Goal: Information Seeking & Learning: Learn about a topic

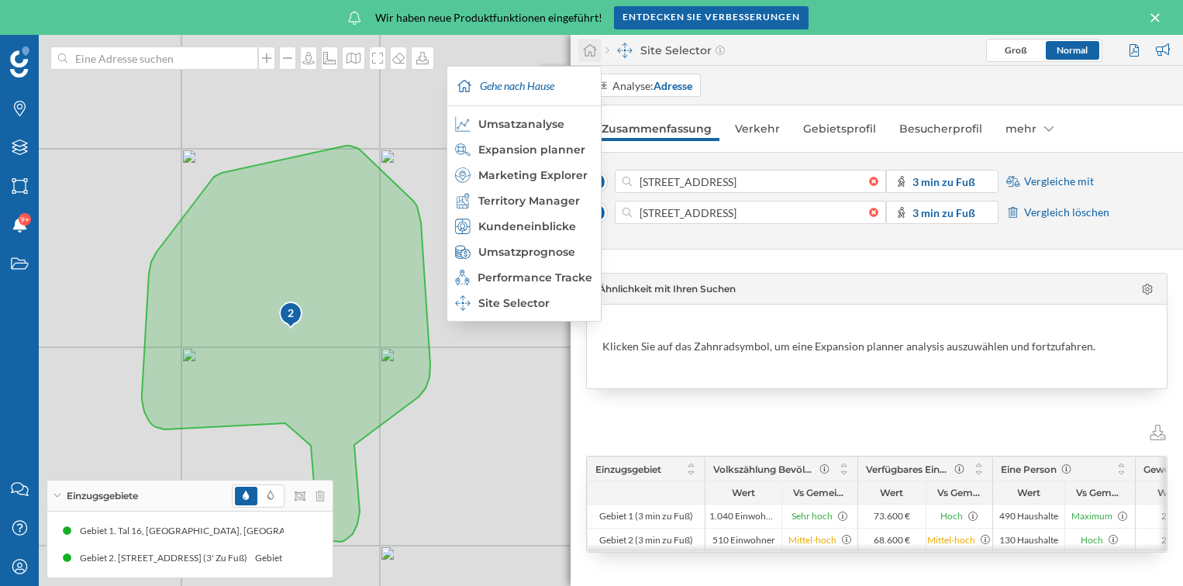
click at [592, 49] on icon at bounding box center [590, 50] width 16 height 14
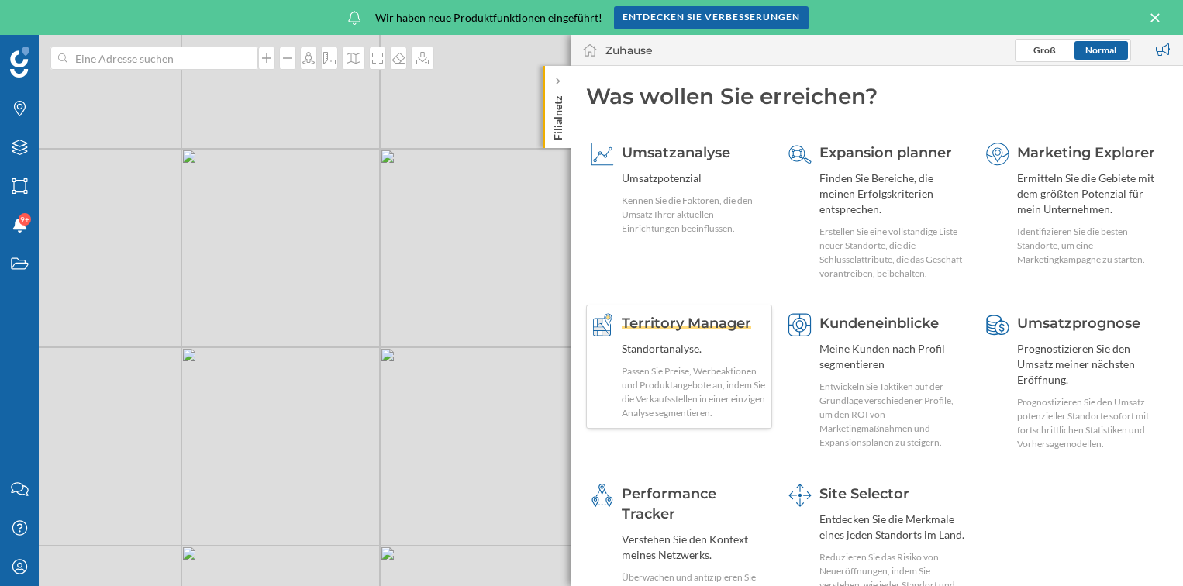
click at [681, 309] on div "Territory Manager Standortanalyse. Passen Sie Preise, Werbeaktionen und Produkt…" at bounding box center [679, 367] width 186 height 124
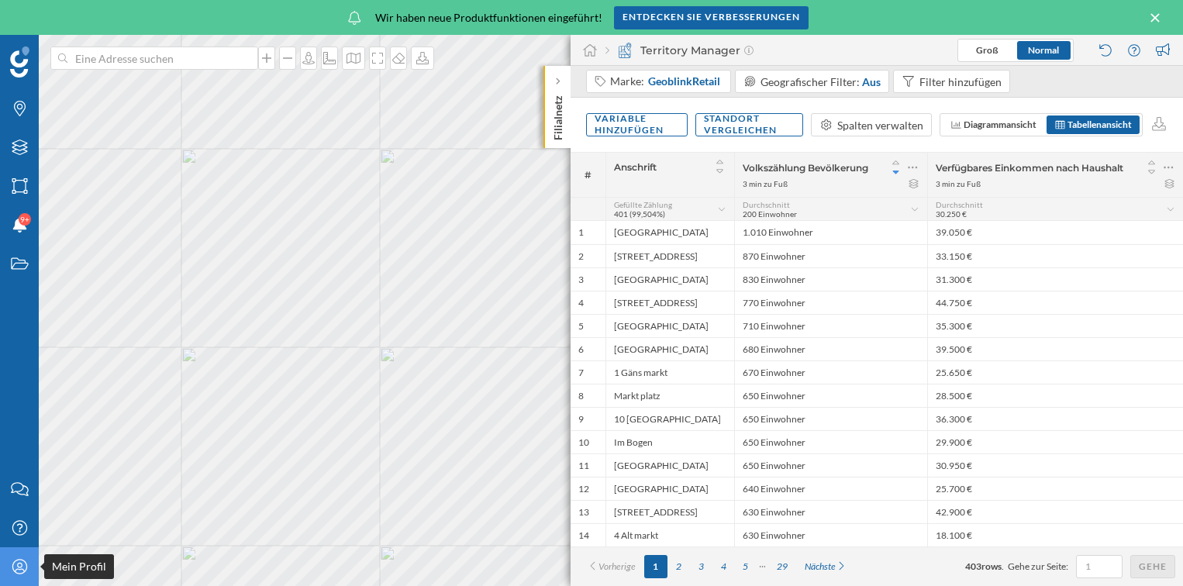
click at [20, 563] on icon "Mein Profil" at bounding box center [19, 567] width 19 height 16
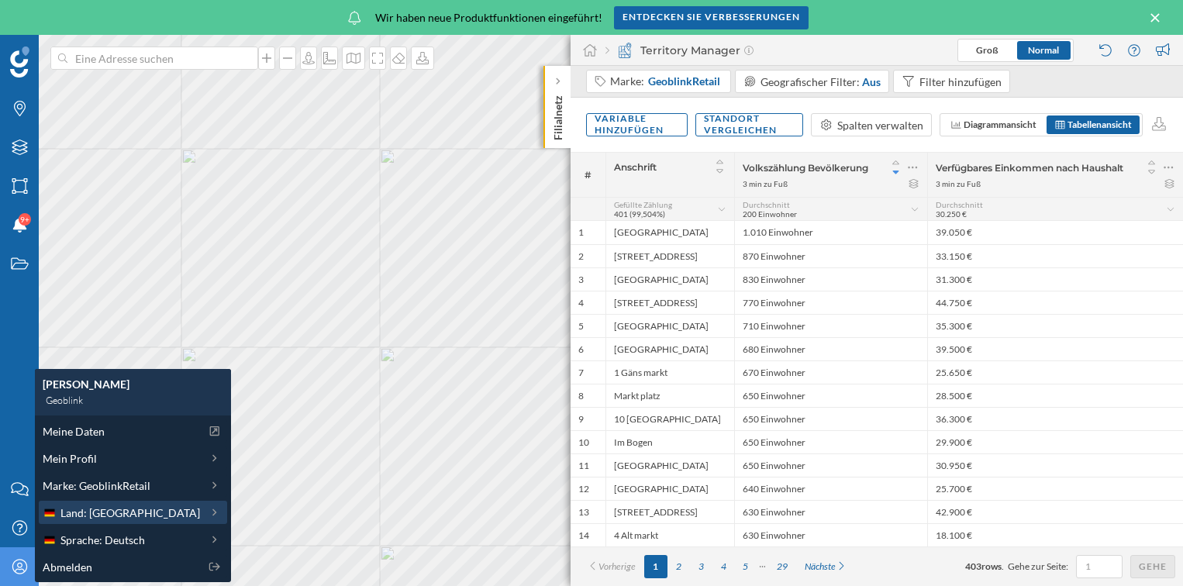
click at [128, 516] on span "Land: Deutschland" at bounding box center [130, 513] width 140 height 16
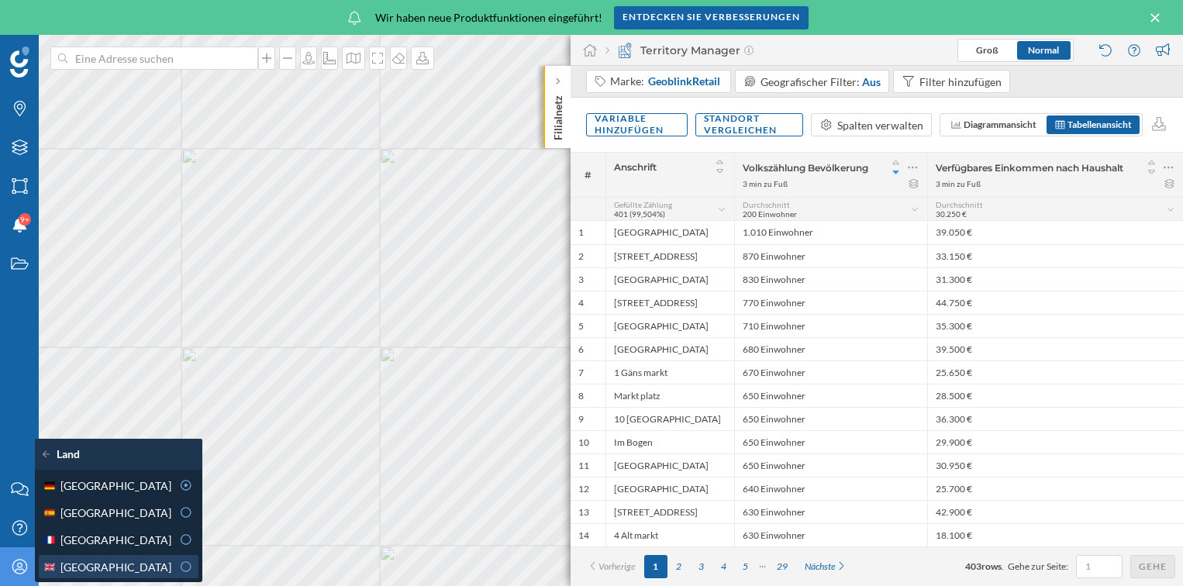
click at [186, 564] on icon at bounding box center [186, 566] width 14 height 11
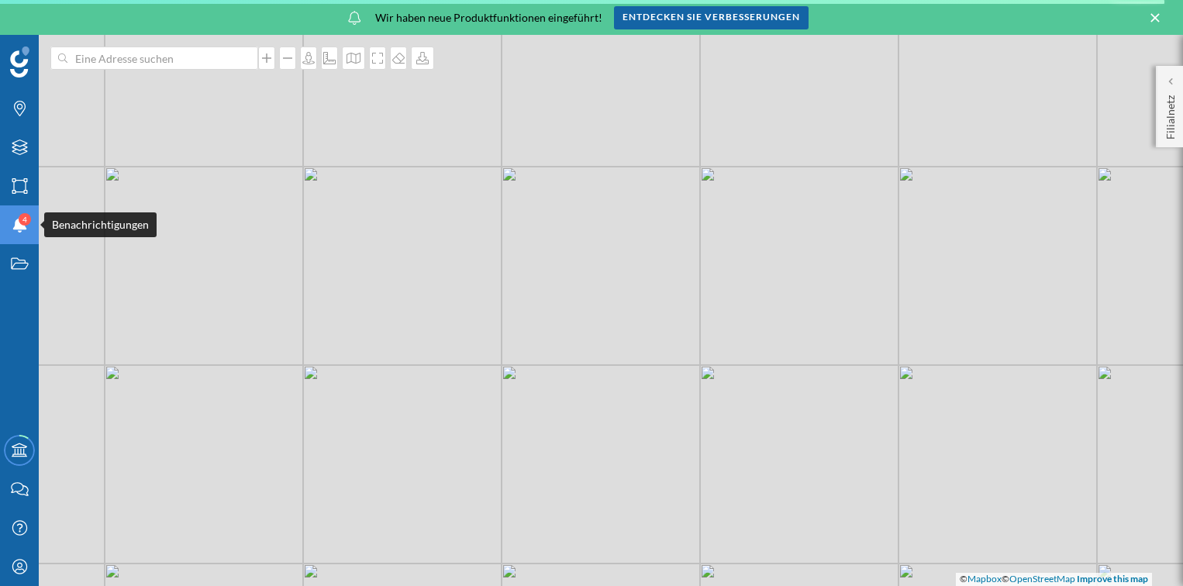
click at [25, 233] on div "Benachrichtigungen 4" at bounding box center [19, 224] width 39 height 39
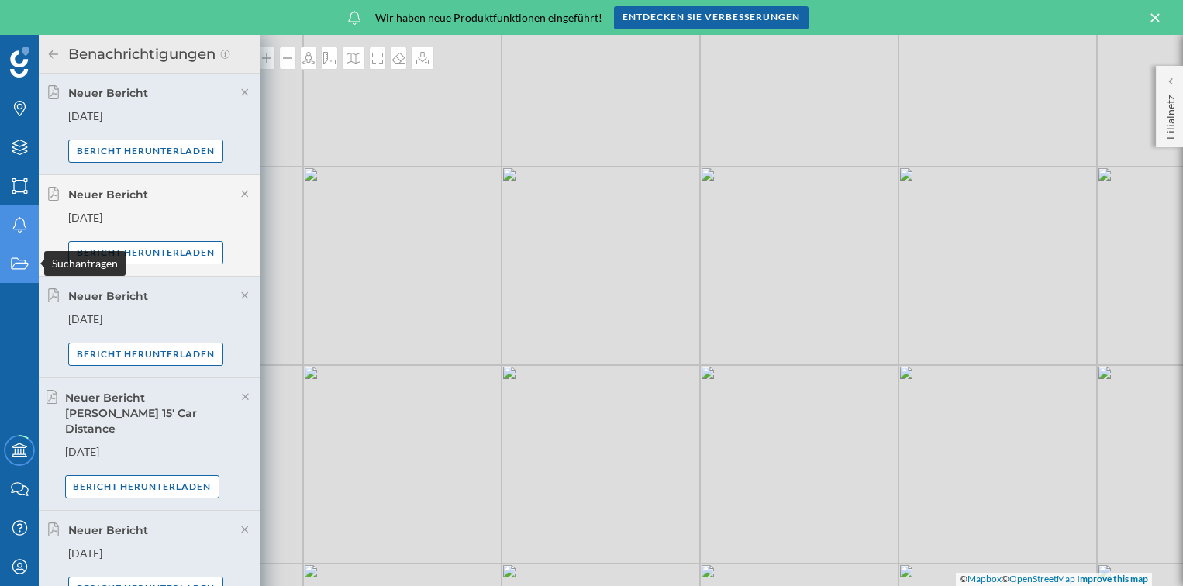
click at [24, 260] on icon "Suchanfragen" at bounding box center [19, 264] width 19 height 16
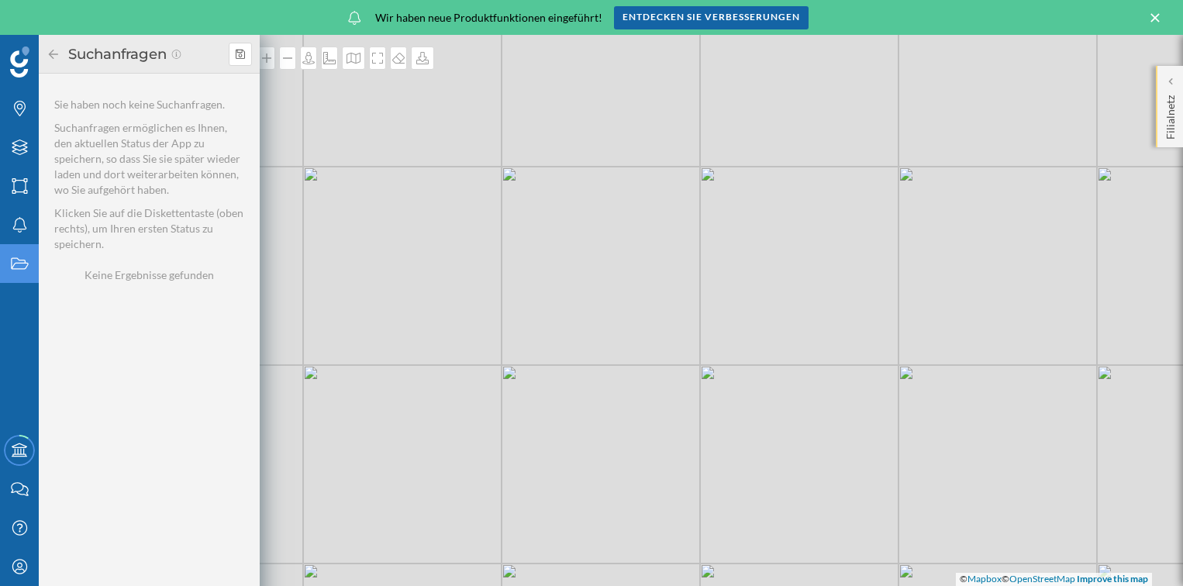
click at [1161, 101] on div "Filialnetz" at bounding box center [1169, 106] width 27 height 81
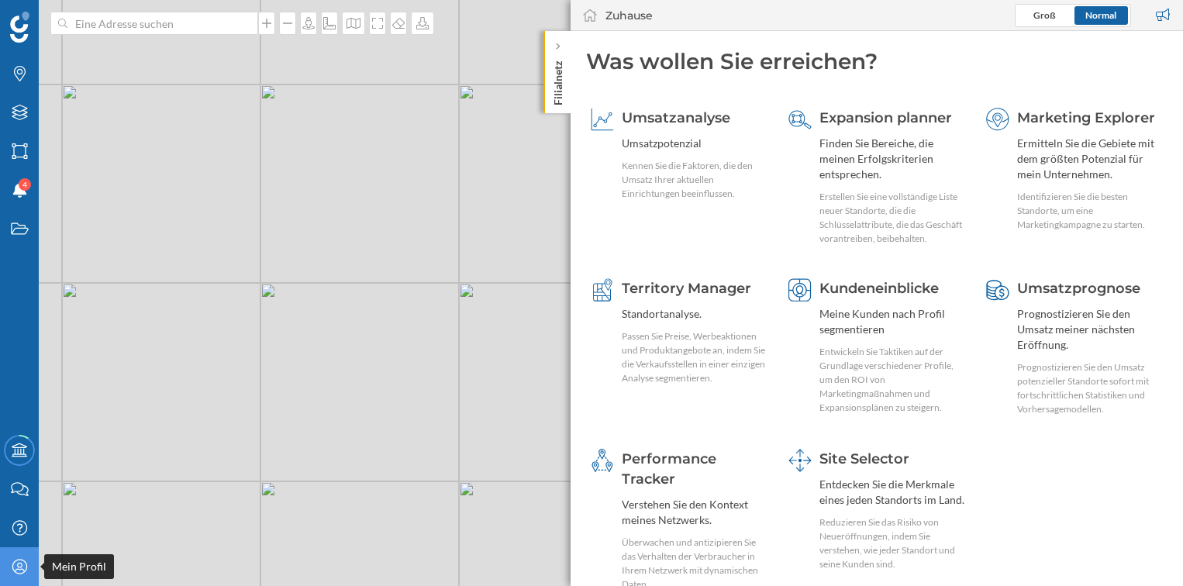
click at [20, 568] on icon at bounding box center [19, 566] width 15 height 15
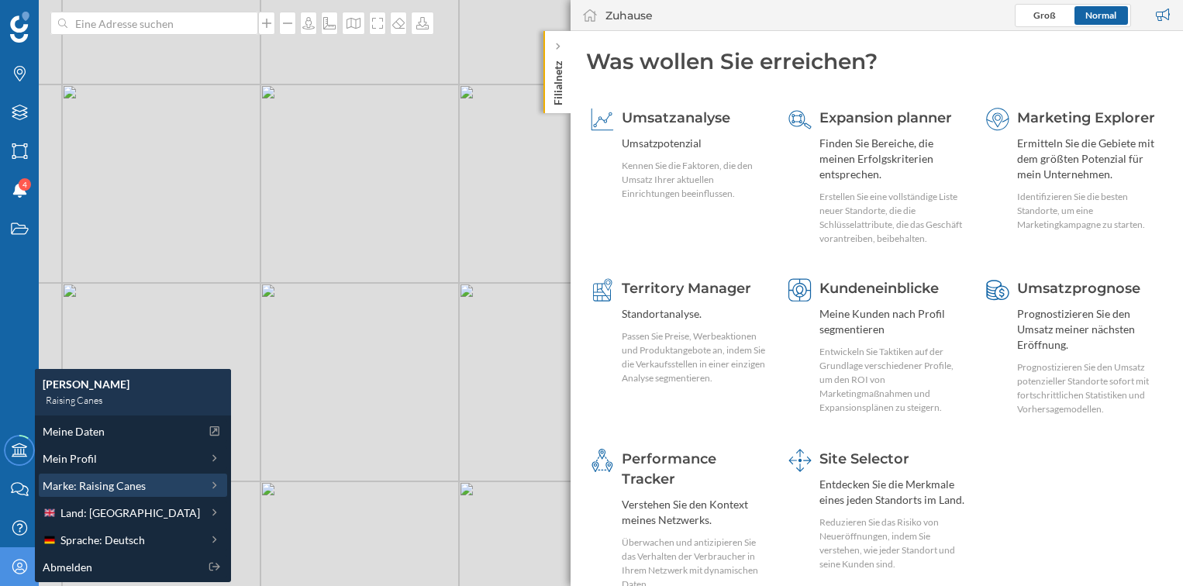
click at [98, 483] on span "Marke: Raising Canes" at bounding box center [94, 486] width 103 height 16
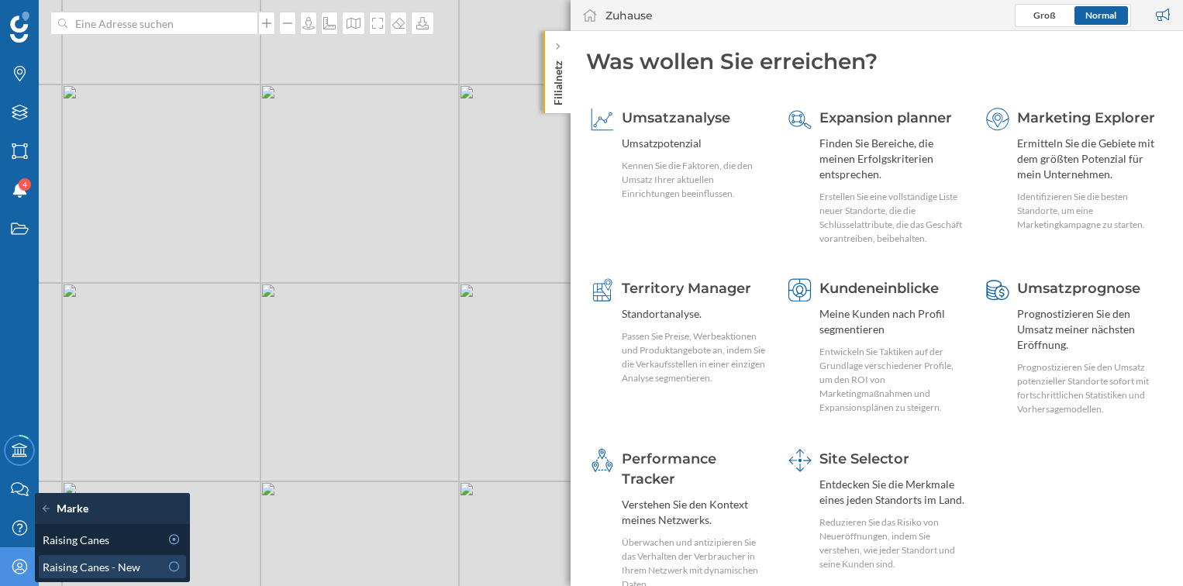
click at [174, 563] on icon at bounding box center [174, 566] width 14 height 11
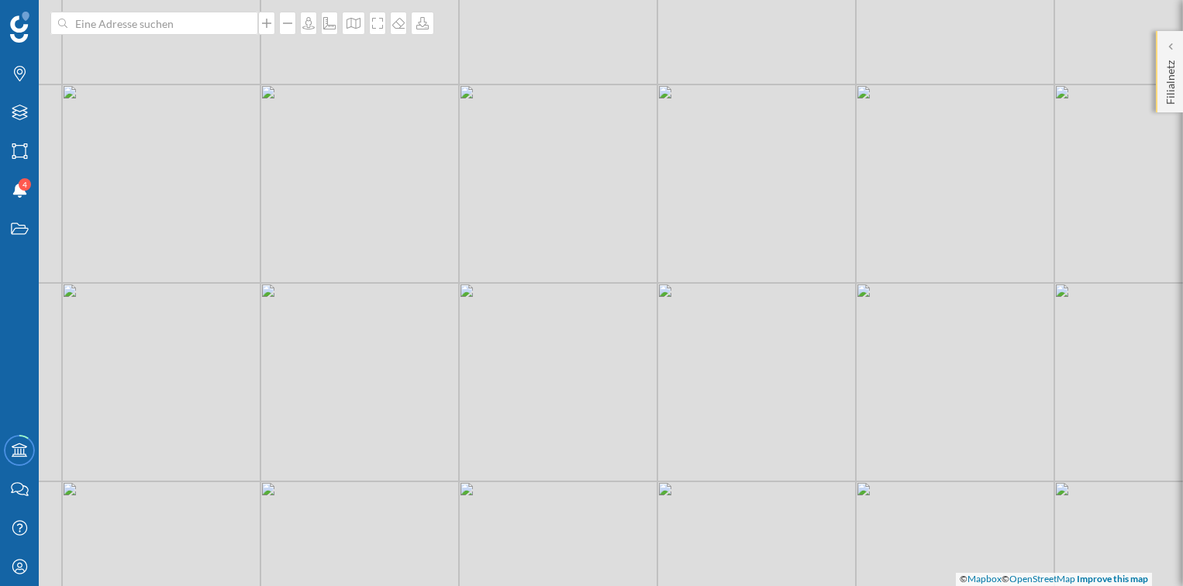
click at [1164, 85] on p "Filialnetz" at bounding box center [1171, 79] width 16 height 50
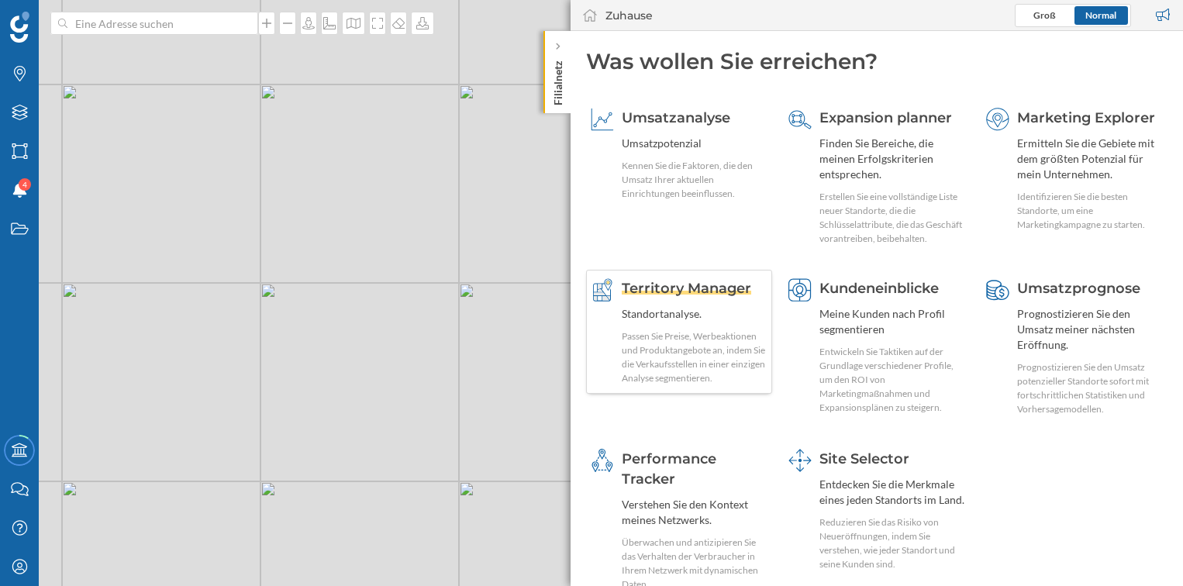
click at [686, 305] on div "Territory Manager Standortanalyse. Passen Sie Preise, Werbeaktionen und Produkt…" at bounding box center [695, 331] width 146 height 107
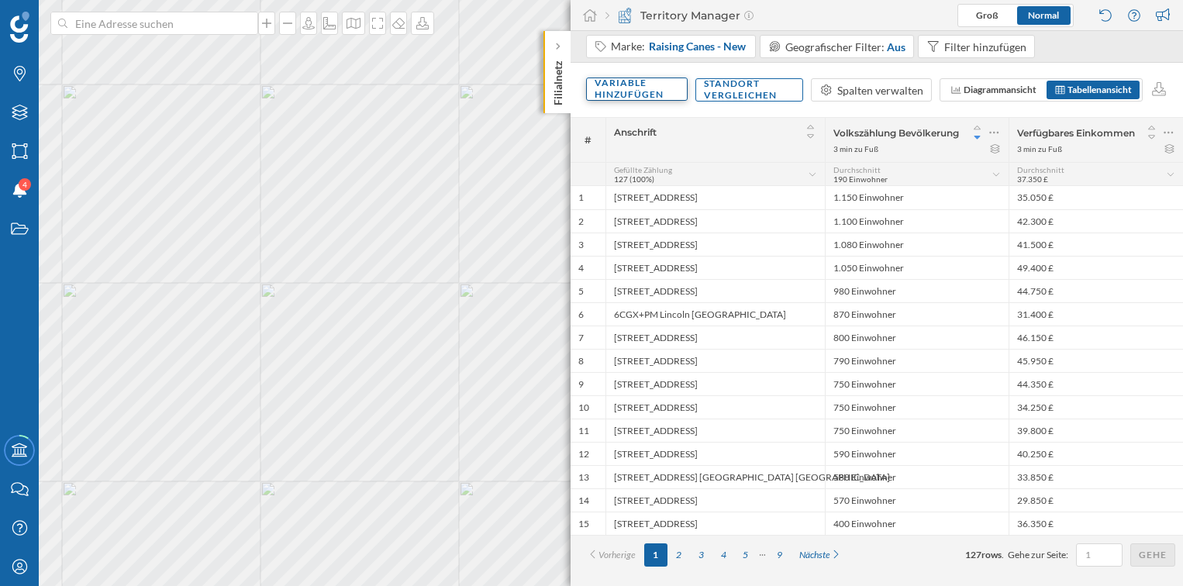
click at [653, 95] on div "Variable hinzufügen" at bounding box center [637, 89] width 102 height 23
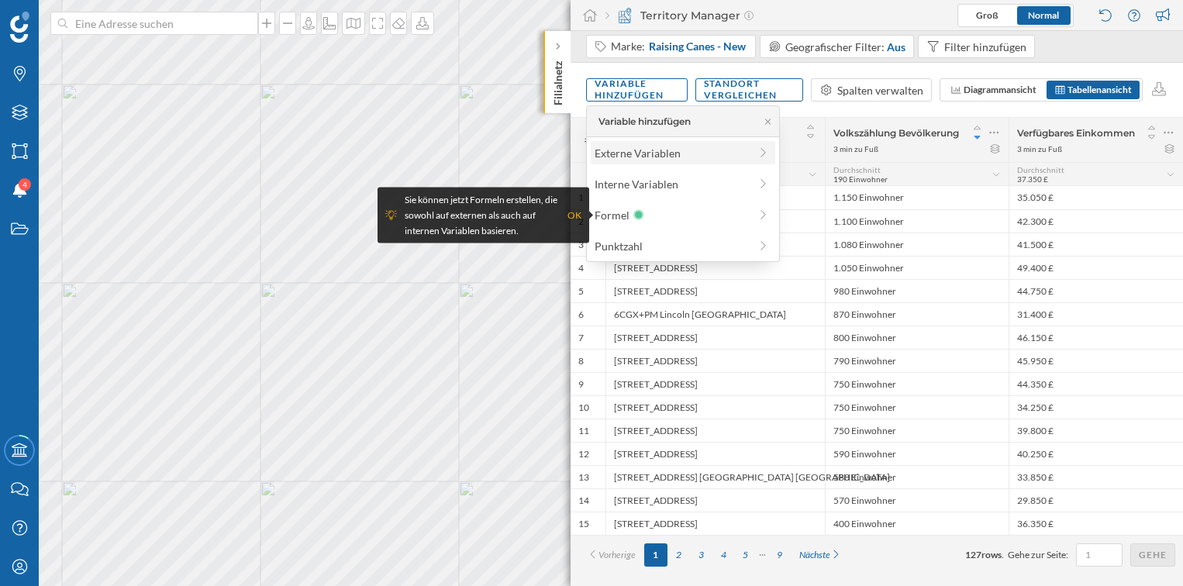
click at [626, 149] on div "Externe Variablen" at bounding box center [672, 153] width 154 height 16
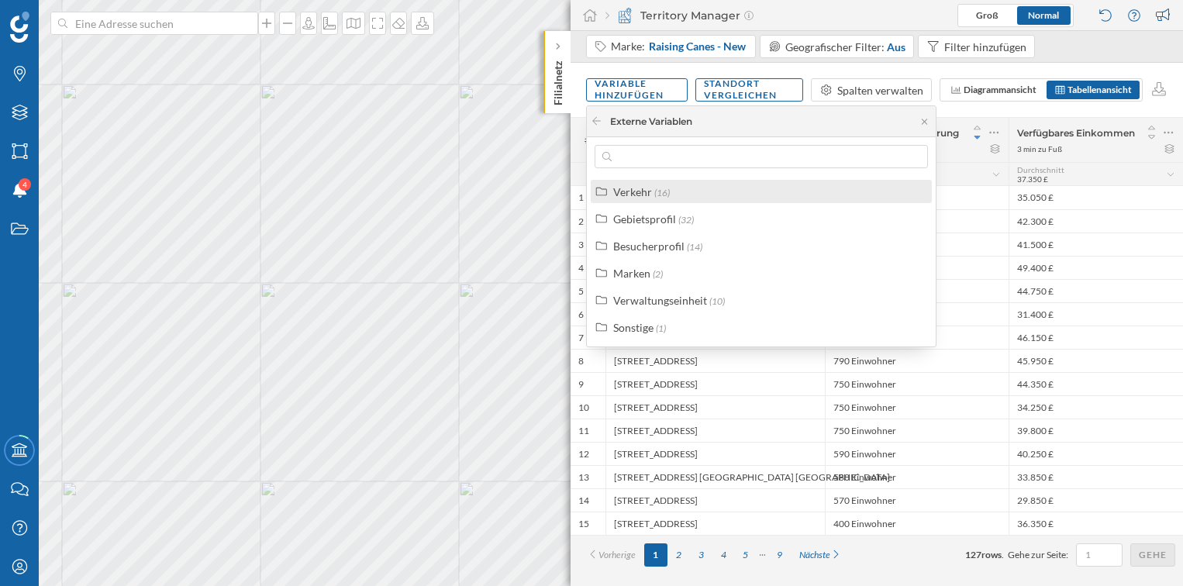
click at [647, 200] on div "Verkehr (16)" at bounding box center [761, 191] width 341 height 23
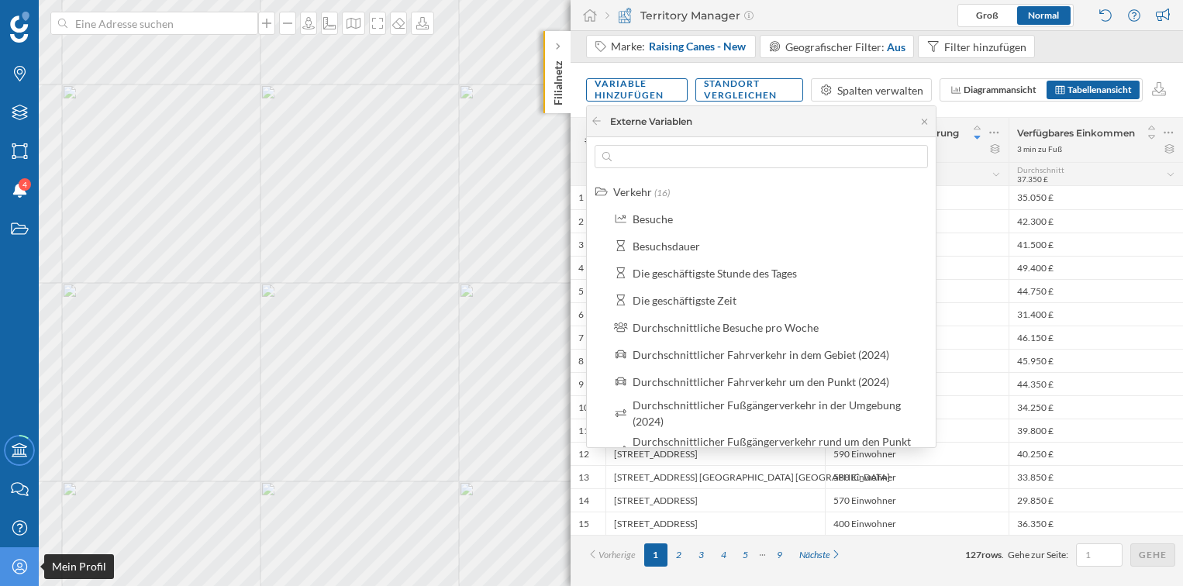
click at [29, 568] on div "Mein Profil" at bounding box center [19, 566] width 39 height 39
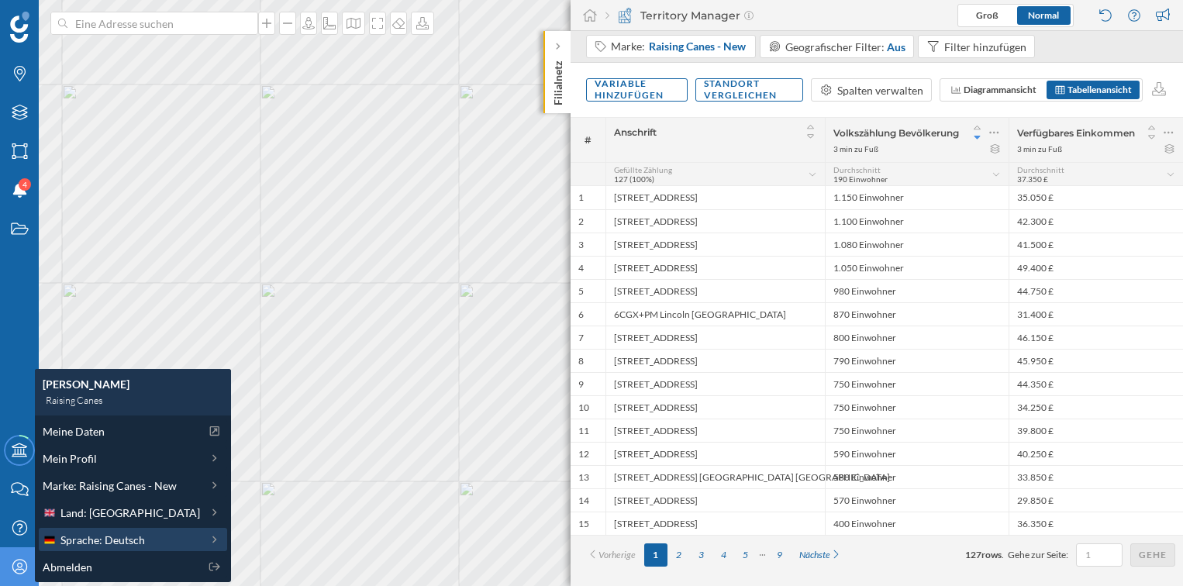
click at [82, 543] on span "Sprache: Deutsch" at bounding box center [102, 540] width 85 height 16
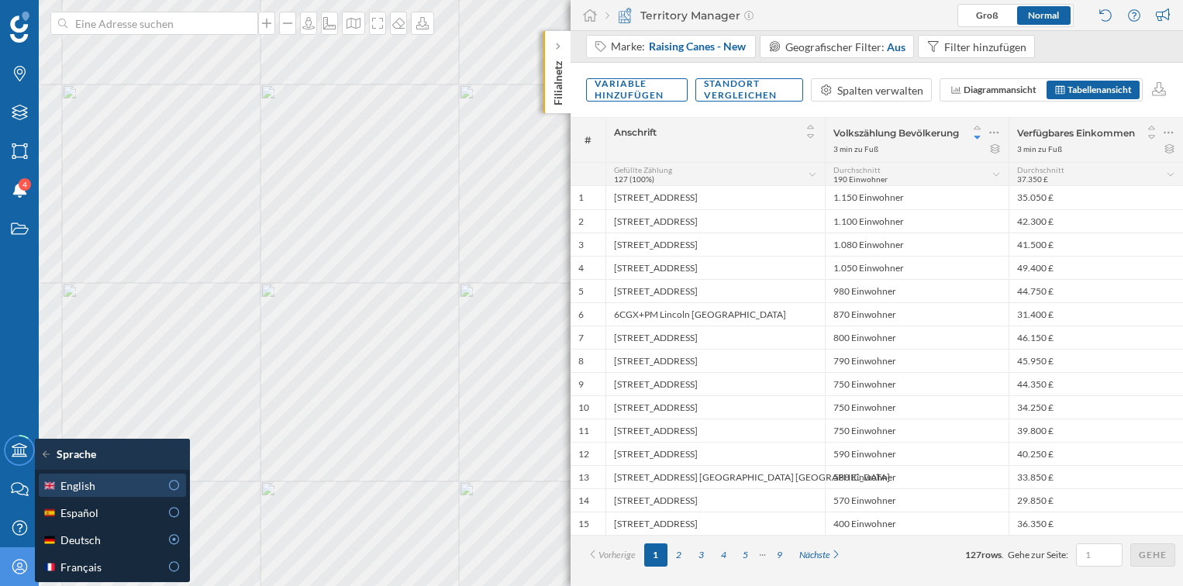
click at [176, 485] on icon at bounding box center [174, 485] width 14 height 11
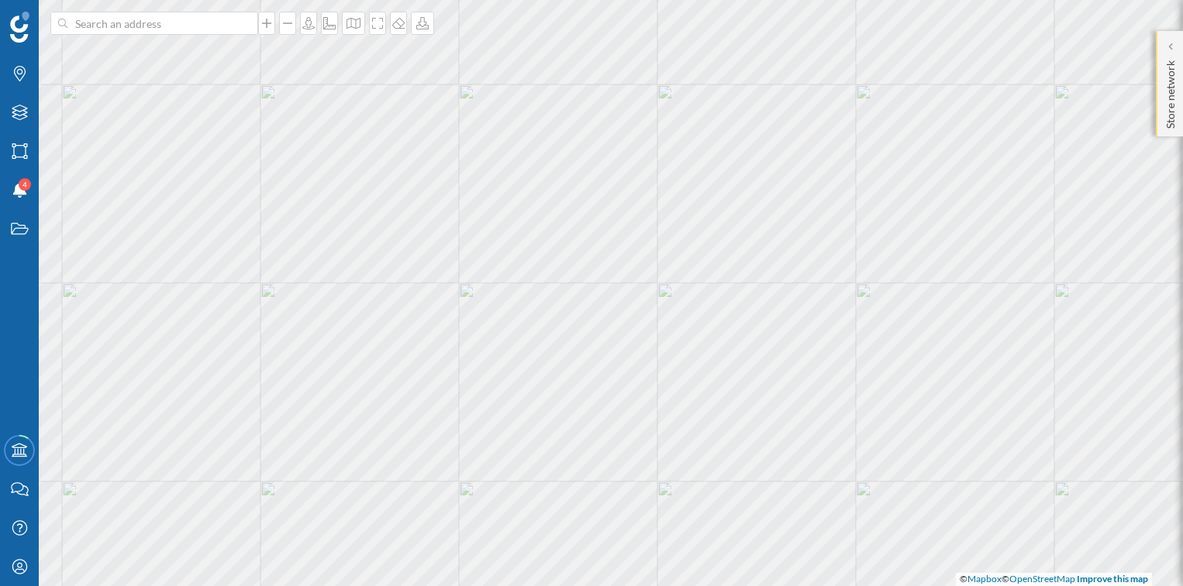
click at [1163, 69] on p "Store network" at bounding box center [1171, 91] width 16 height 74
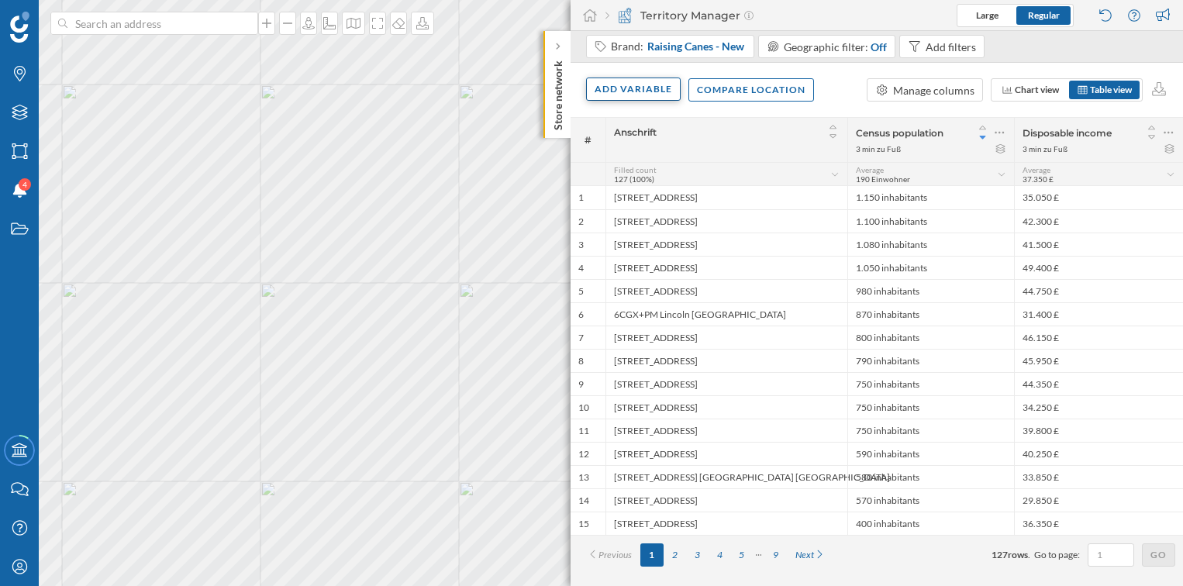
click at [631, 94] on div "Add variable" at bounding box center [633, 89] width 95 height 23
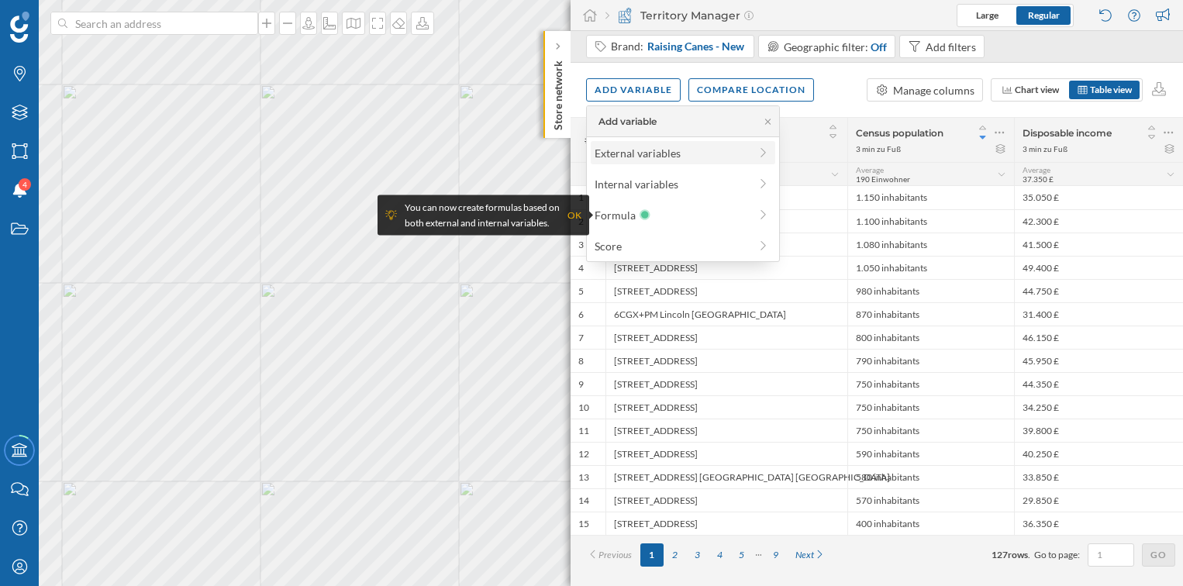
click at [628, 146] on div "External variables" at bounding box center [672, 153] width 154 height 16
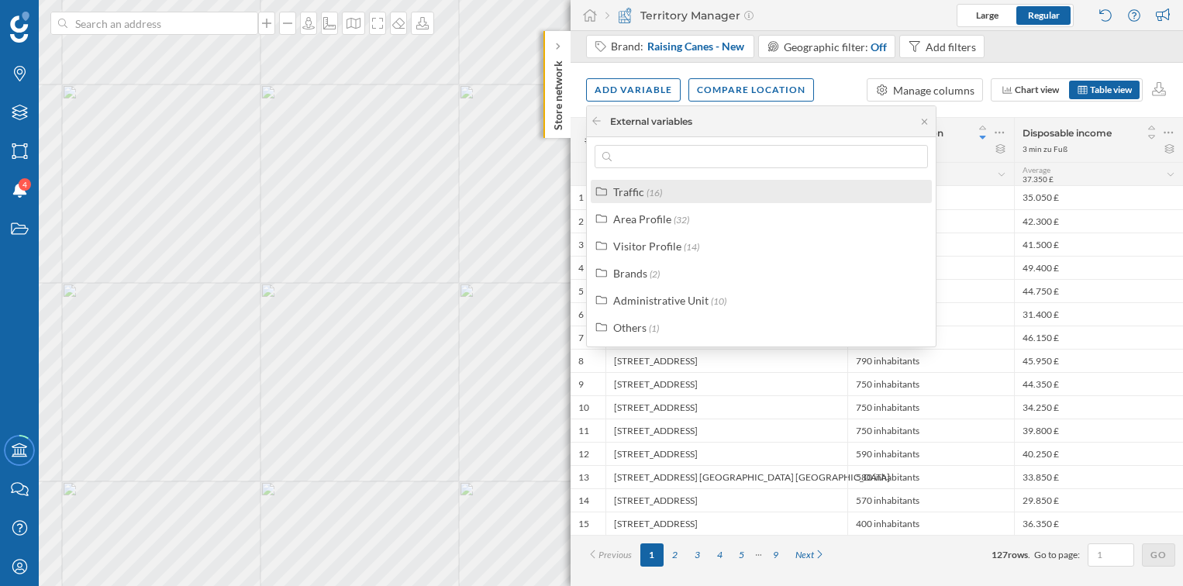
click at [636, 198] on label "Traffic (16)" at bounding box center [637, 192] width 49 height 16
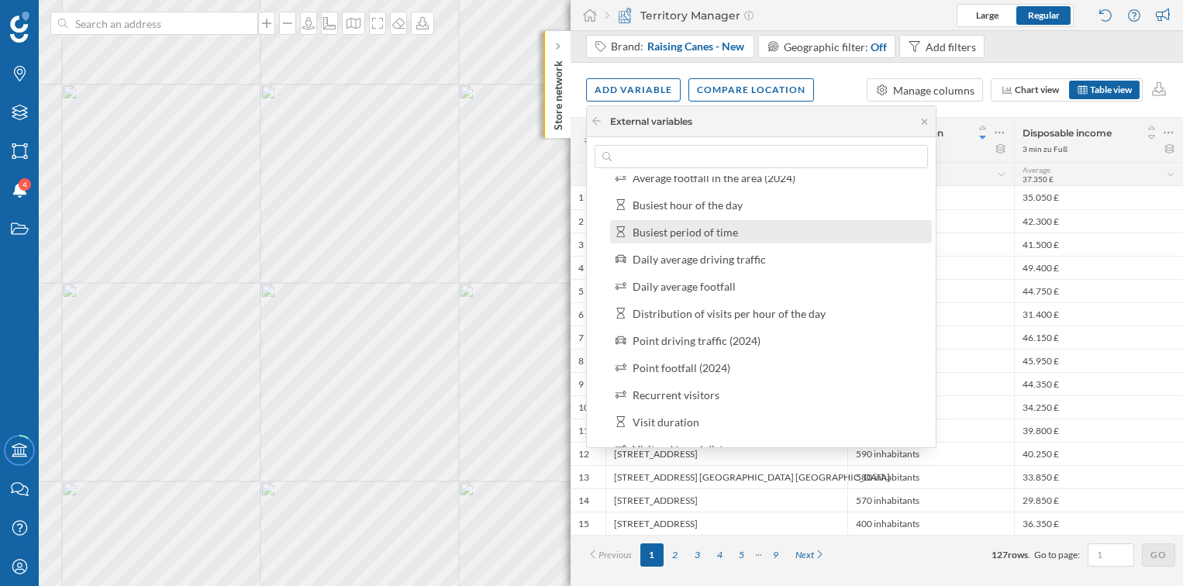
scroll to position [219, 0]
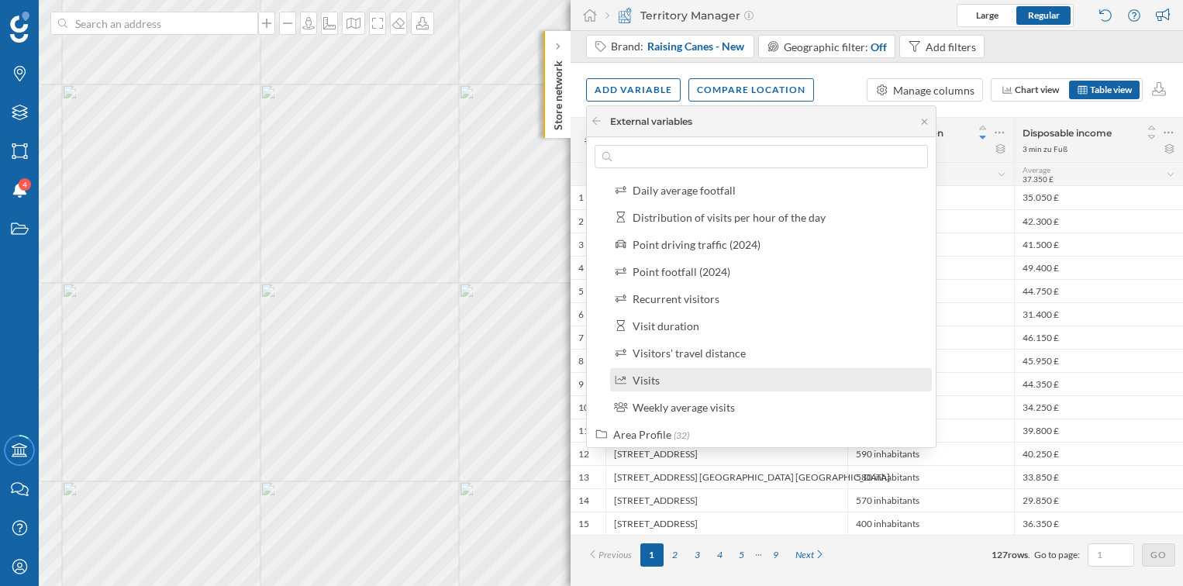
click at [716, 374] on div "Visits" at bounding box center [778, 380] width 290 height 16
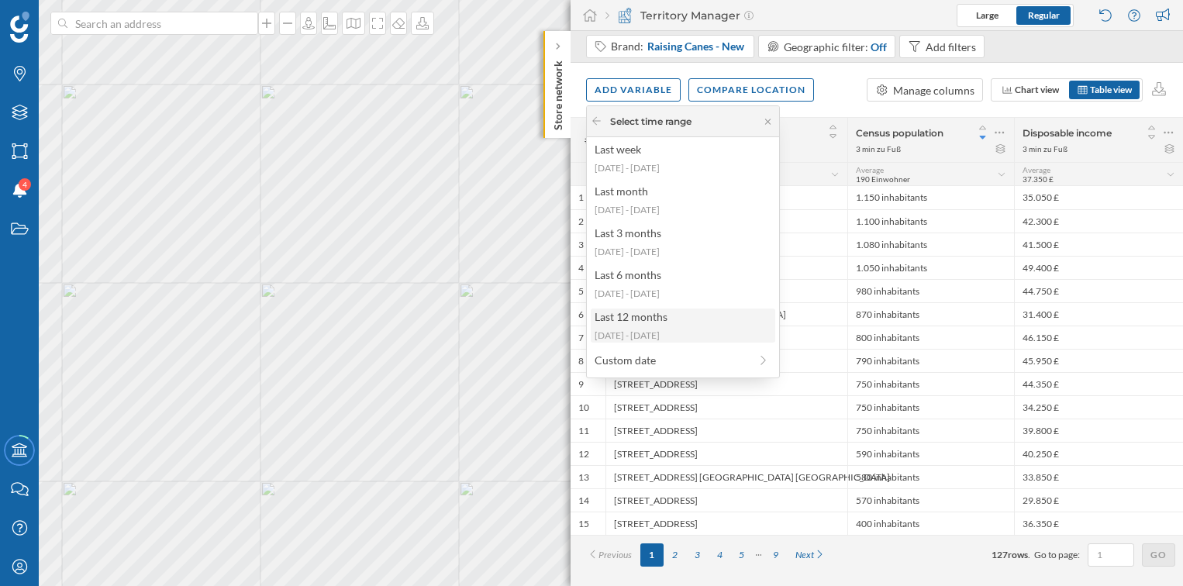
click at [702, 322] on div "Last 12 months" at bounding box center [682, 317] width 175 height 16
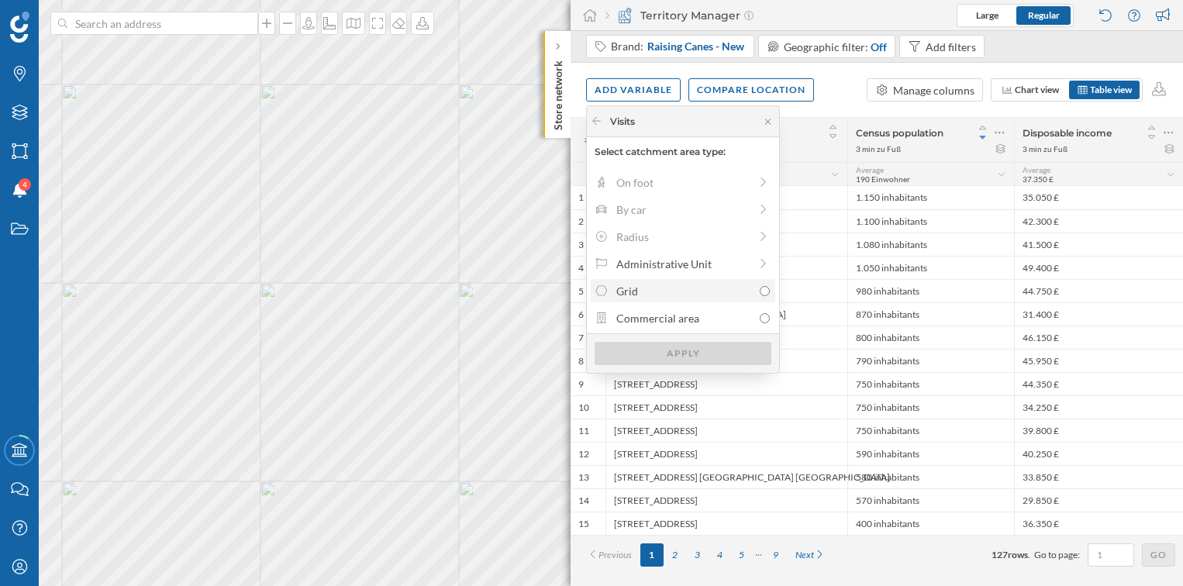
click at [721, 297] on div "Grid" at bounding box center [684, 291] width 136 height 16
click at [760, 296] on input "Grid" at bounding box center [765, 291] width 10 height 10
radio input "true"
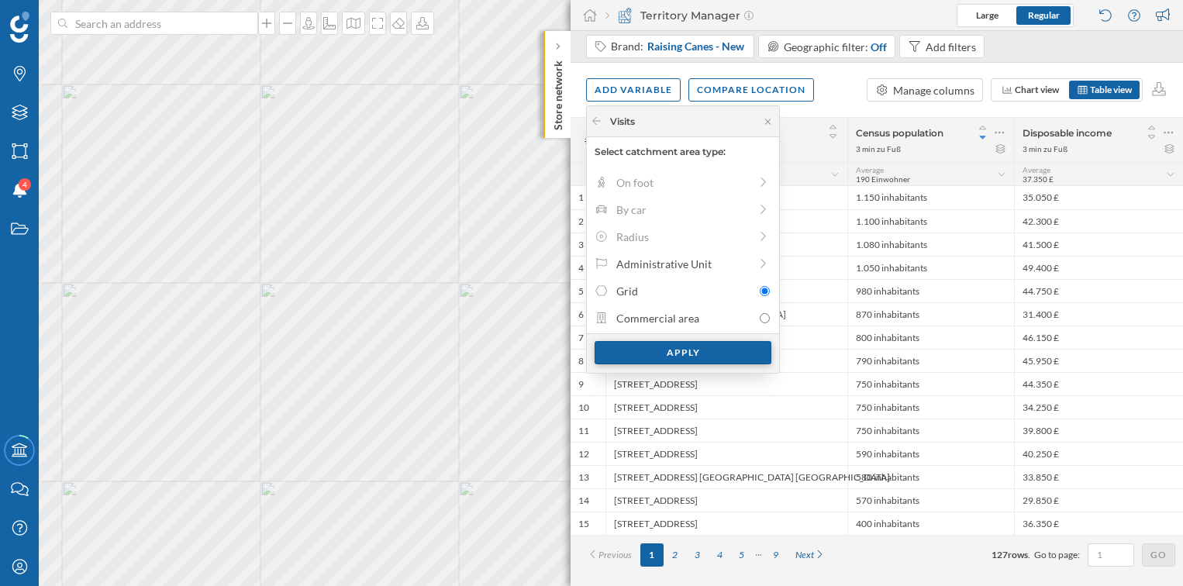
click at [706, 346] on div "Apply" at bounding box center [683, 352] width 177 height 23
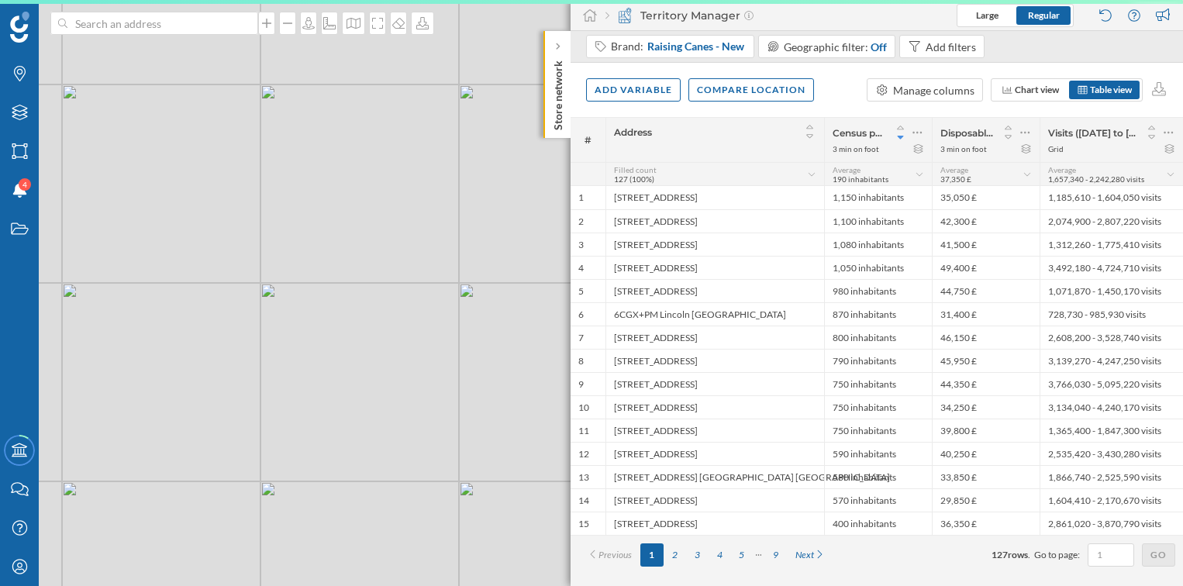
scroll to position [0, 0]
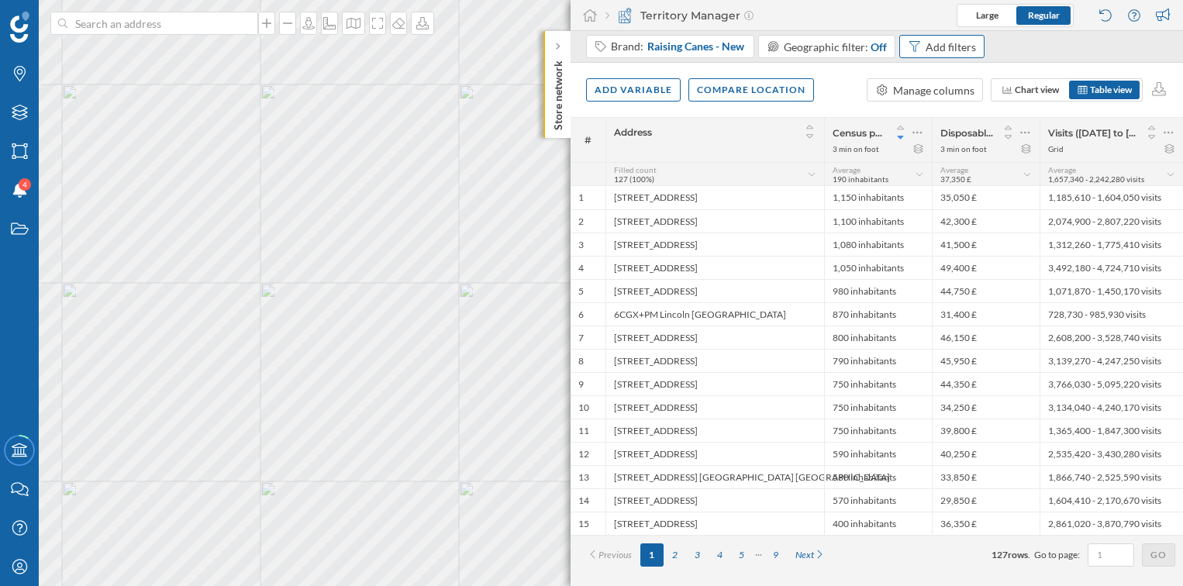
click at [938, 55] on div "Add filters" at bounding box center [941, 46] width 85 height 23
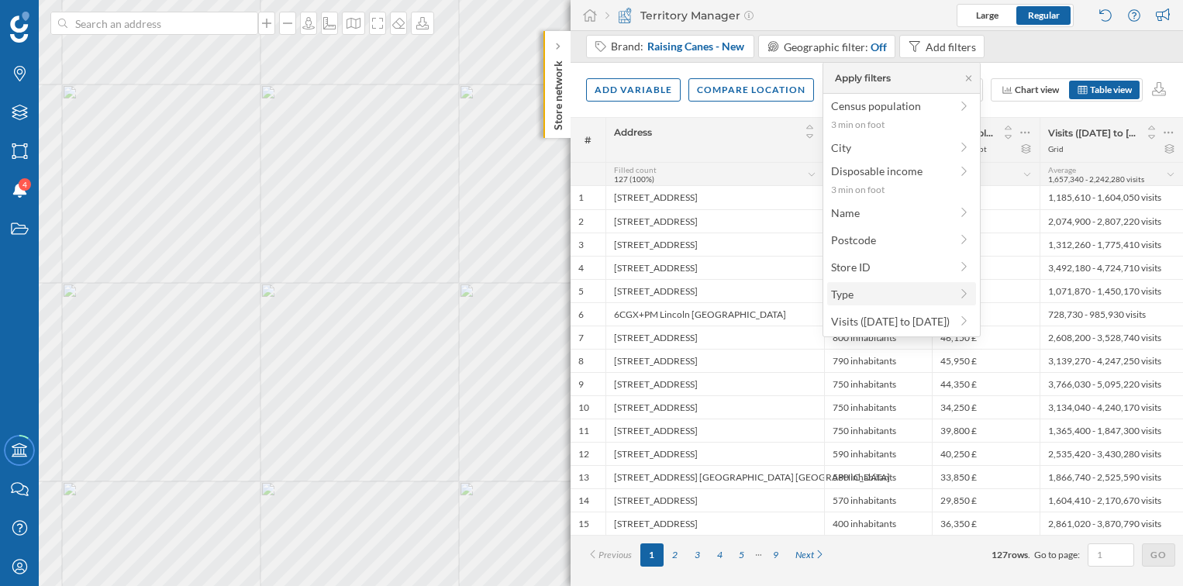
click at [878, 292] on span "Type" at bounding box center [890, 294] width 119 height 16
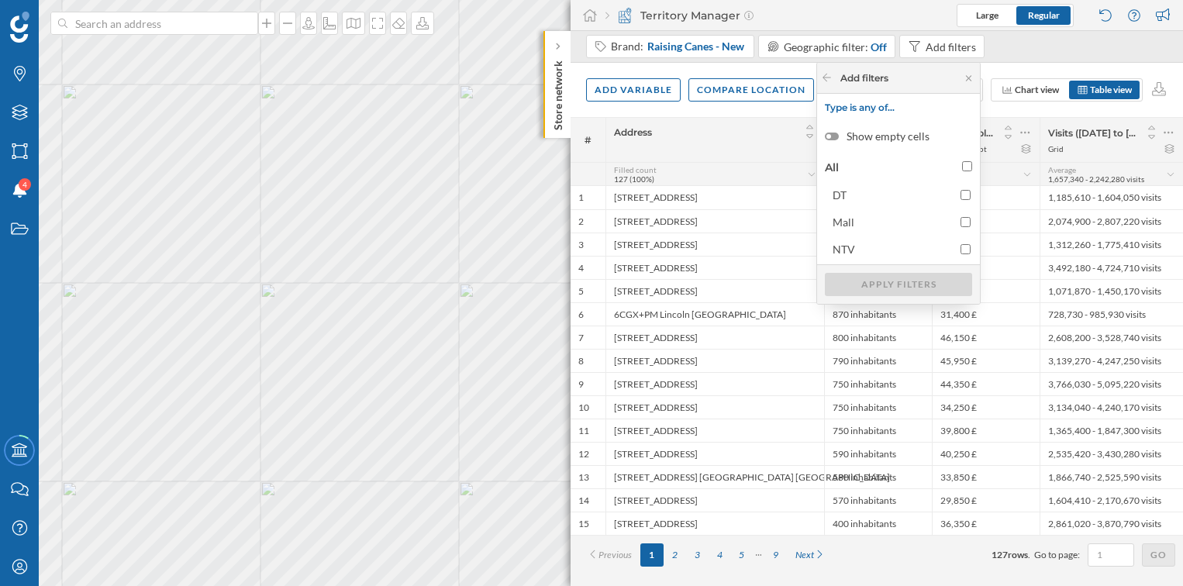
click at [968, 164] on input "All" at bounding box center [967, 166] width 10 height 10
checkbox input "true"
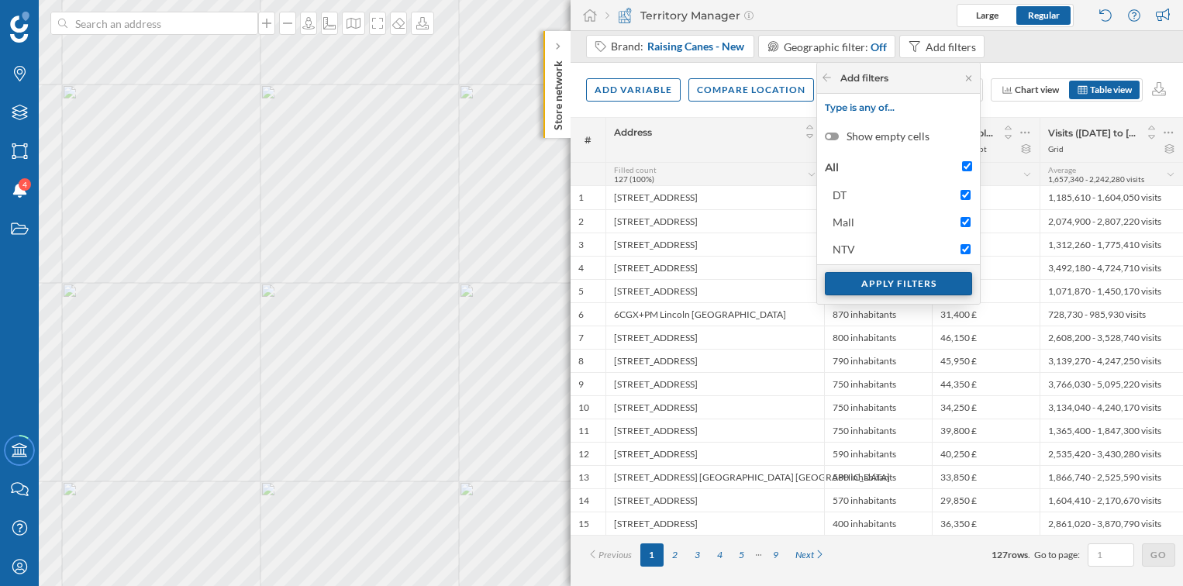
click at [920, 280] on div "Apply filters" at bounding box center [898, 283] width 147 height 23
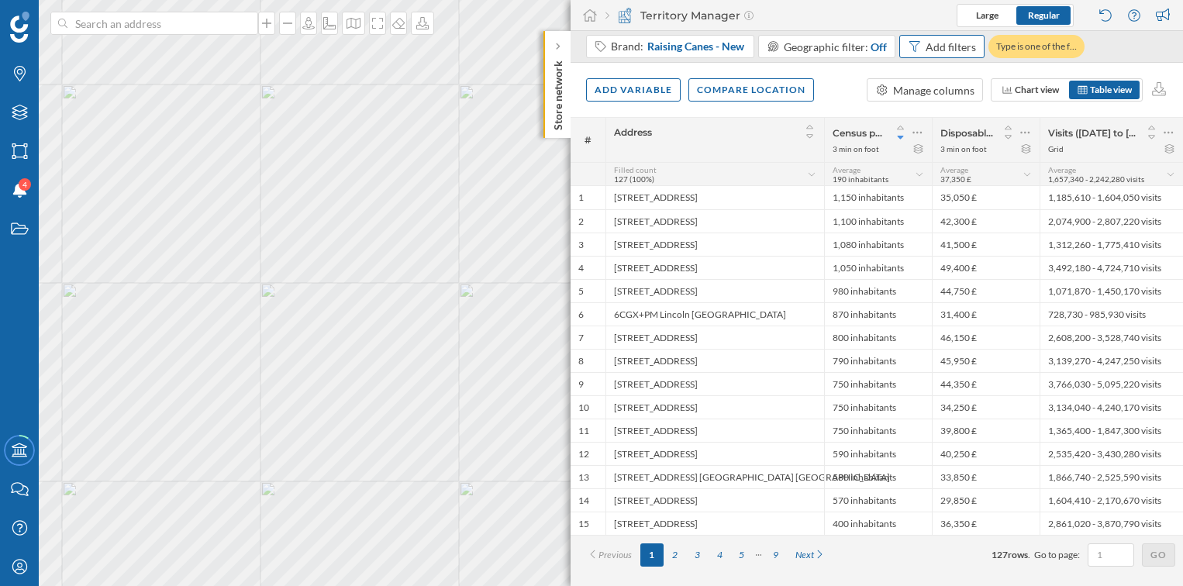
click at [913, 50] on icon at bounding box center [915, 46] width 14 height 11
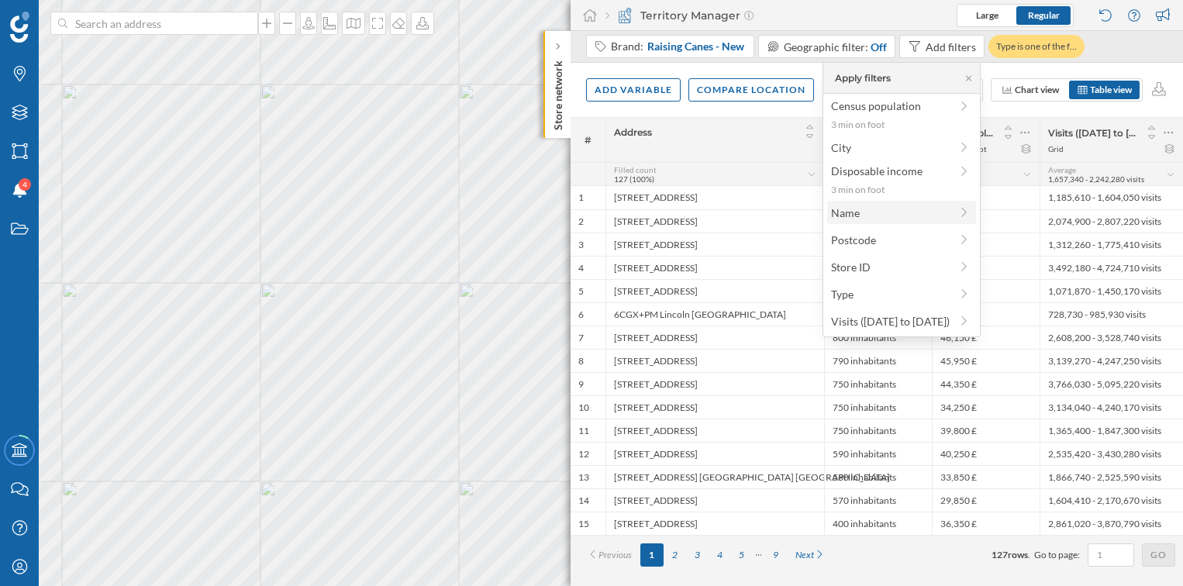
click at [840, 207] on span "Name" at bounding box center [890, 213] width 119 height 16
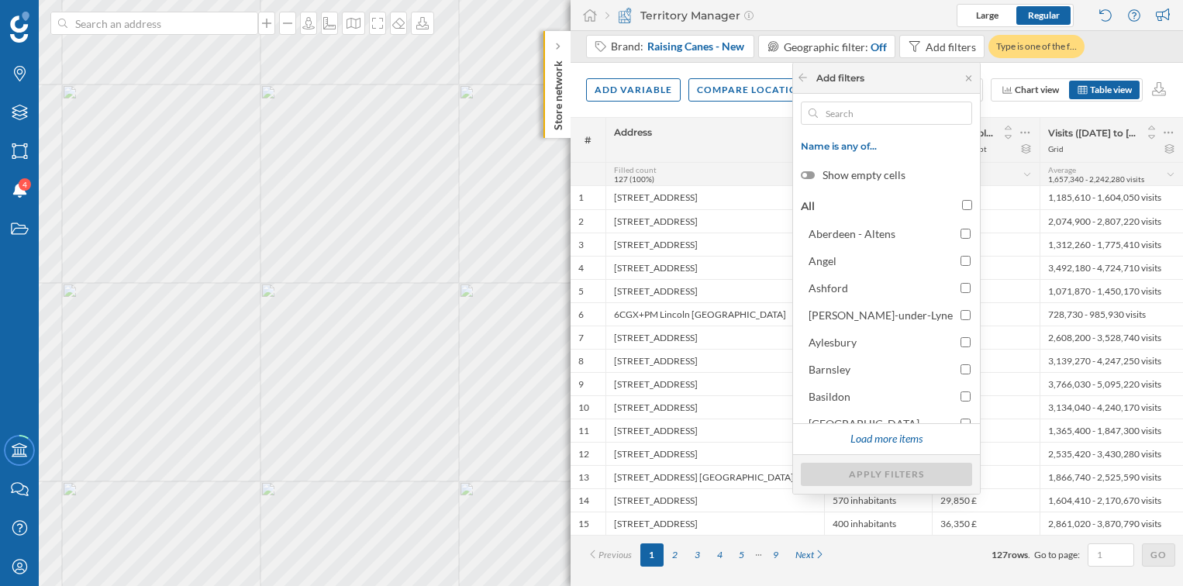
click at [957, 204] on div "All" at bounding box center [886, 206] width 179 height 23
click at [962, 198] on div at bounding box center [967, 206] width 10 height 16
click at [963, 200] on input "All" at bounding box center [967, 205] width 10 height 10
checkbox input "true"
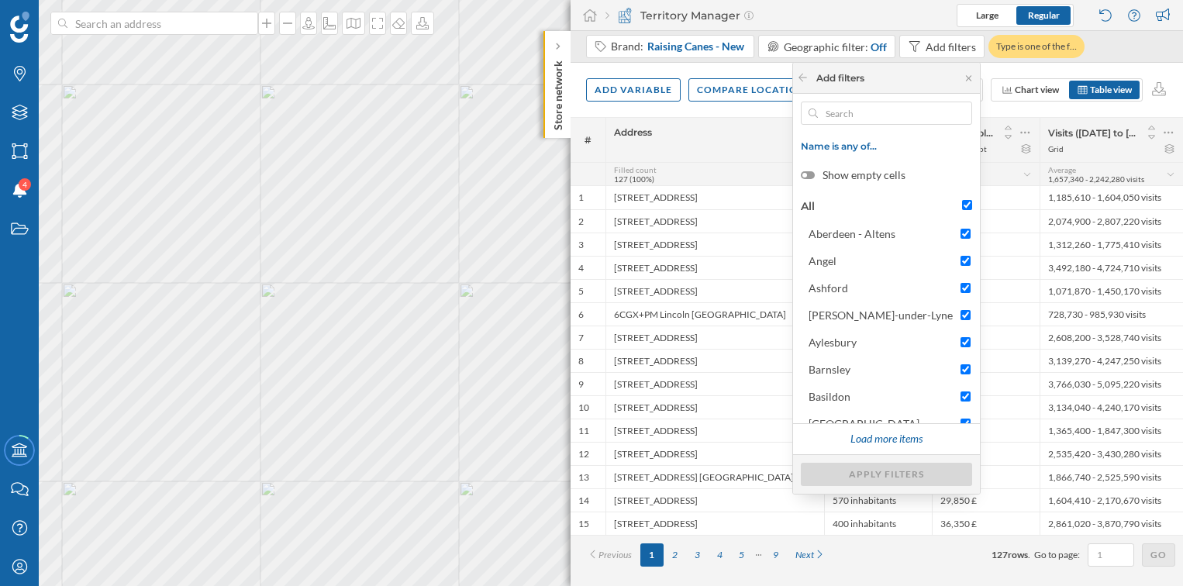
checkbox input "true"
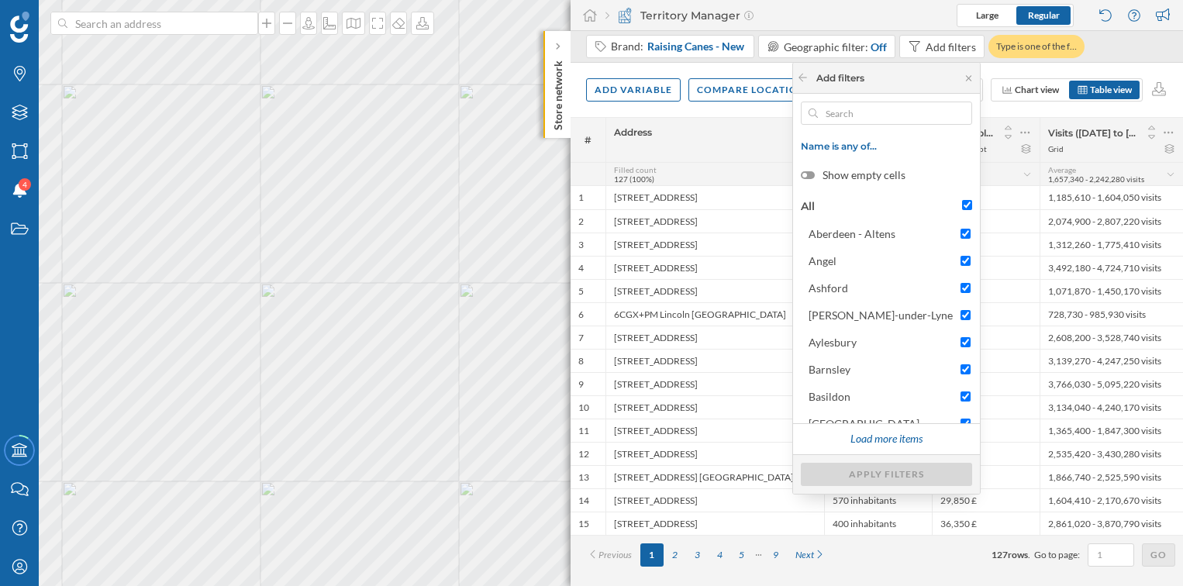
checkbox input "true"
click at [880, 468] on div "Apply filters" at bounding box center [886, 473] width 171 height 23
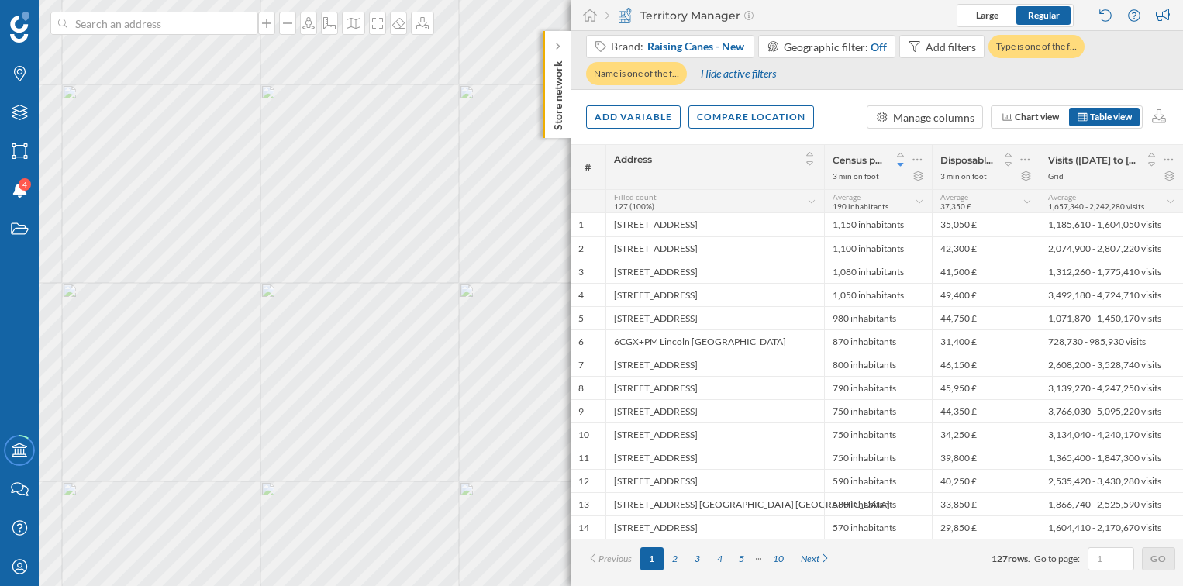
click at [640, 129] on div "Add variable Compare location Manage columns Chart view Table view" at bounding box center [877, 117] width 613 height 54
click at [640, 124] on div "Add variable" at bounding box center [633, 116] width 95 height 23
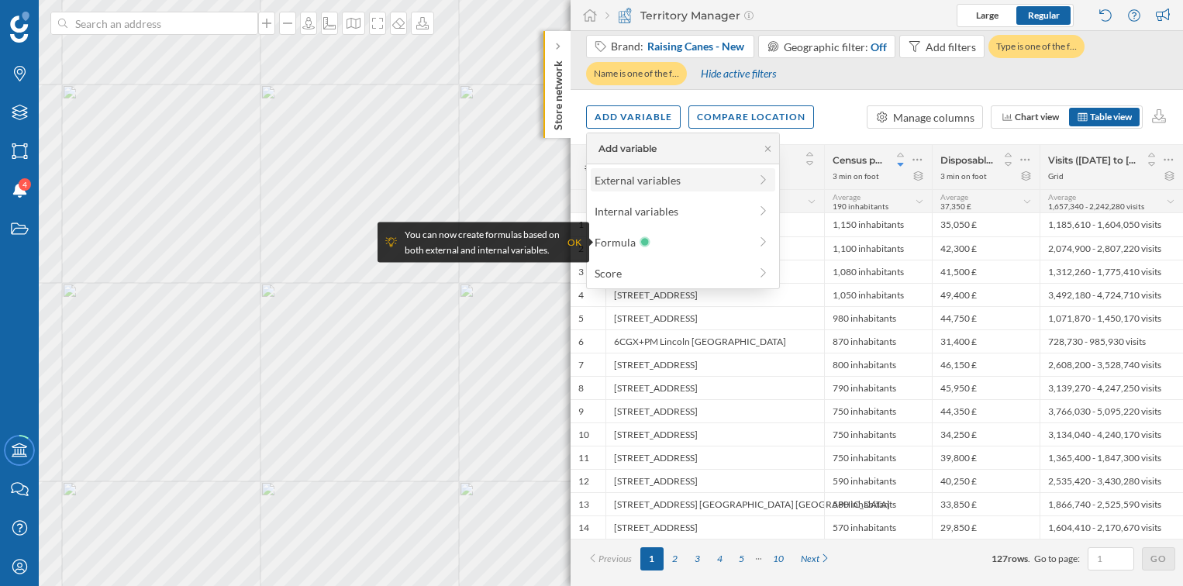
click at [637, 178] on div "External variables" at bounding box center [672, 180] width 154 height 16
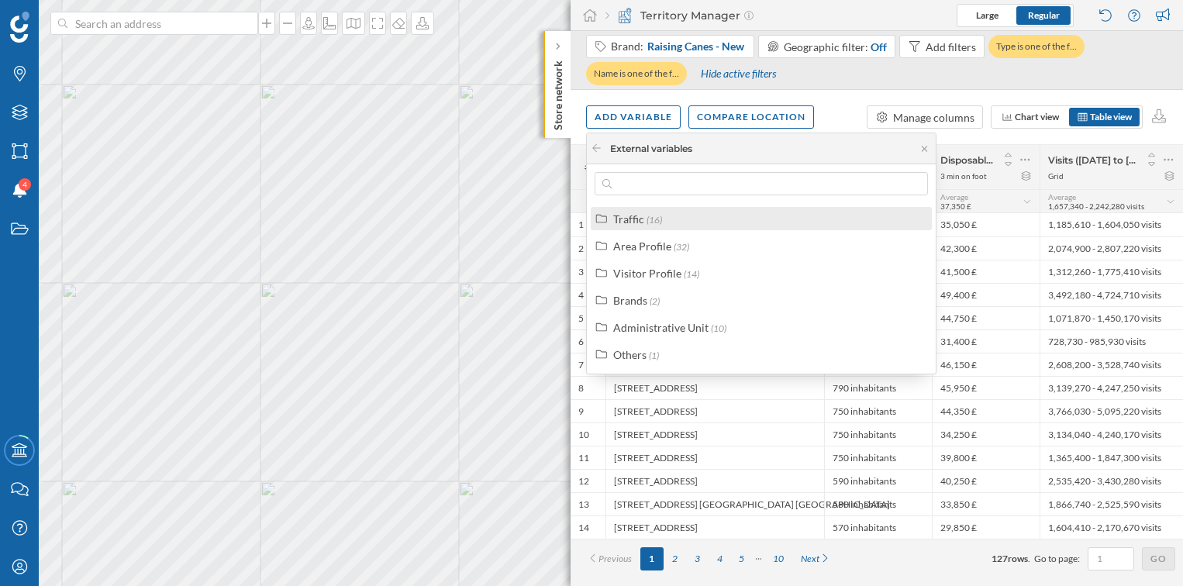
click at [649, 228] on div "Traffic (16)" at bounding box center [761, 218] width 341 height 23
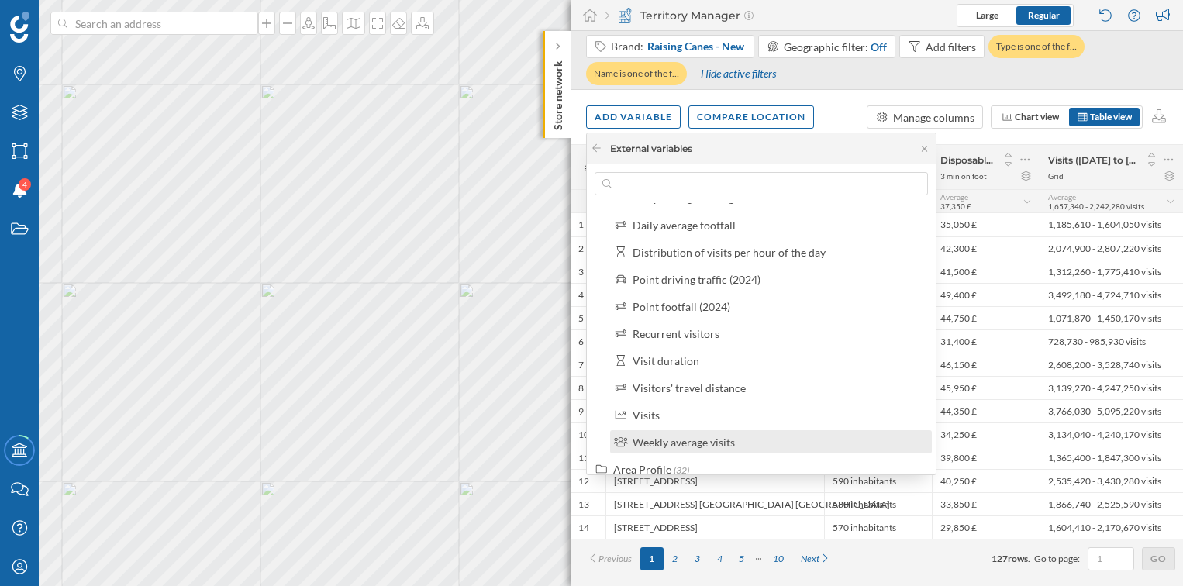
scroll to position [216, 0]
click at [729, 431] on div "Weekly average visits" at bounding box center [684, 437] width 102 height 13
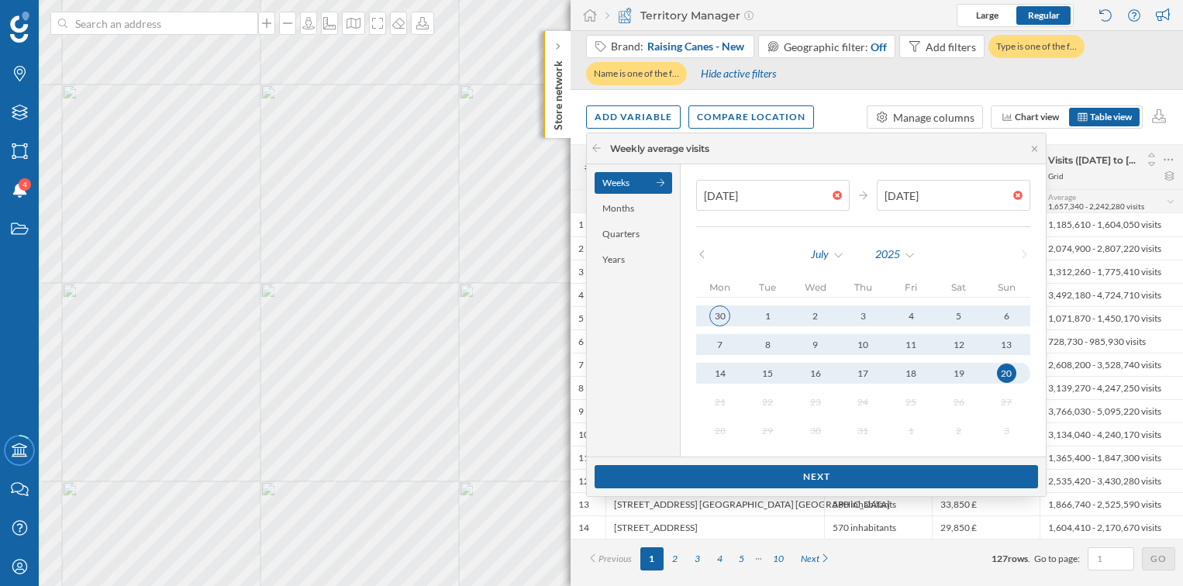
click at [722, 319] on div "30" at bounding box center [719, 315] width 21 height 21
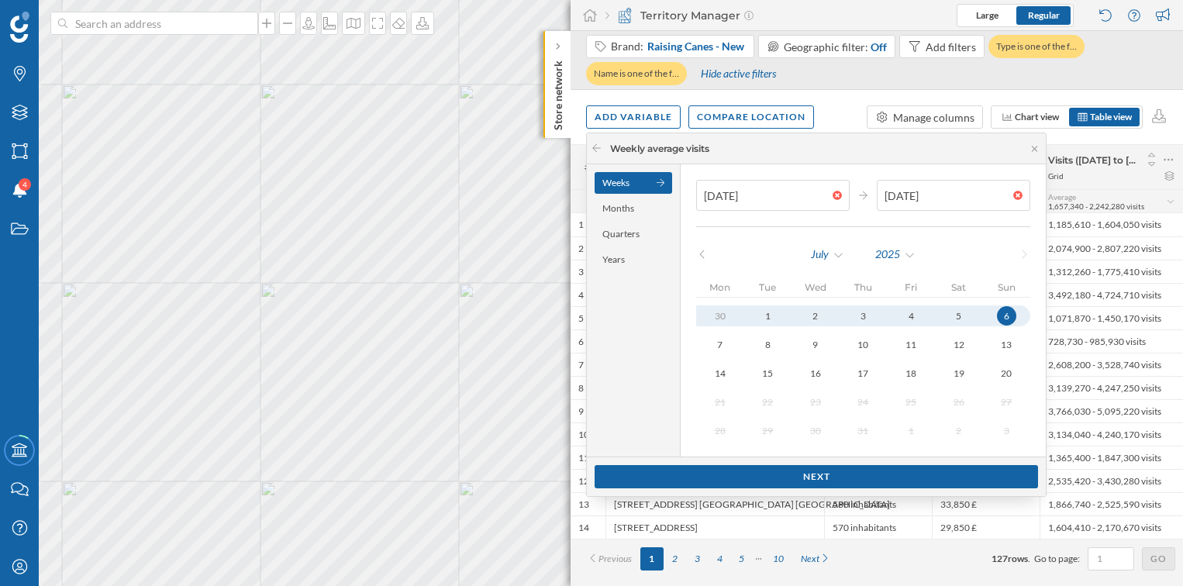
click at [705, 259] on div "July 2025" at bounding box center [863, 254] width 334 height 23
click at [704, 255] on icon at bounding box center [702, 254] width 12 height 9
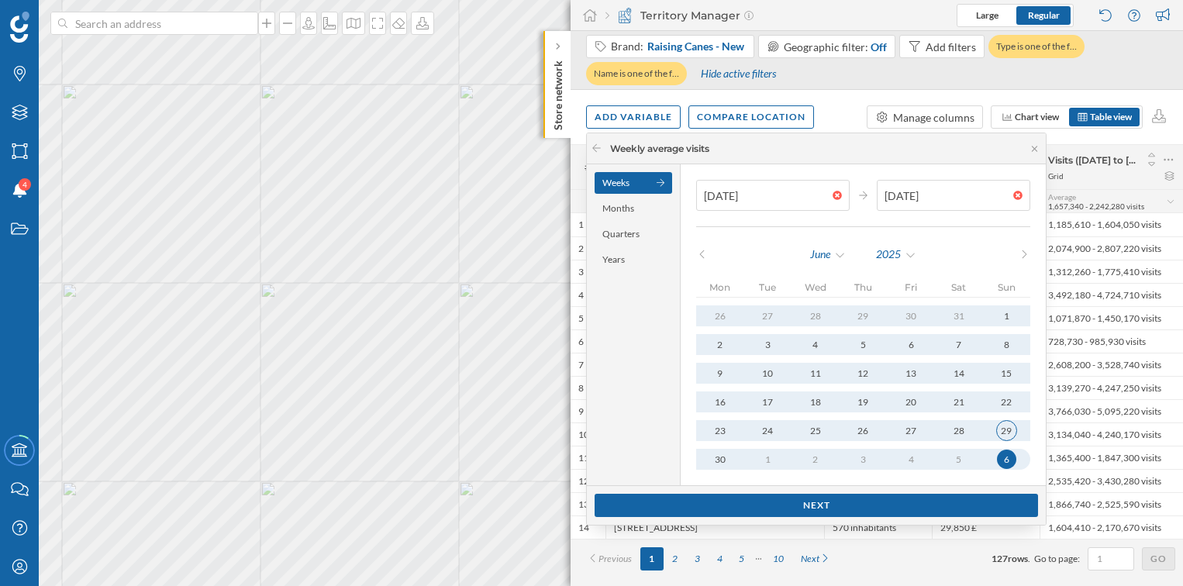
type input "29/06/2025"
click at [998, 428] on div "29" at bounding box center [1006, 430] width 21 height 21
click at [833, 198] on div at bounding box center [841, 195] width 17 height 9
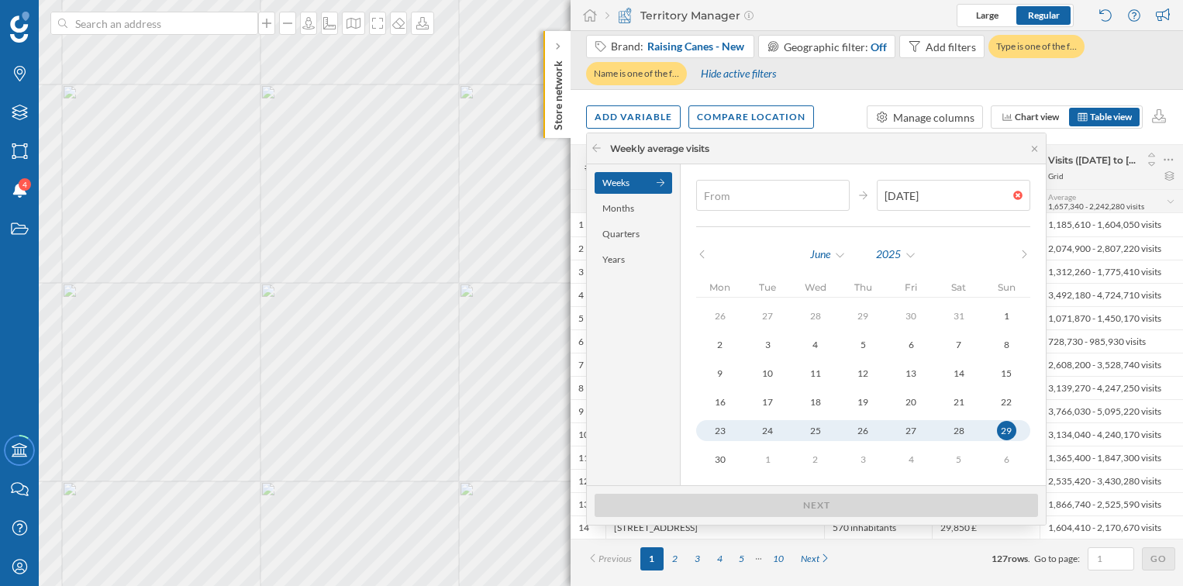
type input "23/06/2025"
click at [997, 430] on div "29" at bounding box center [1006, 430] width 19 height 19
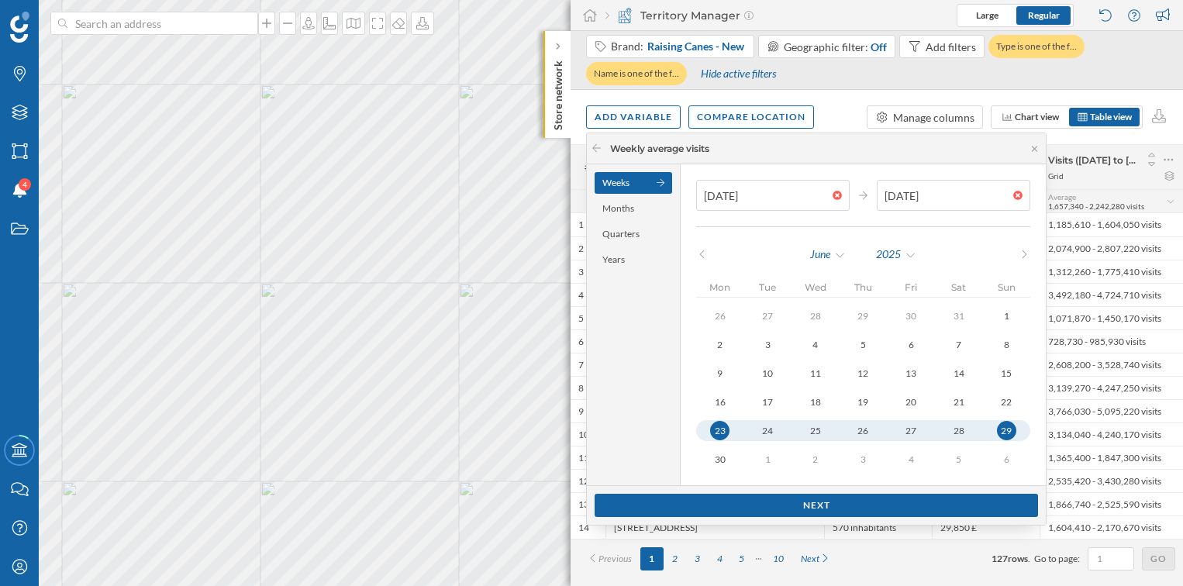
click at [636, 189] on div "Weeks" at bounding box center [634, 183] width 78 height 22
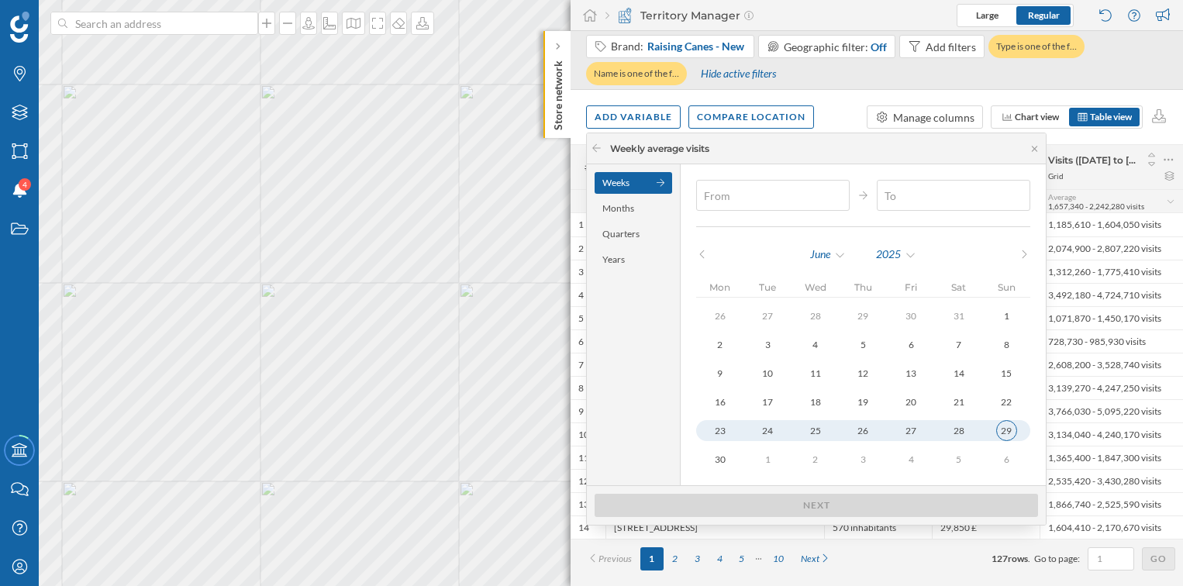
type input "23/06/2025"
click at [997, 437] on div "29" at bounding box center [1006, 430] width 21 height 21
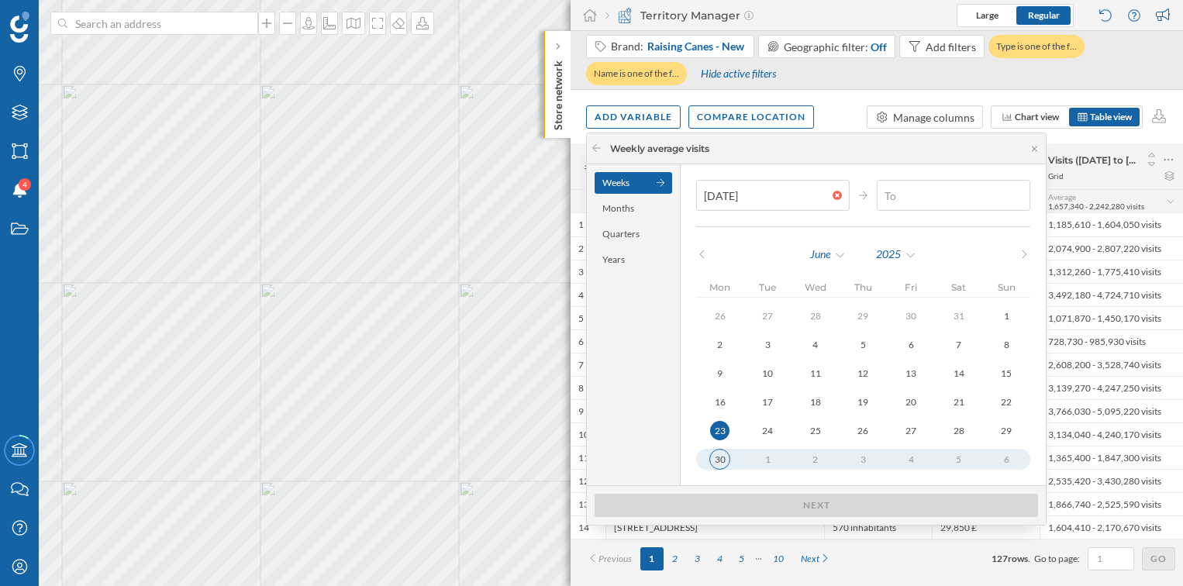
type input "06/07/2025"
click at [725, 461] on div "30" at bounding box center [719, 459] width 21 height 21
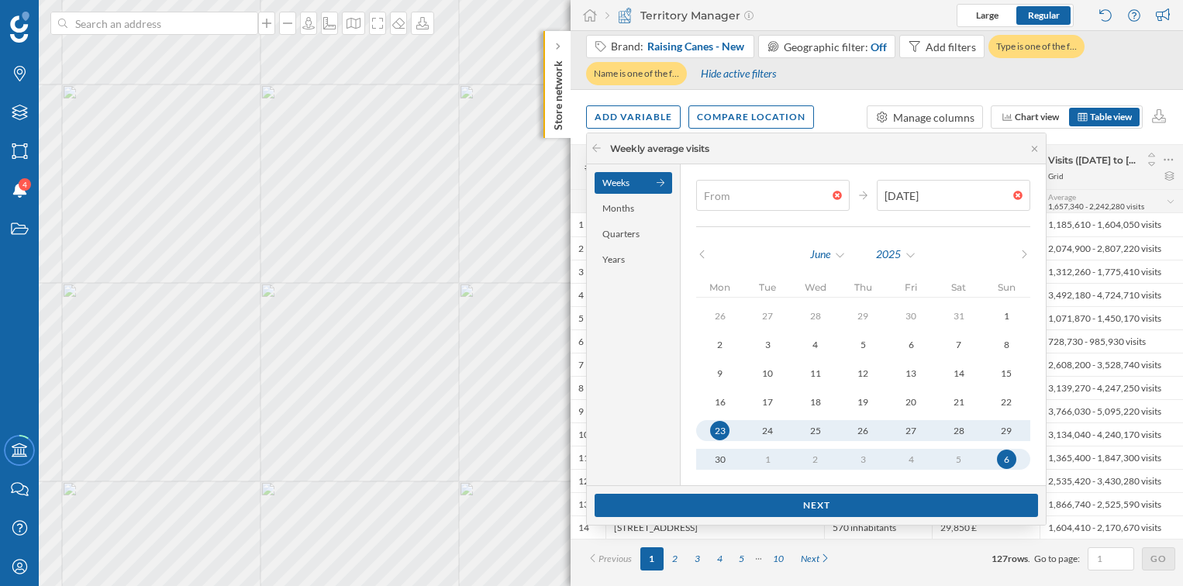
click at [833, 195] on div at bounding box center [841, 195] width 17 height 9
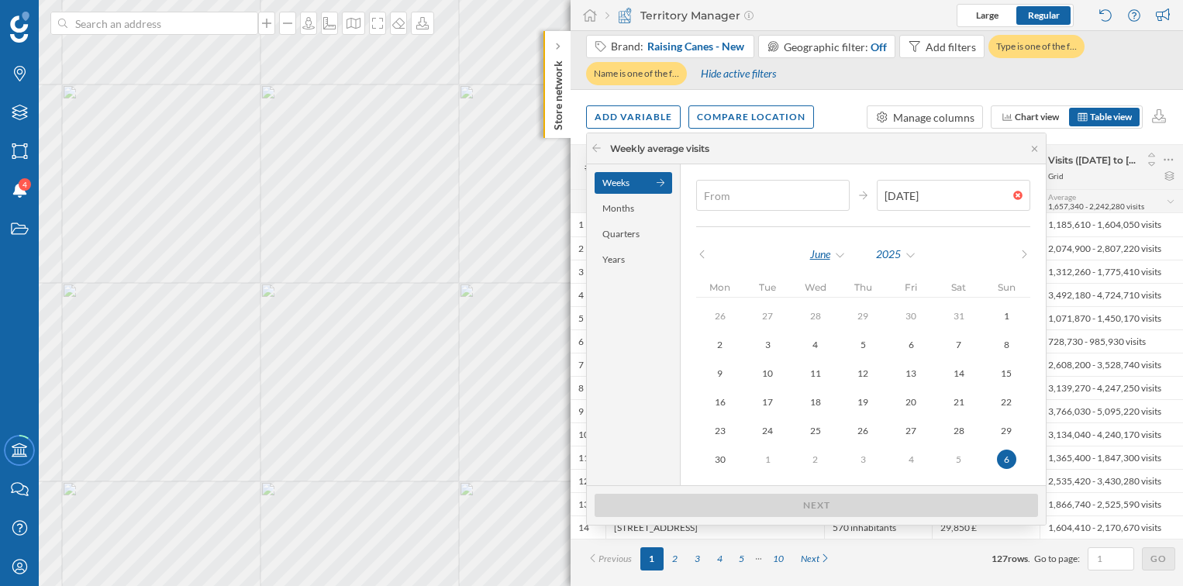
click at [837, 255] on div "June" at bounding box center [827, 254] width 37 height 23
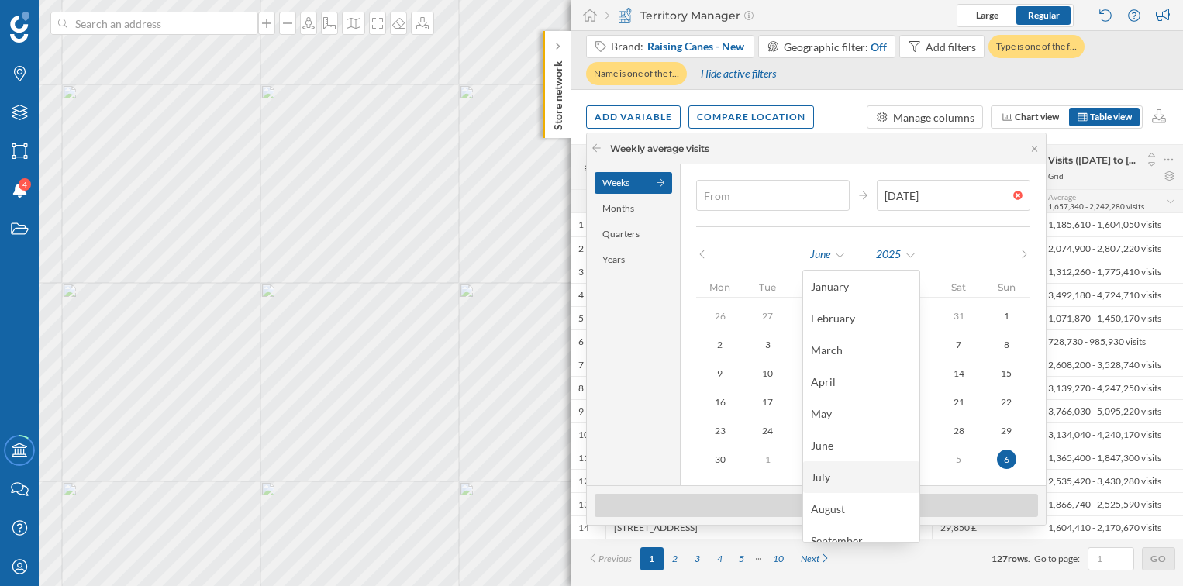
click at [827, 471] on div "July" at bounding box center [861, 477] width 101 height 16
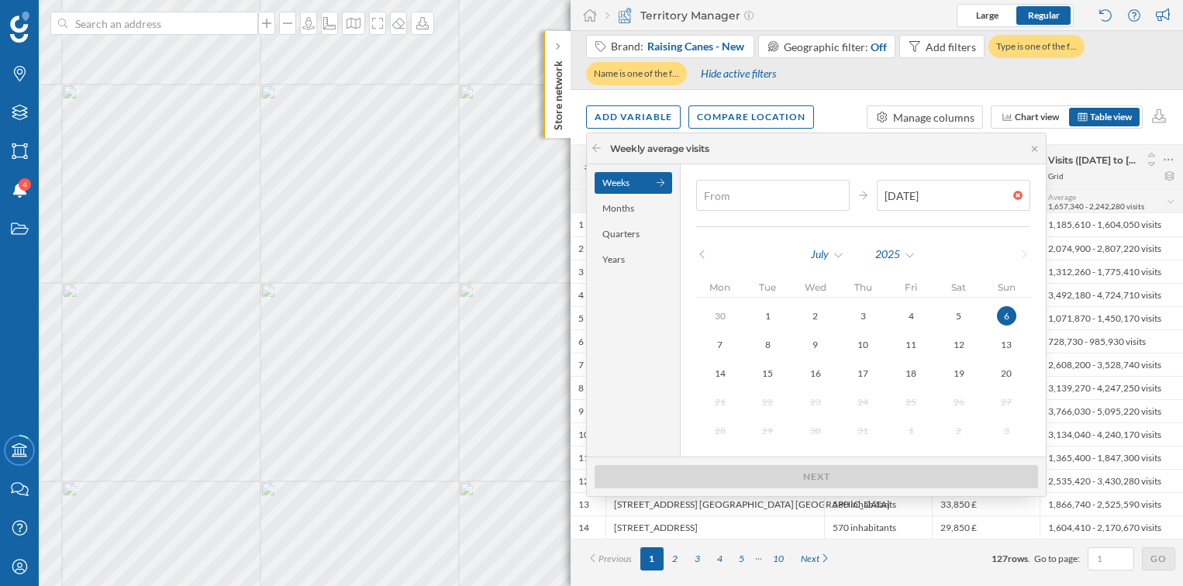
click at [699, 254] on icon at bounding box center [702, 254] width 12 height 9
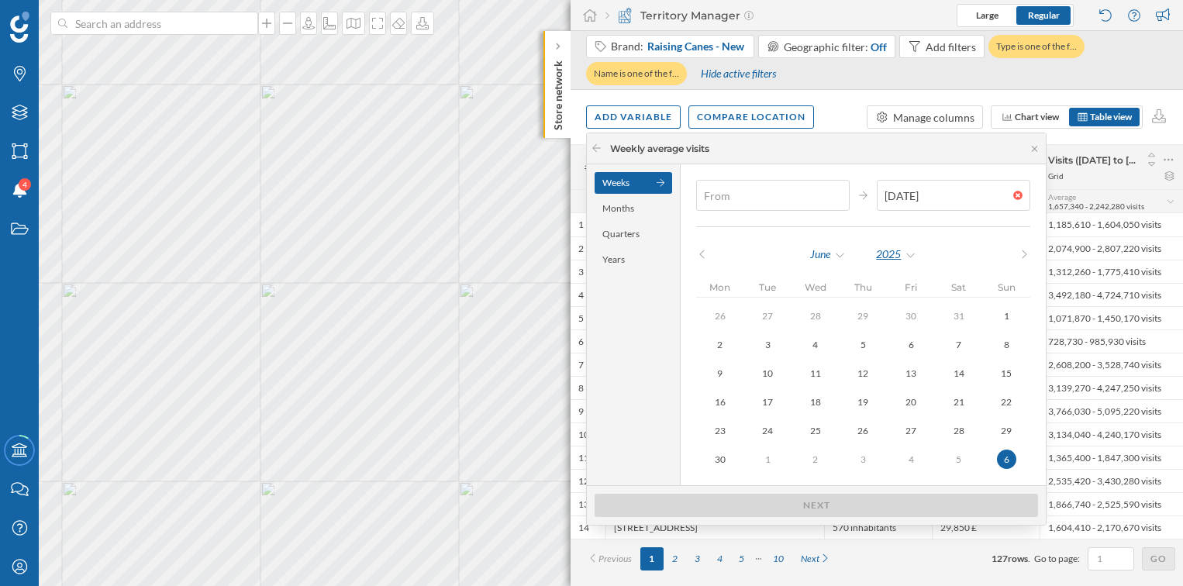
click at [886, 253] on div "2025" at bounding box center [896, 254] width 42 height 23
click at [896, 313] on div "2024" at bounding box center [927, 318] width 101 height 16
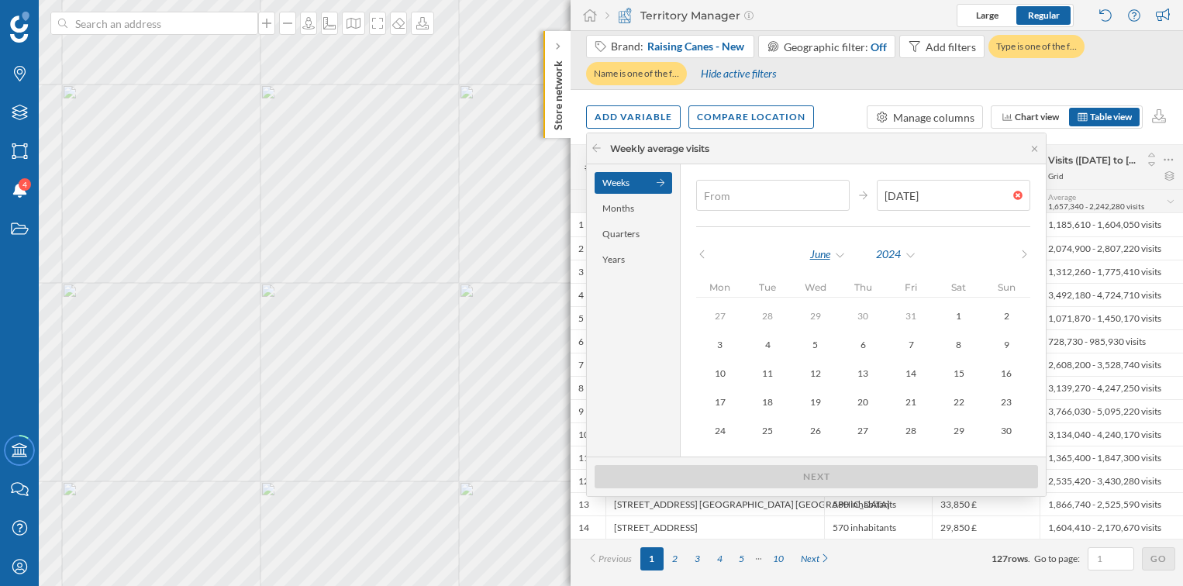
click at [838, 255] on div "June" at bounding box center [827, 254] width 37 height 23
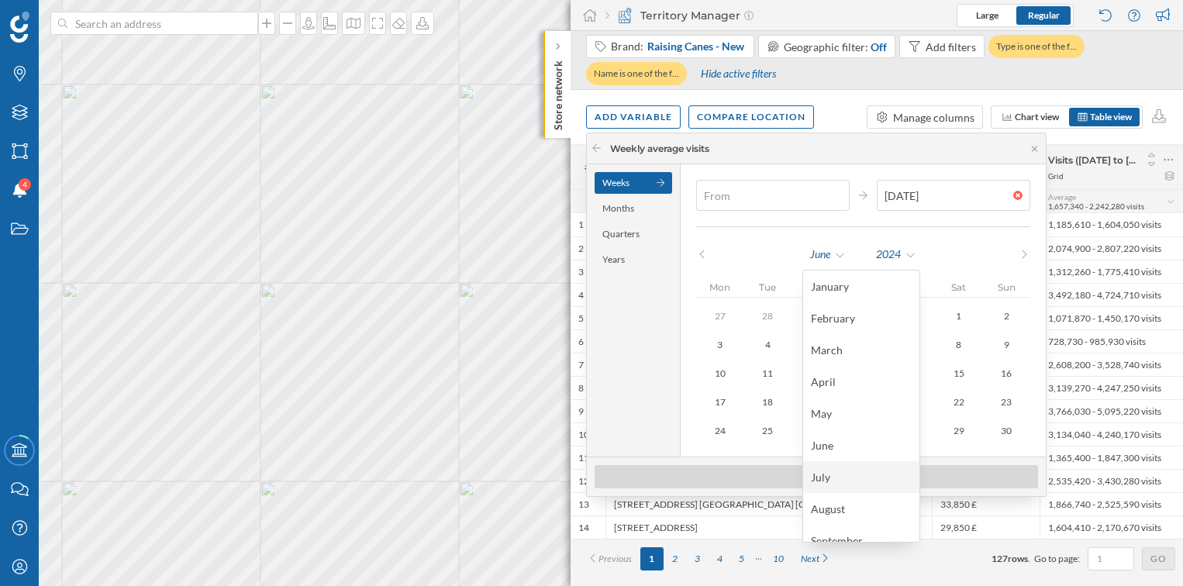
click at [851, 472] on div "July" at bounding box center [861, 477] width 101 height 16
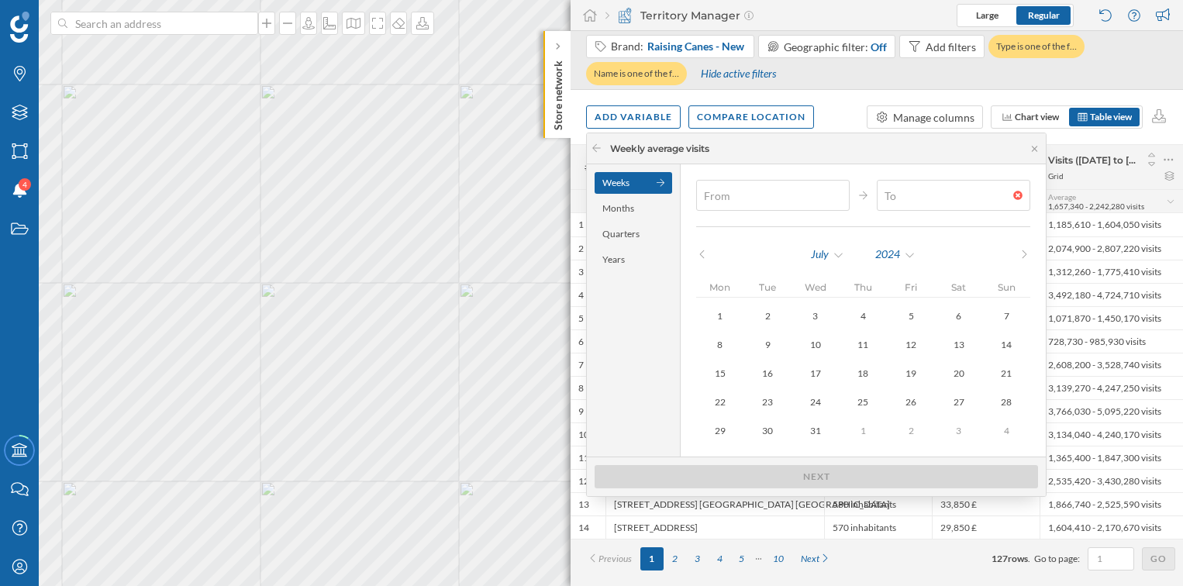
click at [1013, 198] on div at bounding box center [1021, 195] width 17 height 9
type input "04/08/2024"
click at [719, 431] on div "29" at bounding box center [719, 430] width 21 height 21
click at [1013, 193] on div at bounding box center [1021, 195] width 17 height 9
click at [627, 252] on div "Years" at bounding box center [634, 260] width 78 height 22
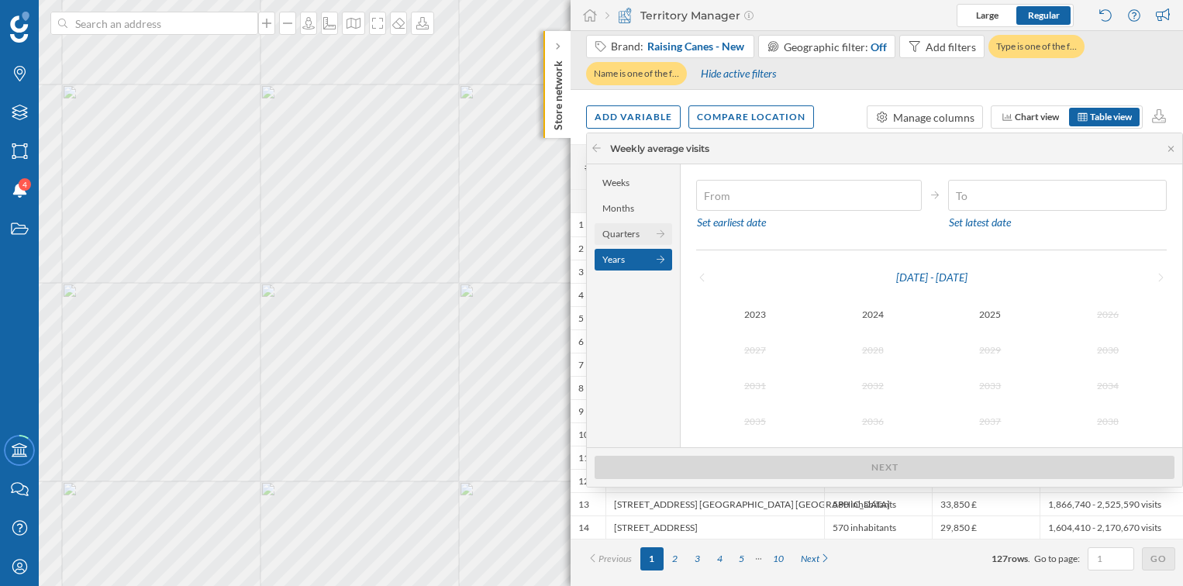
click at [637, 236] on div "Quarters" at bounding box center [634, 234] width 78 height 22
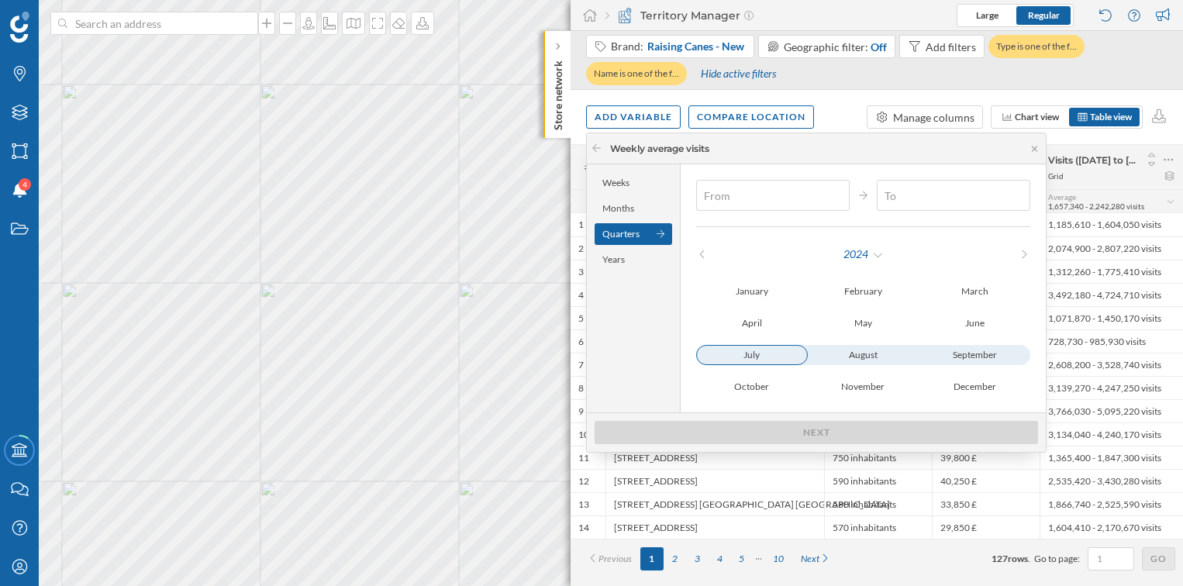
type input "01/07/2024"
click at [771, 354] on div "July" at bounding box center [752, 355] width 112 height 20
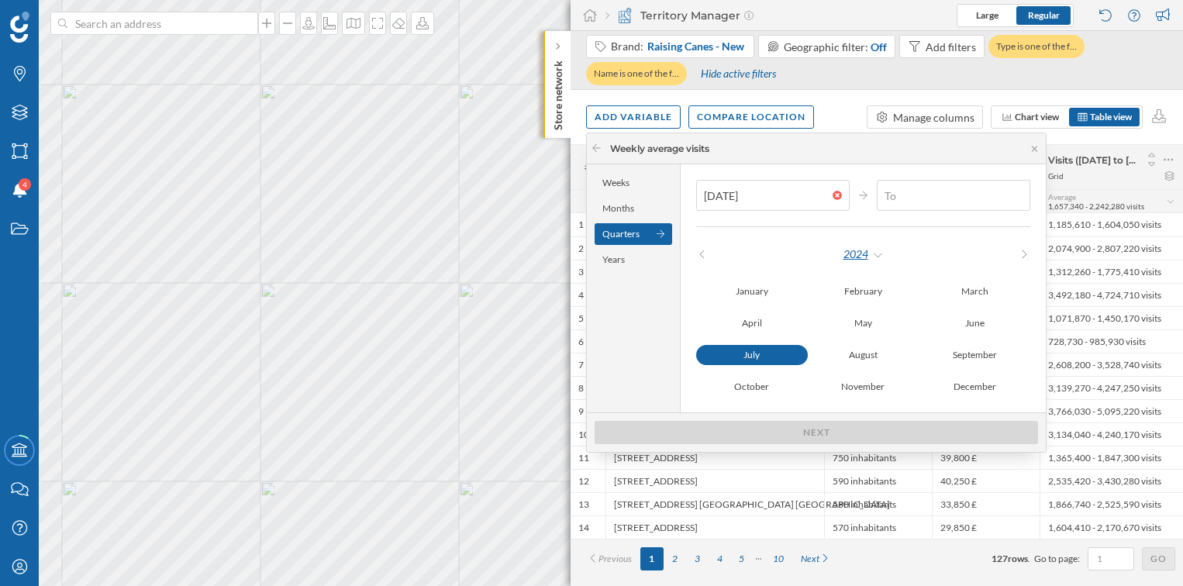
click at [871, 254] on div "2024" at bounding box center [864, 254] width 42 height 23
click at [894, 350] on div "2025" at bounding box center [894, 350] width 101 height 16
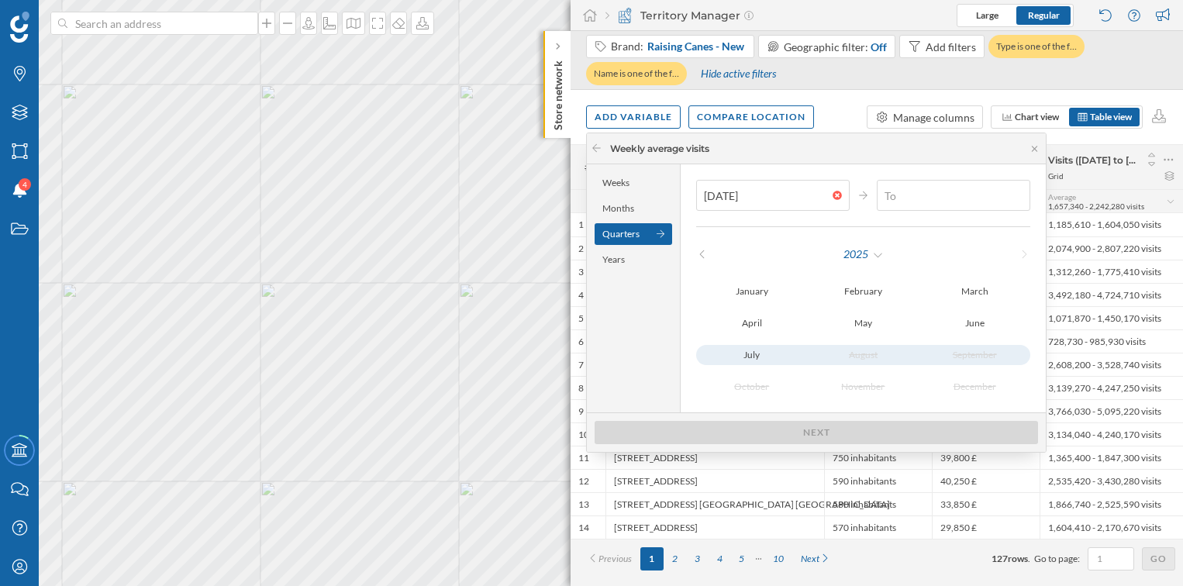
click at [759, 354] on div "July August September" at bounding box center [863, 355] width 334 height 20
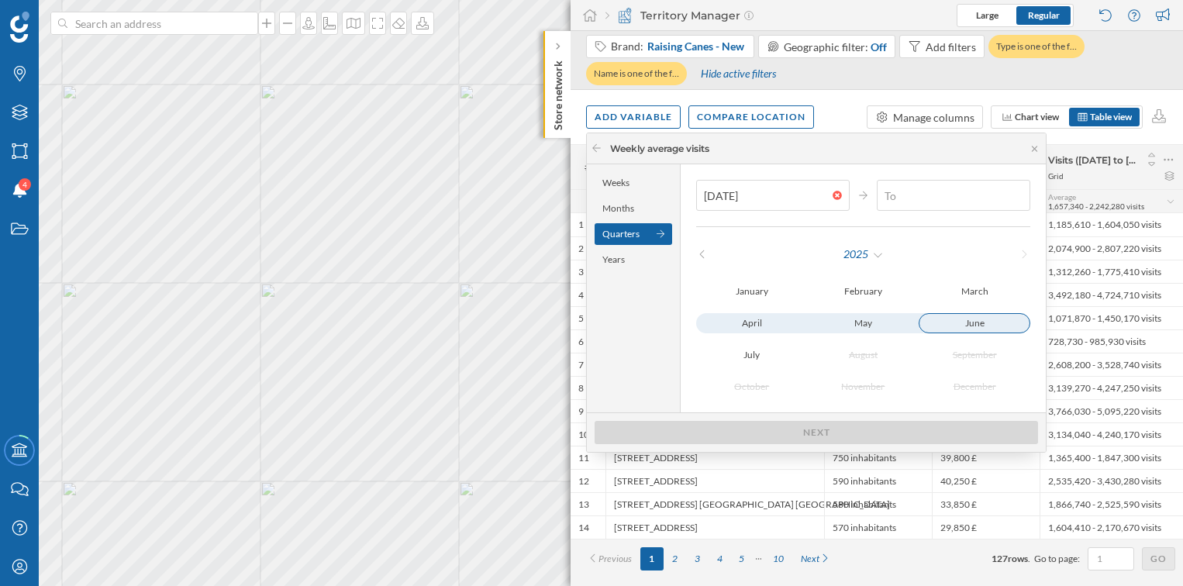
type input "30/06/2025"
click at [963, 321] on div "June" at bounding box center [975, 323] width 112 height 20
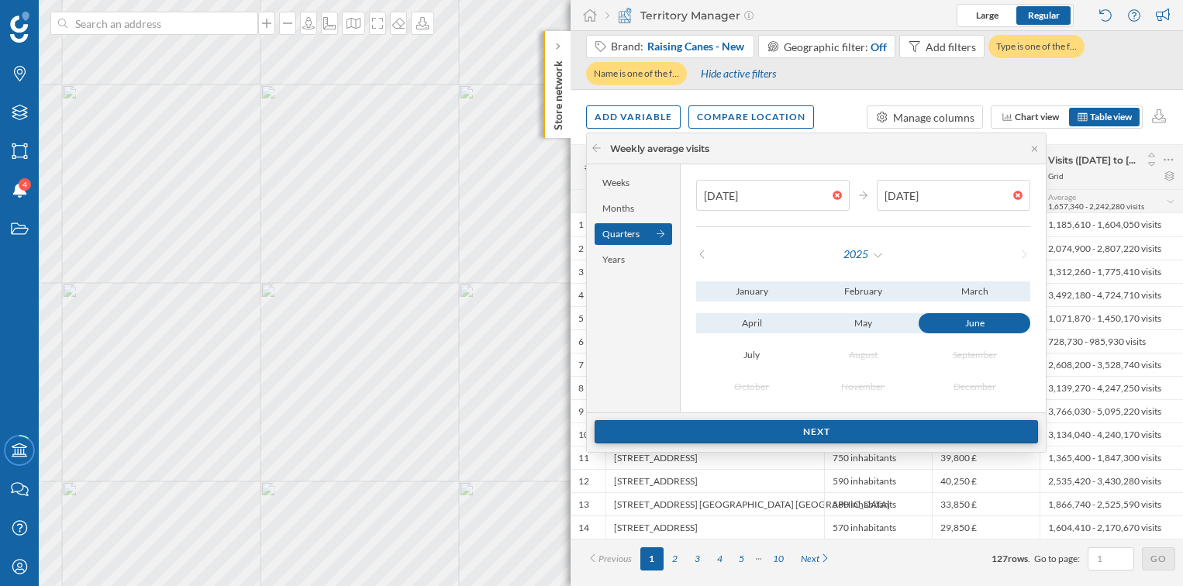
click at [827, 431] on div "Next" at bounding box center [816, 431] width 443 height 23
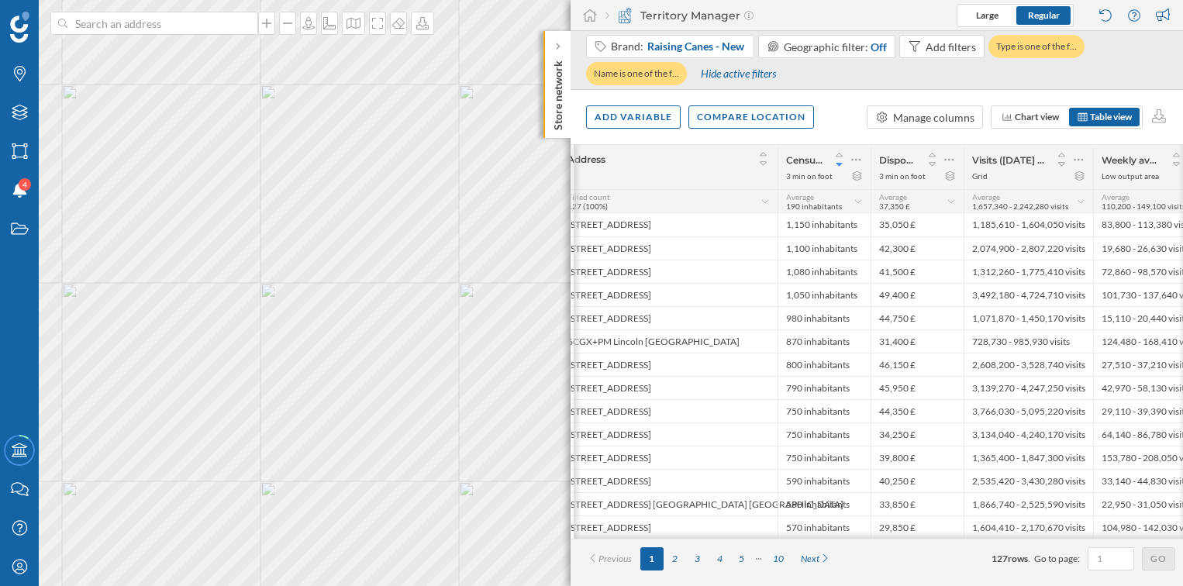
scroll to position [0, 62]
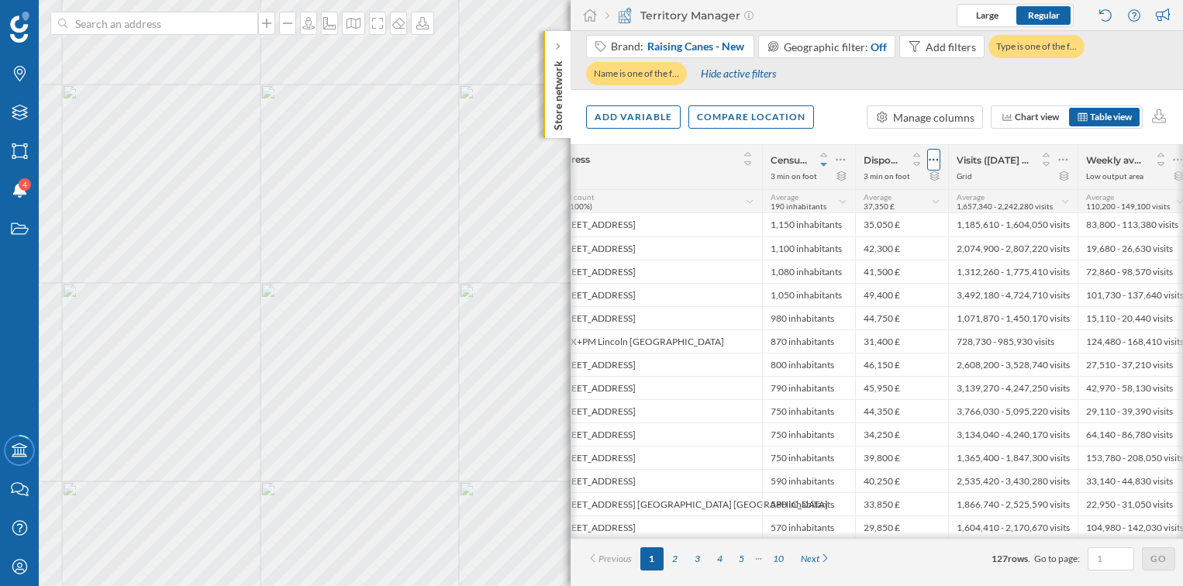
click at [939, 157] on div at bounding box center [933, 160] width 13 height 22
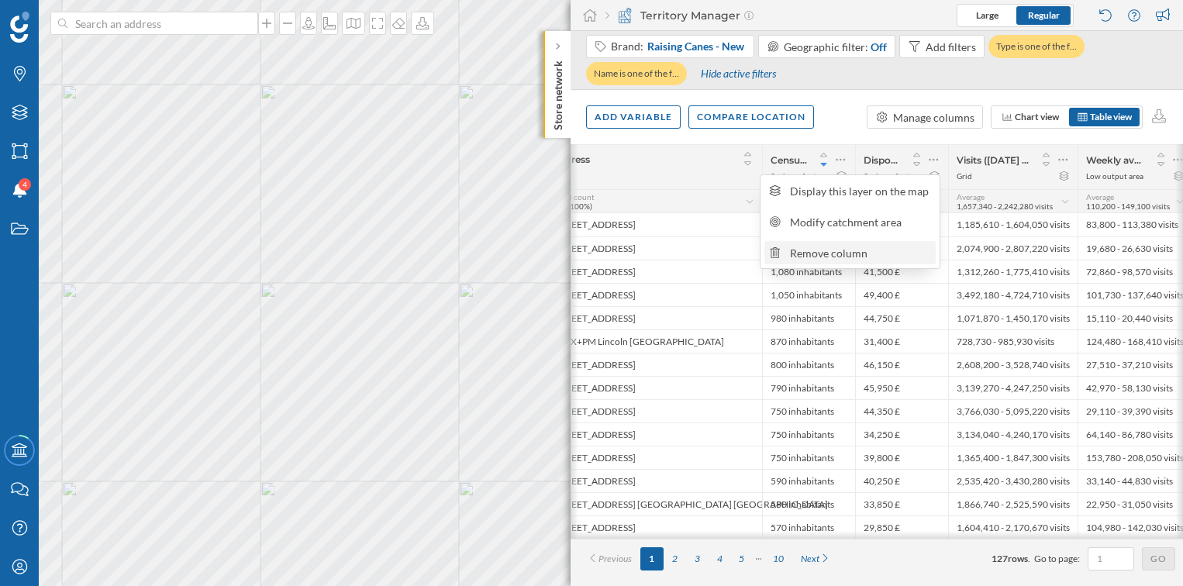
click at [857, 259] on div "Remove column" at bounding box center [860, 253] width 141 height 16
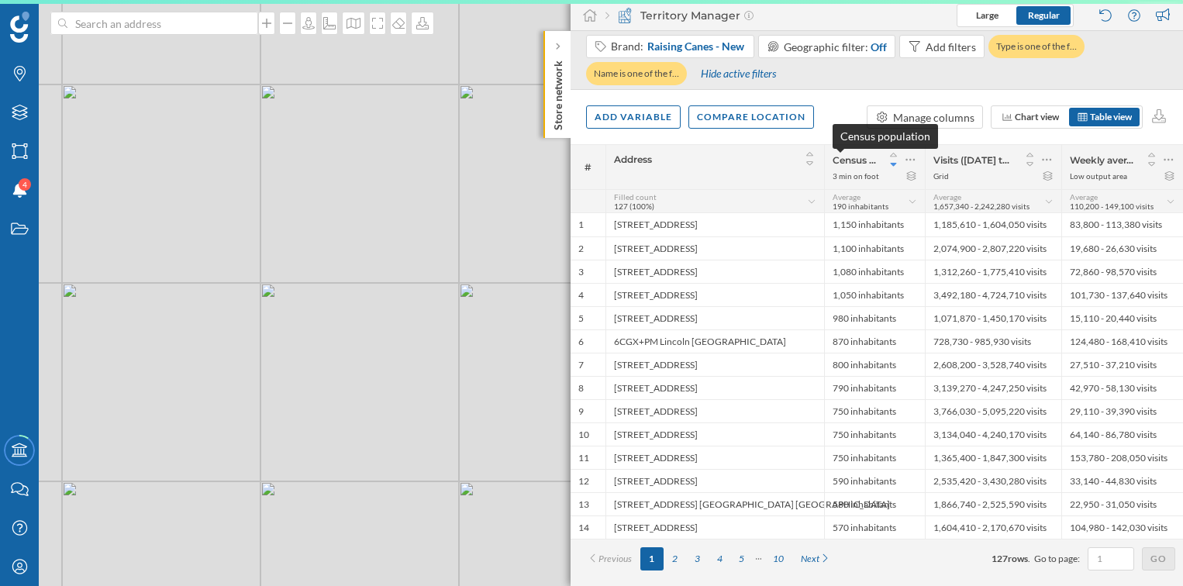
scroll to position [0, 0]
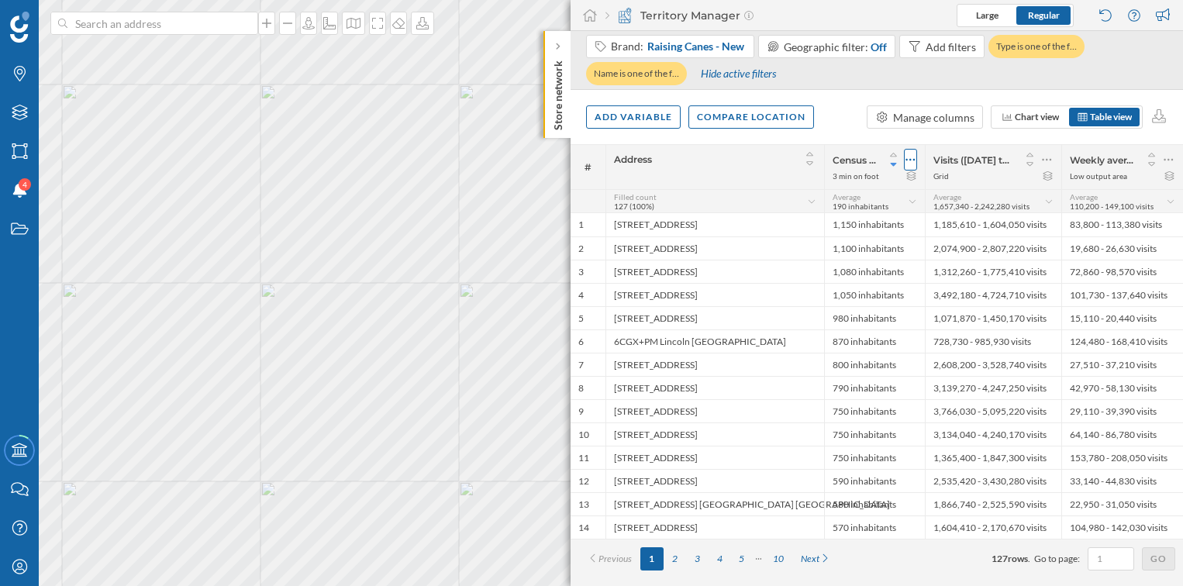
click at [908, 160] on icon at bounding box center [911, 160] width 10 height 16
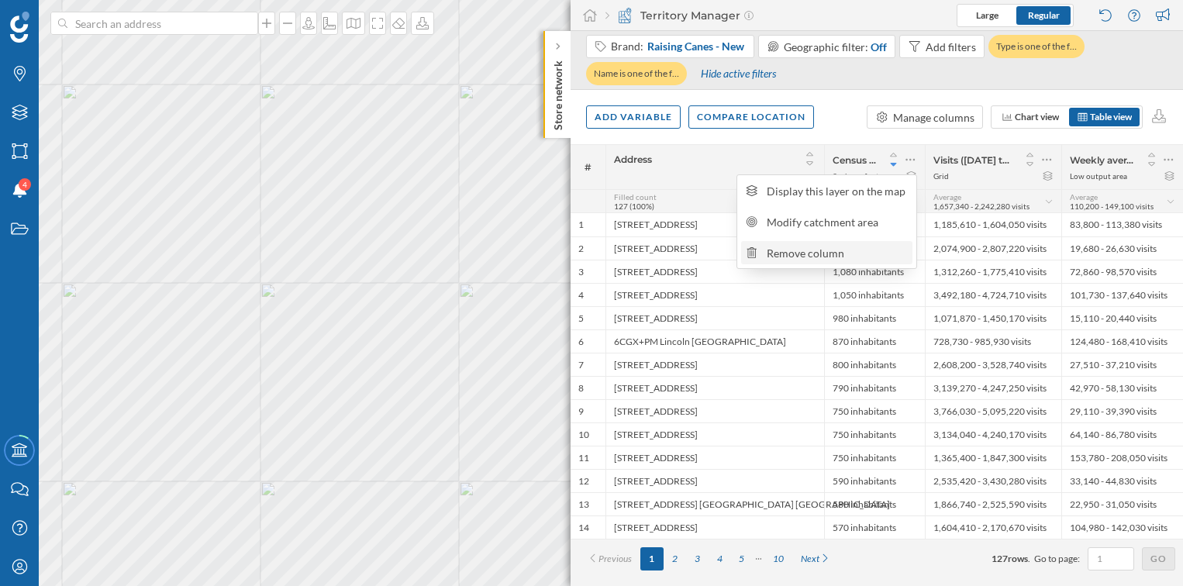
click at [841, 250] on div "Remove column" at bounding box center [837, 253] width 141 height 16
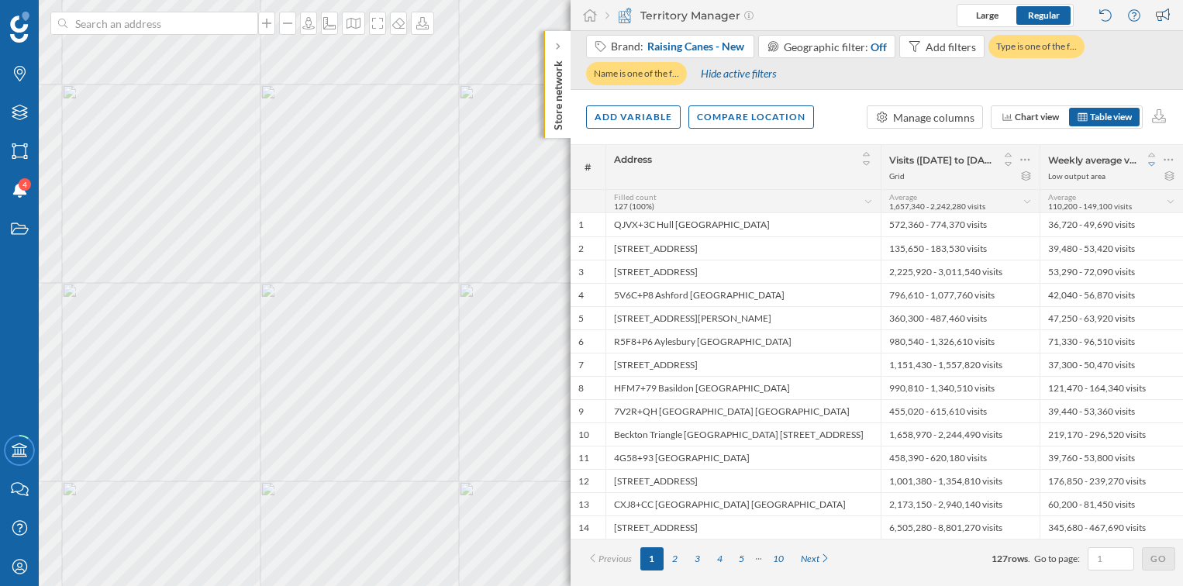
click at [1153, 160] on icon at bounding box center [1152, 164] width 14 height 11
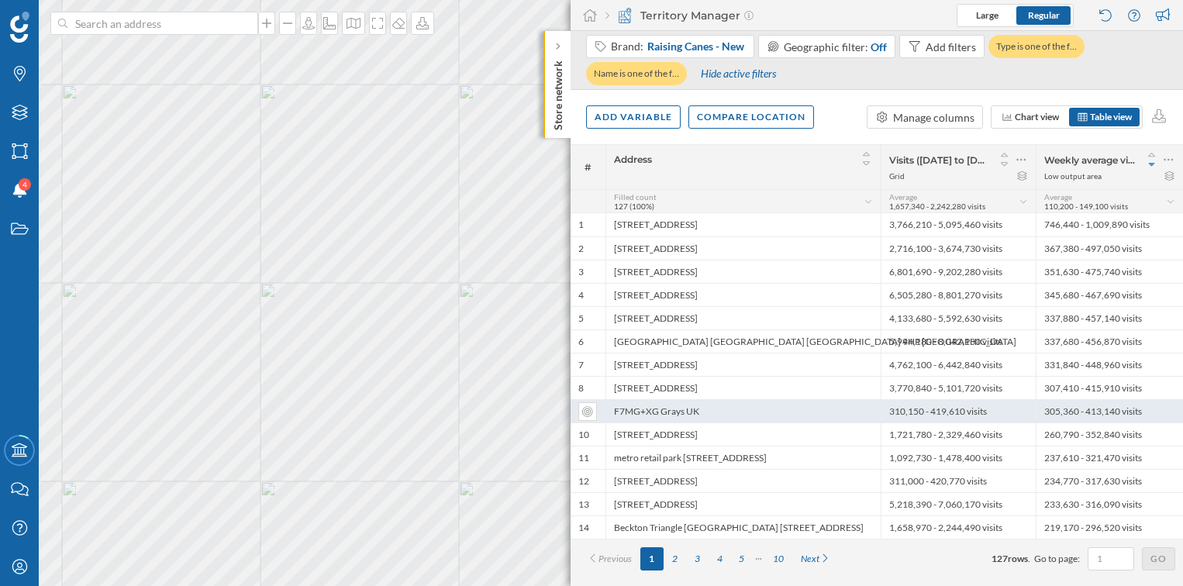
click at [704, 412] on div "F7MG+XG Grays UK" at bounding box center [743, 410] width 275 height 23
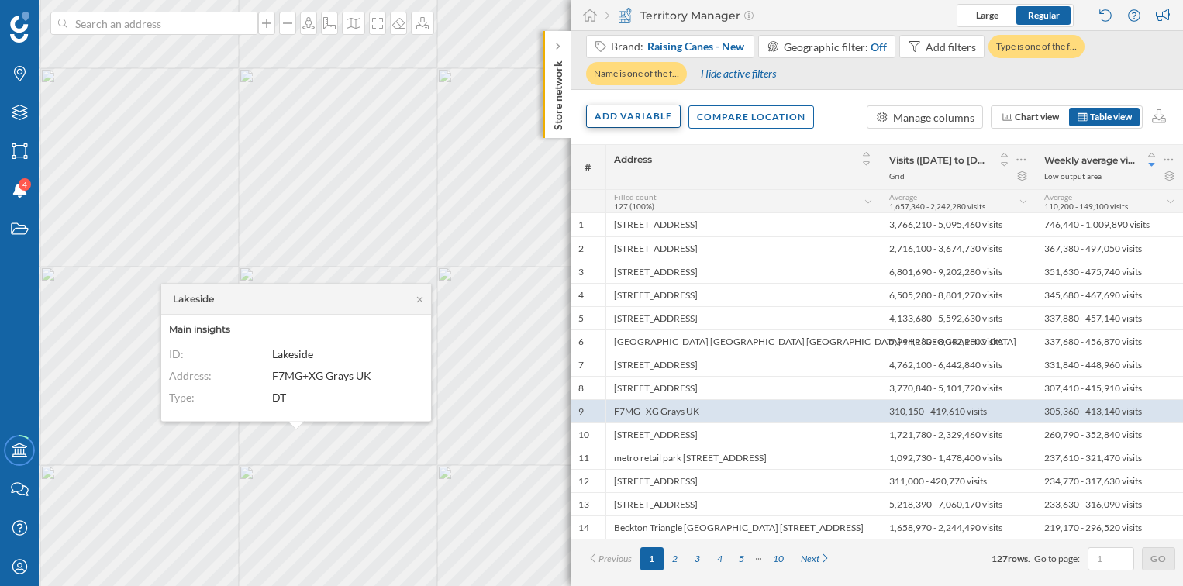
click at [640, 120] on div "Add variable" at bounding box center [633, 116] width 95 height 23
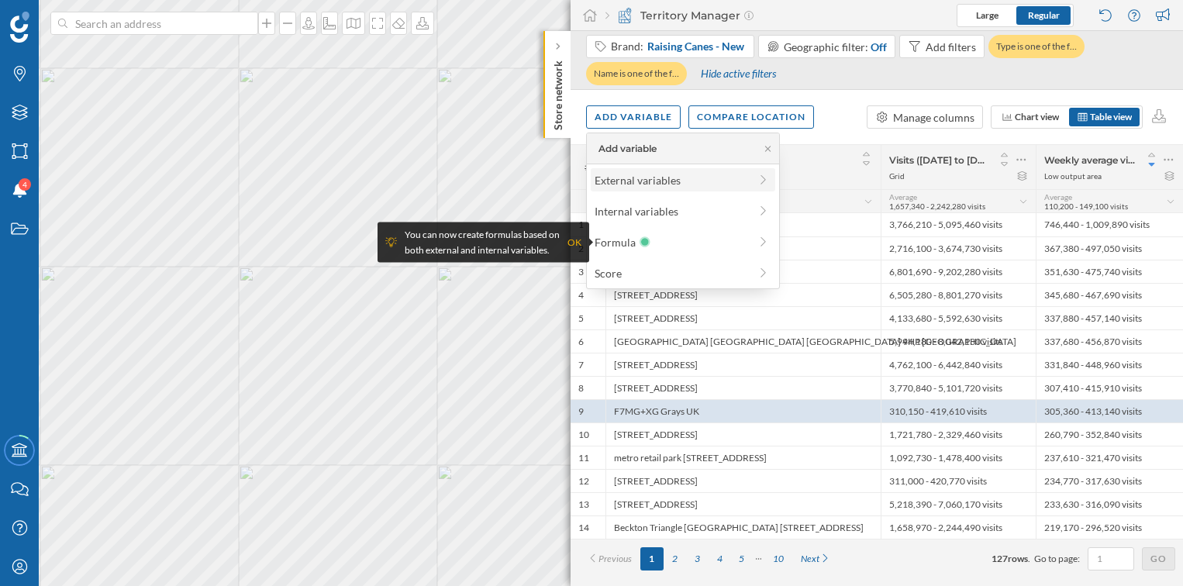
click at [639, 181] on div "External variables" at bounding box center [672, 180] width 154 height 16
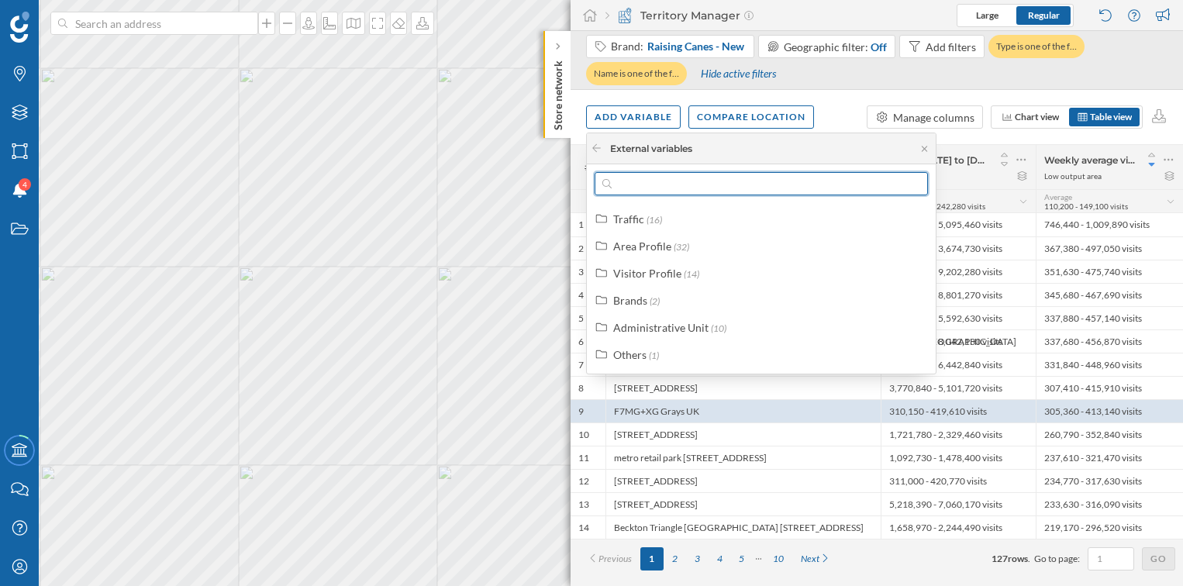
click at [641, 183] on input "text" at bounding box center [761, 183] width 299 height 23
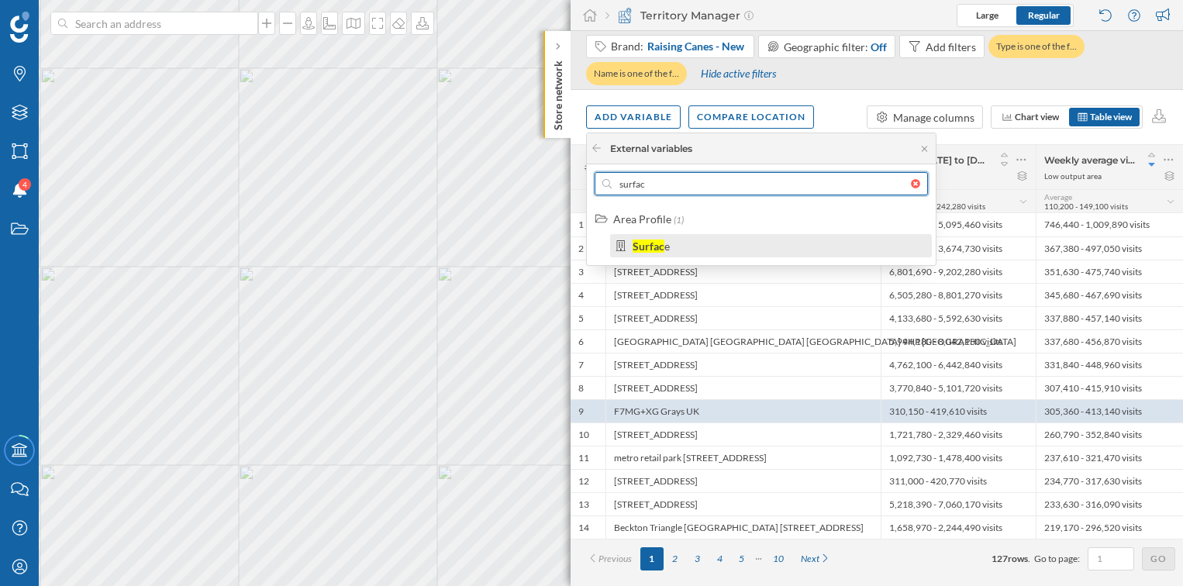
type input "surfac"
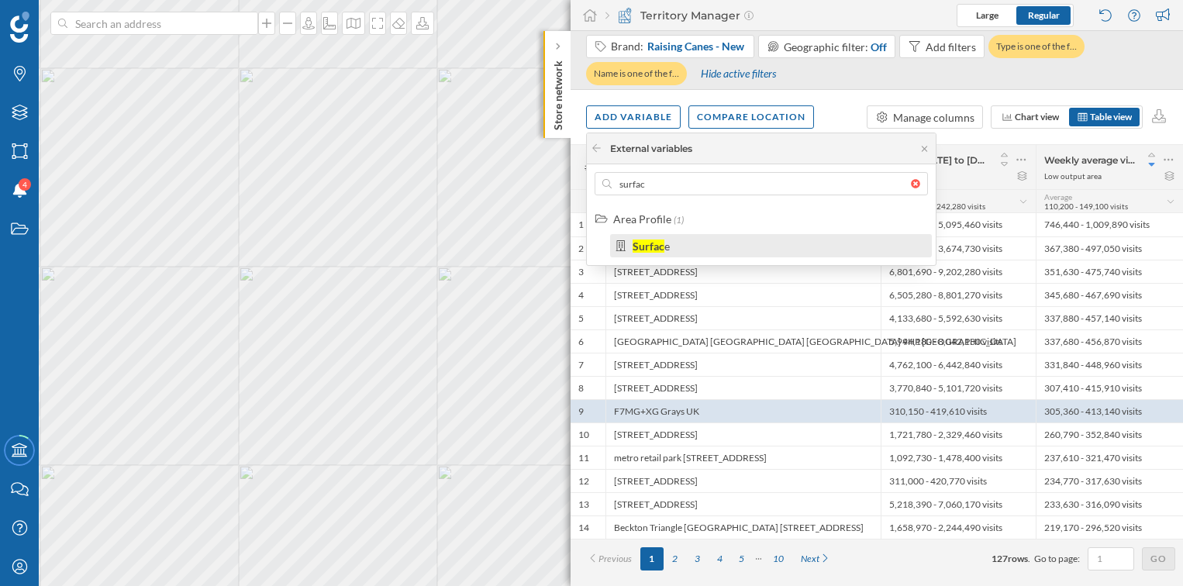
click at [704, 247] on div "Surfac e" at bounding box center [778, 246] width 290 height 16
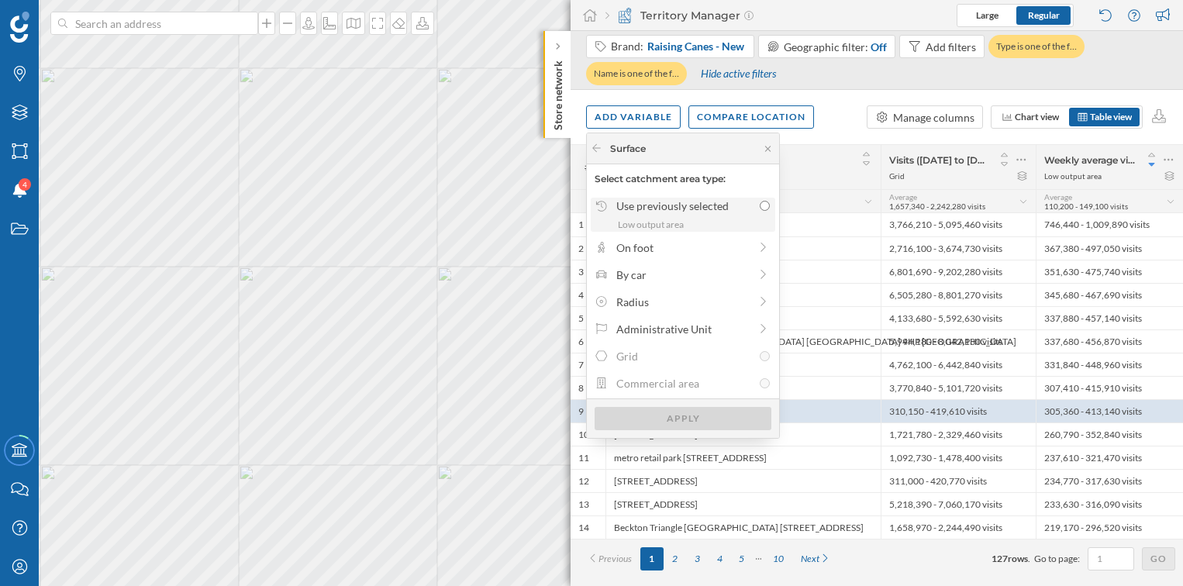
click at [760, 206] on input "Use previously selected Low output area" at bounding box center [765, 206] width 10 height 10
radio input "true"
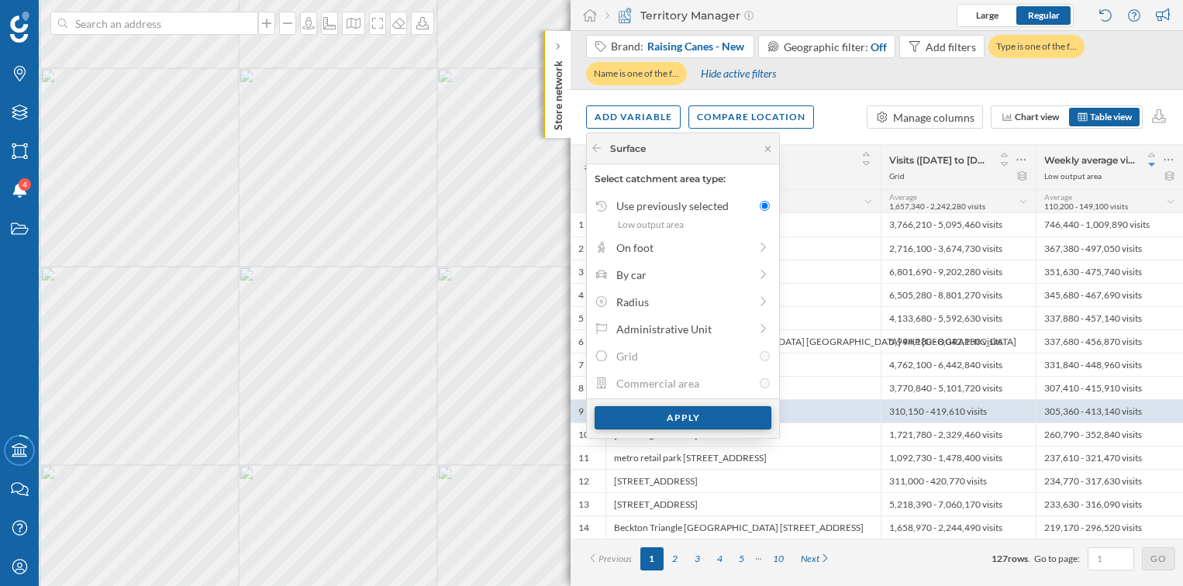
click at [726, 418] on div "Apply" at bounding box center [683, 417] width 177 height 23
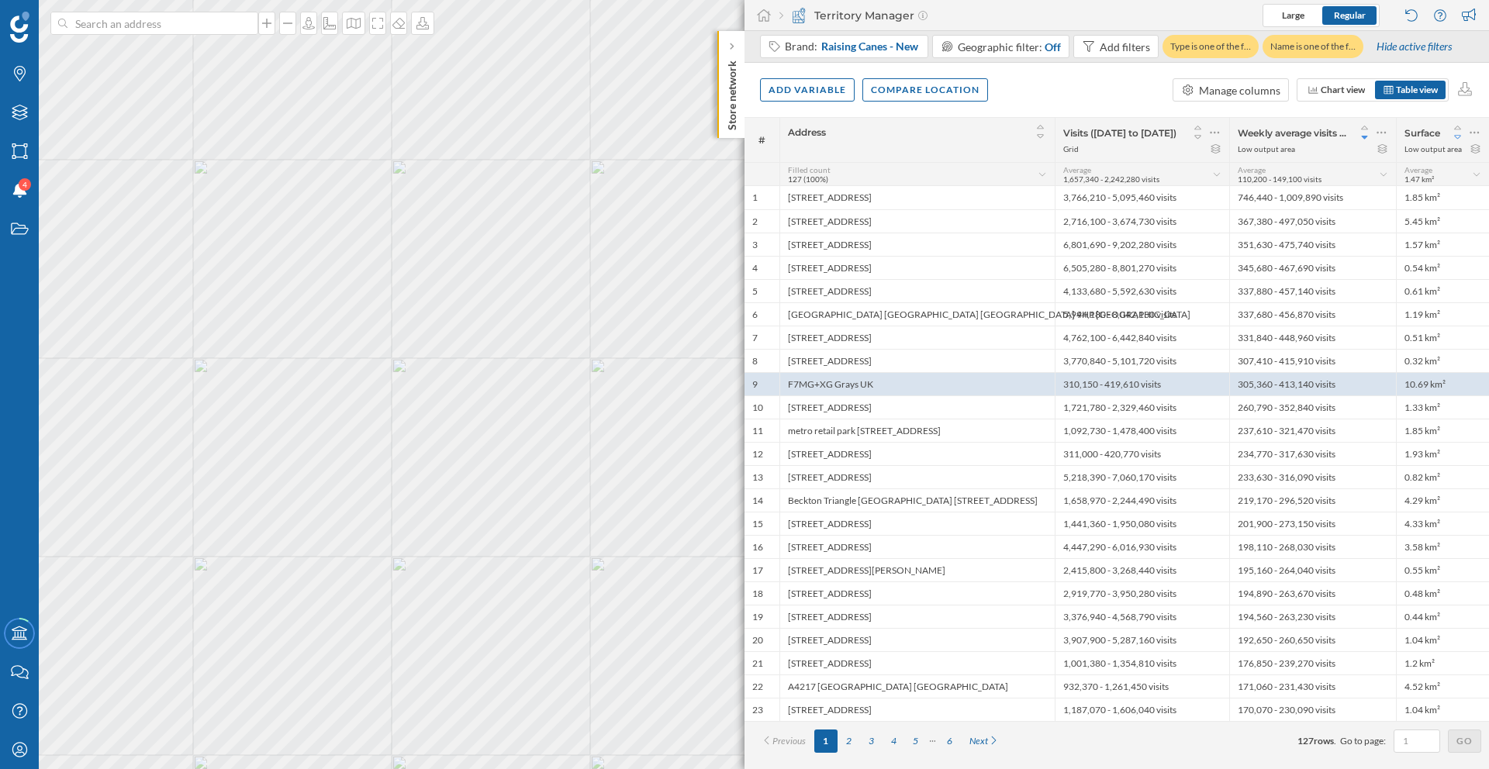
click at [1182, 133] on icon at bounding box center [1458, 137] width 14 height 11
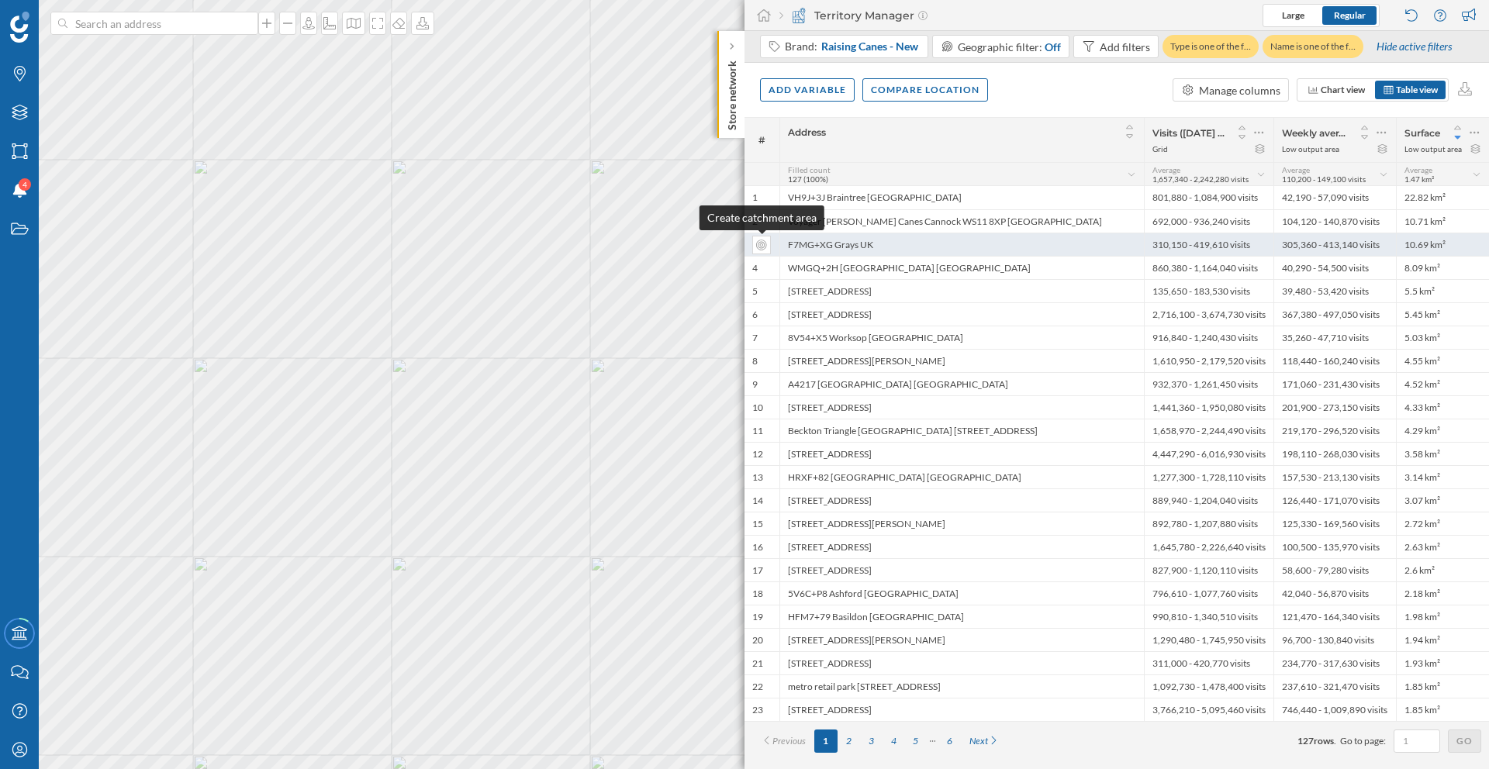
drag, startPoint x: 888, startPoint y: 246, endPoint x: 769, endPoint y: 243, distance: 118.7
click at [769, 243] on div "3 F7MG+XG Grays UK 310,150 - 419,610 visits 305,360 - 413,140 visits 10.69 km²" at bounding box center [1116, 244] width 744 height 23
copy div "F7MG+XG Grays UK"
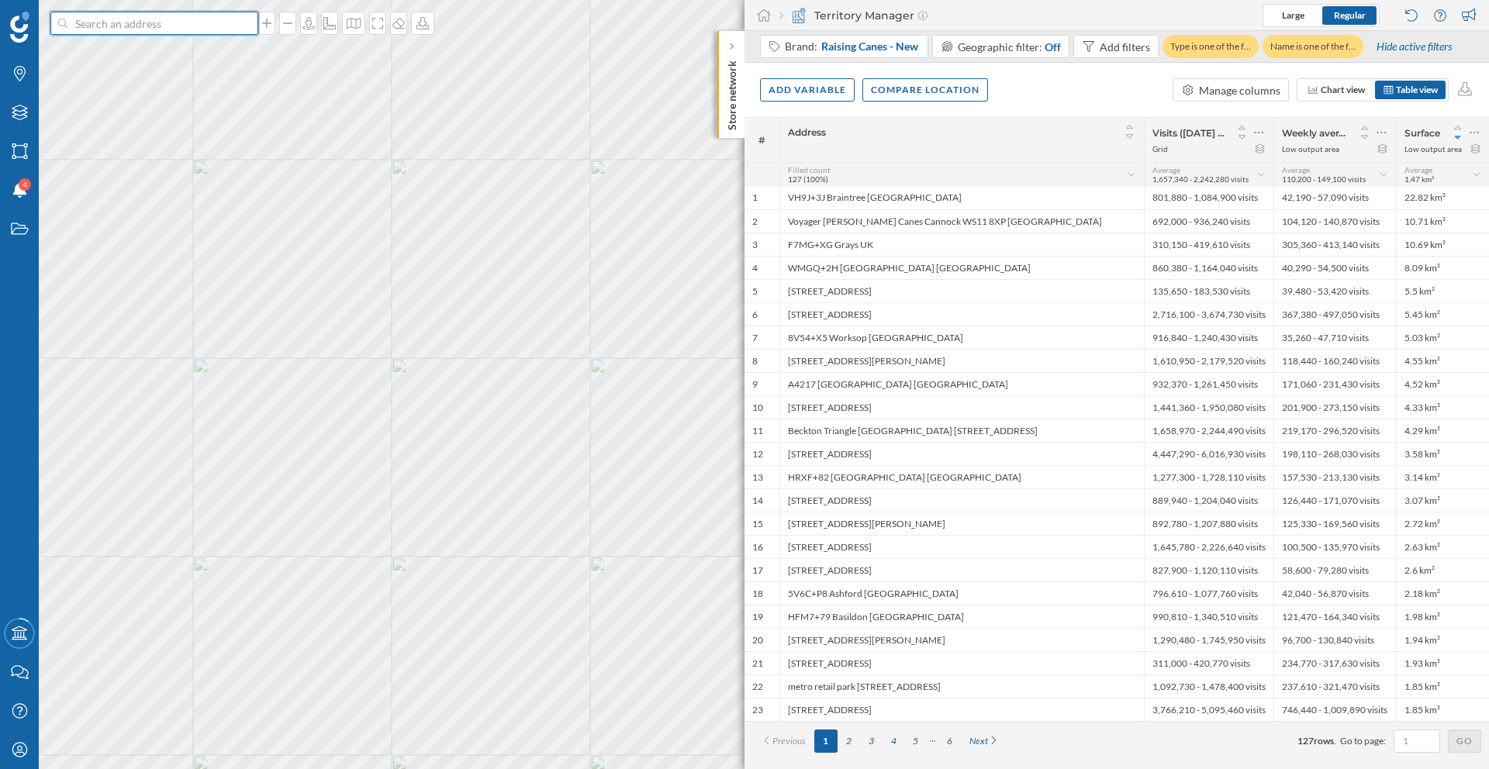
click at [179, 25] on input at bounding box center [154, 23] width 174 height 23
paste input "F7MG+XG Grays UK"
type input "F7MG+XG Grays UK"
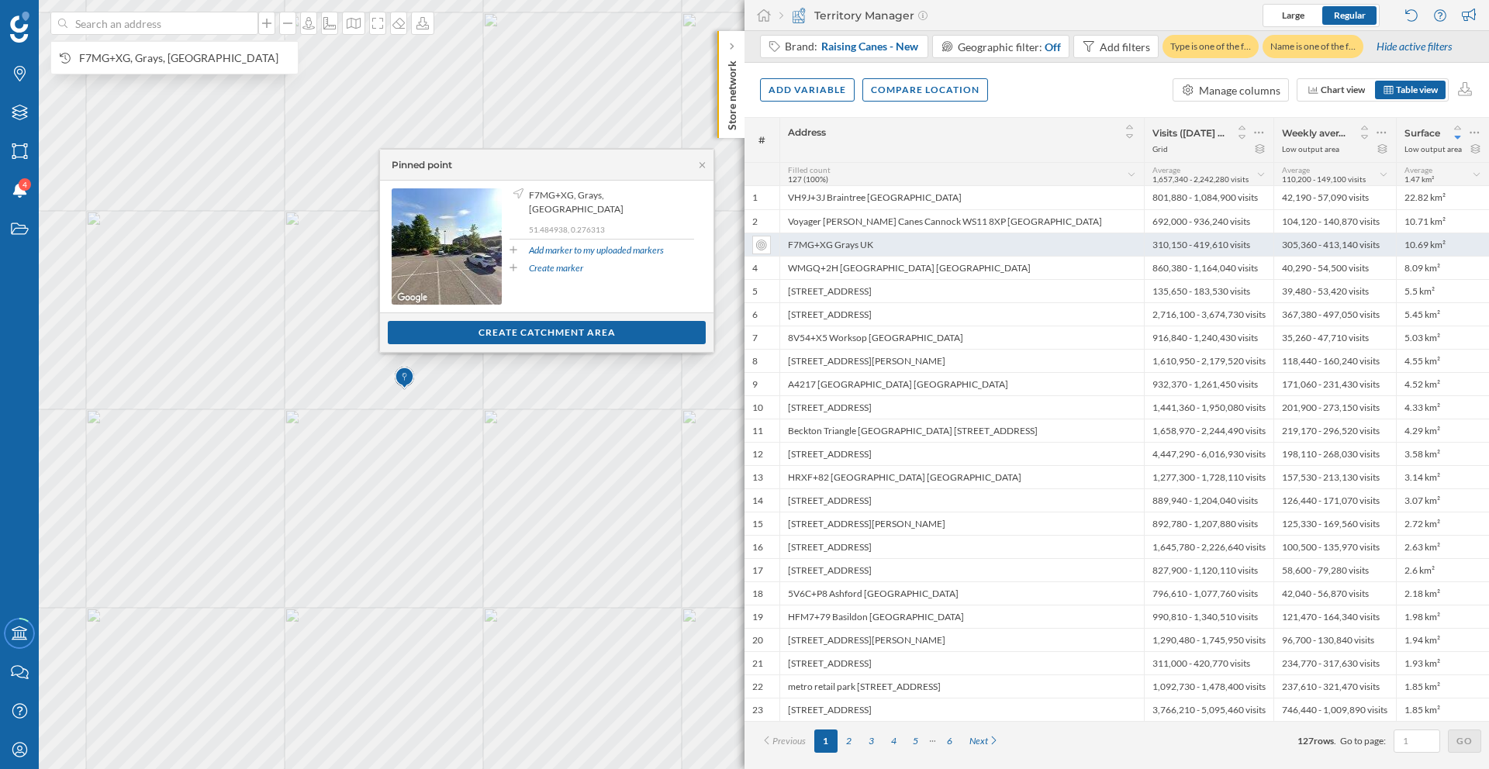
click at [855, 246] on div "F7MG+XG Grays UK" at bounding box center [961, 244] width 364 height 23
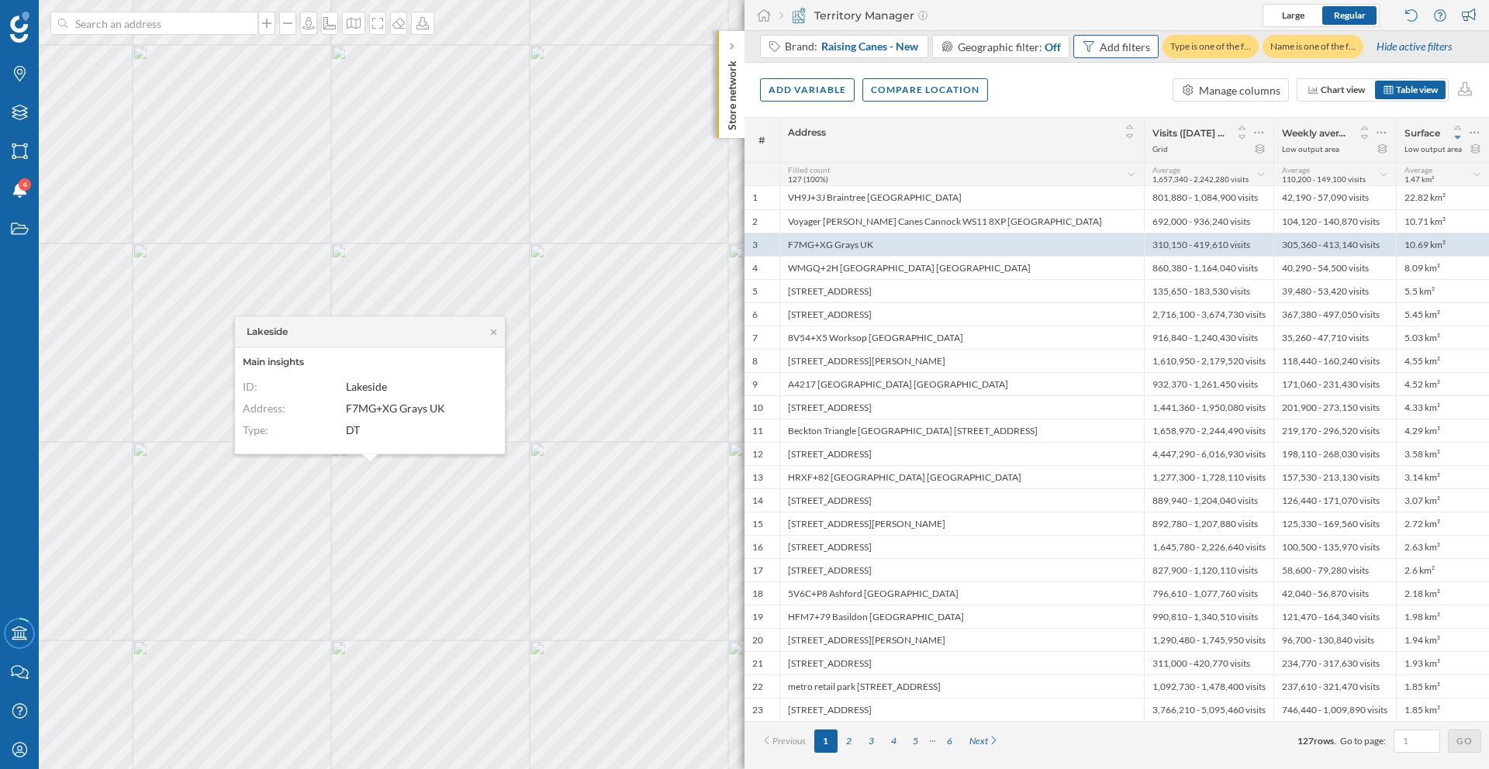
click at [1100, 45] on div "Add filters" at bounding box center [1124, 47] width 50 height 16
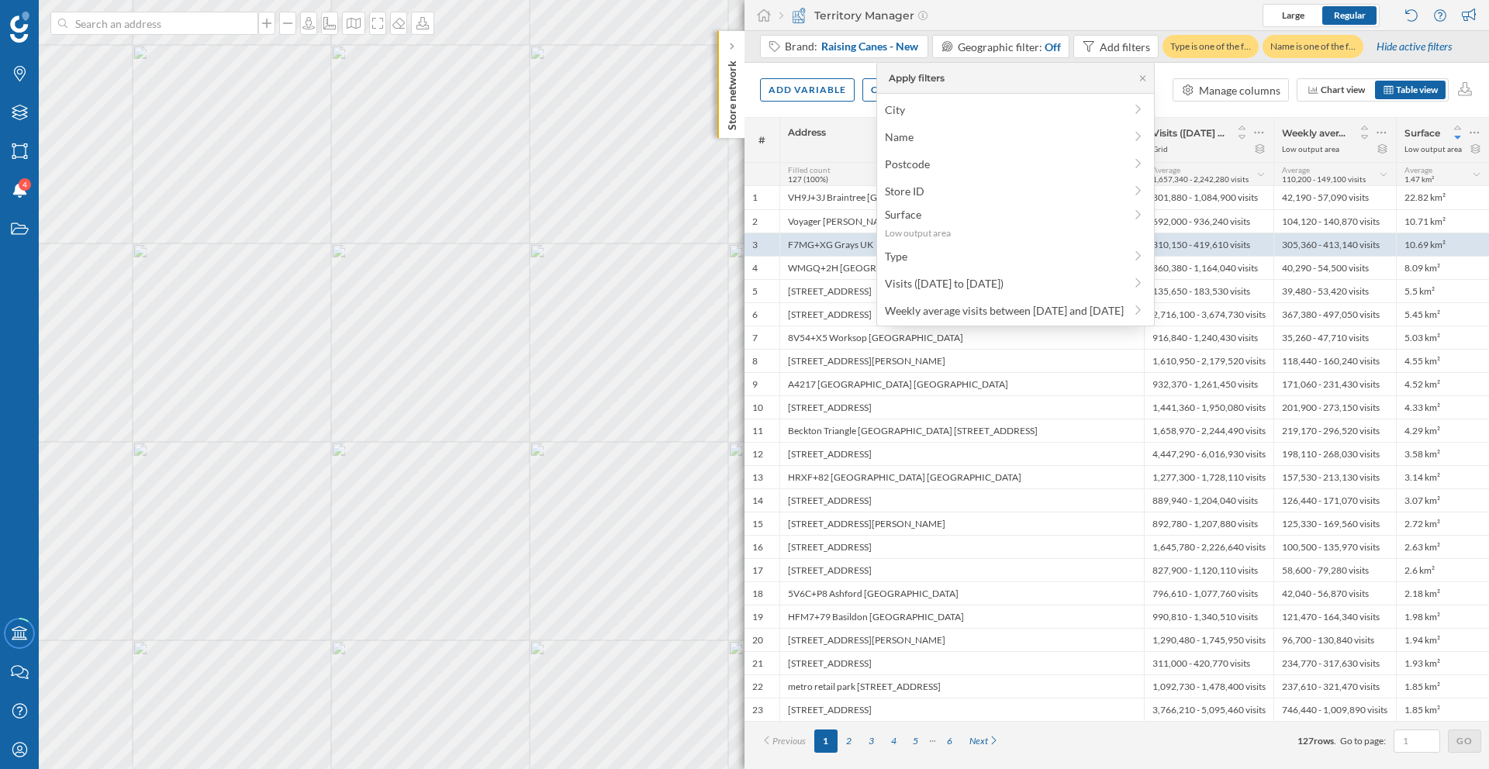
click at [1125, 16] on div "Territory Manager Large Regular" at bounding box center [1116, 15] width 744 height 31
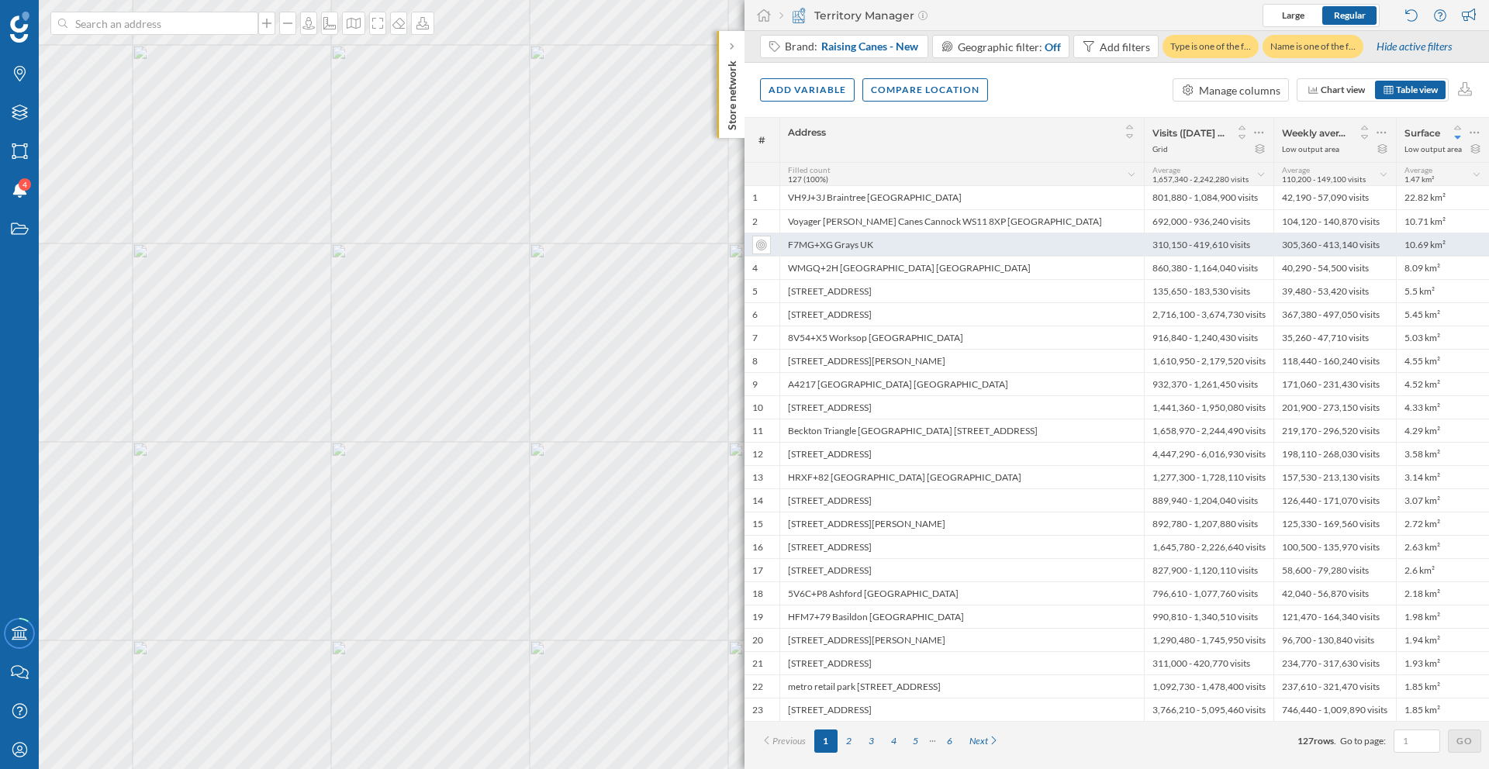
drag, startPoint x: 882, startPoint y: 243, endPoint x: 787, endPoint y: 242, distance: 94.6
click at [787, 242] on div "F7MG+XG Grays UK" at bounding box center [961, 244] width 364 height 23
copy div "F7MG+XG Grays UK"
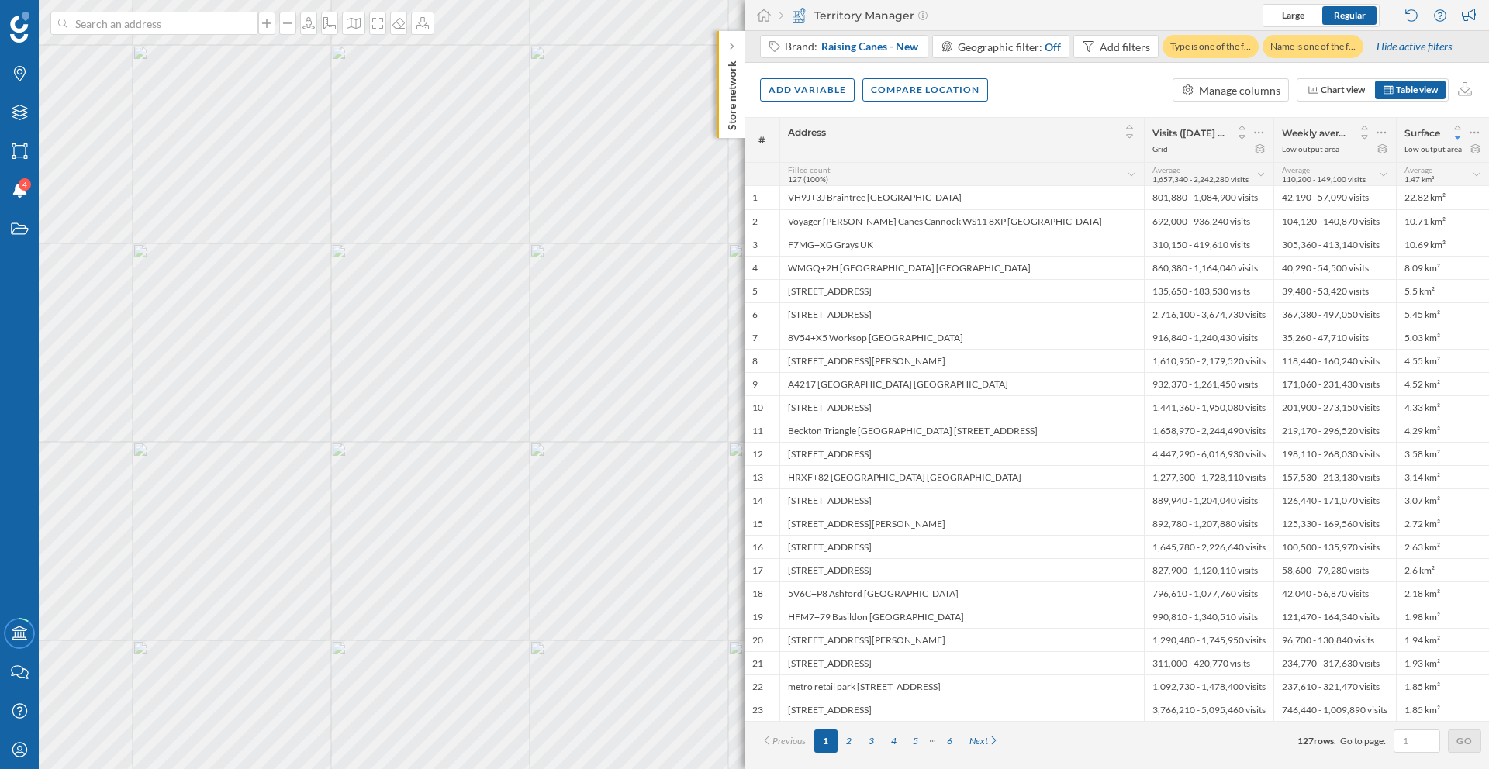
click at [992, 151] on div "Address" at bounding box center [961, 140] width 364 height 44
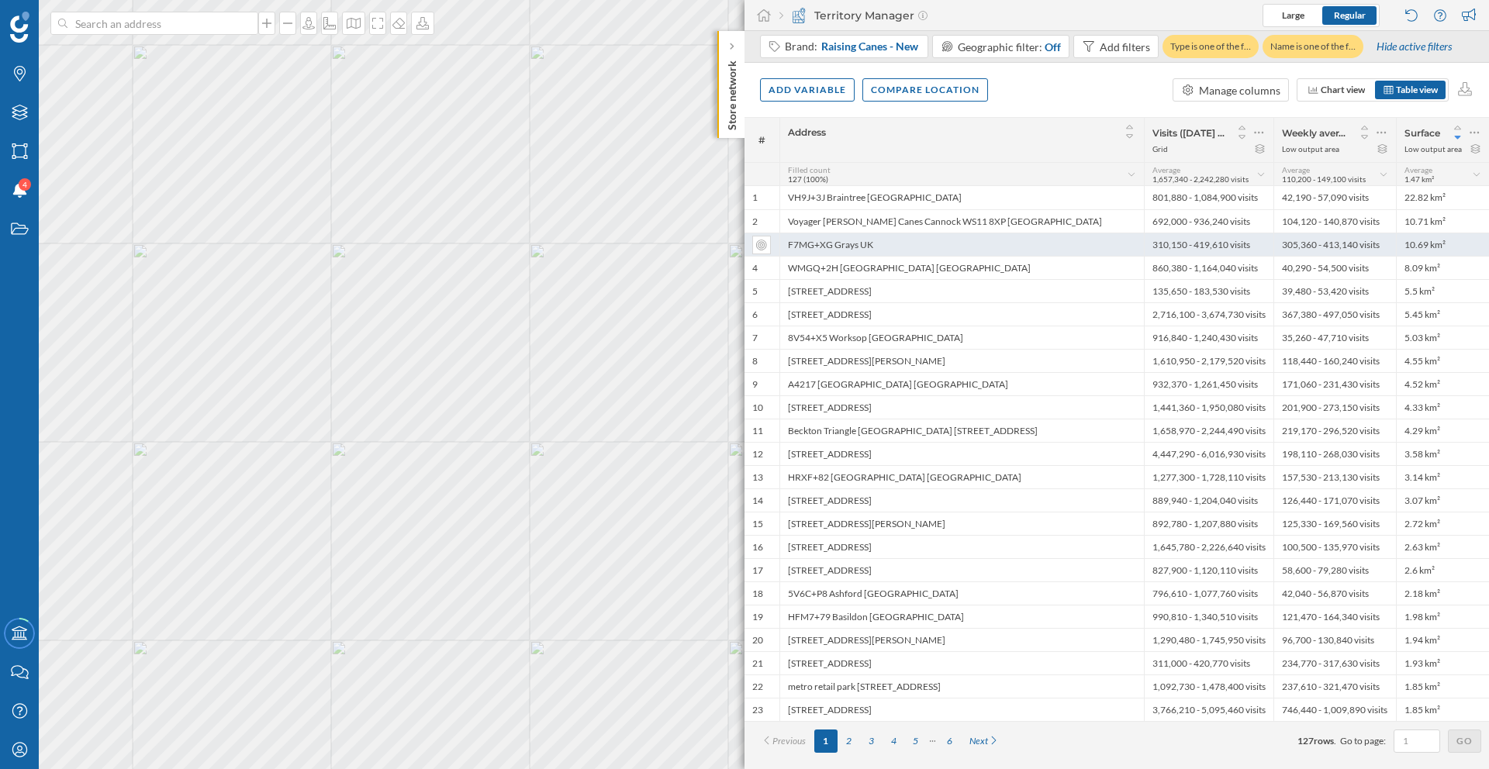
click at [861, 247] on div "F7MG+XG Grays UK" at bounding box center [961, 244] width 364 height 23
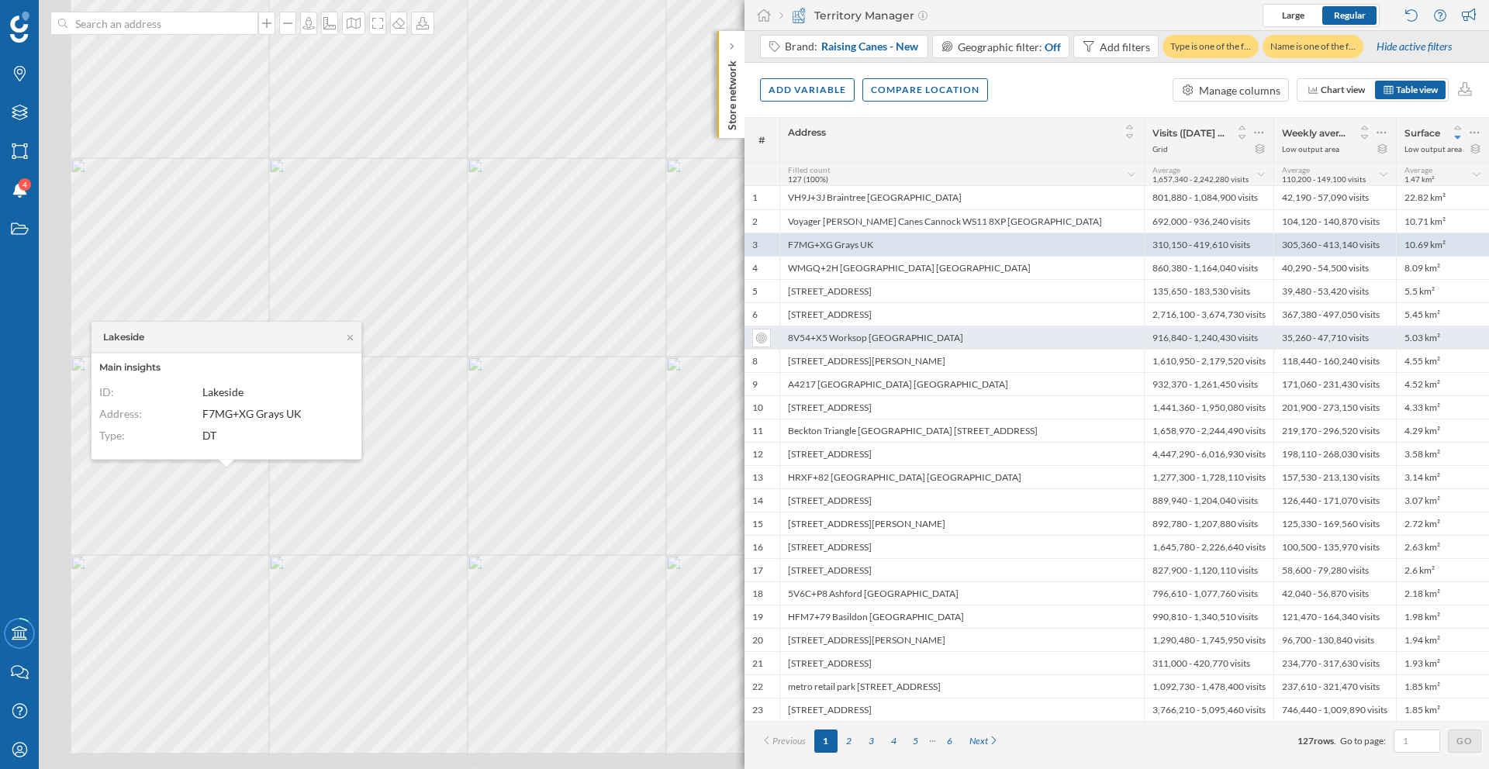
click at [772, 342] on div "Brands Layers Areas Notifications 4 States Academy Contact us Help Center My Pr…" at bounding box center [744, 384] width 1489 height 769
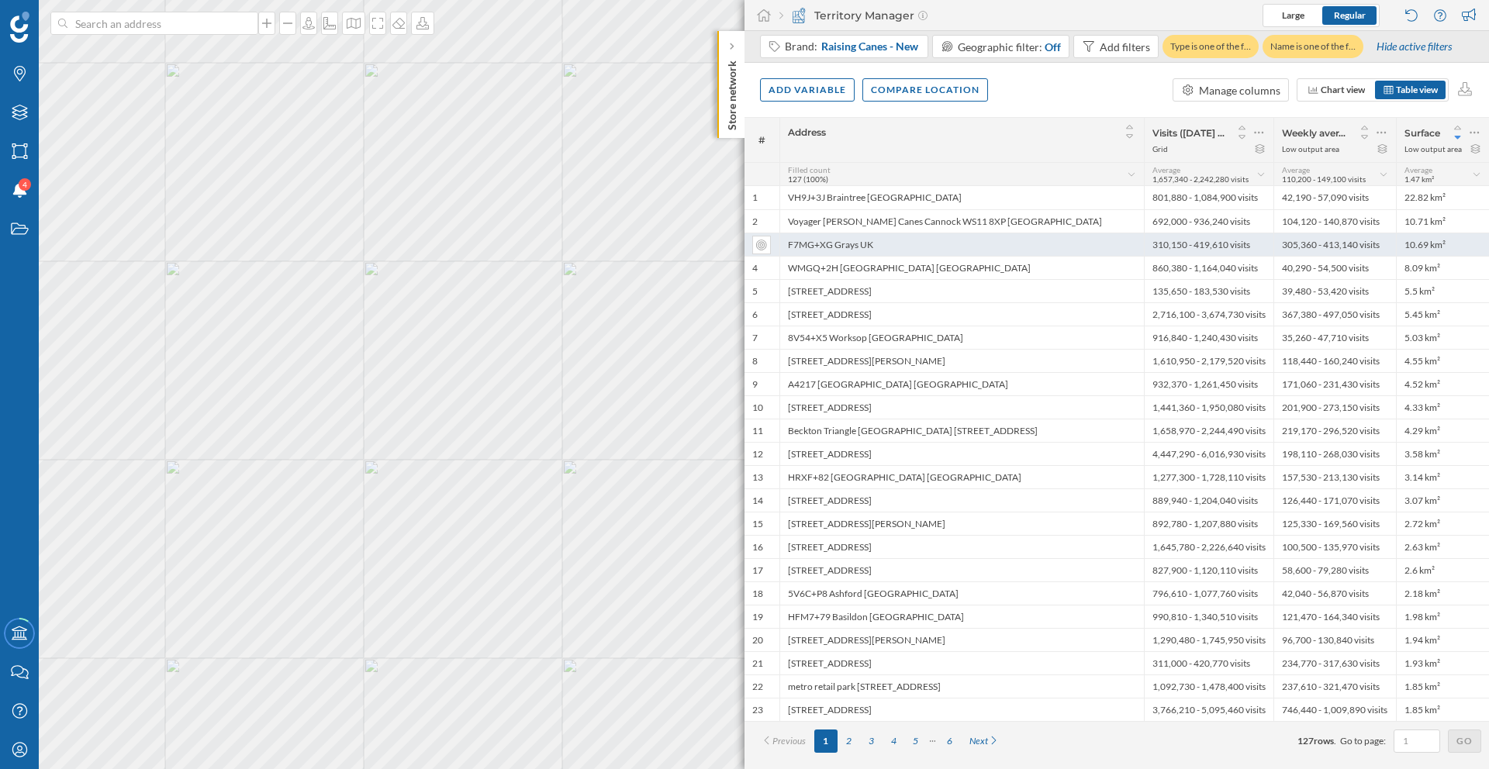
click at [823, 248] on div "F7MG+XG Grays UK" at bounding box center [961, 244] width 364 height 23
click at [828, 250] on div "F7MG+XG Grays UK" at bounding box center [961, 244] width 364 height 23
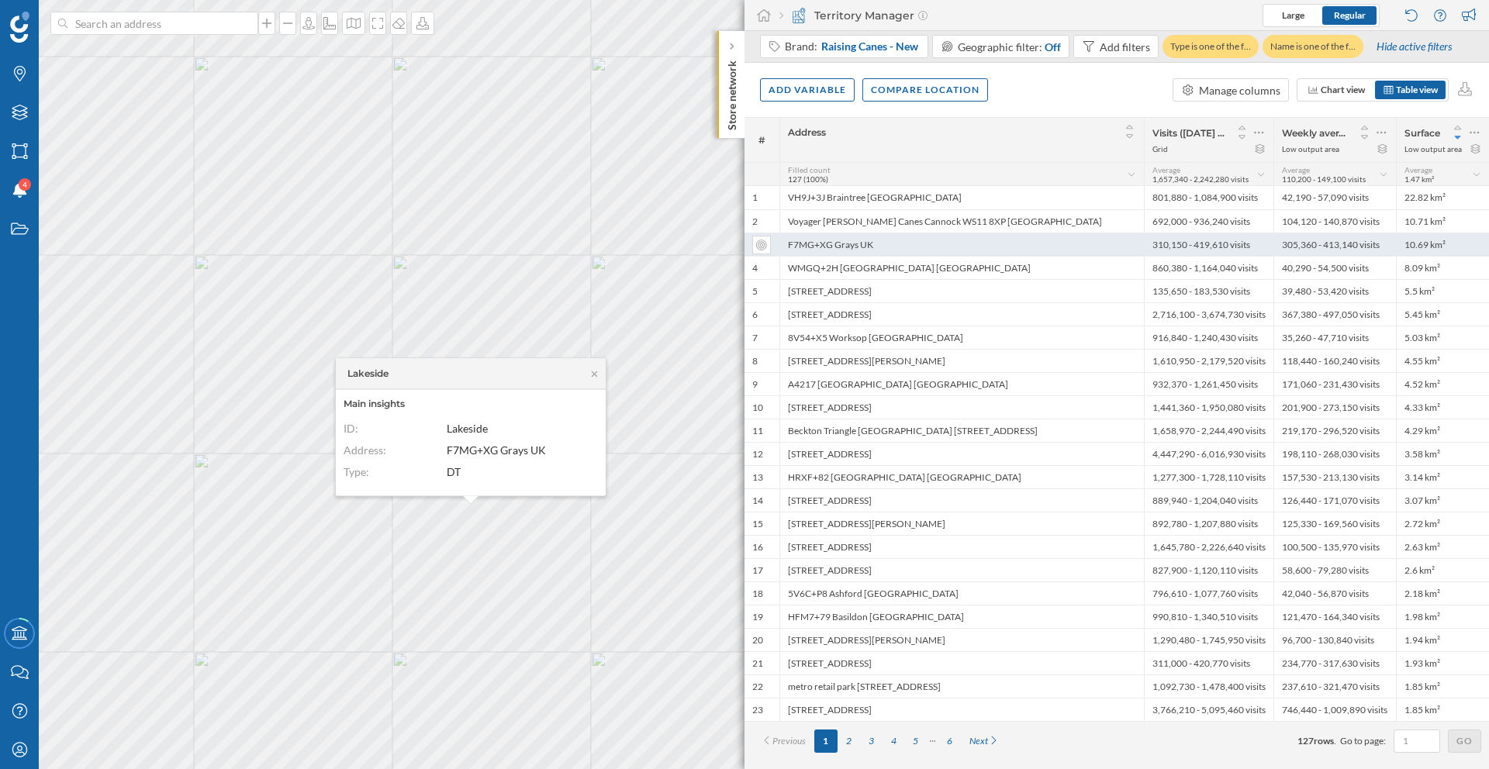
click at [819, 247] on div "F7MG+XG Grays UK" at bounding box center [961, 244] width 364 height 23
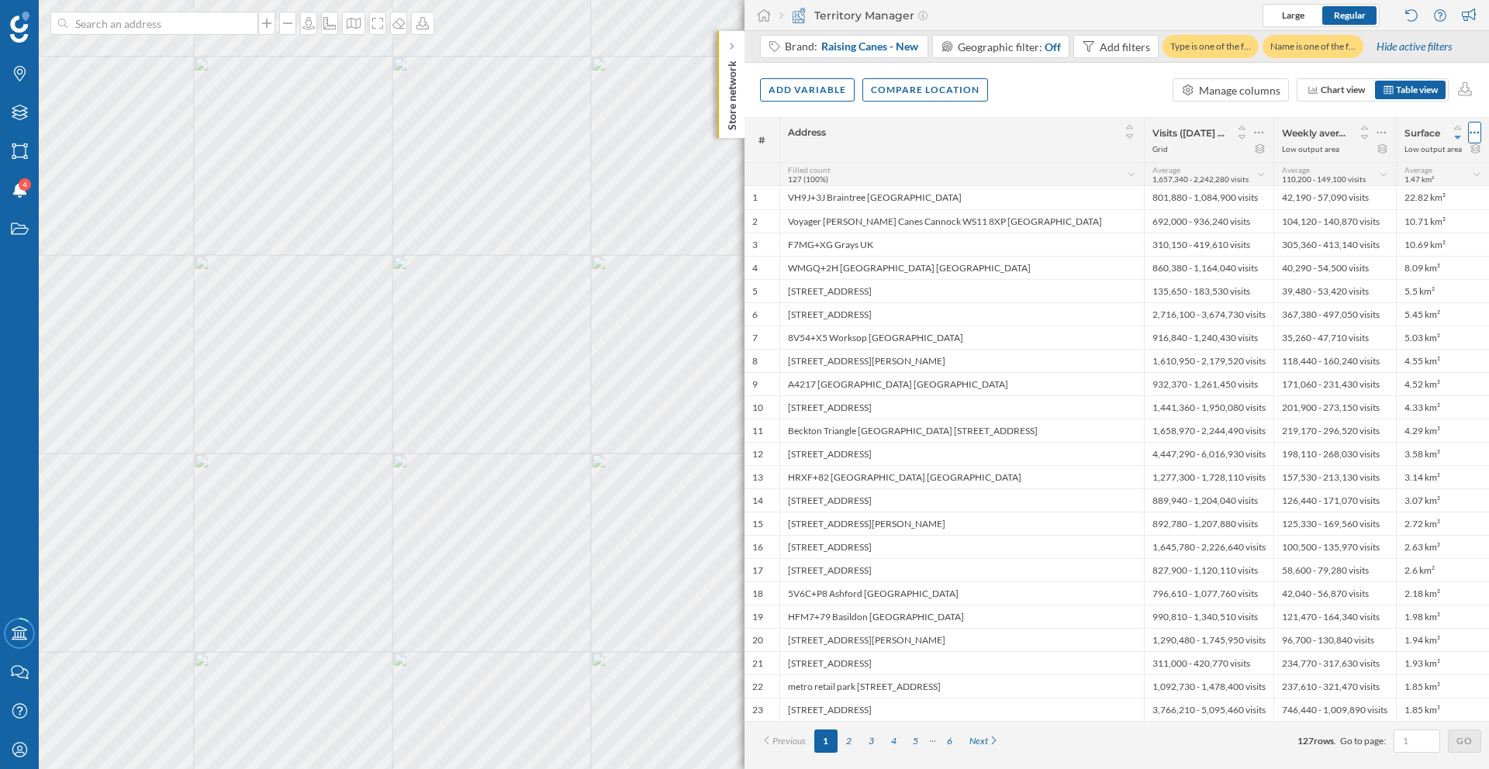
click at [1182, 136] on icon at bounding box center [1474, 133] width 10 height 16
click at [1182, 171] on div "Display this layer on the map" at bounding box center [1400, 164] width 141 height 16
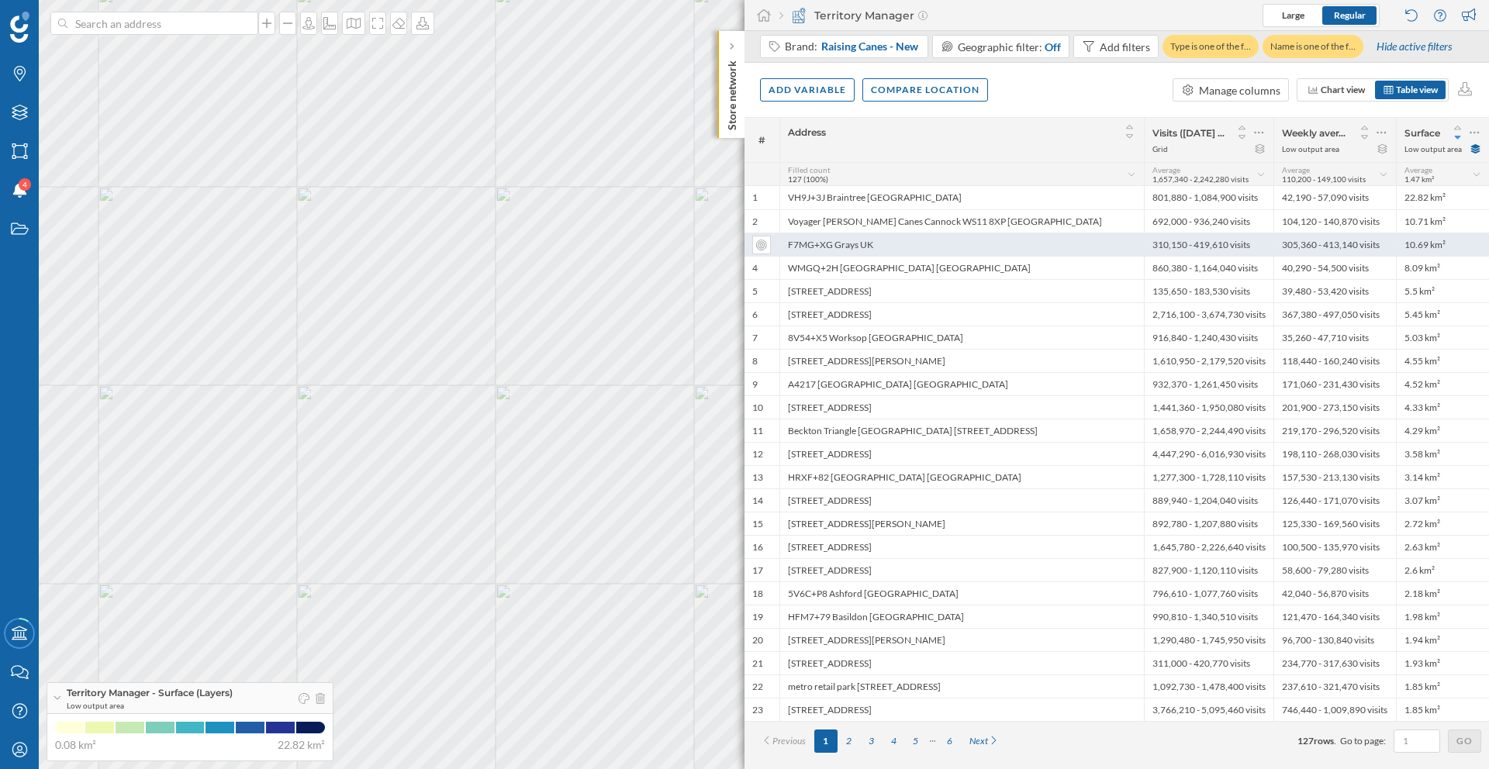
click at [885, 243] on div "F7MG+XG Grays UK" at bounding box center [961, 244] width 364 height 23
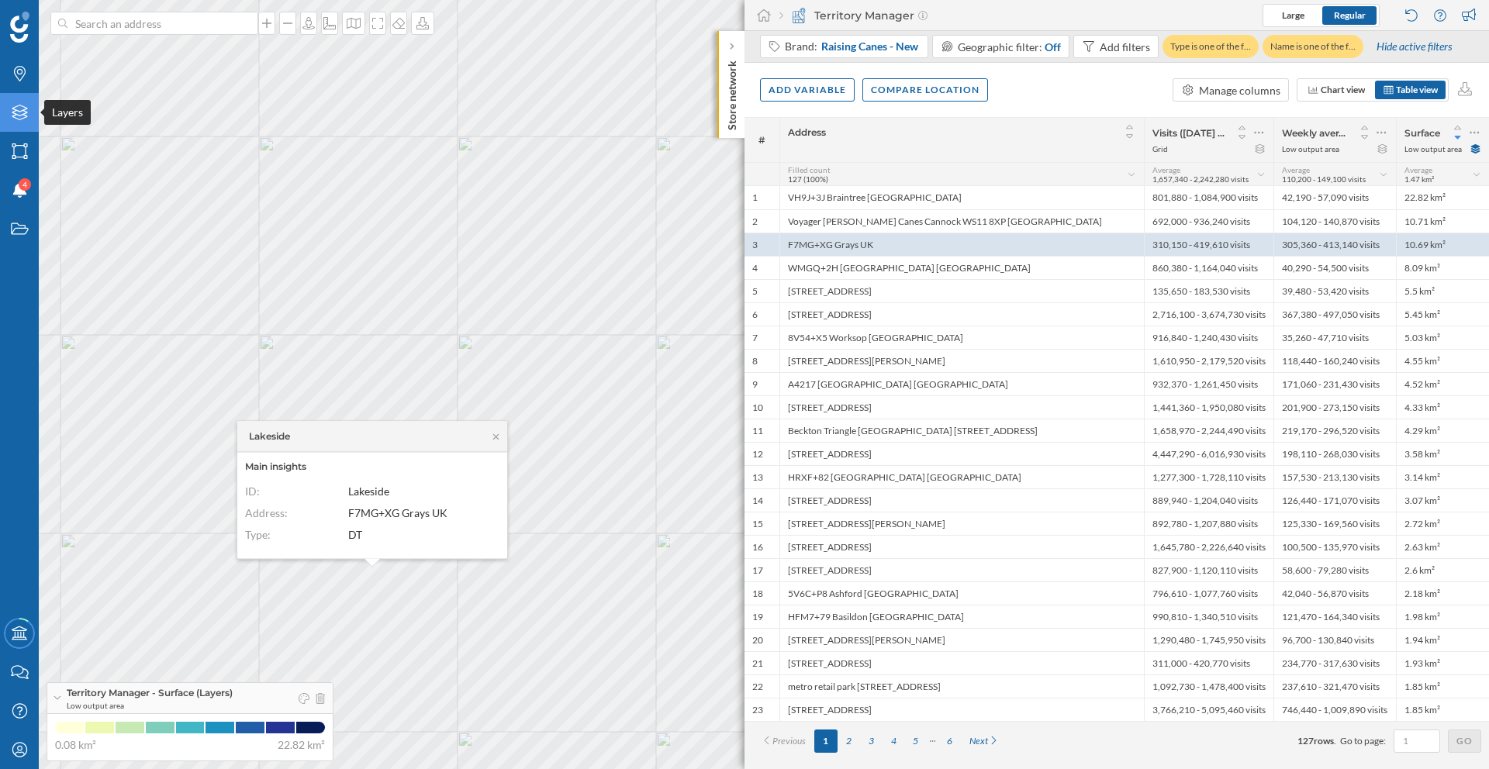
click at [14, 110] on icon "Layers" at bounding box center [19, 113] width 19 height 16
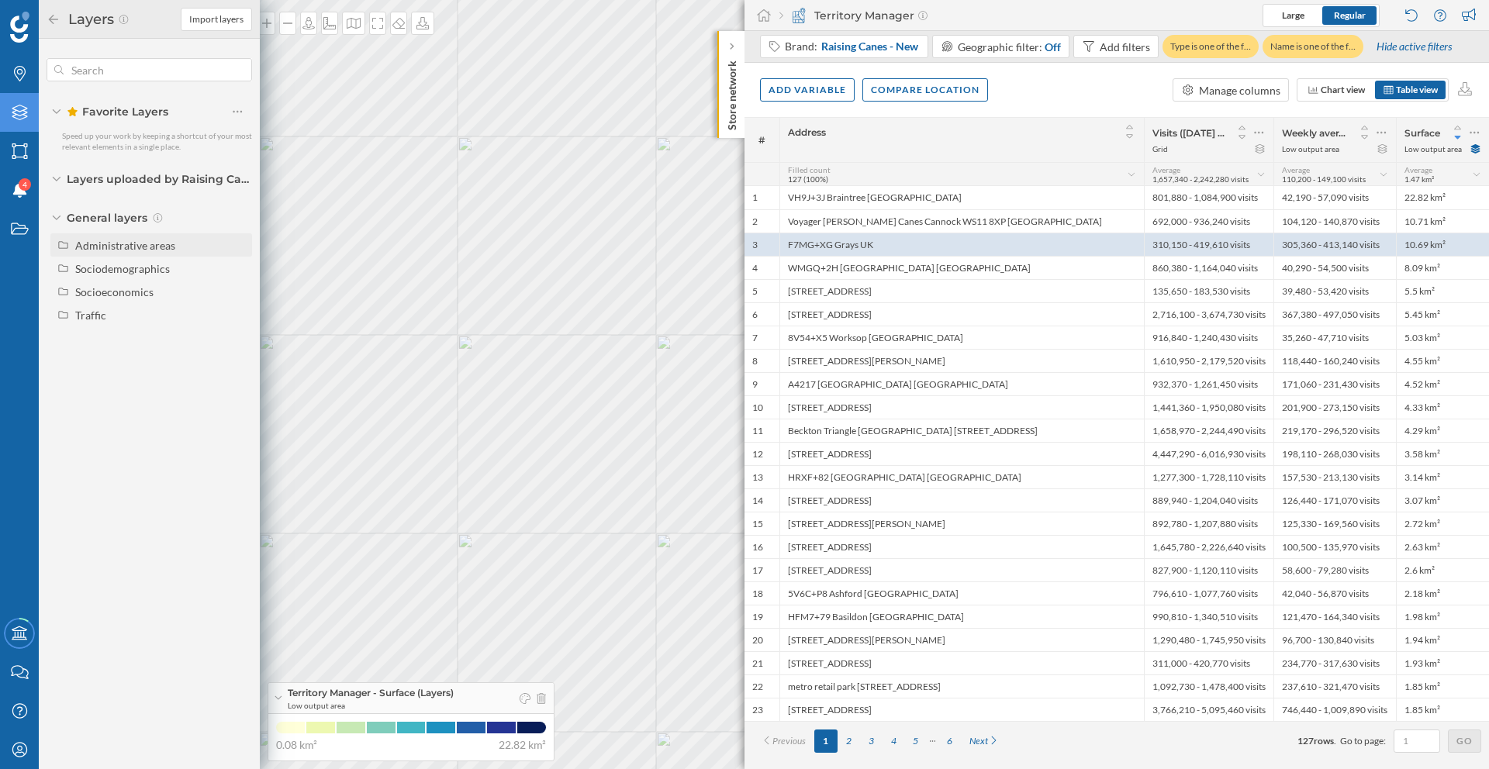
click at [109, 249] on div "Administrative areas" at bounding box center [125, 245] width 100 height 13
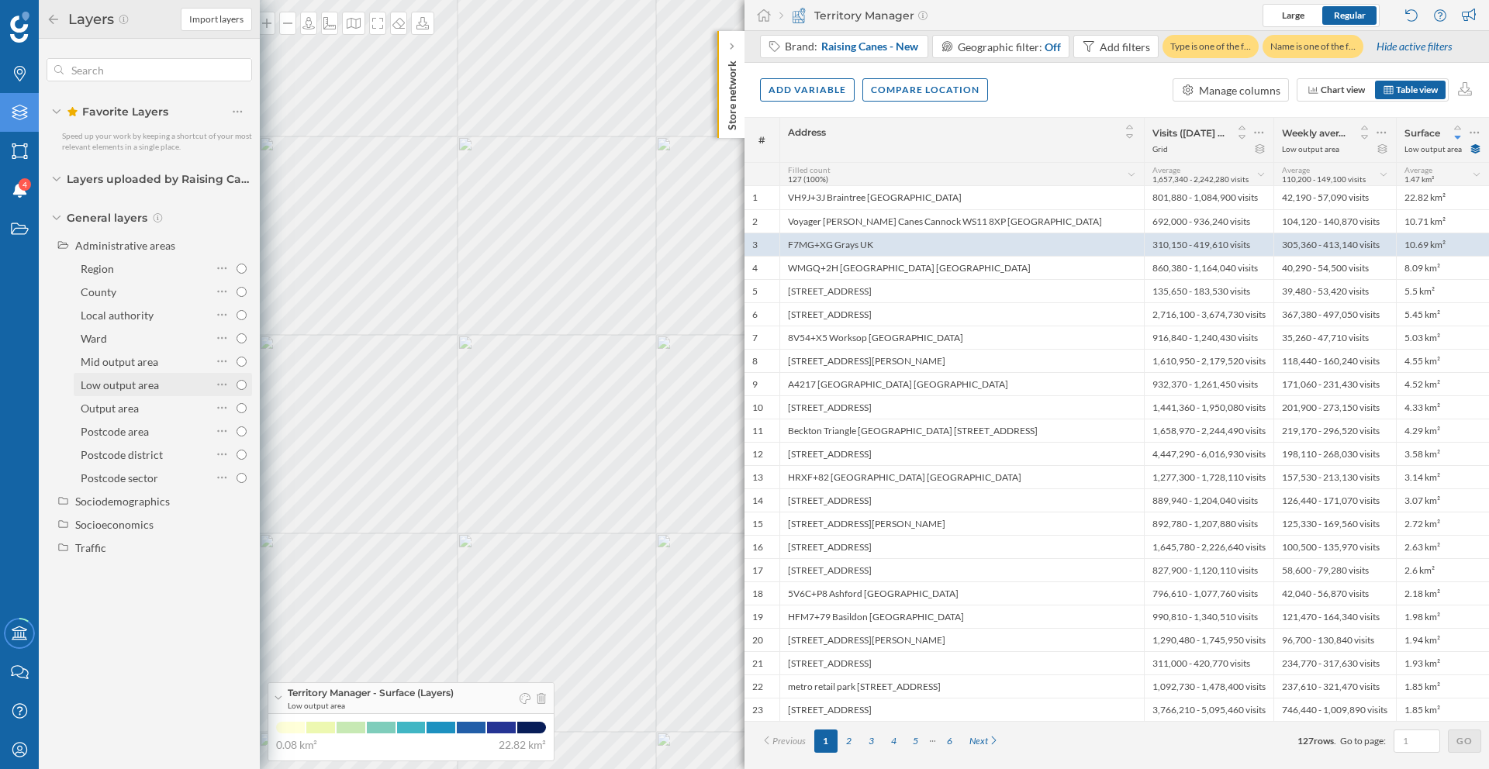
click at [150, 387] on div "Low output area" at bounding box center [120, 384] width 78 height 13
click at [236, 387] on input "Low output area" at bounding box center [241, 385] width 10 height 10
radio input "true"
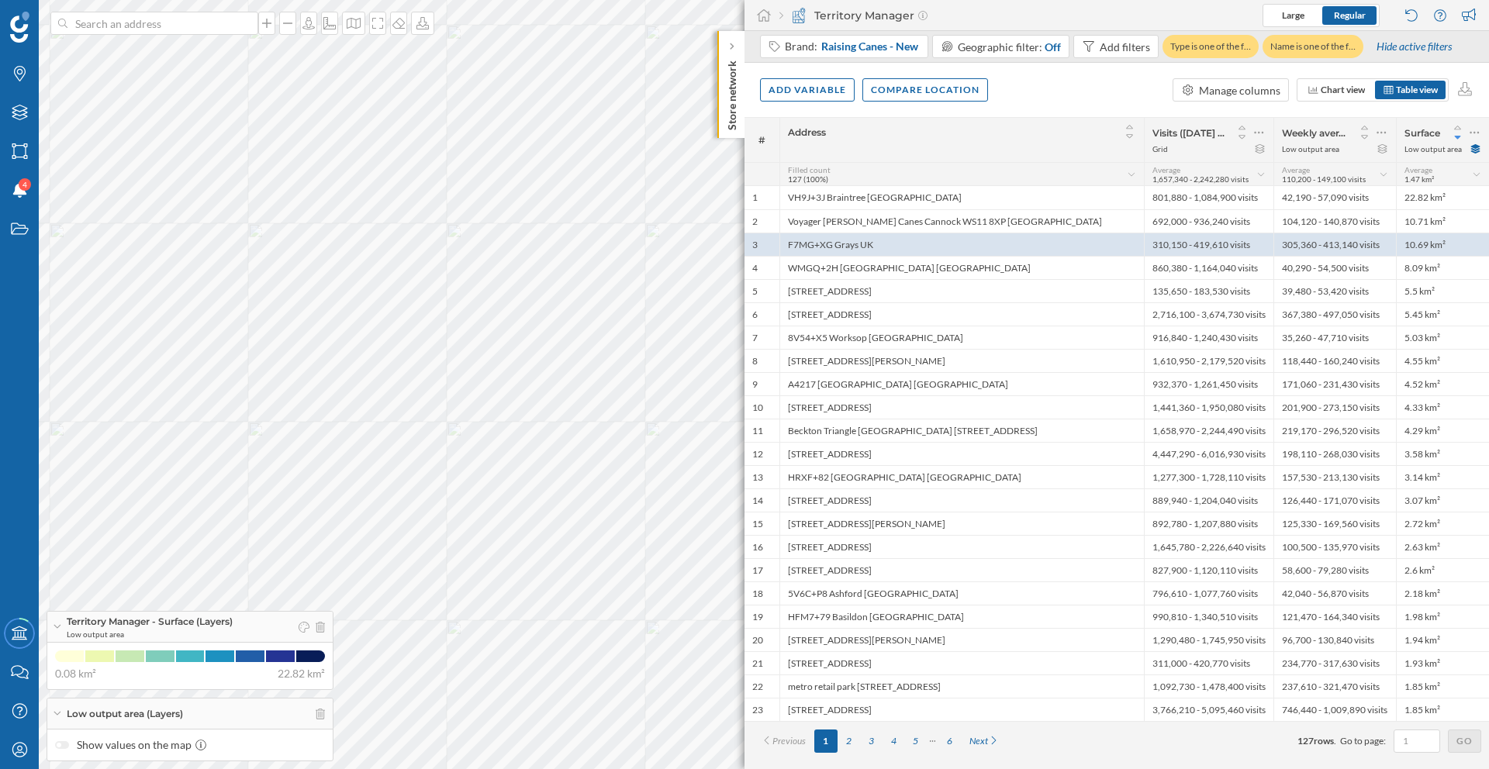
click at [185, 585] on span "Low output area" at bounding box center [150, 634] width 166 height 11
click at [191, 585] on span "Territory Manager - Surface (Layers)" at bounding box center [150, 672] width 166 height 14
click at [1182, 150] on icon at bounding box center [1475, 148] width 12 height 9
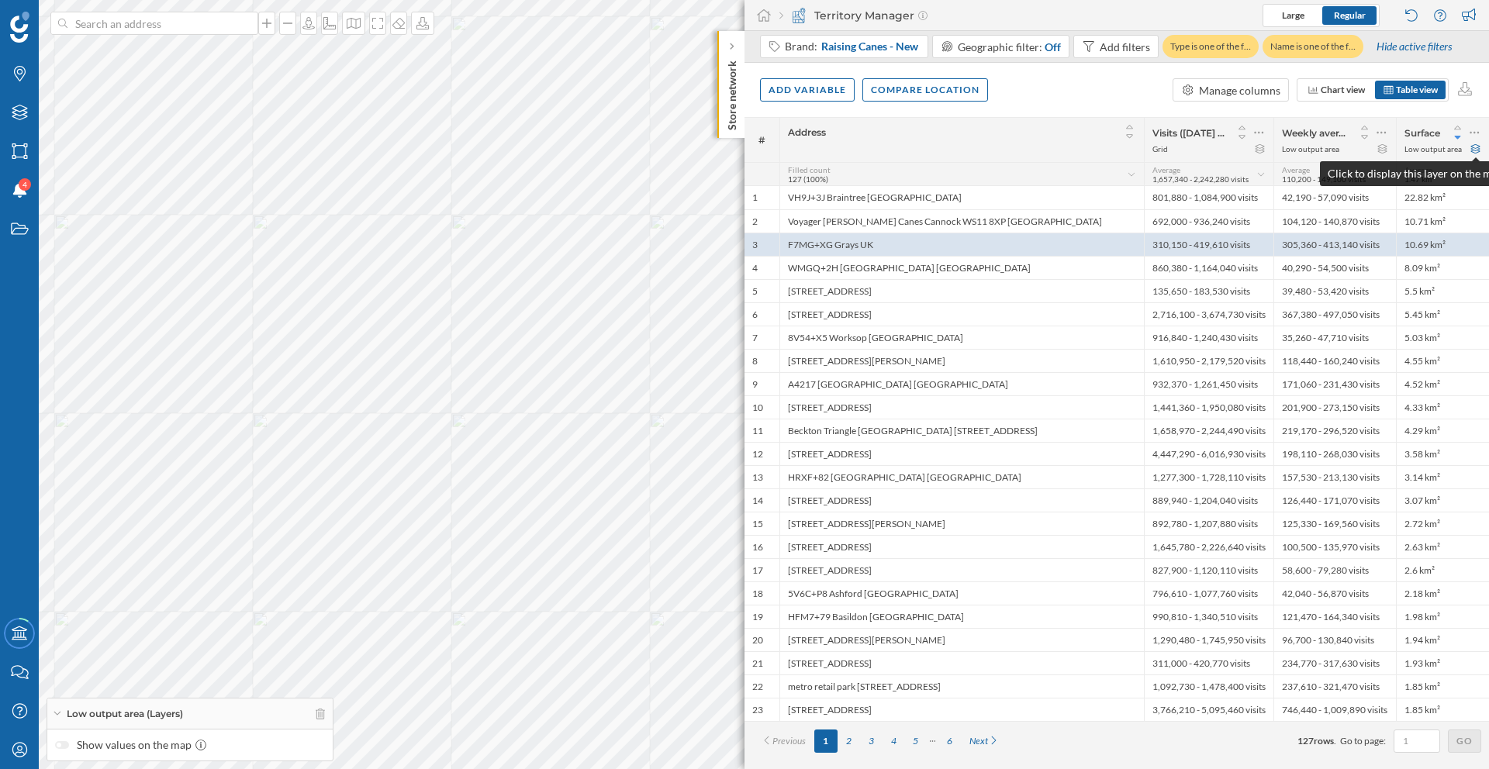
click at [1182, 150] on icon at bounding box center [1475, 148] width 12 height 9
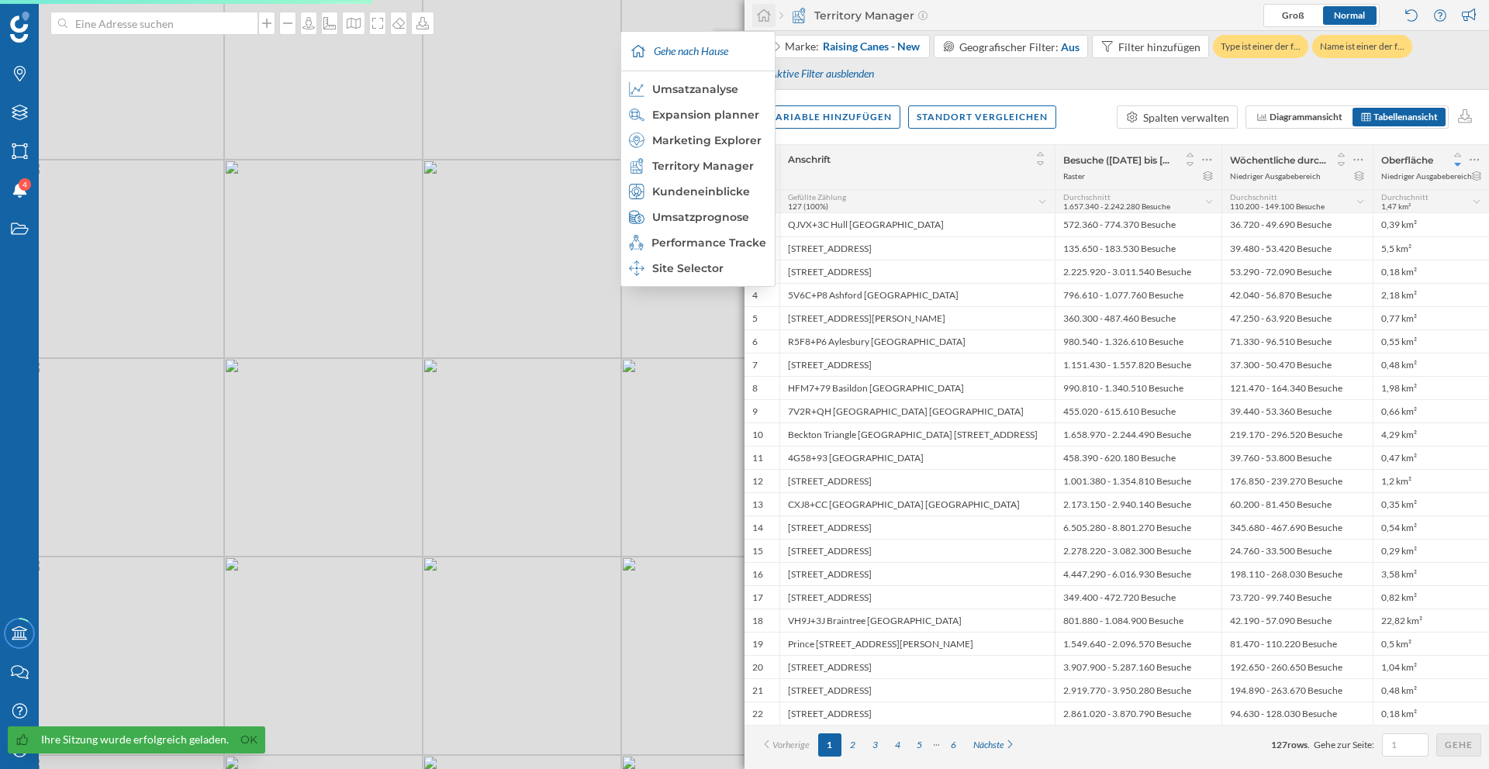
click at [766, 16] on icon at bounding box center [764, 16] width 16 height 14
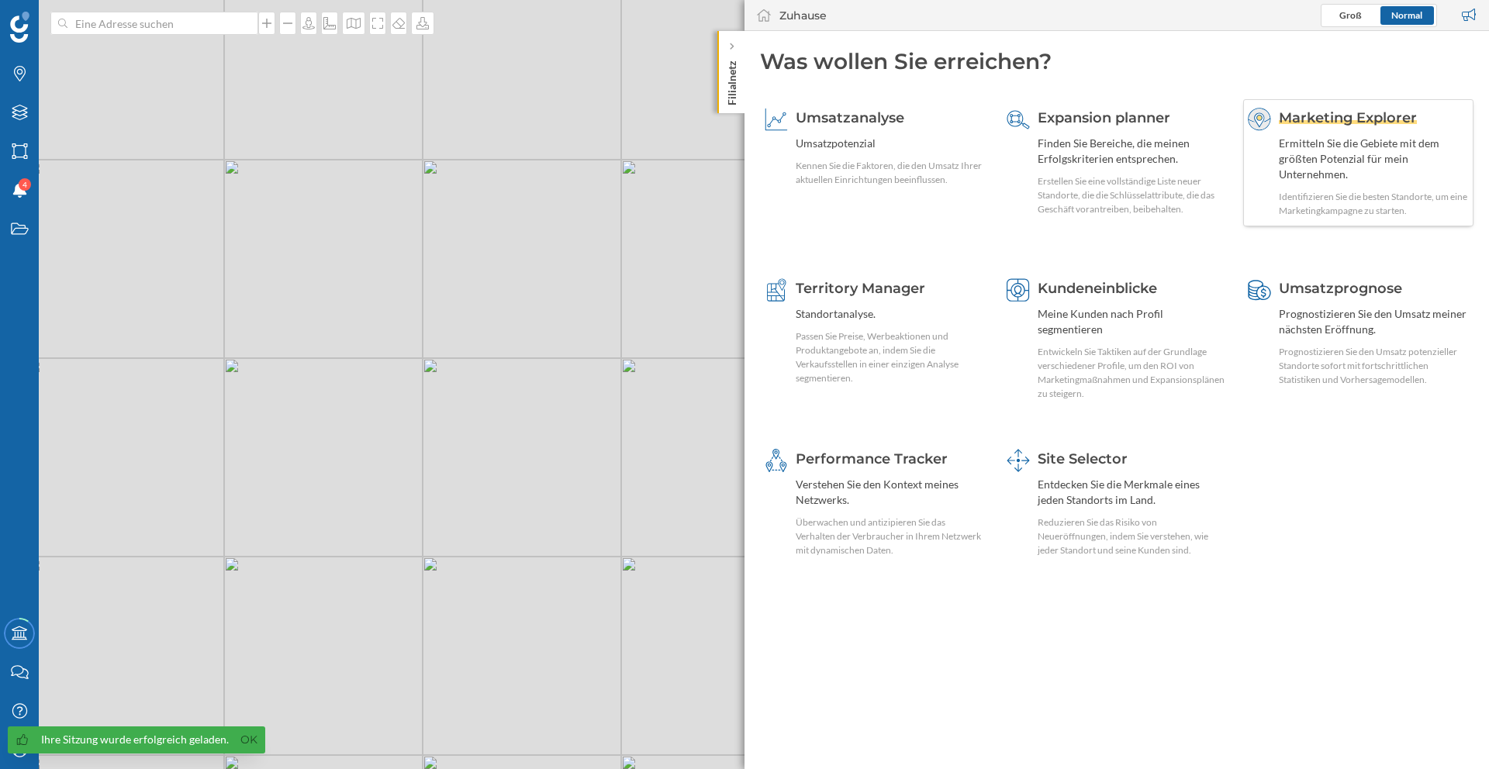
click at [1288, 121] on span "Marketing Explorer" at bounding box center [1348, 117] width 138 height 17
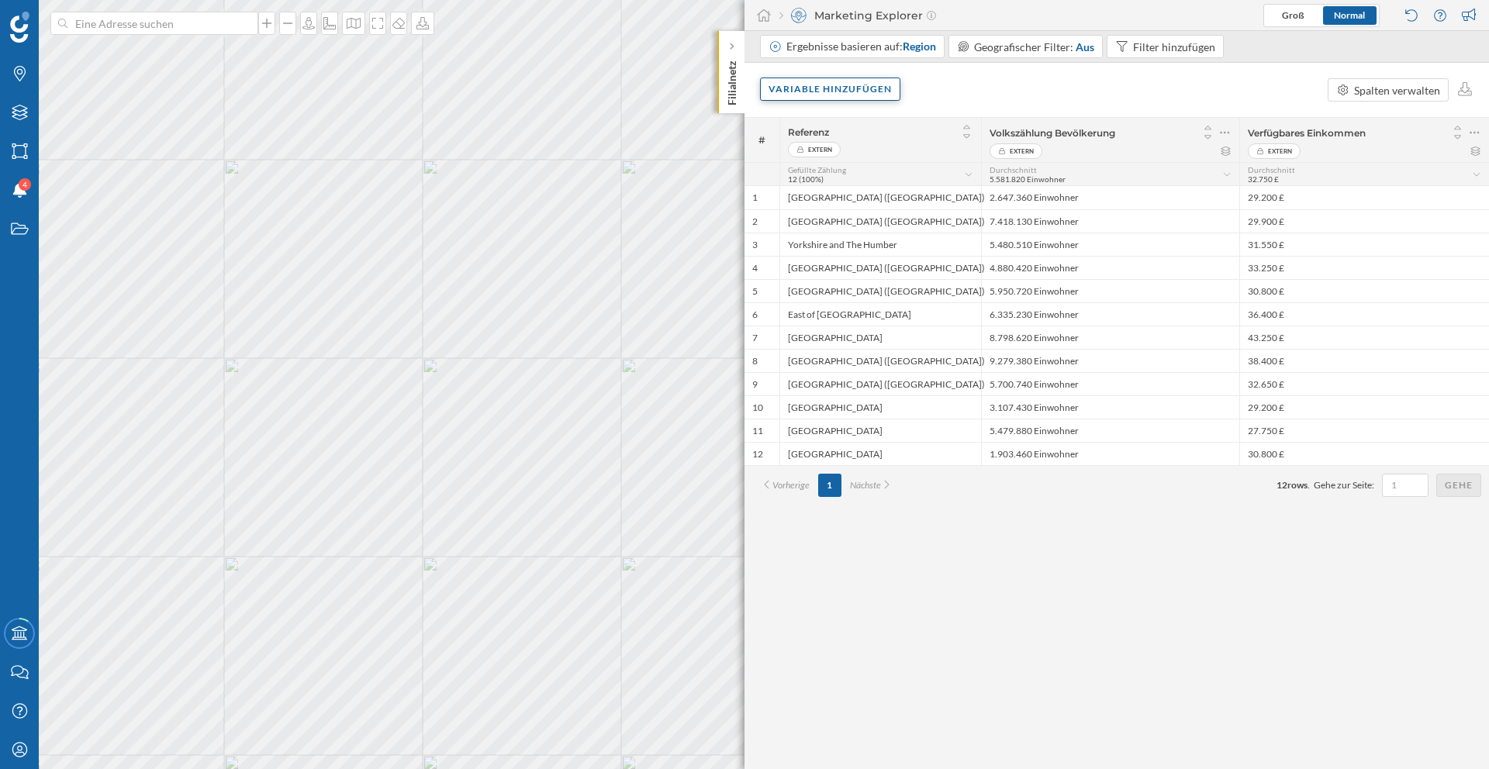
click at [862, 99] on div "Variable hinzufügen" at bounding box center [830, 89] width 140 height 23
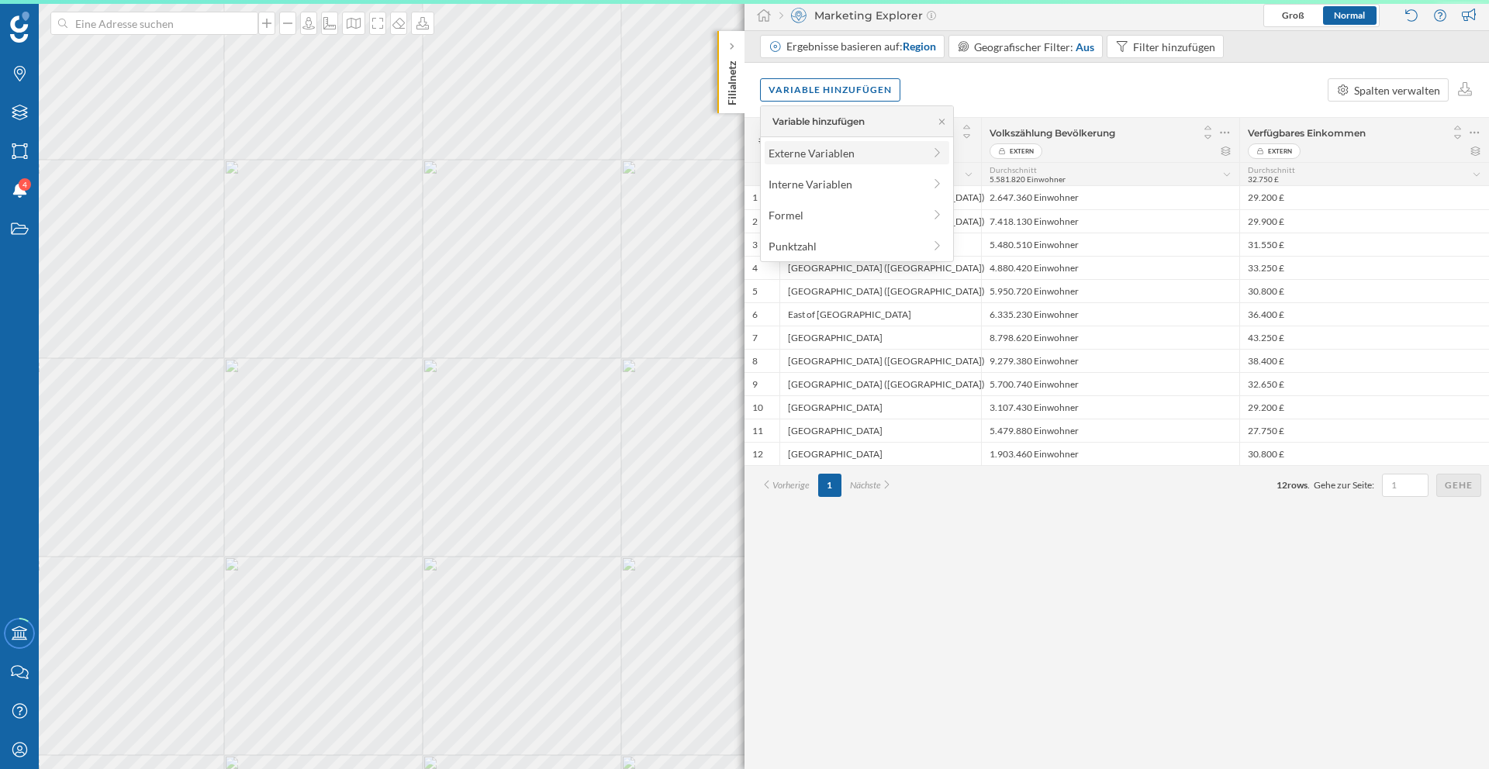
click at [841, 158] on div "Externe Variablen" at bounding box center [845, 153] width 154 height 16
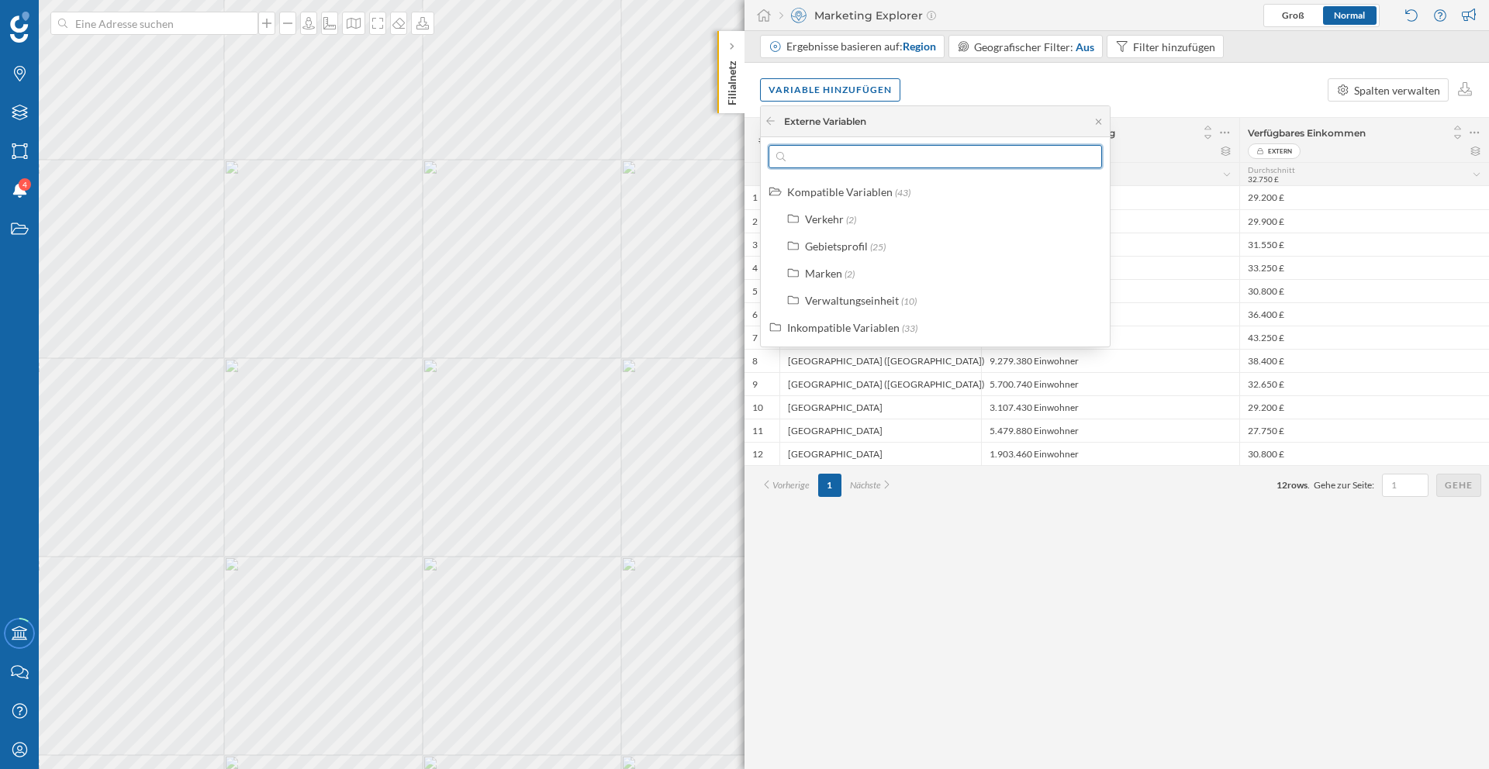
click at [868, 151] on input "text" at bounding box center [934, 156] width 299 height 23
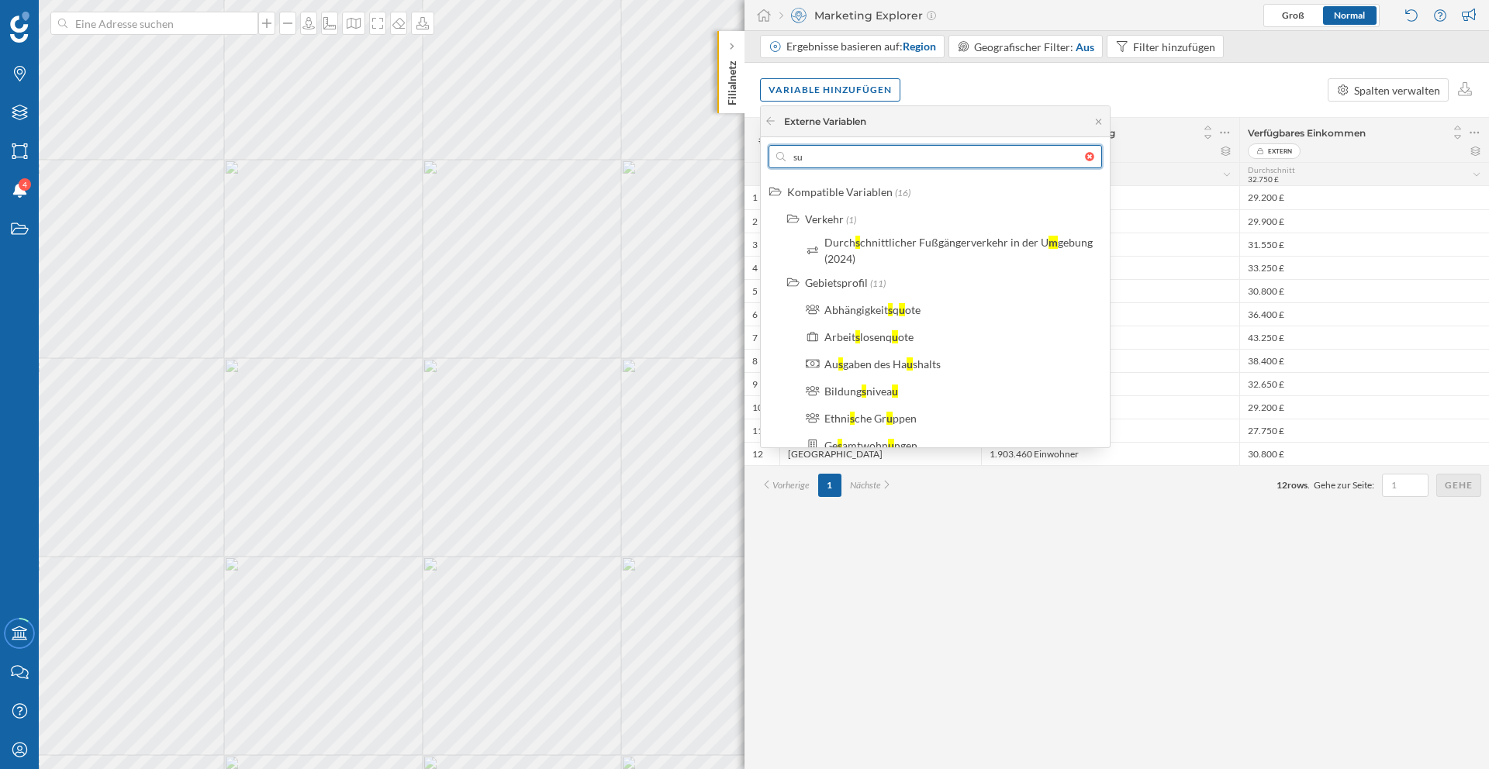
type input "s"
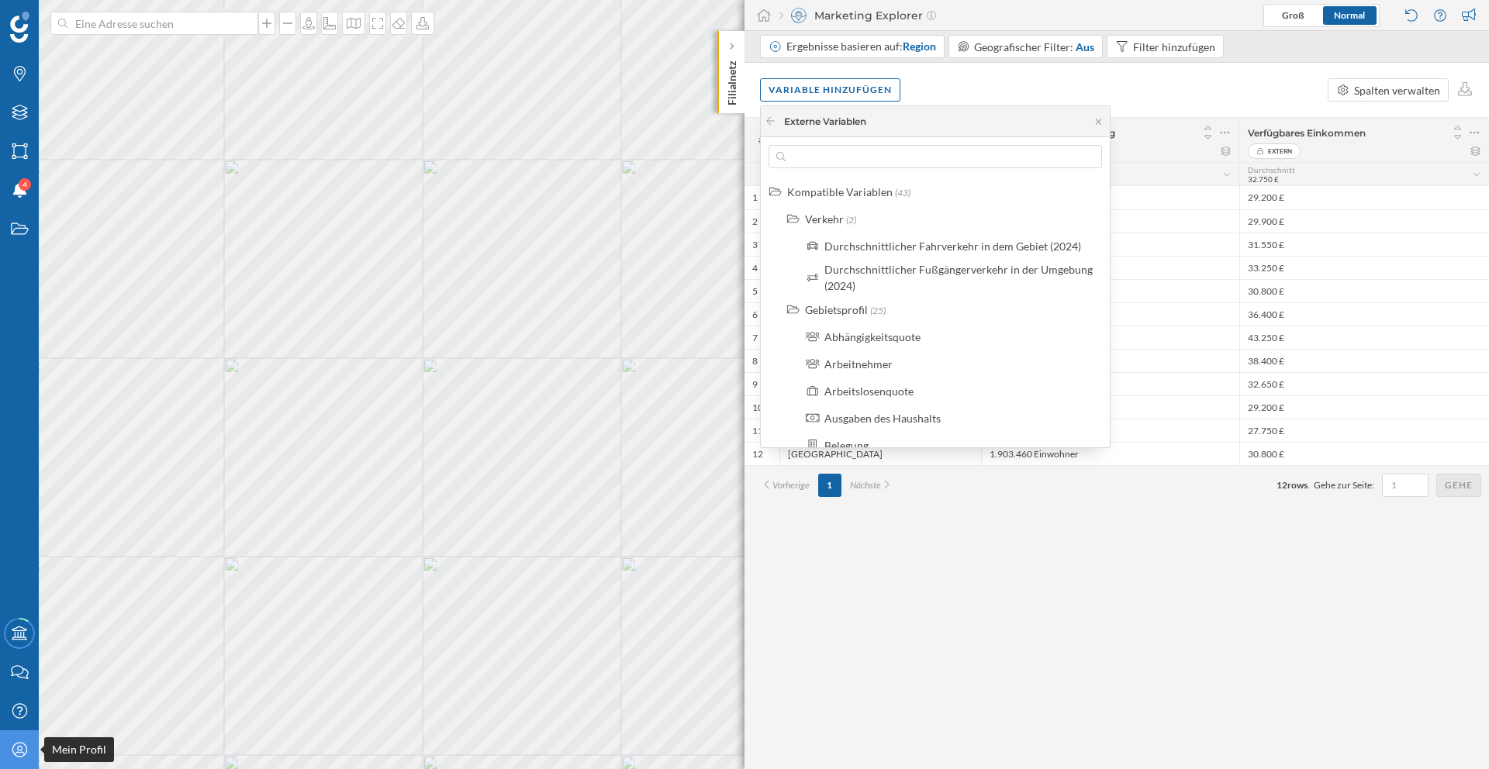
click at [19, 739] on div "Mein Profil" at bounding box center [19, 749] width 39 height 39
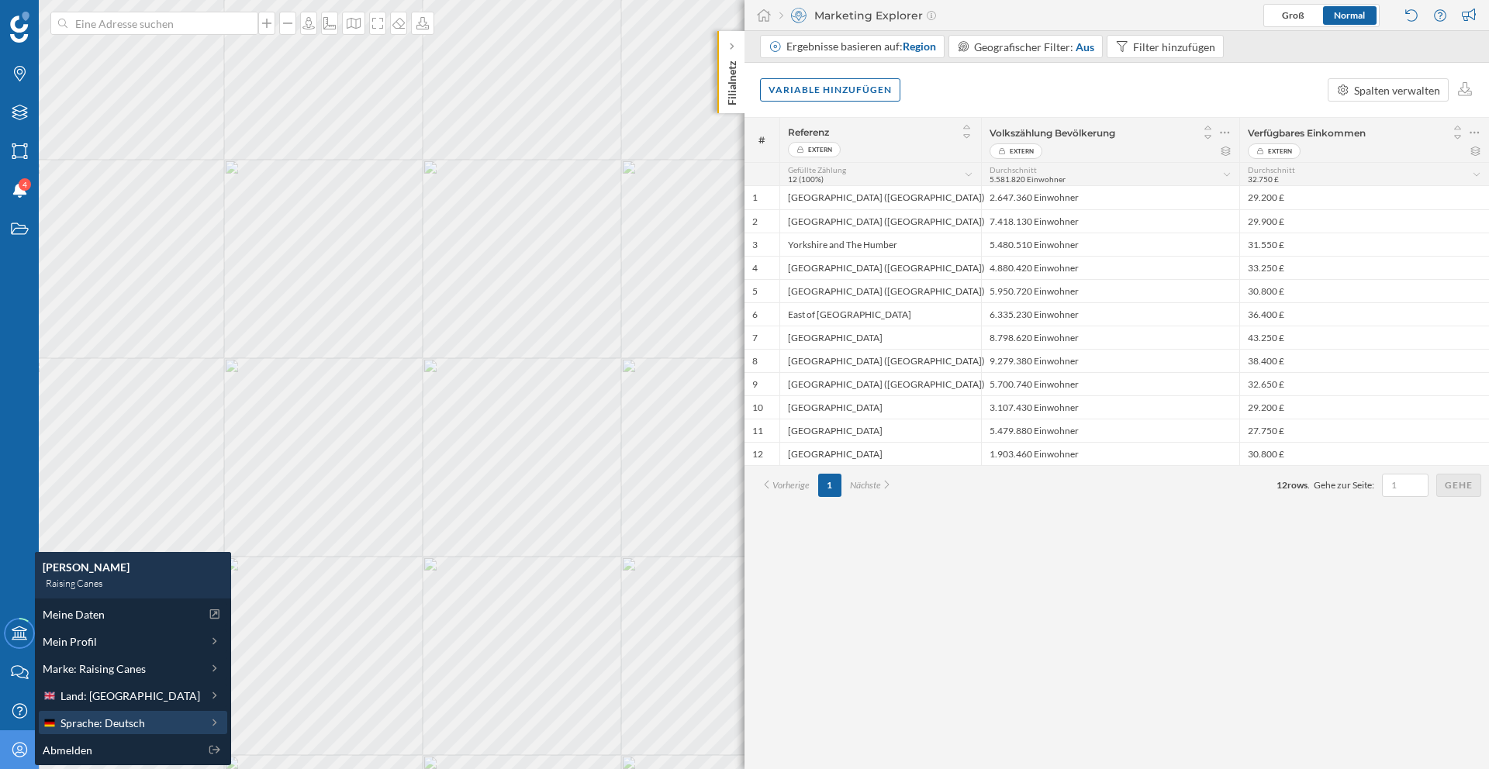
click at [195, 712] on div "Sprache: Deutsch" at bounding box center [133, 722] width 188 height 23
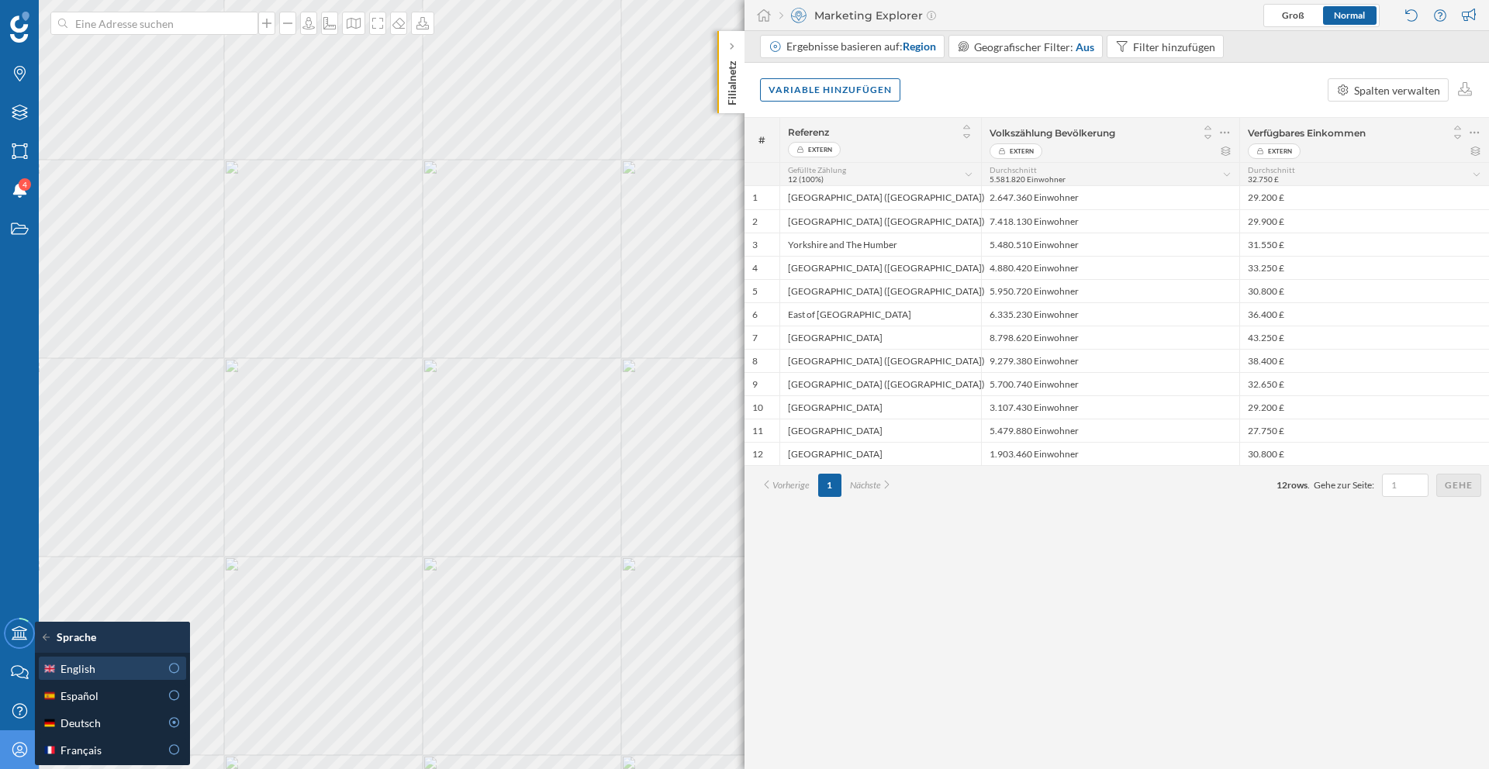
click at [177, 667] on icon at bounding box center [174, 668] width 14 height 11
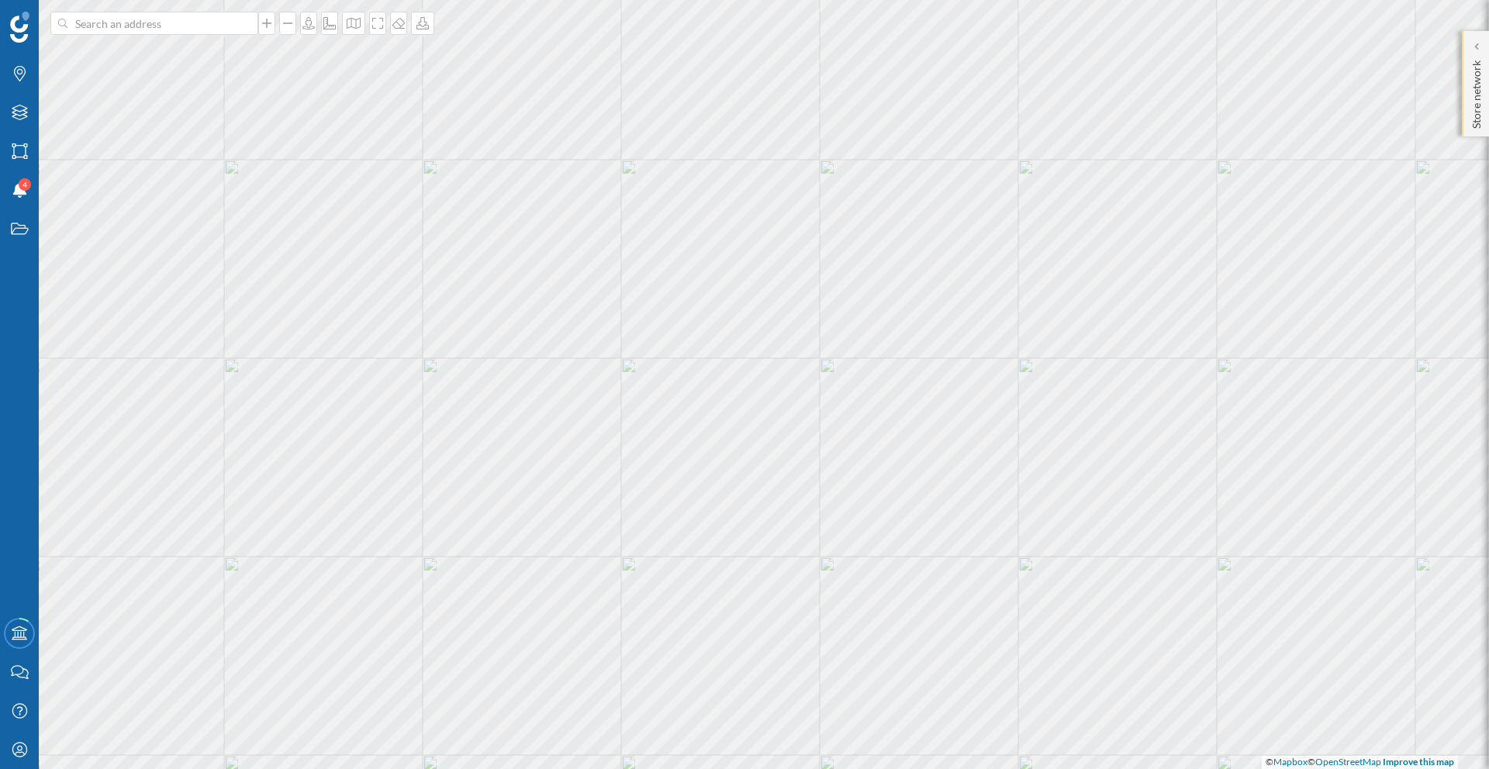
click at [1485, 61] on div "Store network" at bounding box center [1475, 83] width 27 height 105
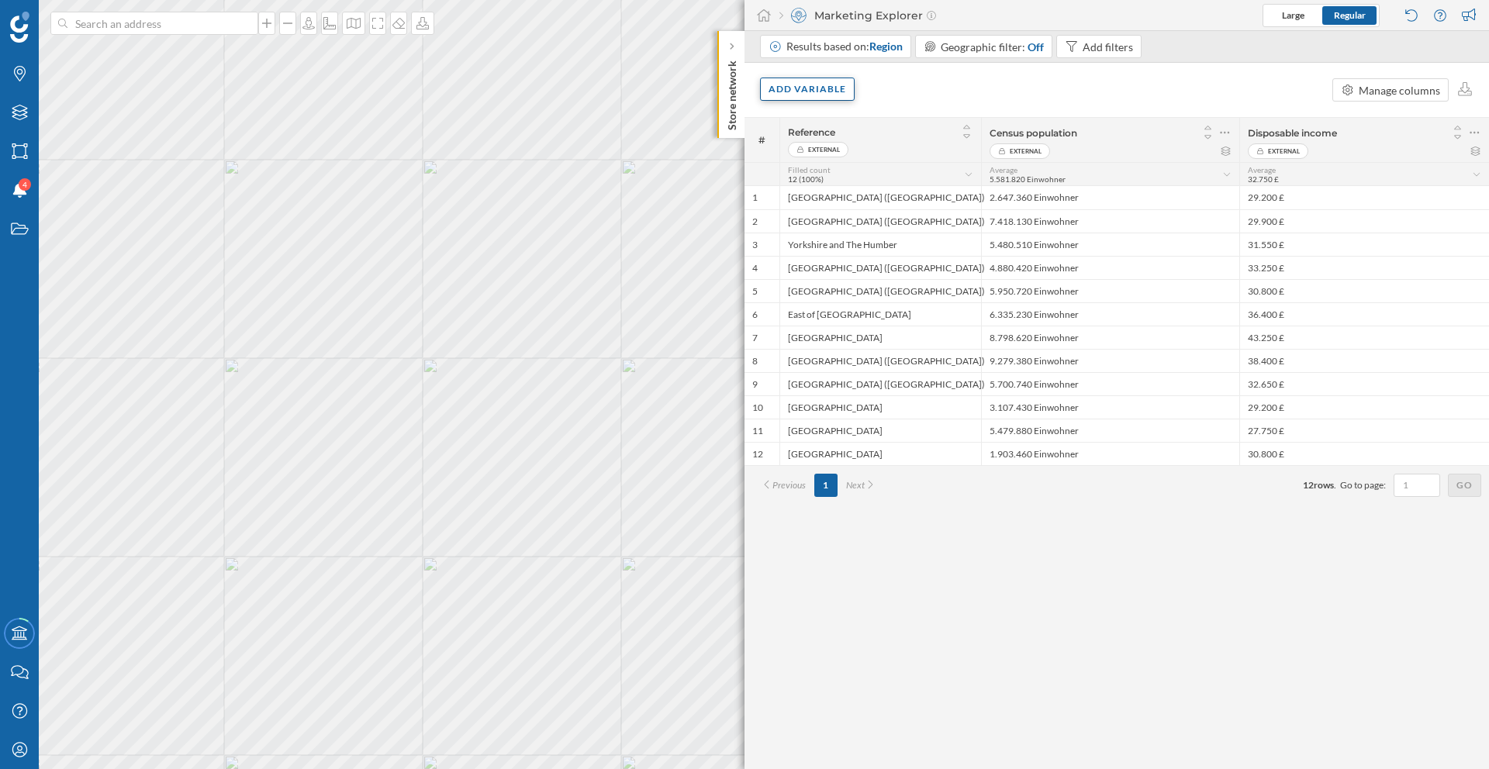
click at [826, 95] on div "Add variable" at bounding box center [807, 89] width 95 height 23
click at [827, 160] on div "External variables" at bounding box center [856, 152] width 185 height 23
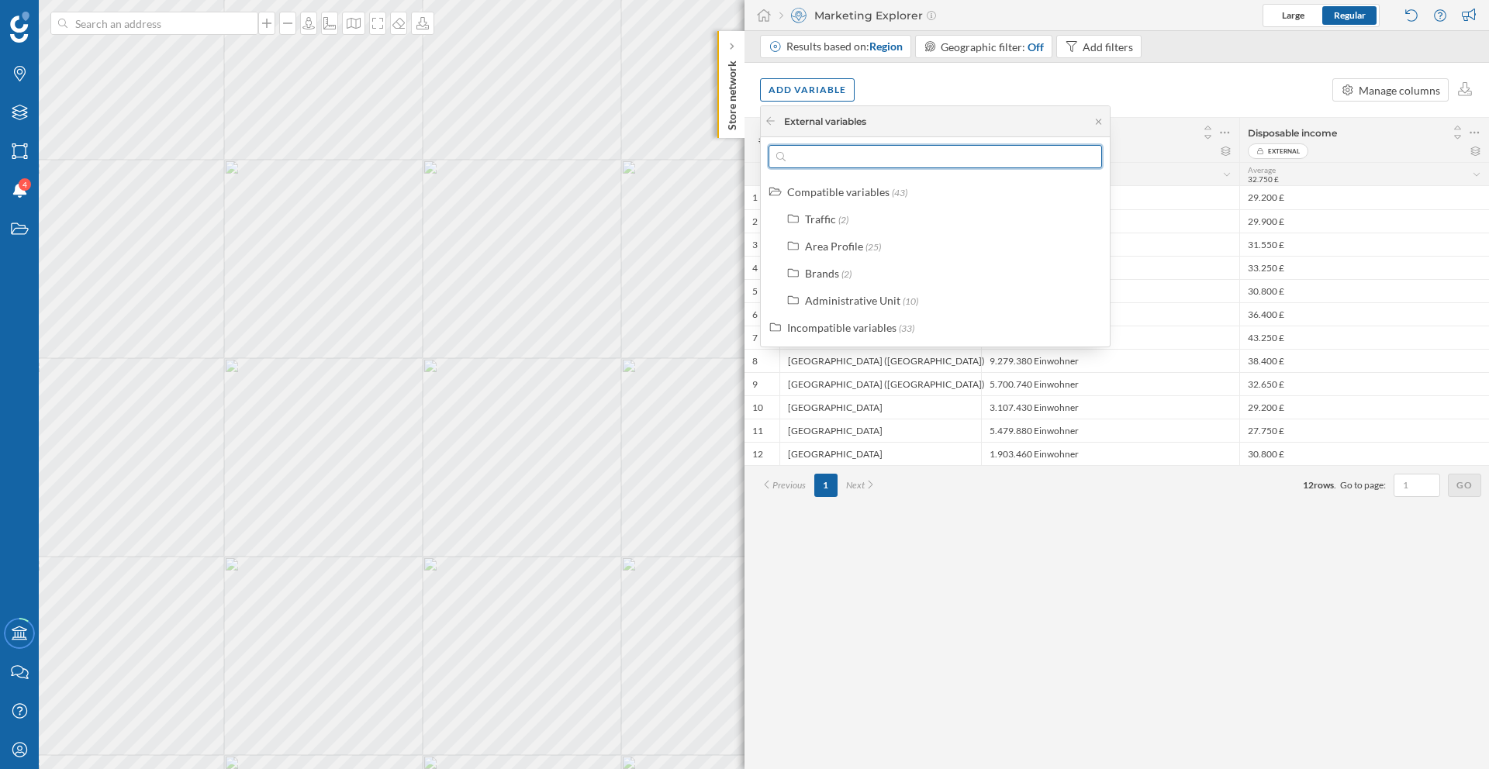
click at [854, 154] on input "text" at bounding box center [934, 156] width 299 height 23
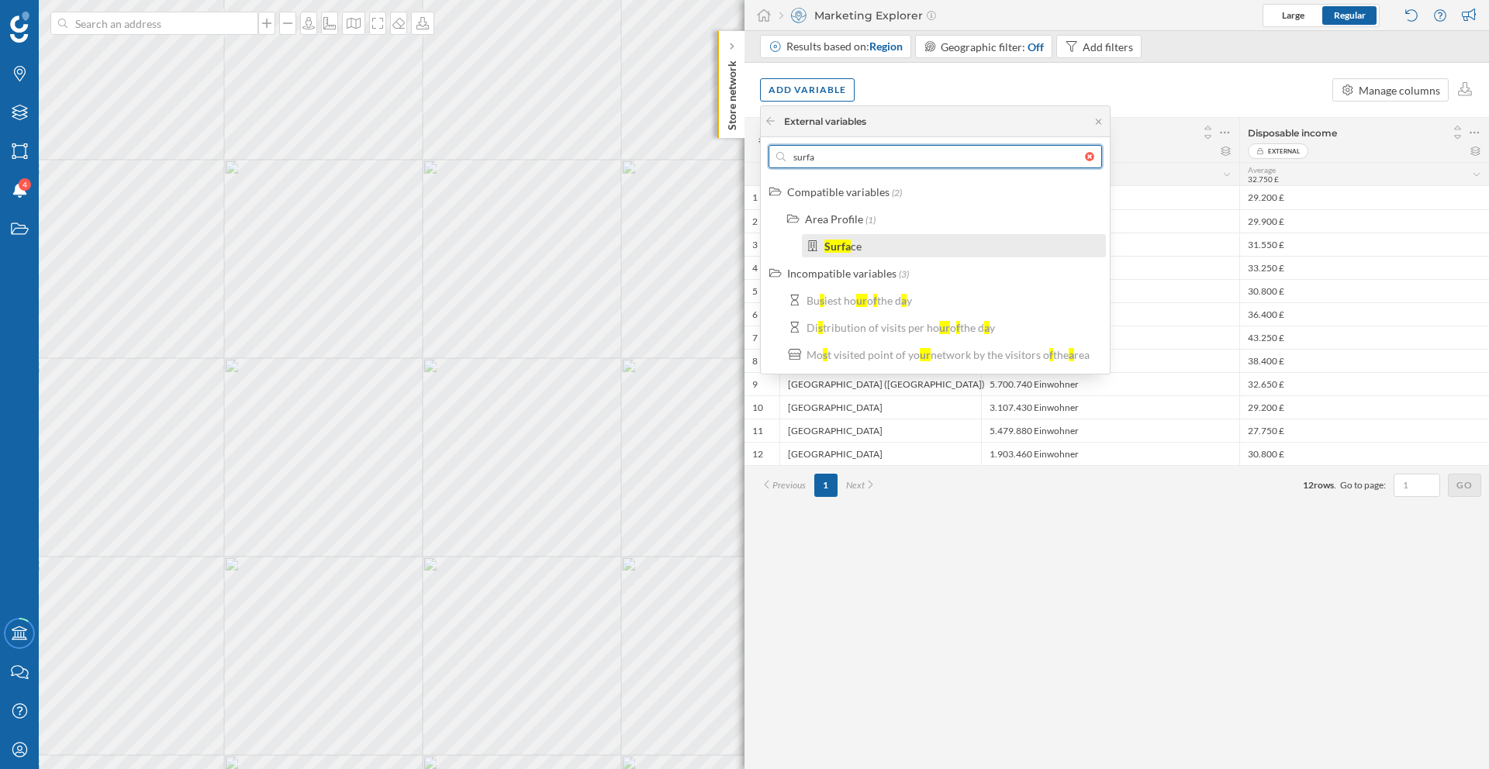
type input "surfa"
click at [885, 243] on div "Surfa ce" at bounding box center [960, 246] width 272 height 16
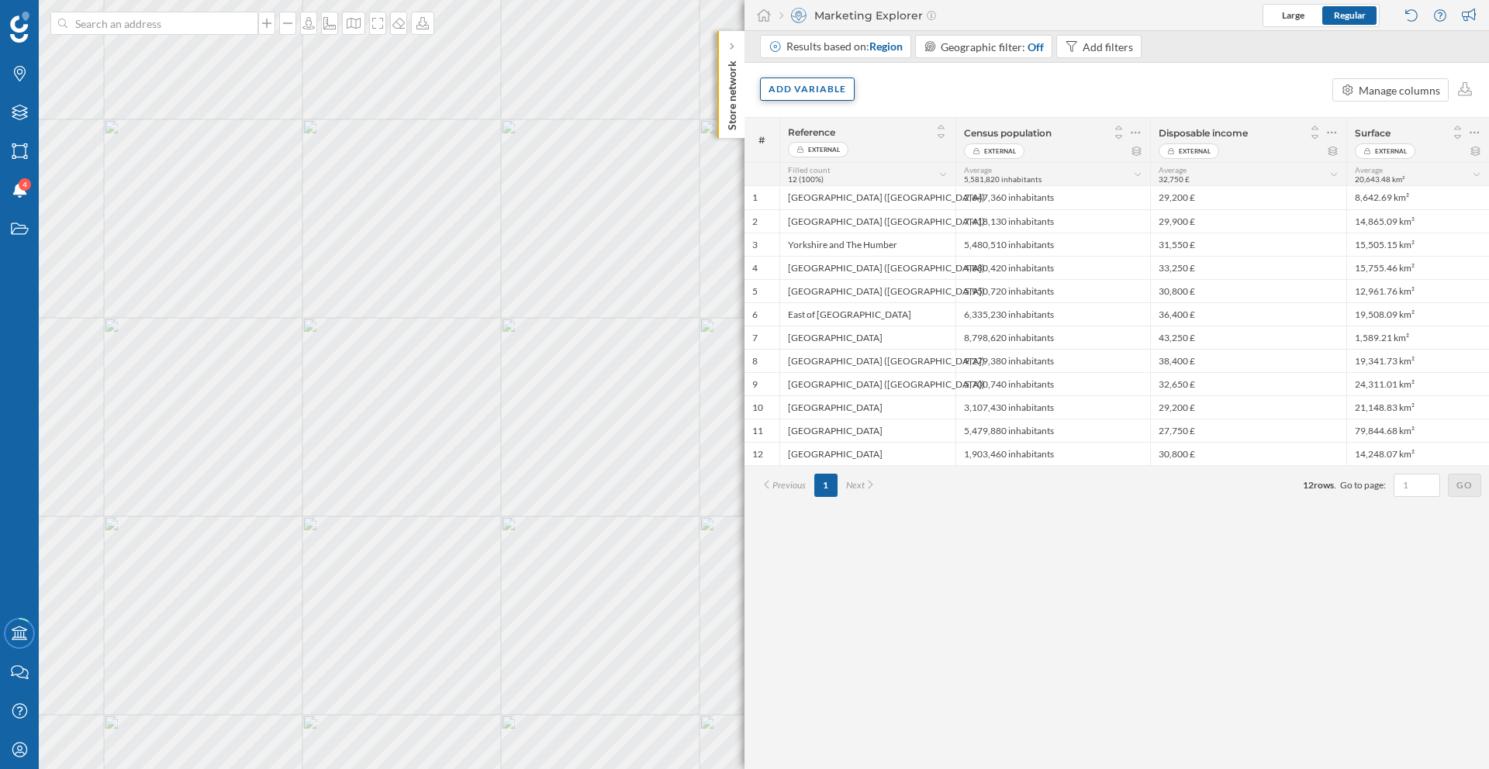
click at [788, 95] on div "Add variable" at bounding box center [807, 89] width 95 height 23
click at [816, 154] on div "External variables" at bounding box center [845, 153] width 154 height 16
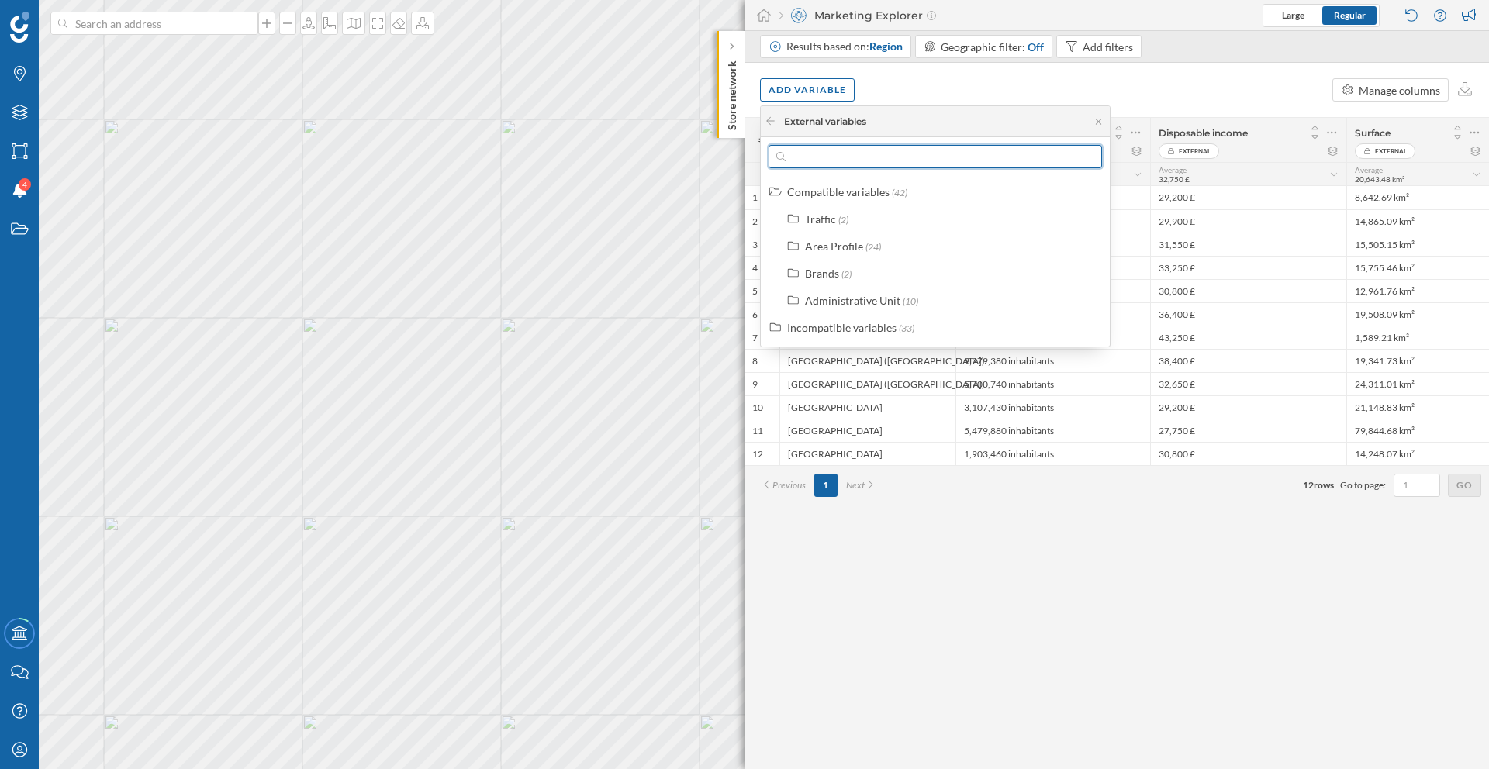
click at [830, 160] on input "text" at bounding box center [934, 156] width 299 height 23
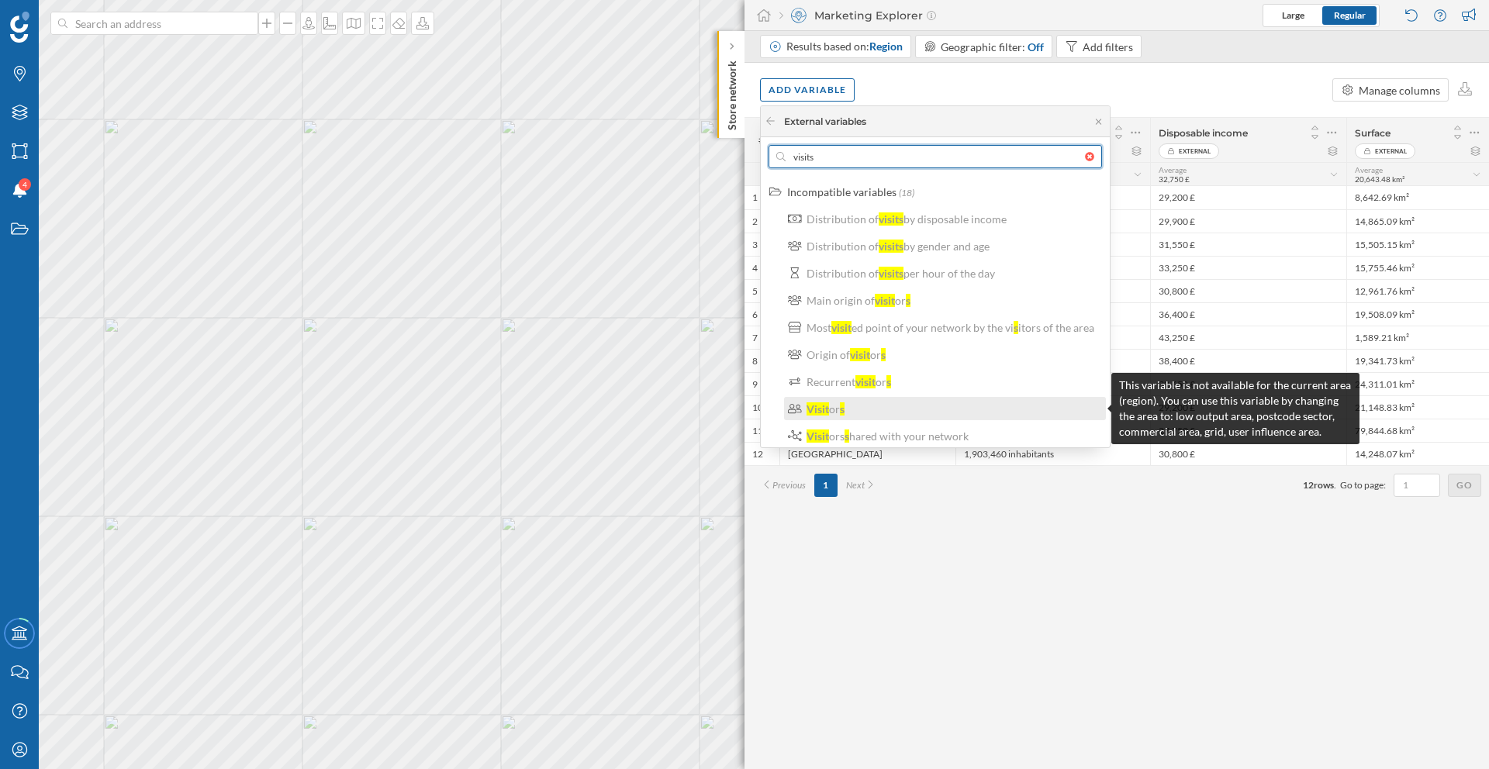
type input "visits"
click at [872, 406] on div "Visit or s" at bounding box center [951, 409] width 290 height 16
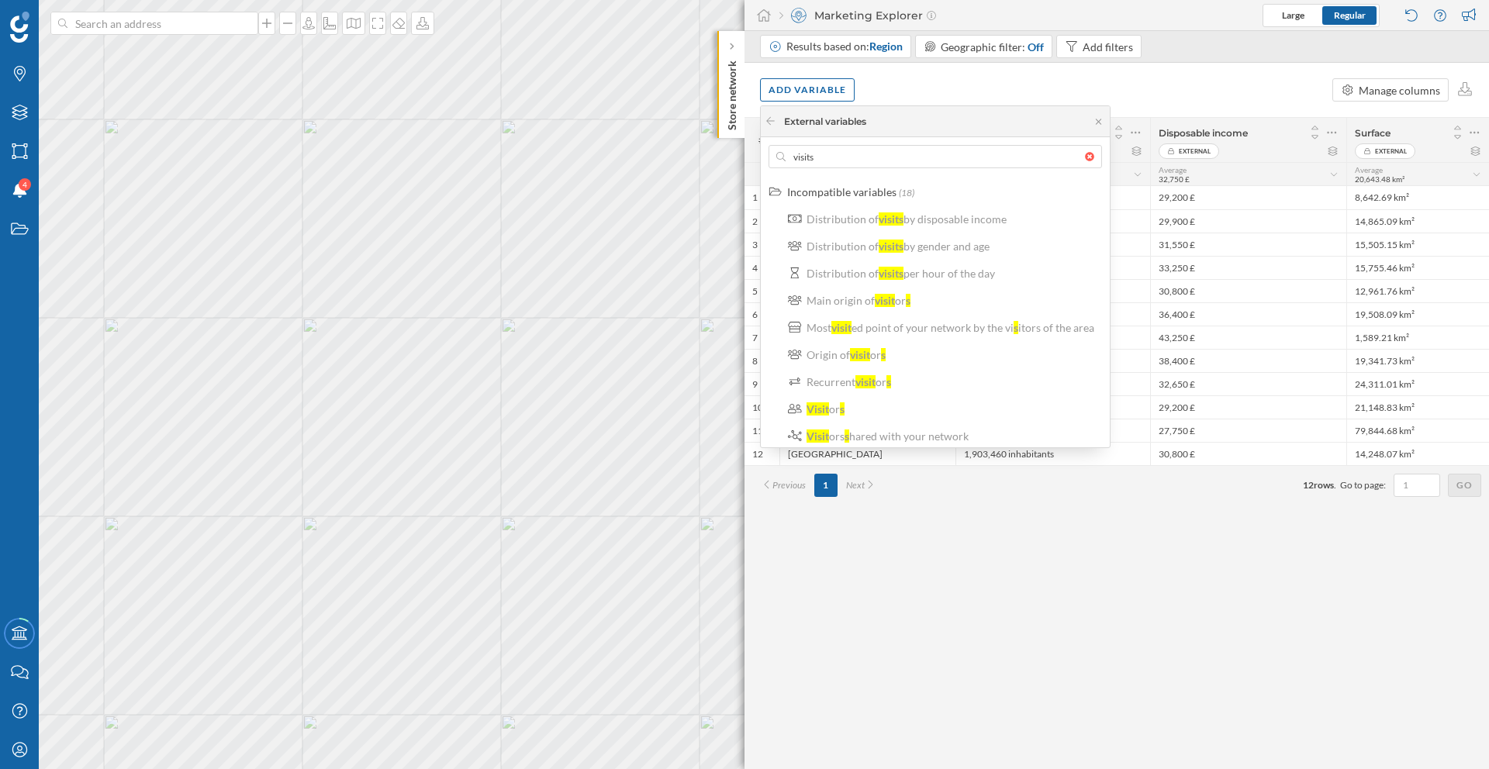
click at [1007, 537] on div "# Reference External Census population External Disposable income External Surf…" at bounding box center [1116, 443] width 744 height 652
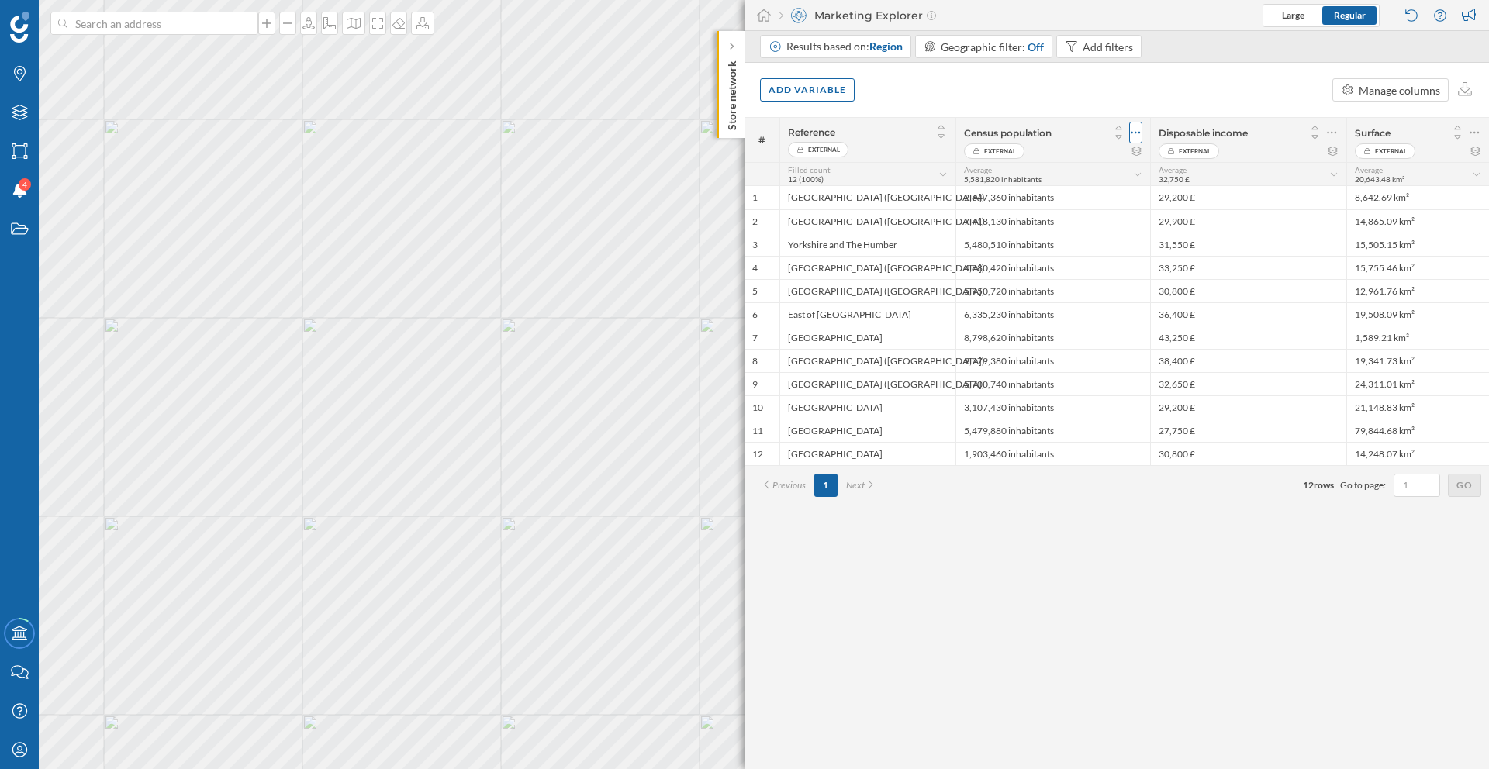
click at [1137, 137] on icon at bounding box center [1135, 133] width 10 height 16
click at [1069, 190] on div "Remove column" at bounding box center [1062, 195] width 141 height 16
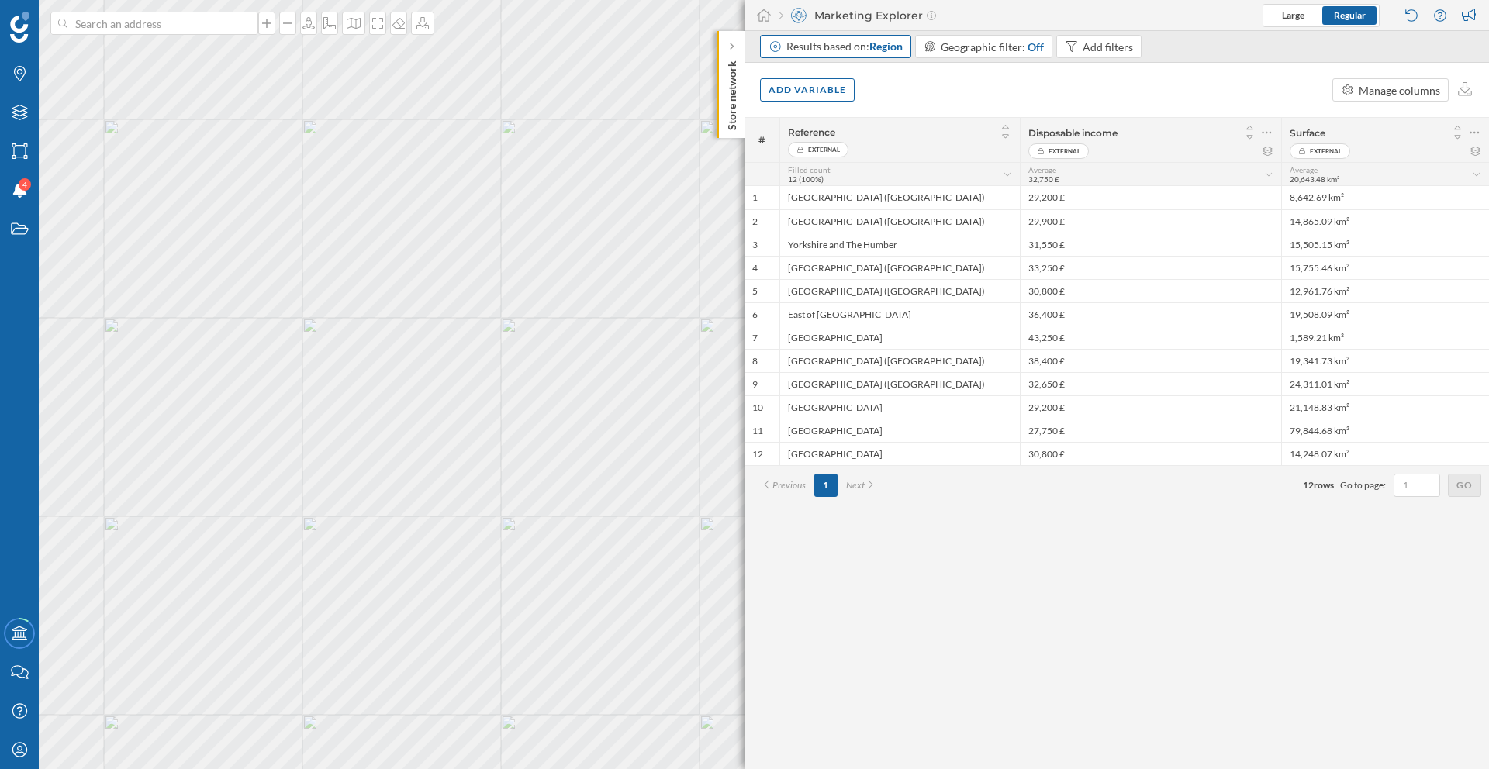
click at [861, 54] on div "Results based on: Region" at bounding box center [835, 46] width 151 height 23
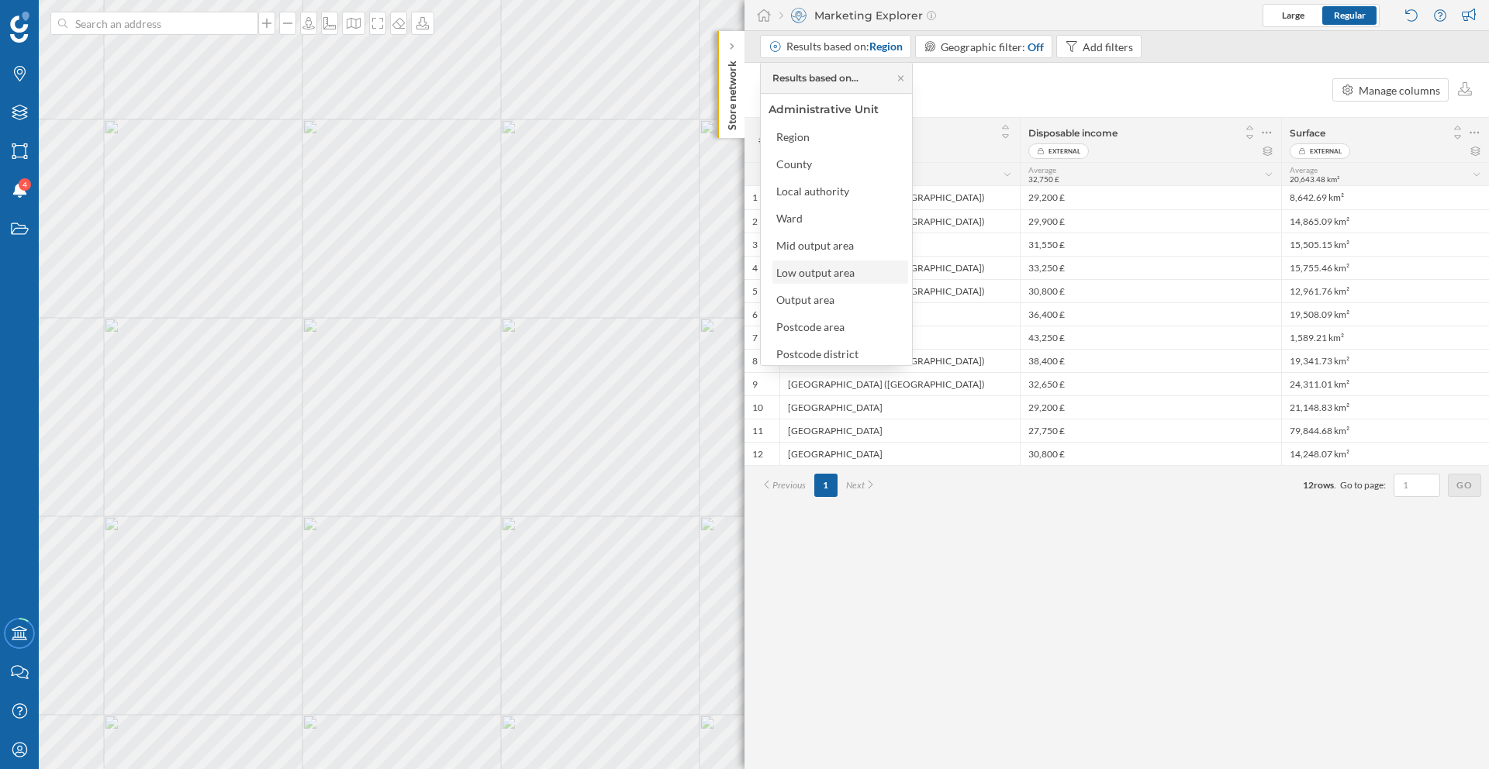
click at [837, 280] on div "Low output area" at bounding box center [840, 272] width 136 height 23
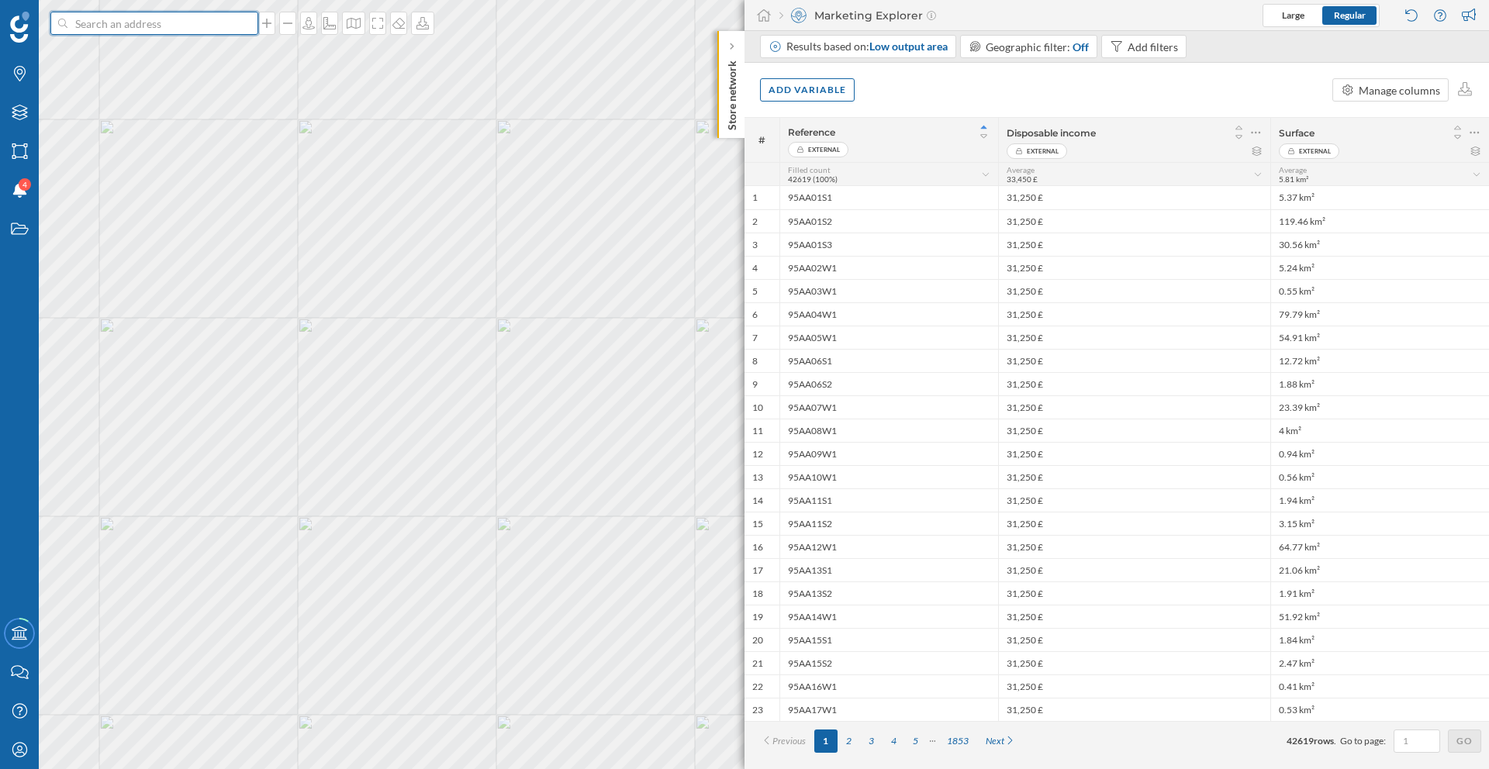
click at [205, 25] on input at bounding box center [154, 23] width 174 height 23
paste input "F7MG+XG Grays UK"
type input "F7MG+XG Grays UK#"
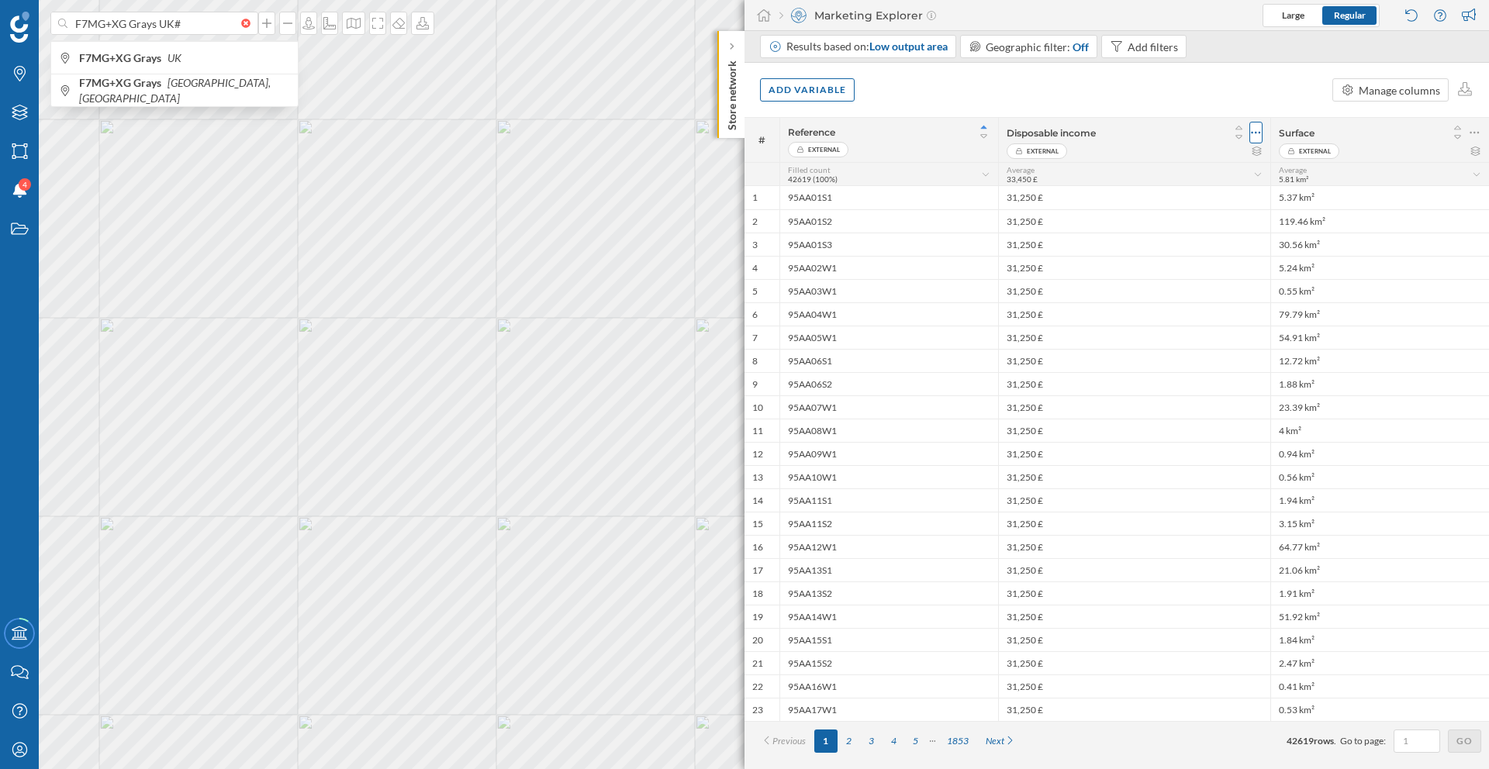
click at [1258, 132] on icon at bounding box center [1256, 133] width 10 height 16
click at [1189, 192] on div "Remove column" at bounding box center [1182, 195] width 141 height 16
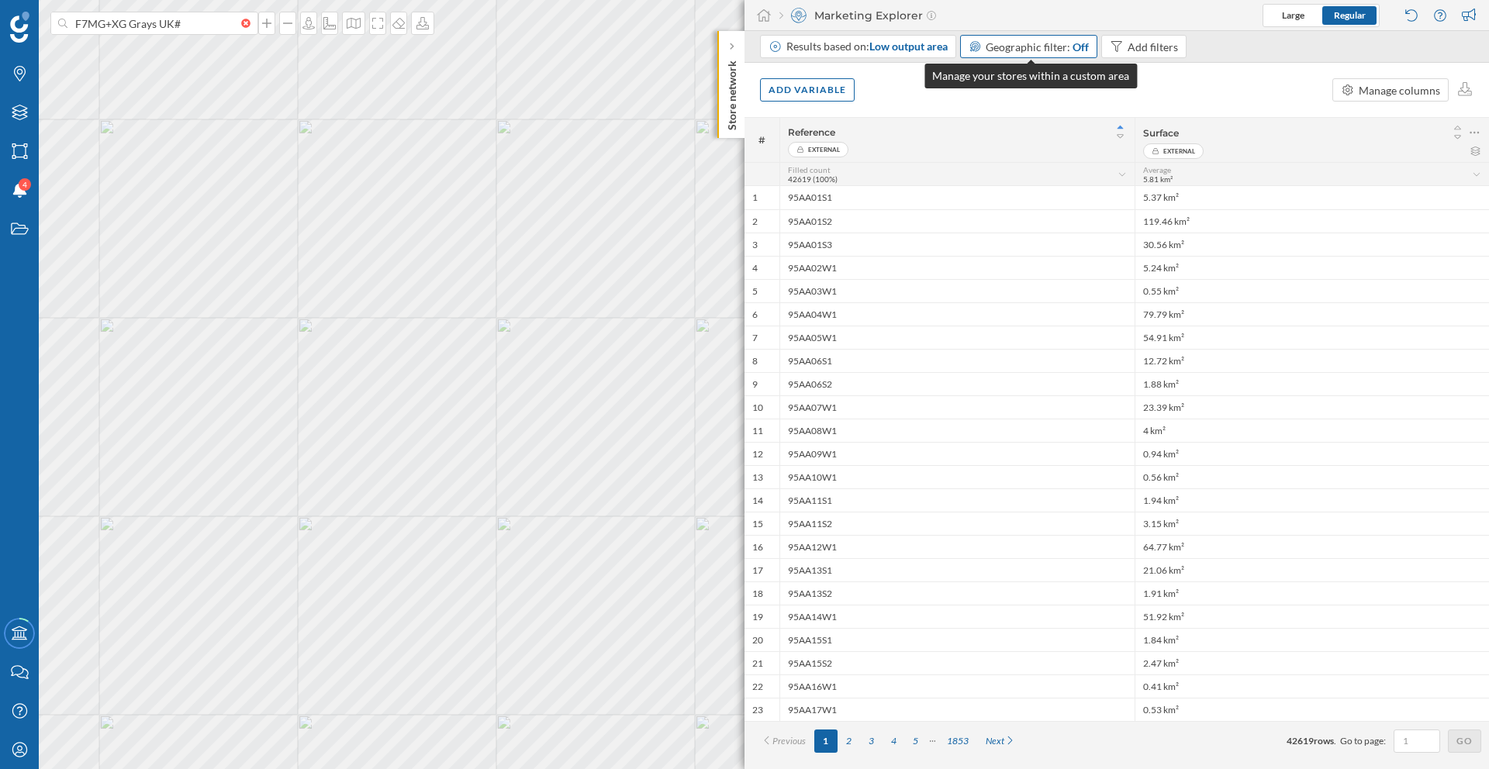
click at [1054, 51] on span "Geographic filter:" at bounding box center [1027, 46] width 85 height 13
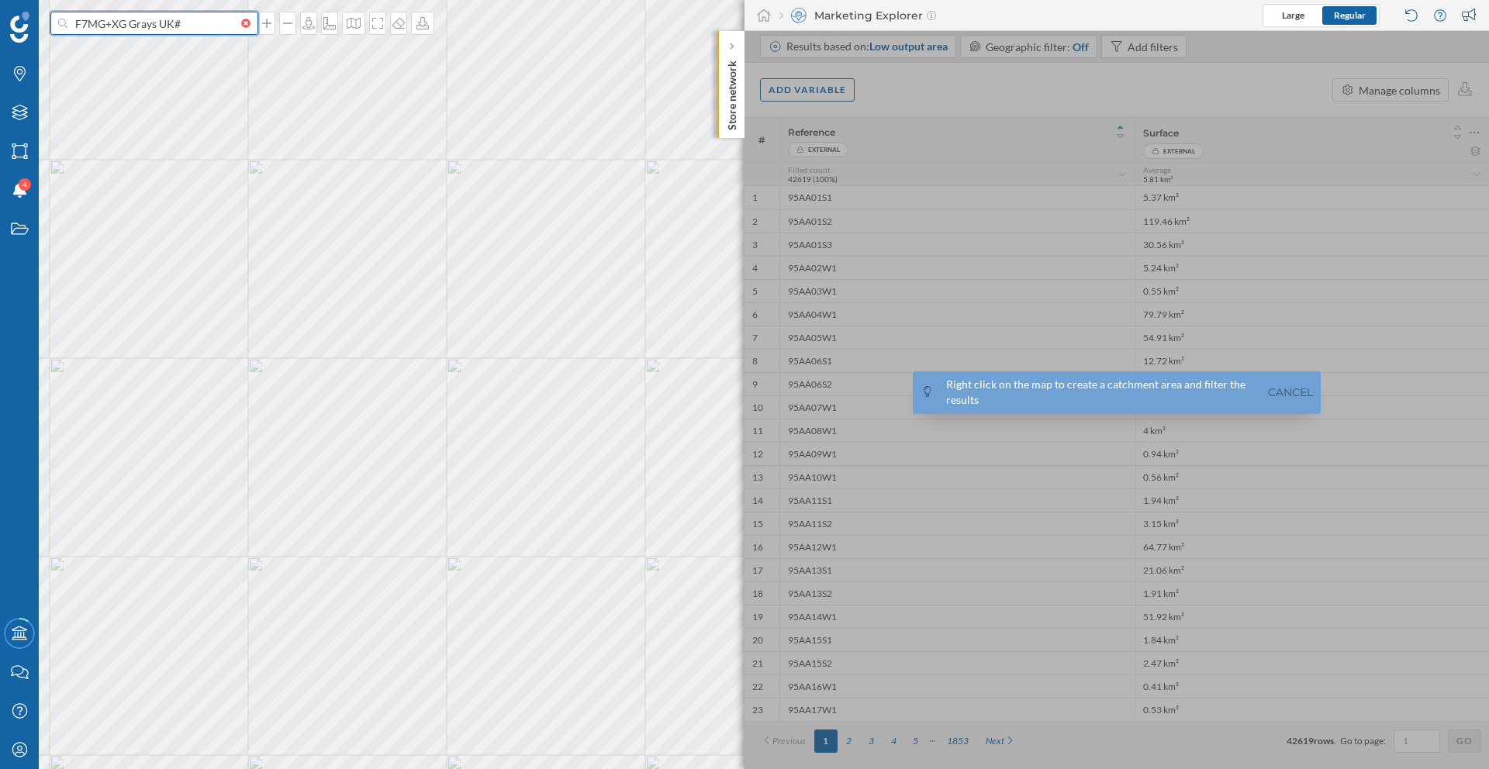
click at [202, 20] on input "F7MG+XG Grays UK#" at bounding box center [154, 23] width 174 height 23
click at [216, 57] on span "F7MG+XG Grays UK" at bounding box center [184, 58] width 211 height 16
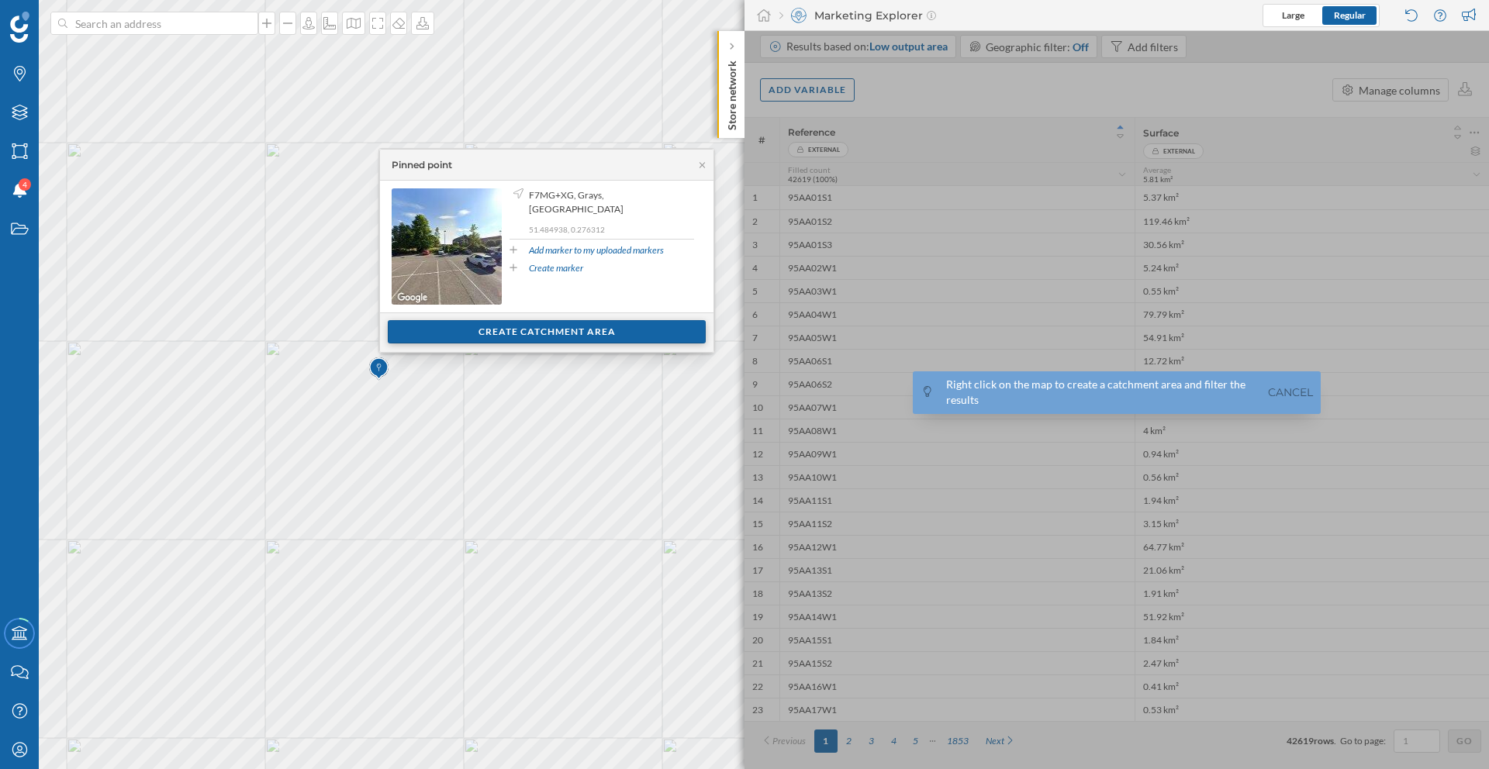
click at [460, 338] on div "Create catchment area" at bounding box center [547, 331] width 318 height 23
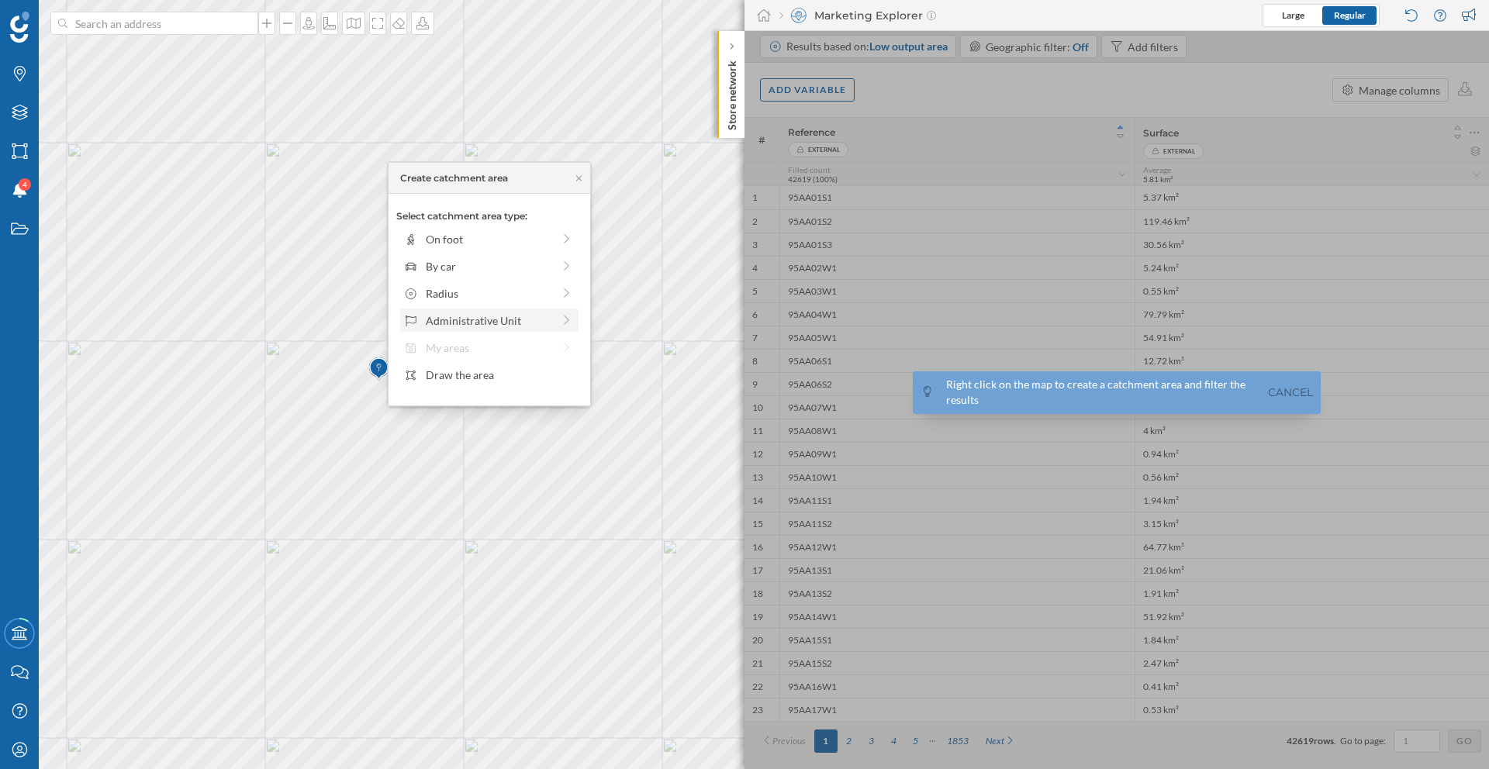
click at [477, 326] on div "Administrative Unit" at bounding box center [489, 320] width 126 height 16
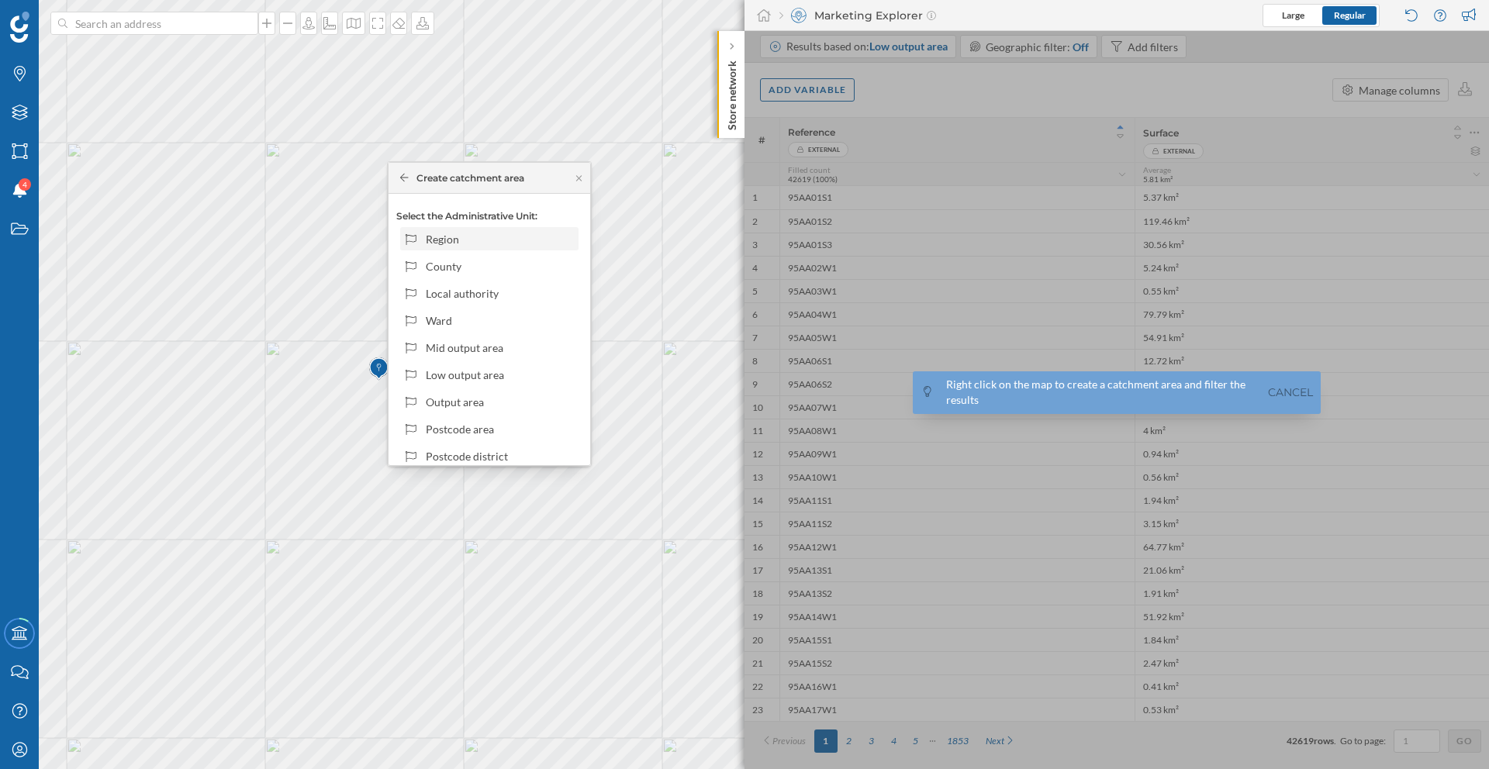
click at [478, 243] on div "Region" at bounding box center [500, 239] width 148 height 16
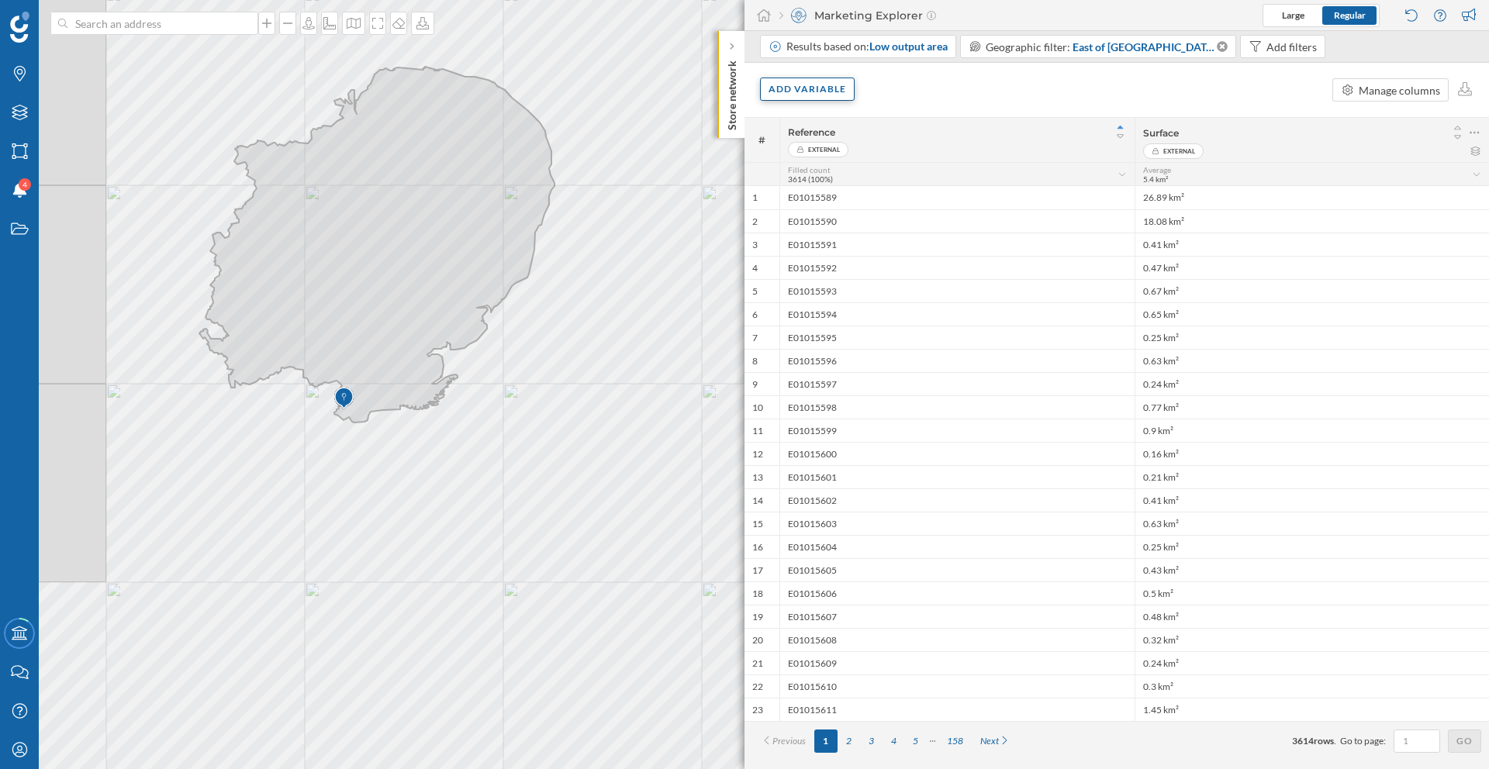
click at [783, 84] on div "Add variable" at bounding box center [807, 89] width 95 height 23
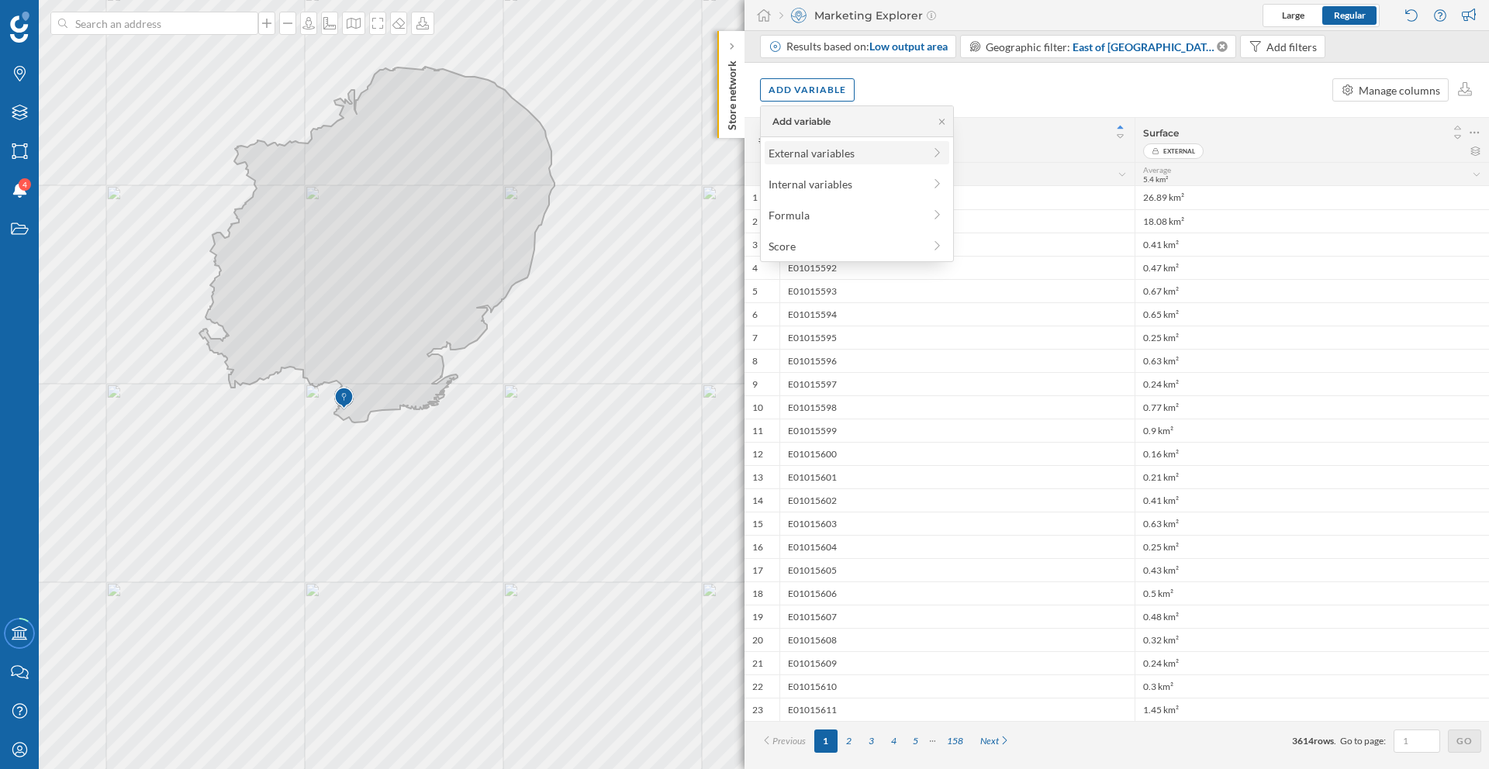
click at [813, 154] on div "External variables" at bounding box center [845, 153] width 154 height 16
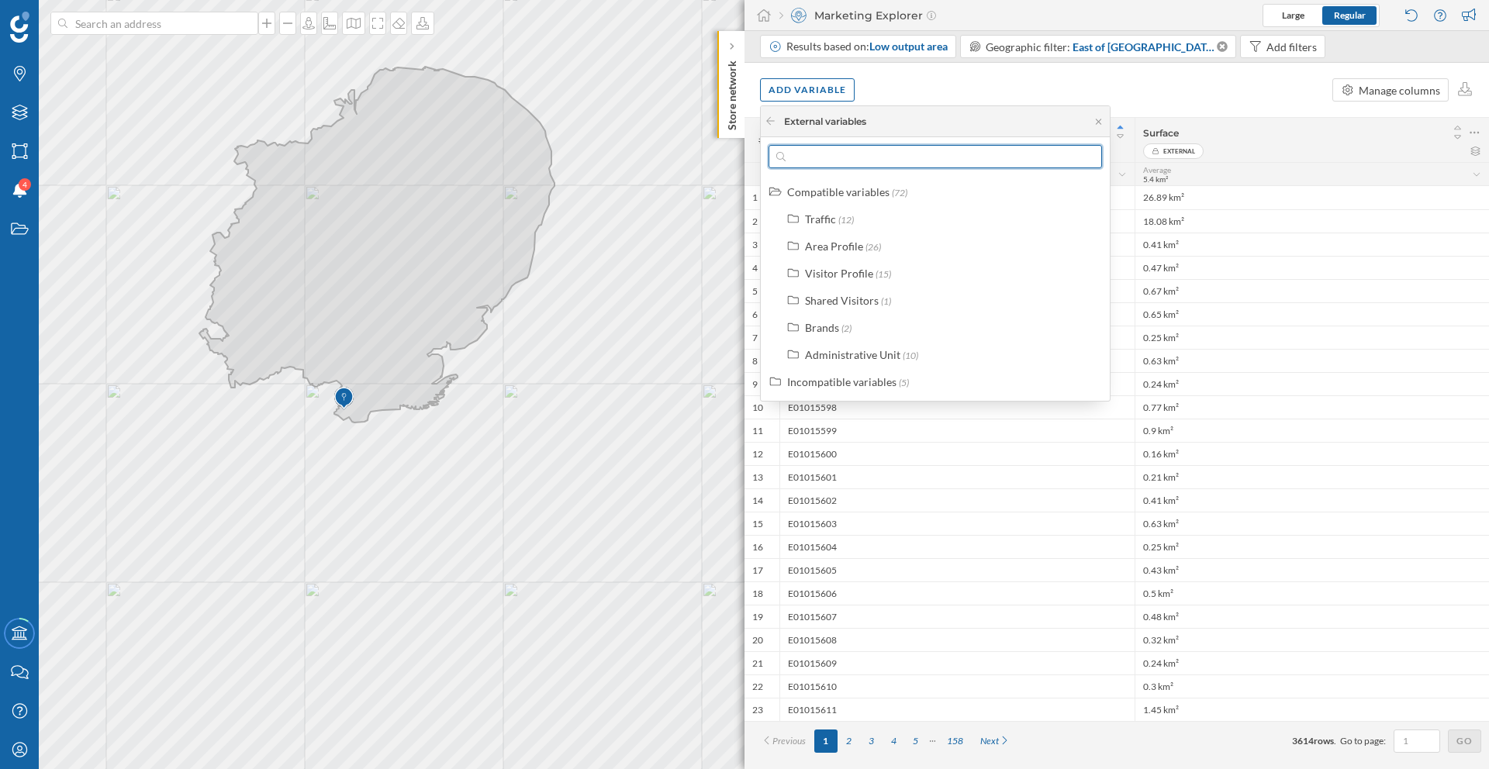
click at [816, 160] on input "text" at bounding box center [934, 156] width 299 height 23
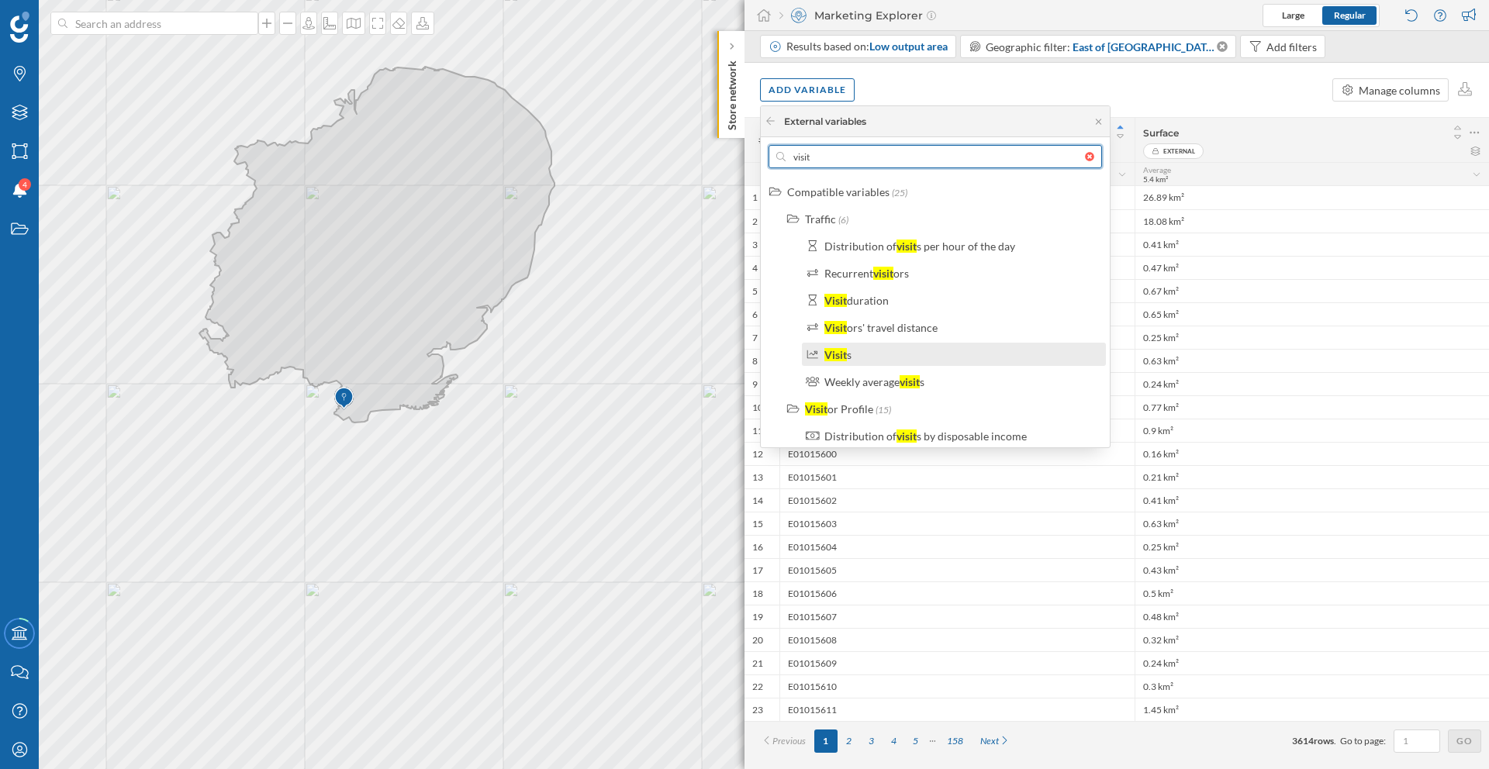
type input "visit"
click at [867, 349] on div "Visit s" at bounding box center [960, 355] width 272 height 16
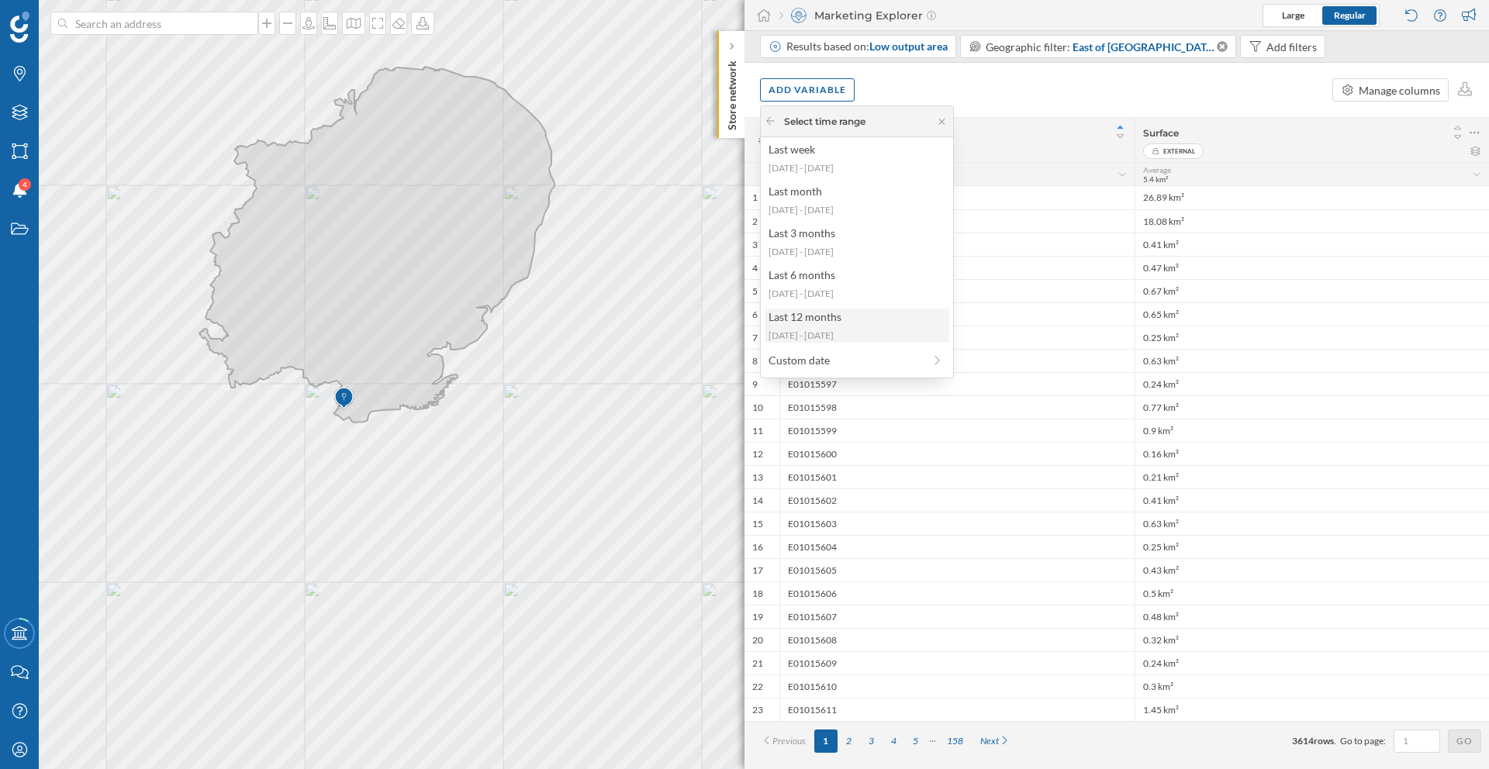
click at [837, 330] on div "2024-07-29 - 2025-07-27" at bounding box center [855, 336] width 175 height 14
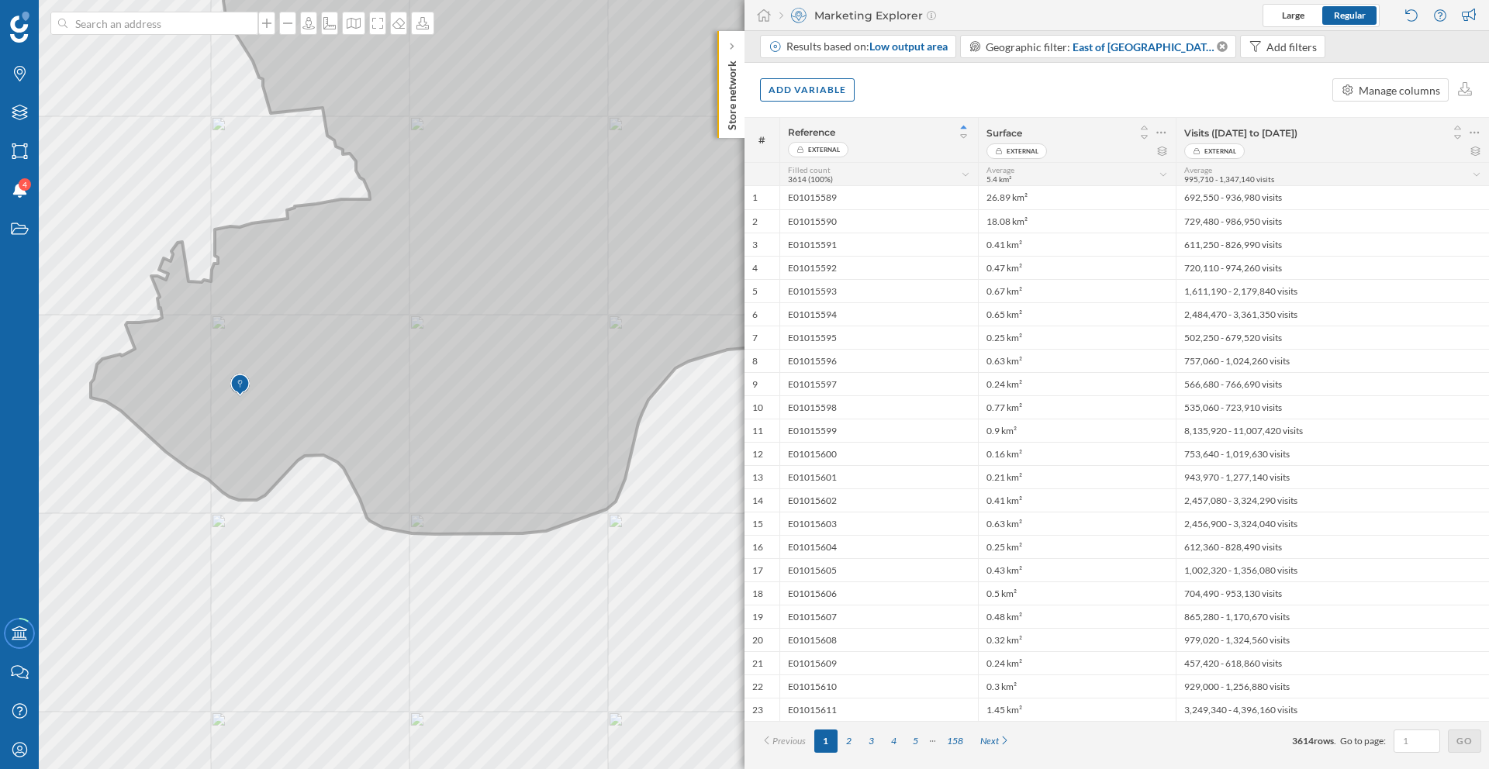
drag, startPoint x: 296, startPoint y: 431, endPoint x: 382, endPoint y: 392, distance: 94.7
click at [382, 392] on icon at bounding box center [830, 208] width 1793 height 654
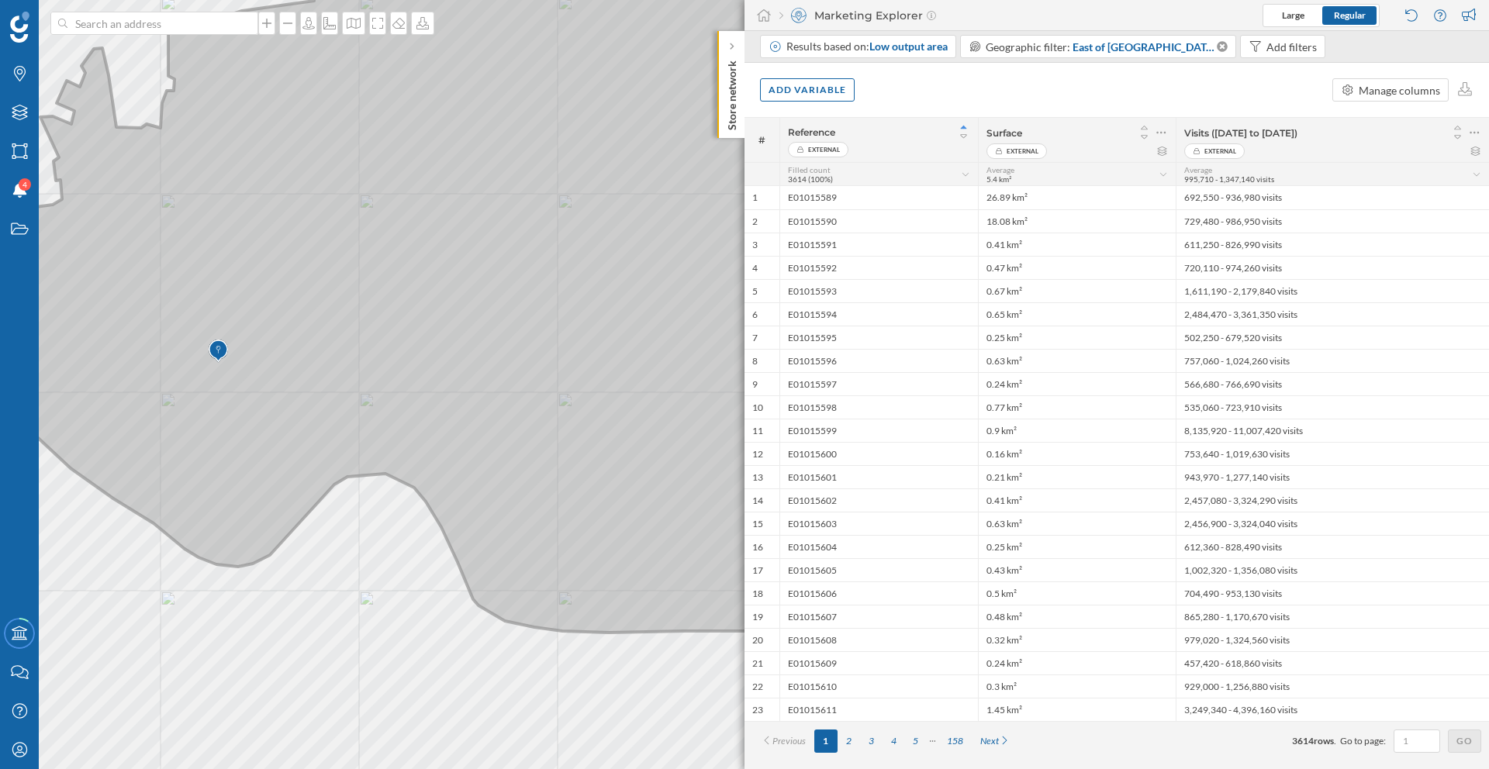
drag, startPoint x: 271, startPoint y: 423, endPoint x: 390, endPoint y: 378, distance: 127.9
click at [390, 378] on icon at bounding box center [863, 253] width 1793 height 758
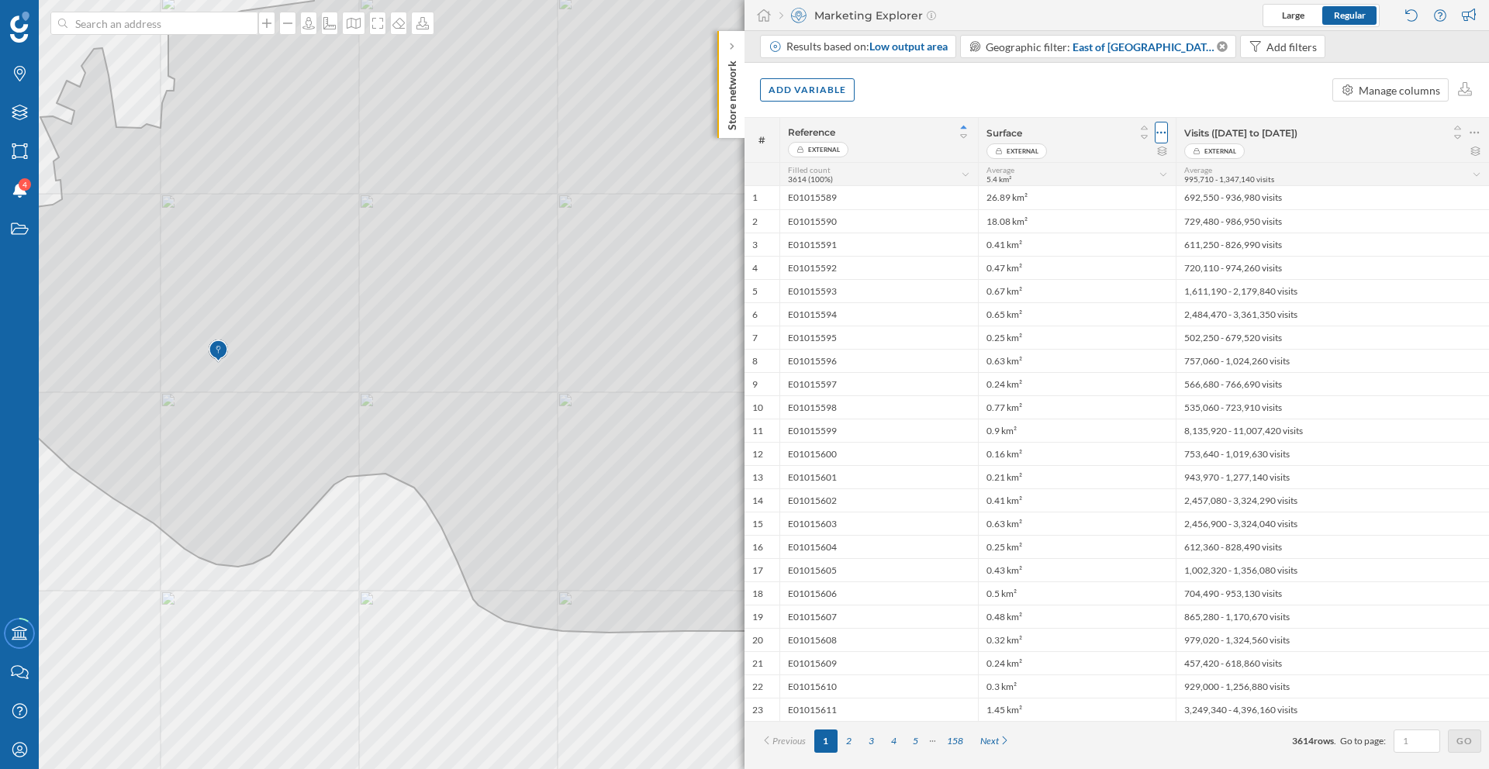
click at [1162, 136] on icon at bounding box center [1161, 133] width 10 height 16
click at [1135, 193] on div "Remove column" at bounding box center [1087, 195] width 141 height 16
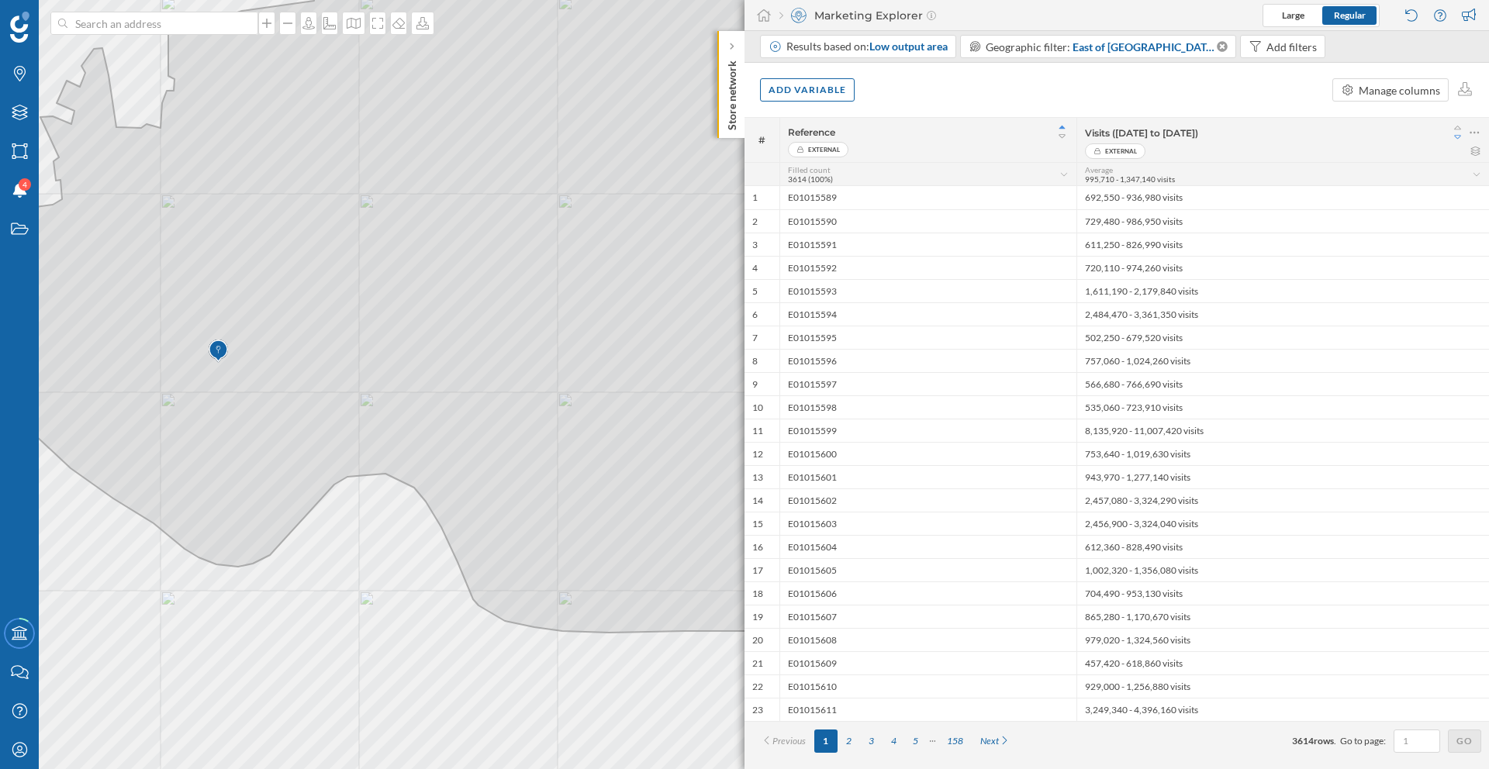
click at [1458, 132] on icon at bounding box center [1458, 137] width 14 height 11
click at [1458, 127] on icon at bounding box center [1458, 128] width 14 height 11
click at [1112, 47] on span "East of England (Region)" at bounding box center [1143, 47] width 142 height 16
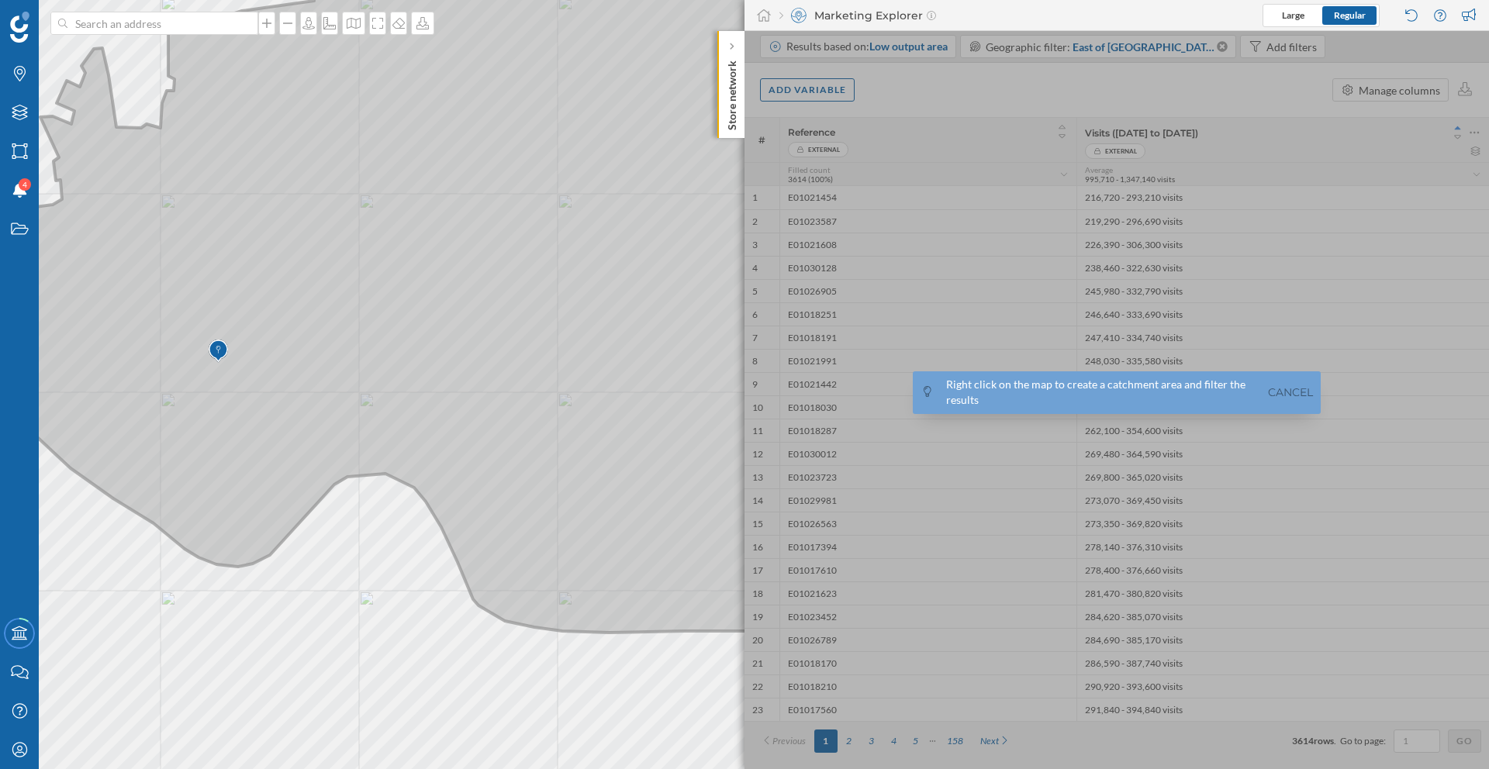
click at [230, 357] on icon at bounding box center [779, 276] width 1721 height 713
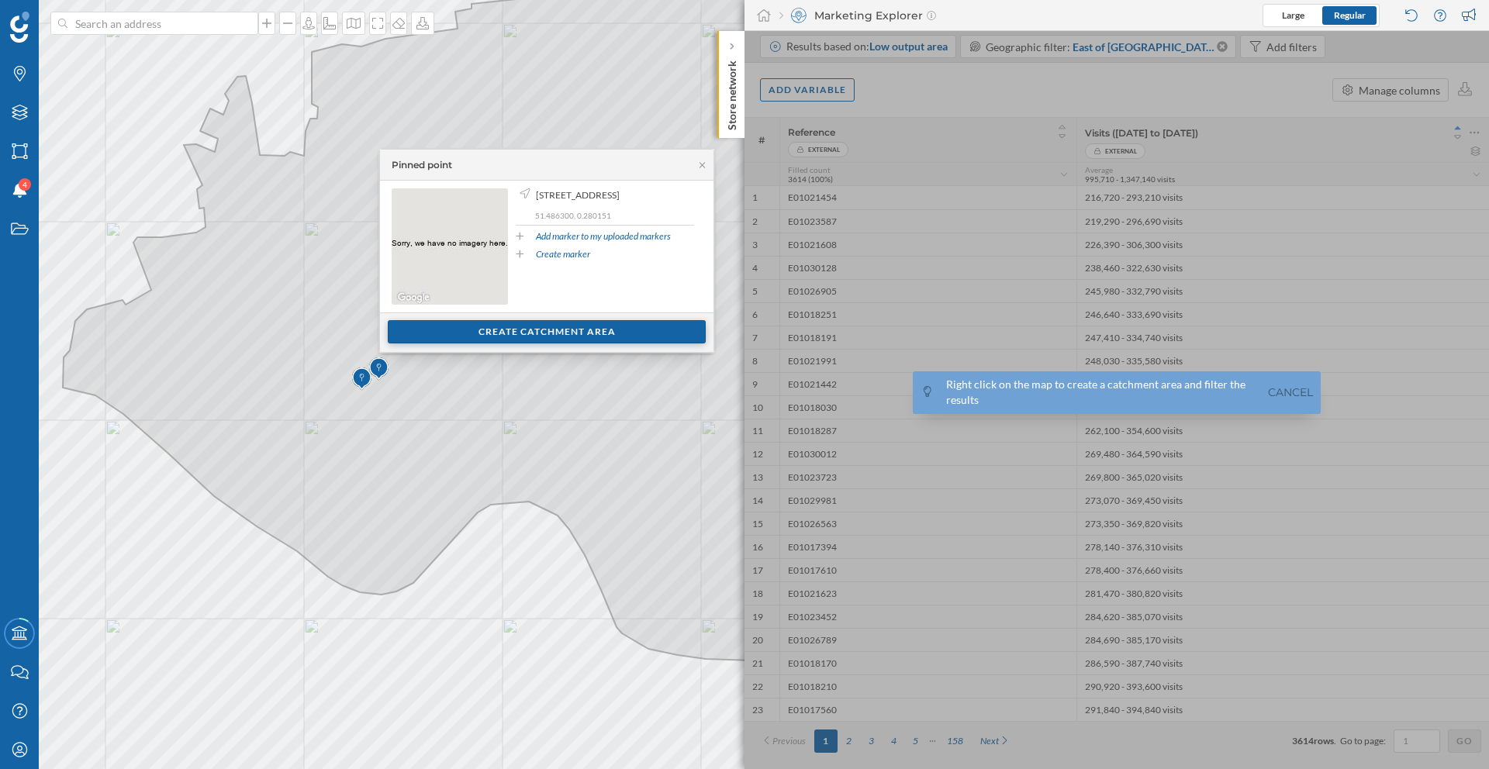
click at [461, 339] on div "Create catchment area" at bounding box center [547, 331] width 318 height 23
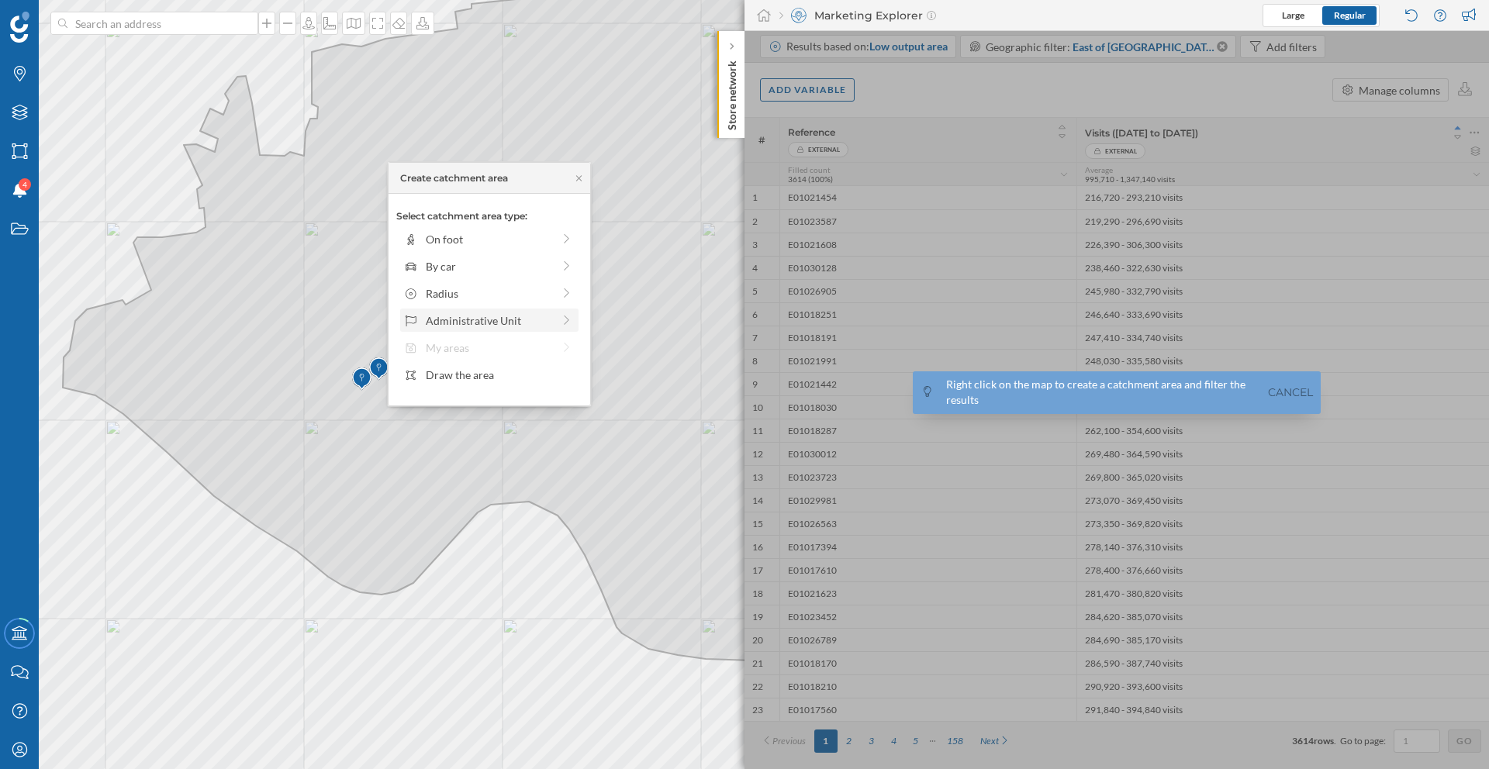
click at [459, 312] on div "Administrative Unit" at bounding box center [489, 320] width 126 height 16
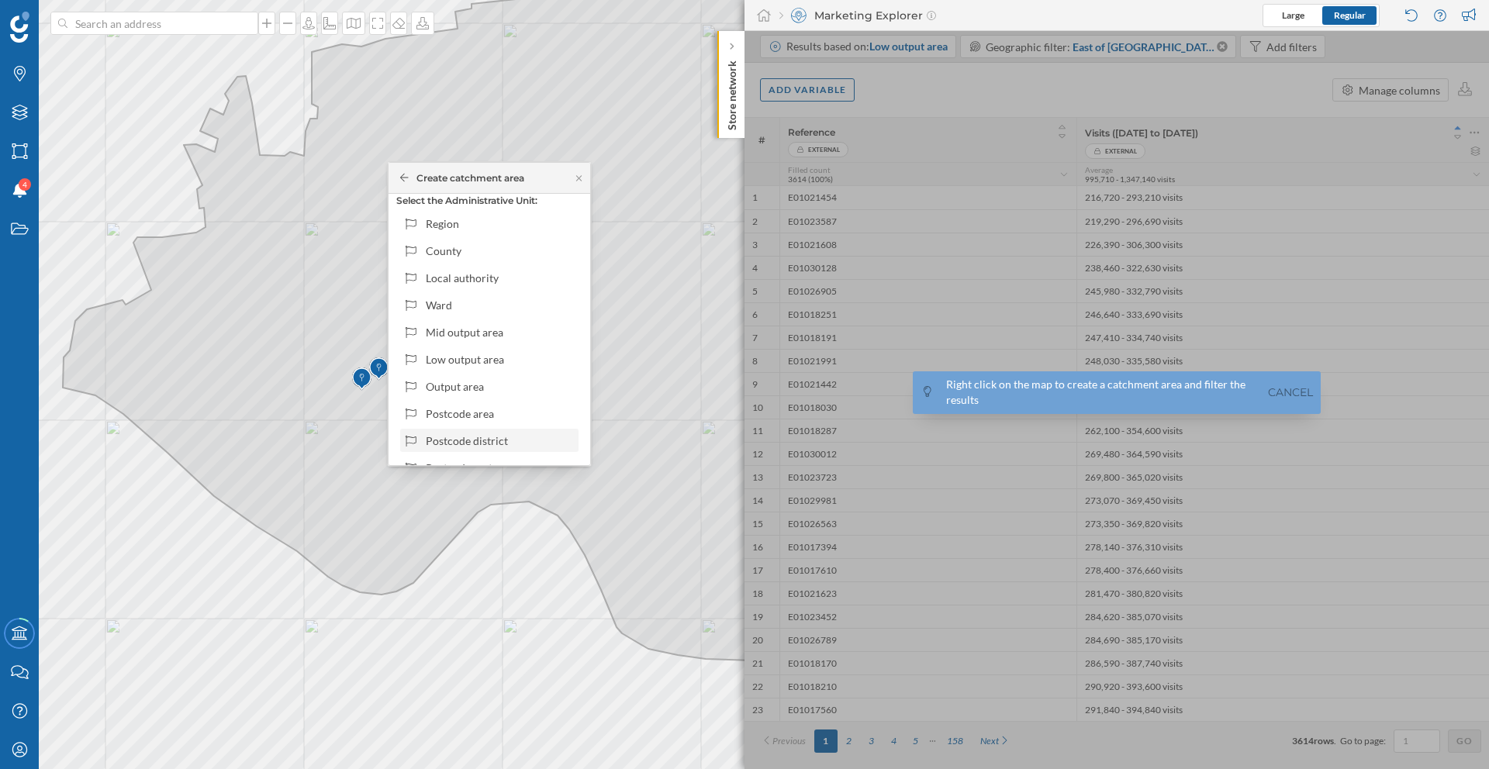
scroll to position [49, 0]
click at [951, 86] on div at bounding box center [1116, 400] width 744 height 738
click at [585, 180] on icon at bounding box center [579, 178] width 12 height 9
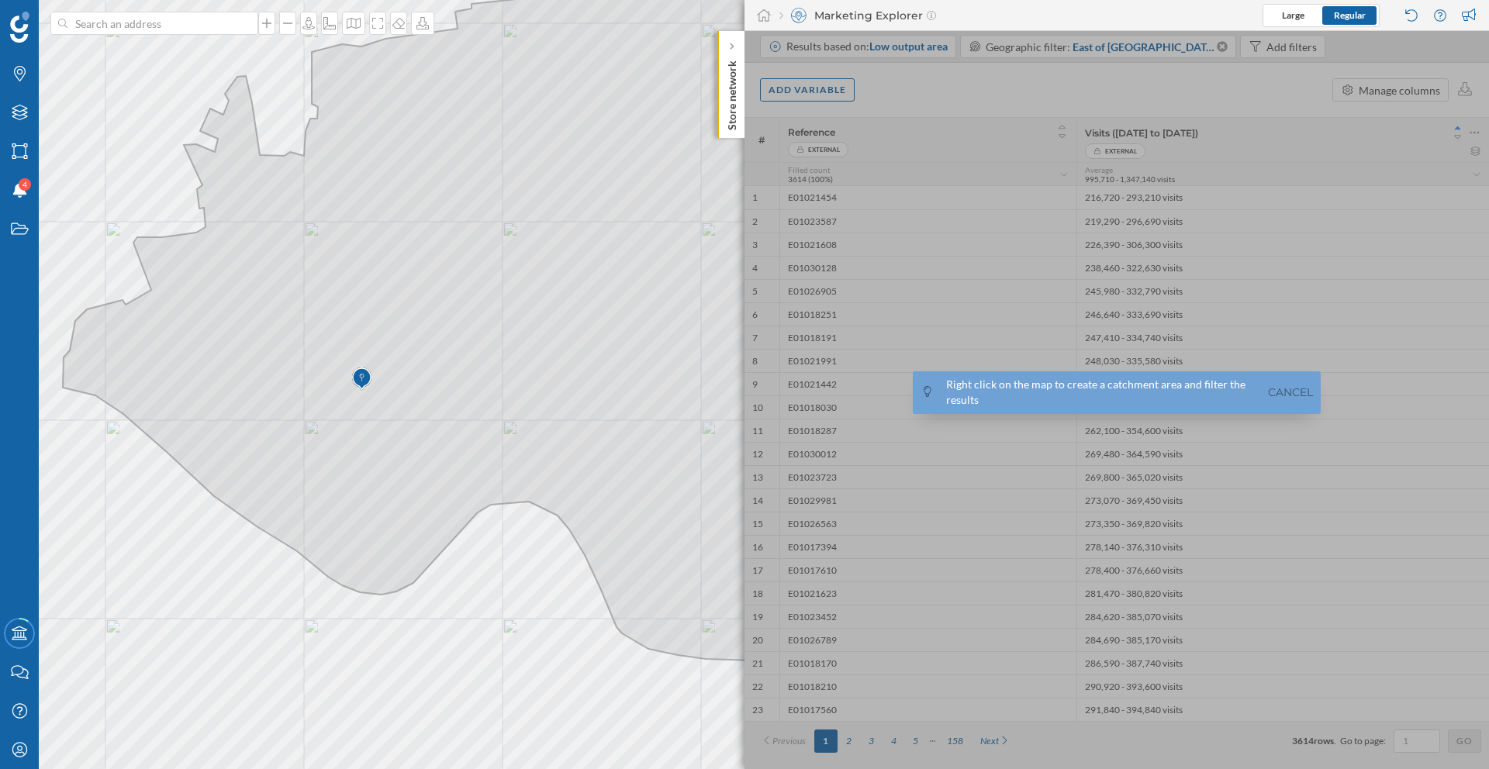
click at [981, 83] on div at bounding box center [1116, 400] width 744 height 738
click at [1220, 74] on div at bounding box center [1116, 400] width 744 height 738
click at [1301, 395] on link "Cancel" at bounding box center [1290, 393] width 53 height 18
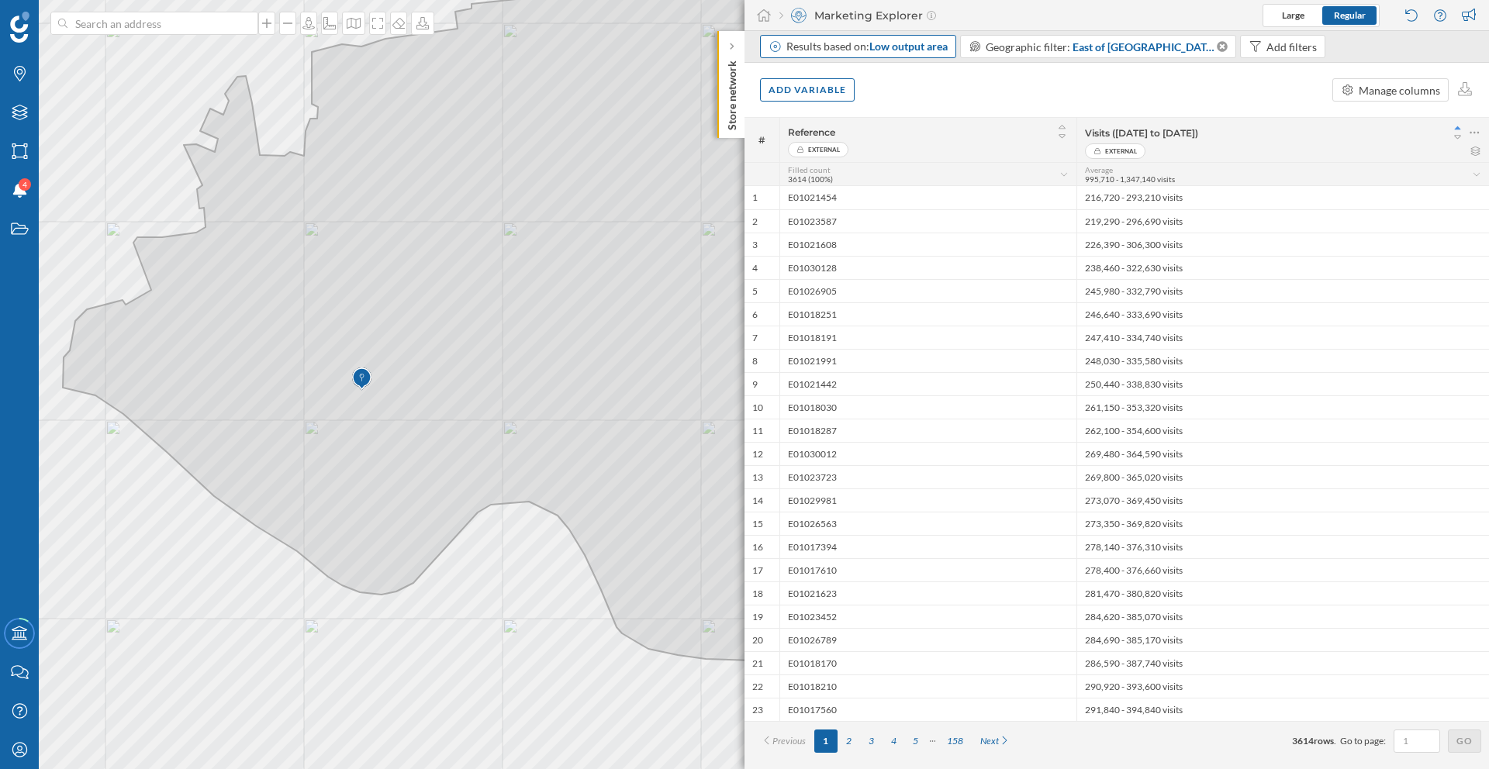
click at [851, 46] on div "Results based on: Low output area" at bounding box center [866, 47] width 161 height 16
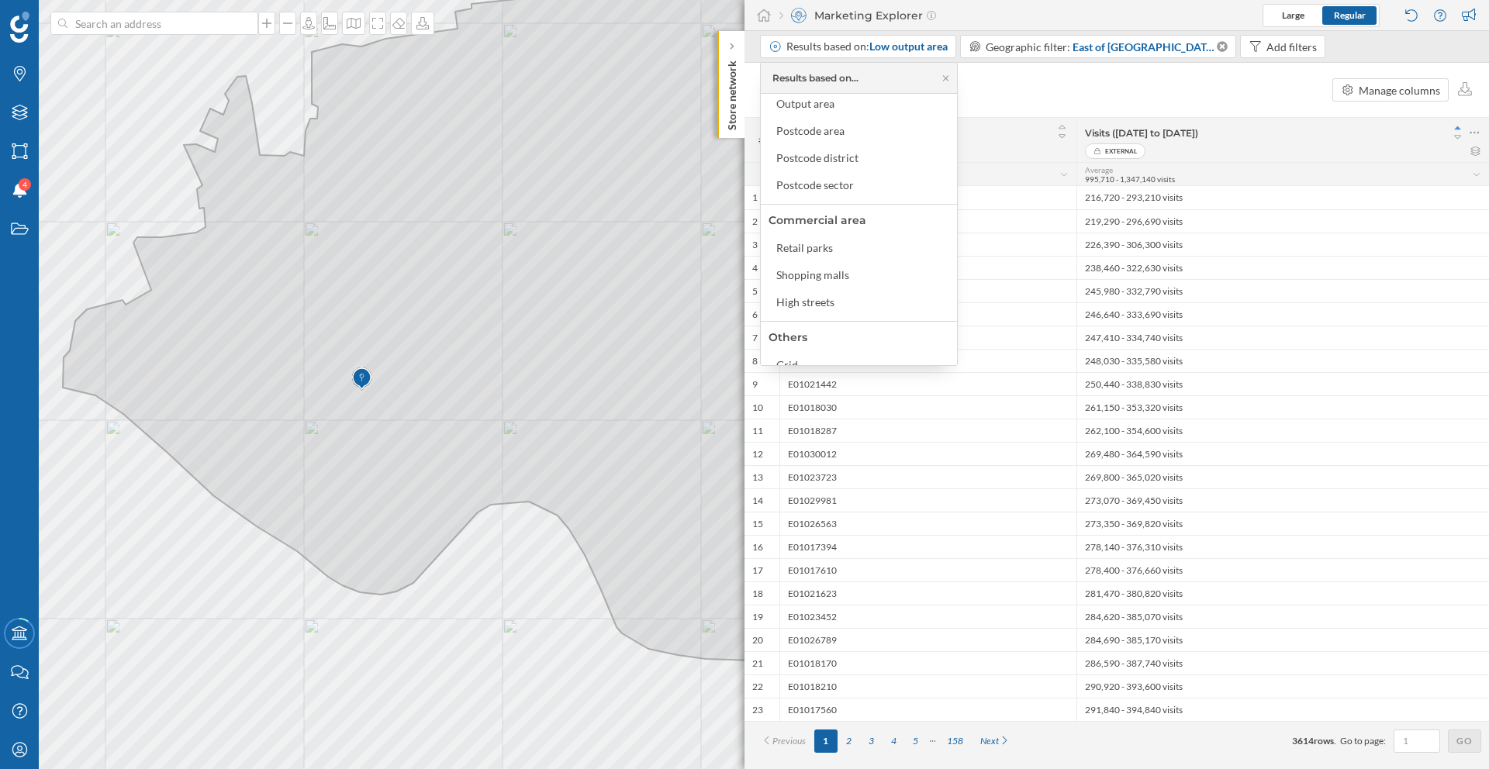
scroll to position [211, 0]
click at [860, 343] on div "Grid" at bounding box center [861, 350] width 171 height 16
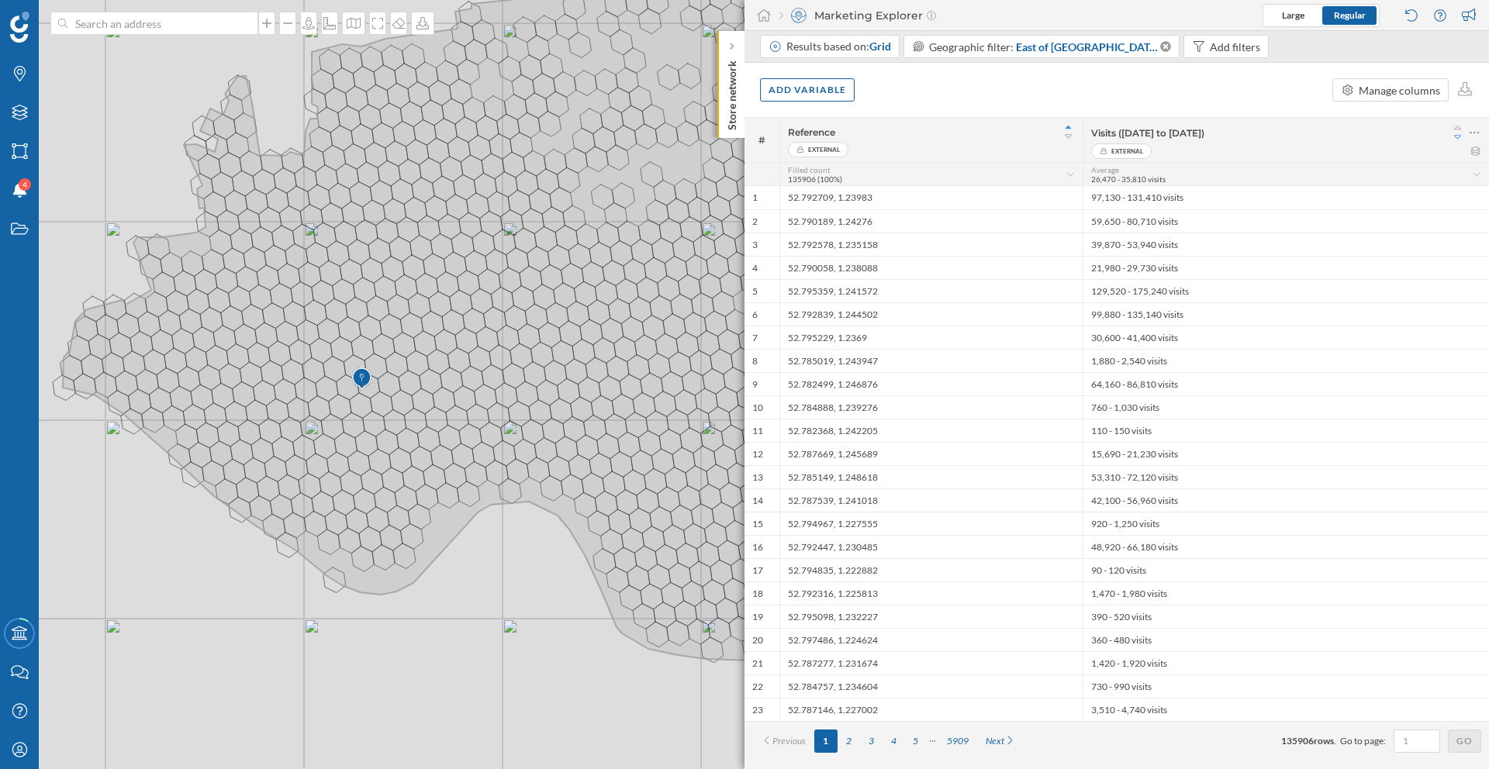
click at [1458, 133] on icon at bounding box center [1458, 137] width 14 height 11
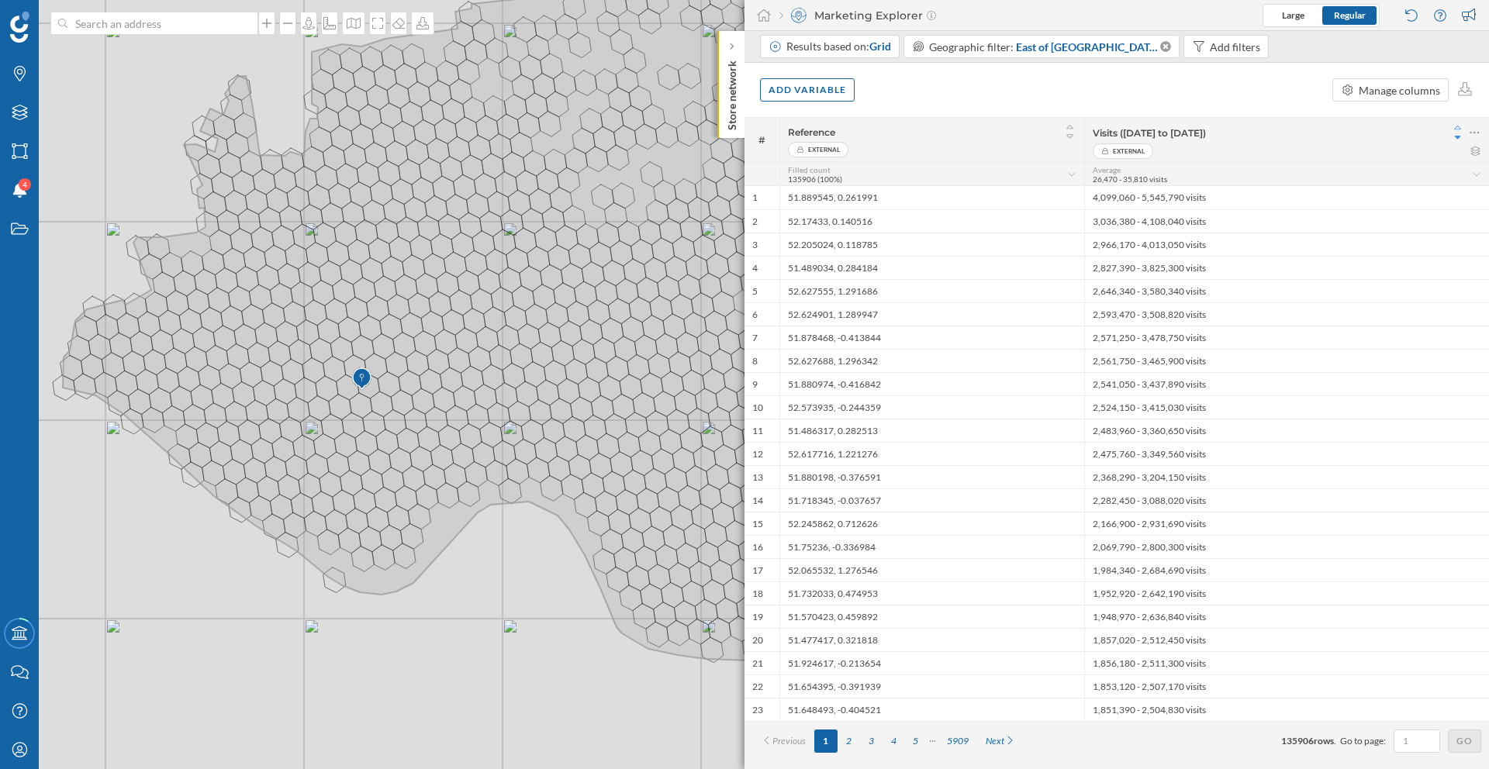
click at [1458, 129] on icon at bounding box center [1457, 128] width 7 height 4
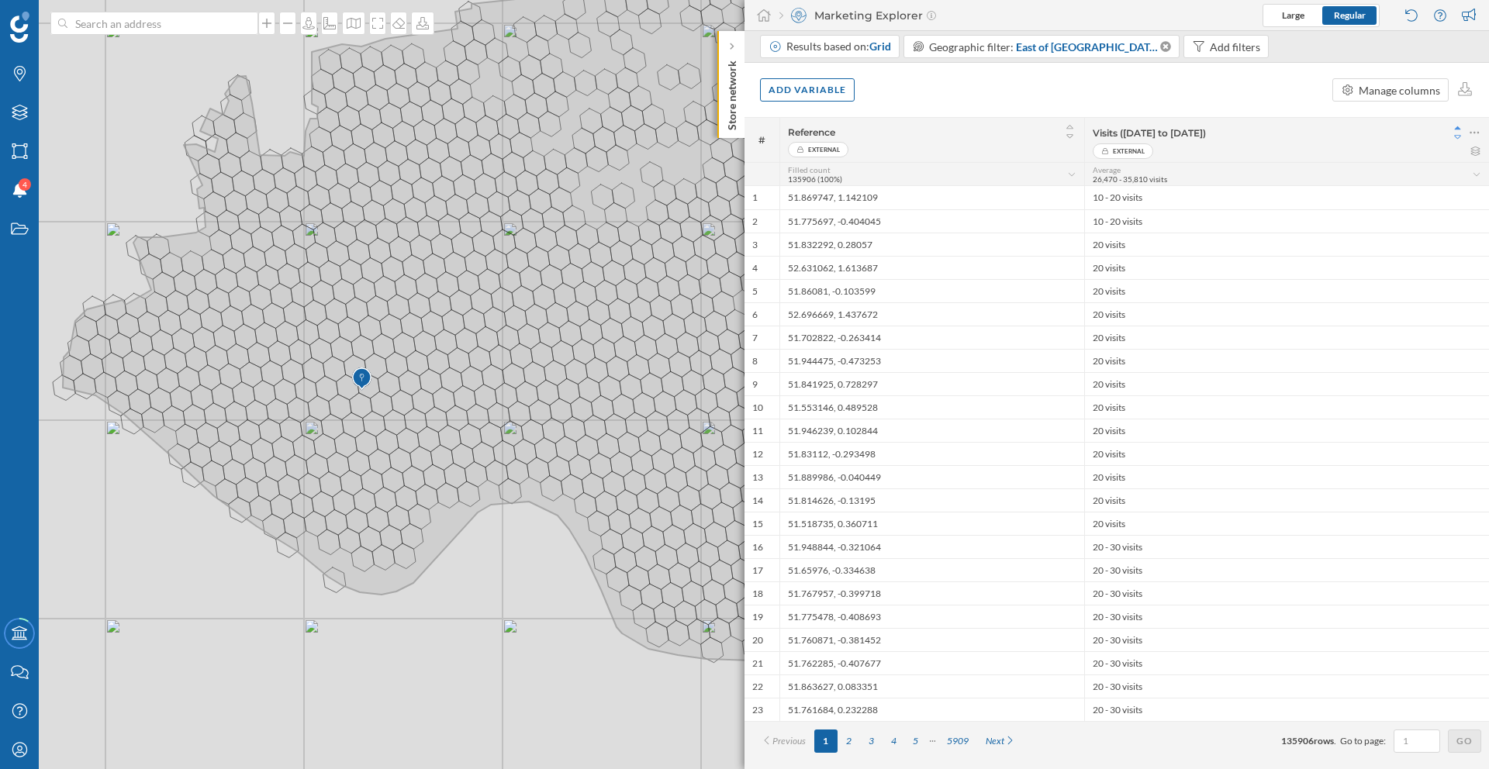
click at [1456, 137] on icon at bounding box center [1458, 137] width 14 height 11
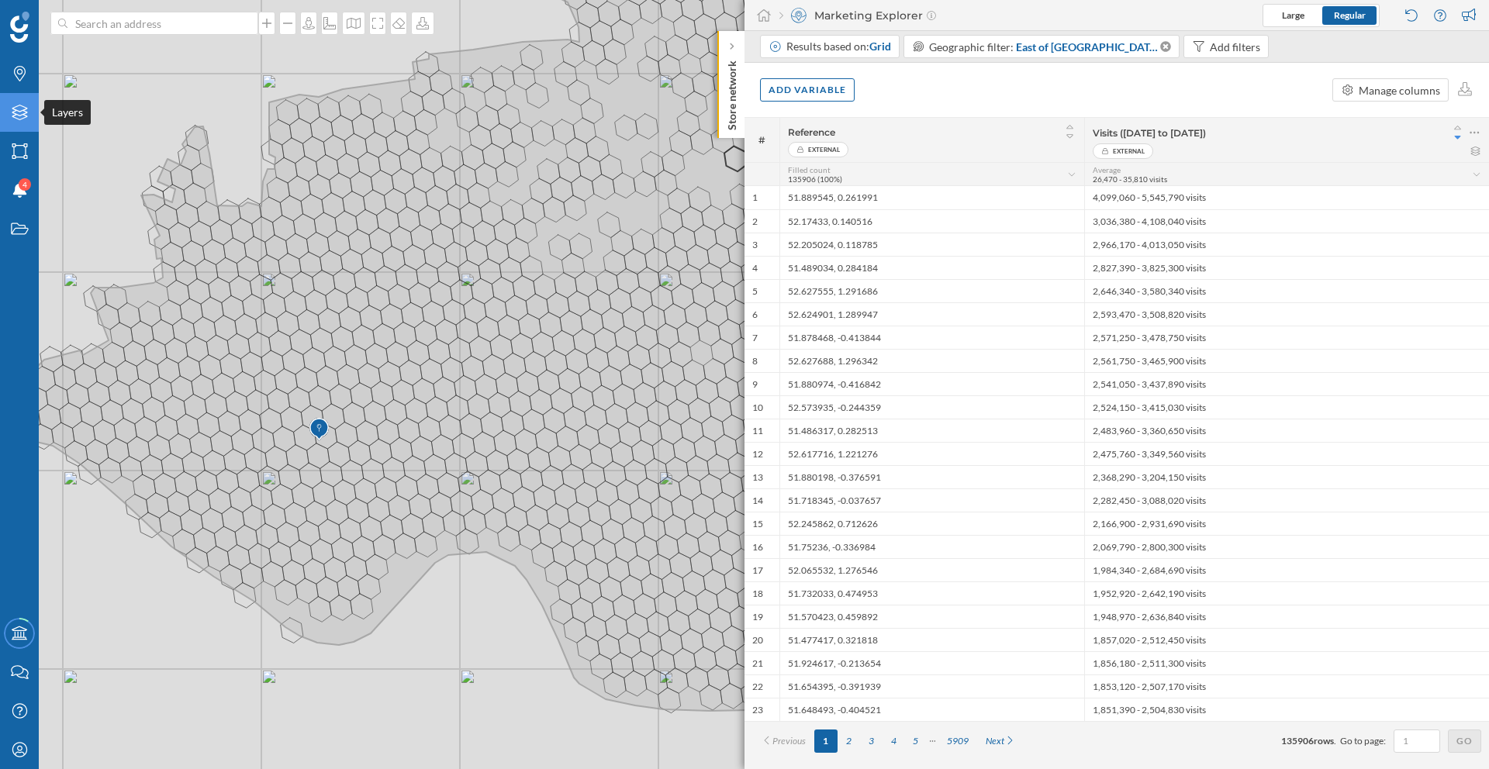
click at [32, 123] on div "Layers" at bounding box center [19, 112] width 39 height 39
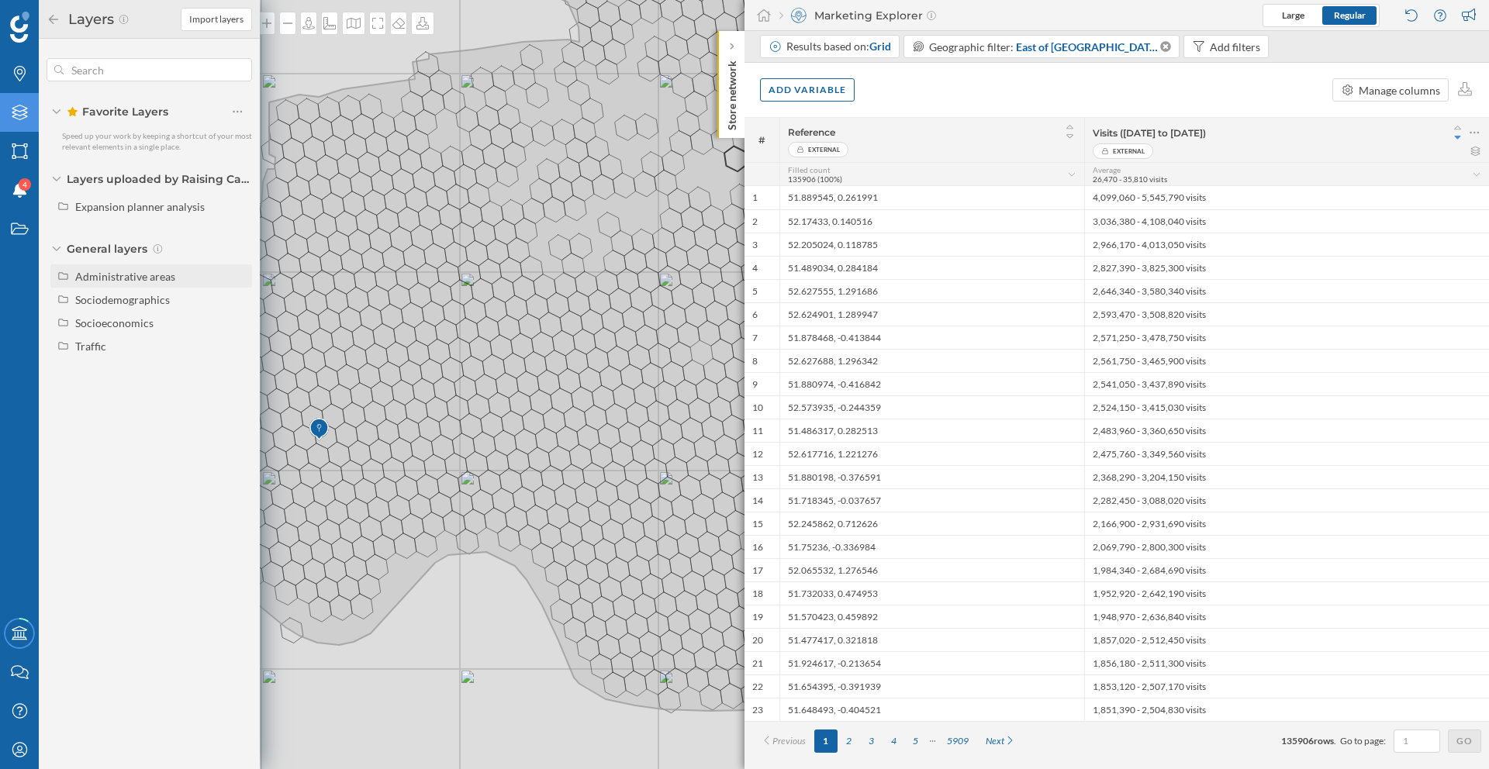
click at [126, 281] on div "Administrative areas" at bounding box center [125, 276] width 100 height 13
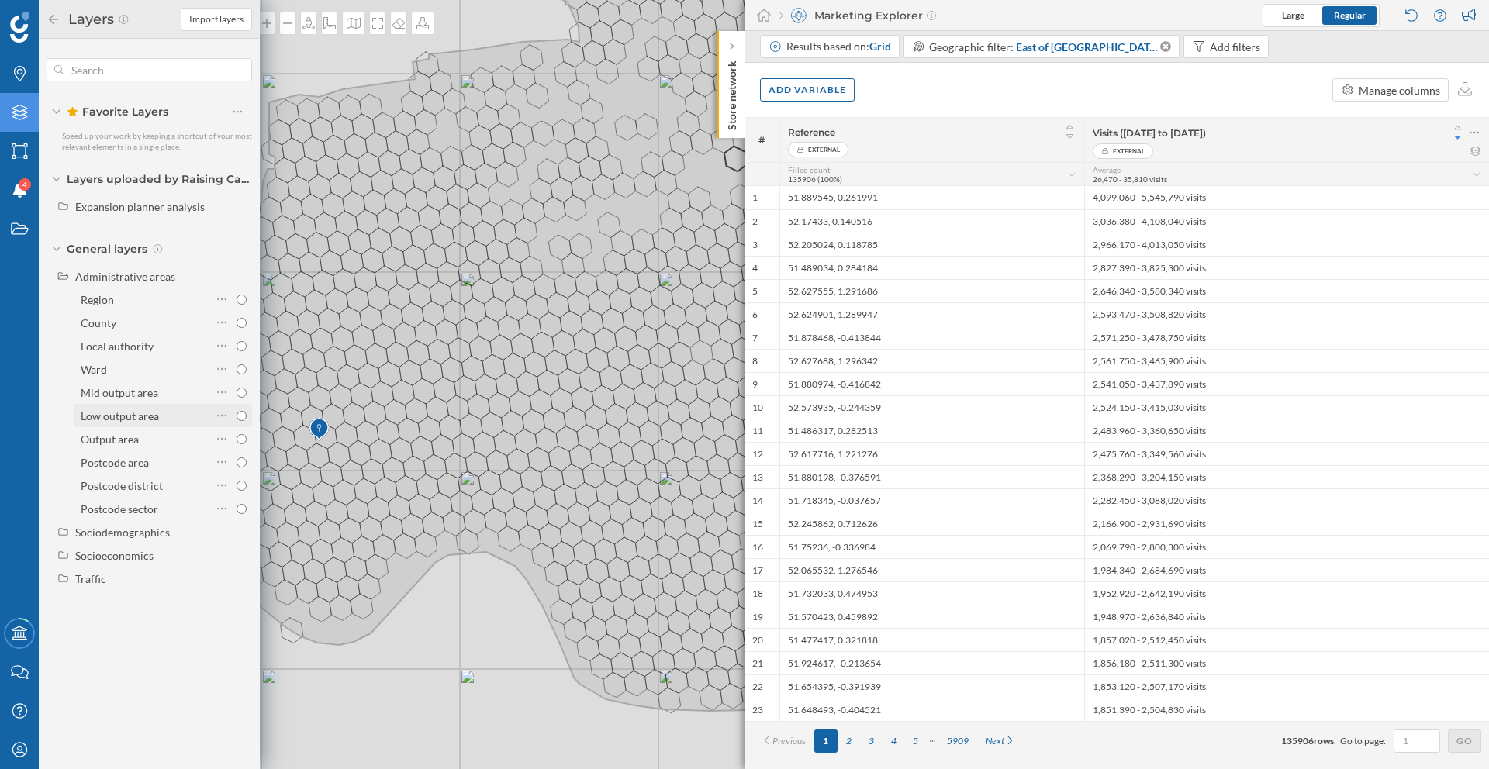
click at [143, 423] on div "Low output area" at bounding box center [144, 416] width 127 height 16
click at [236, 421] on input "Low output area" at bounding box center [241, 416] width 10 height 10
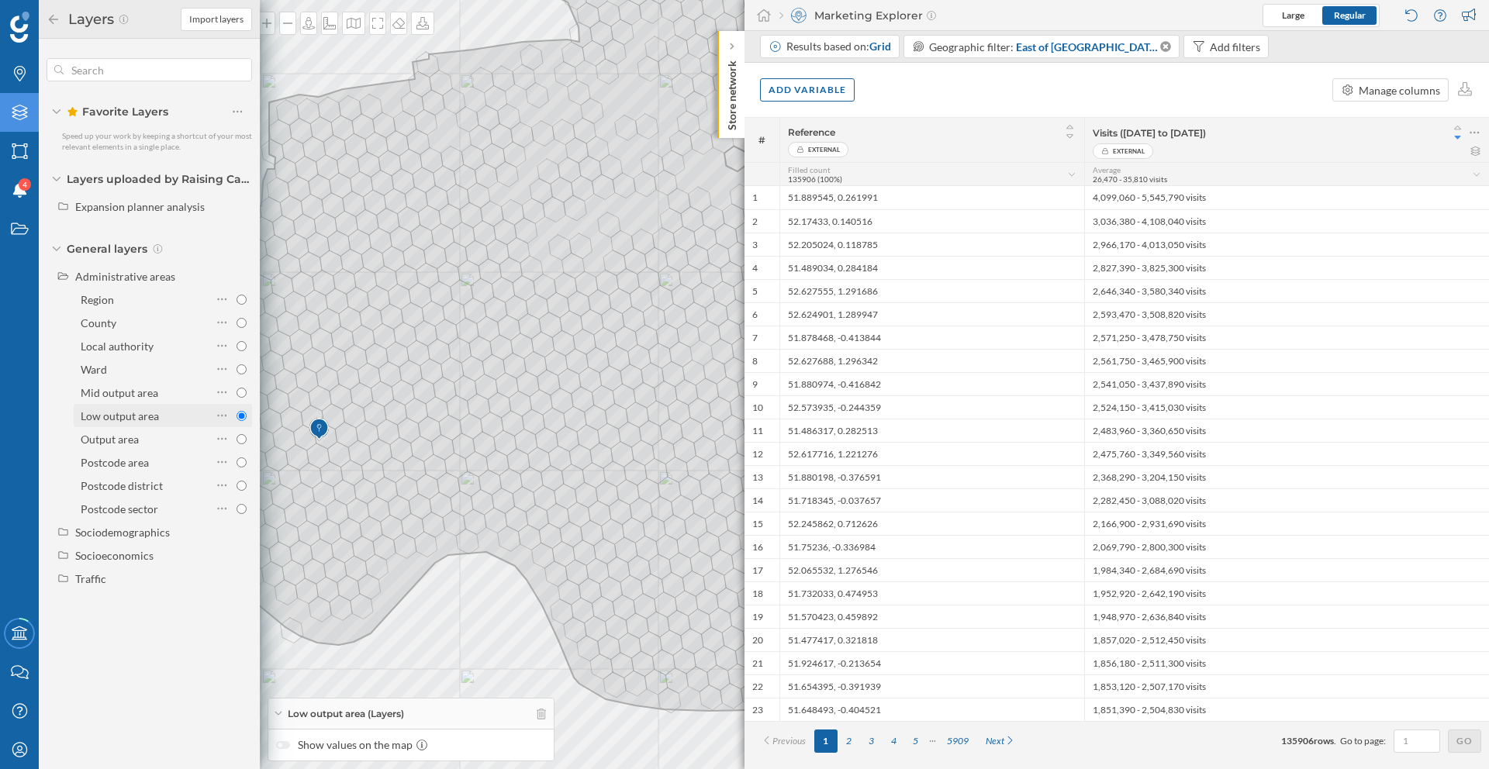
click at [143, 423] on div "Low output area" at bounding box center [144, 416] width 127 height 16
click at [236, 421] on input "Low output area" at bounding box center [241, 416] width 10 height 10
click at [240, 416] on input "Low output area" at bounding box center [241, 416] width 10 height 10
radio input "true"
click at [178, 585] on div "Traffic" at bounding box center [160, 579] width 171 height 16
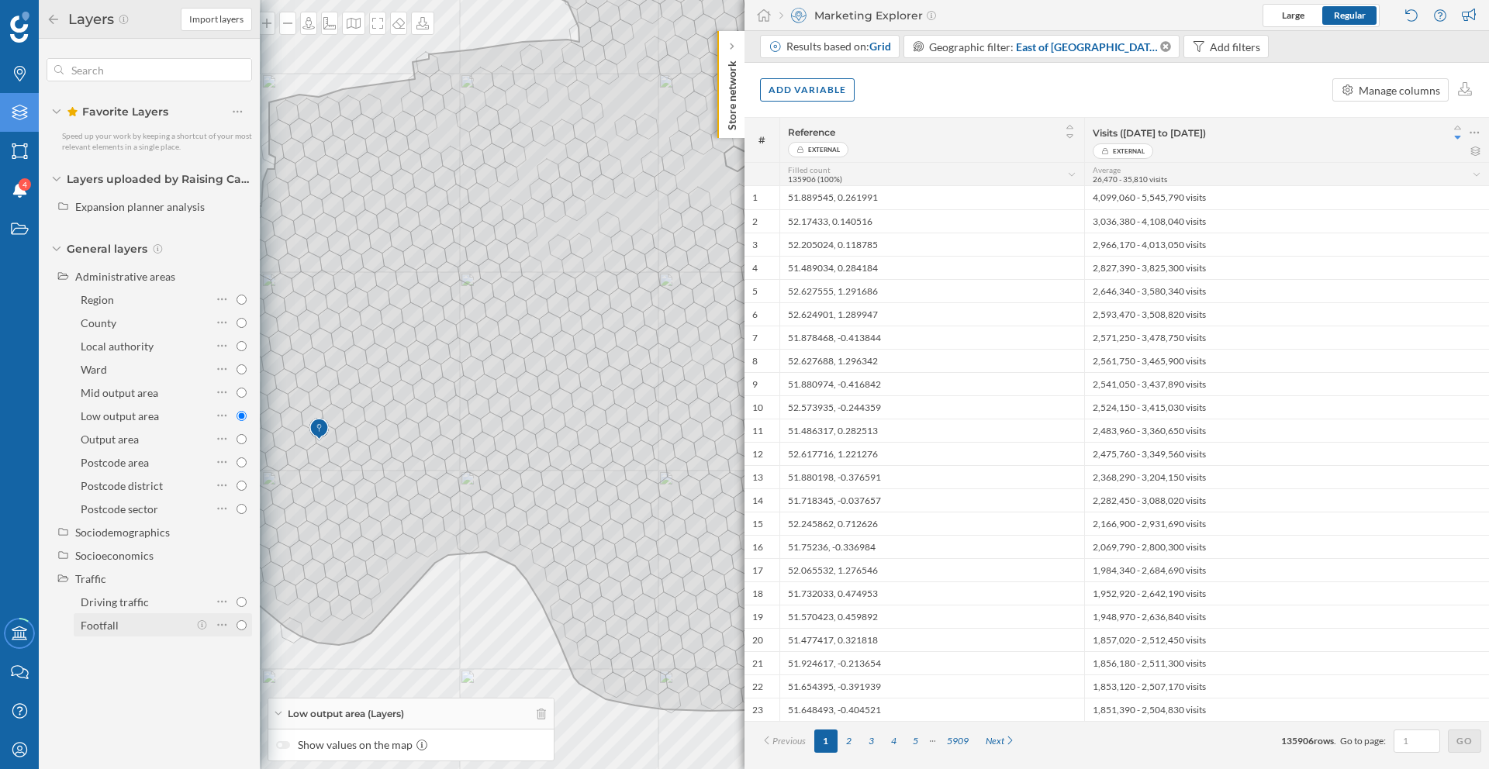
click at [239, 626] on input "Footfall" at bounding box center [241, 625] width 10 height 10
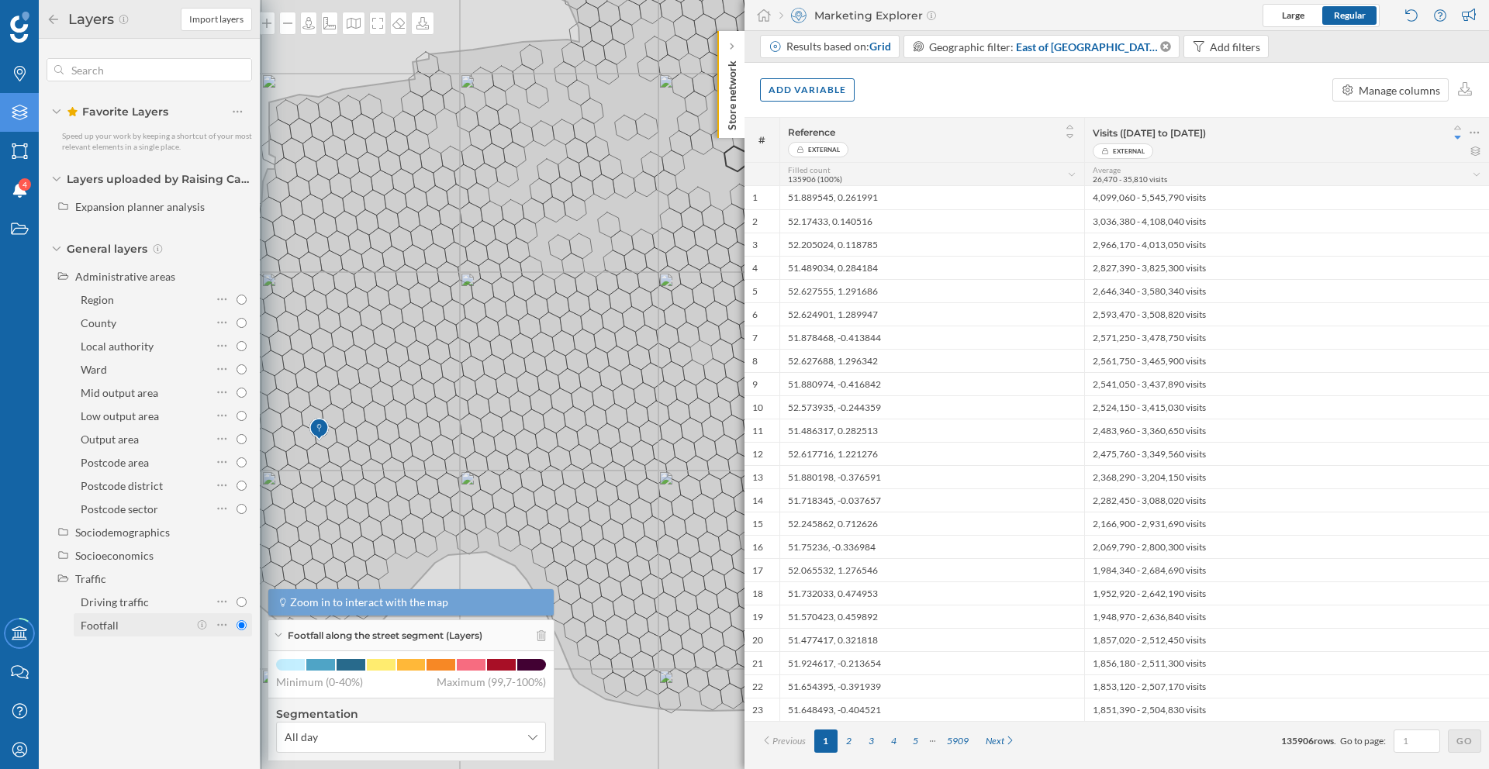
click at [239, 626] on input "Footfall" at bounding box center [241, 625] width 10 height 10
click at [543, 633] on icon at bounding box center [541, 635] width 9 height 11
radio input "false"
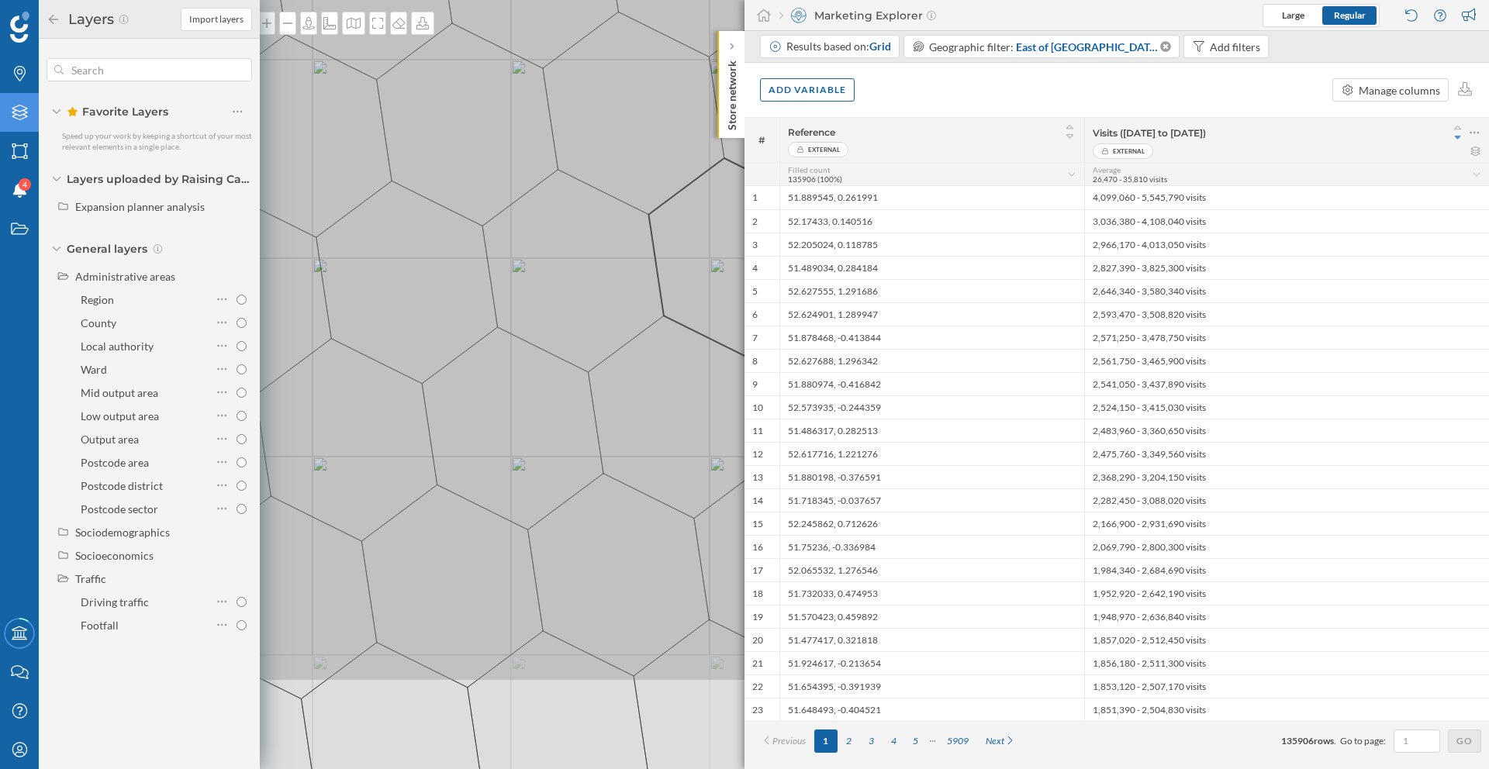
drag, startPoint x: 385, startPoint y: 499, endPoint x: 704, endPoint y: 333, distance: 360.0
click at [704, 333] on icon at bounding box center [1063, 218] width 1793 height 929
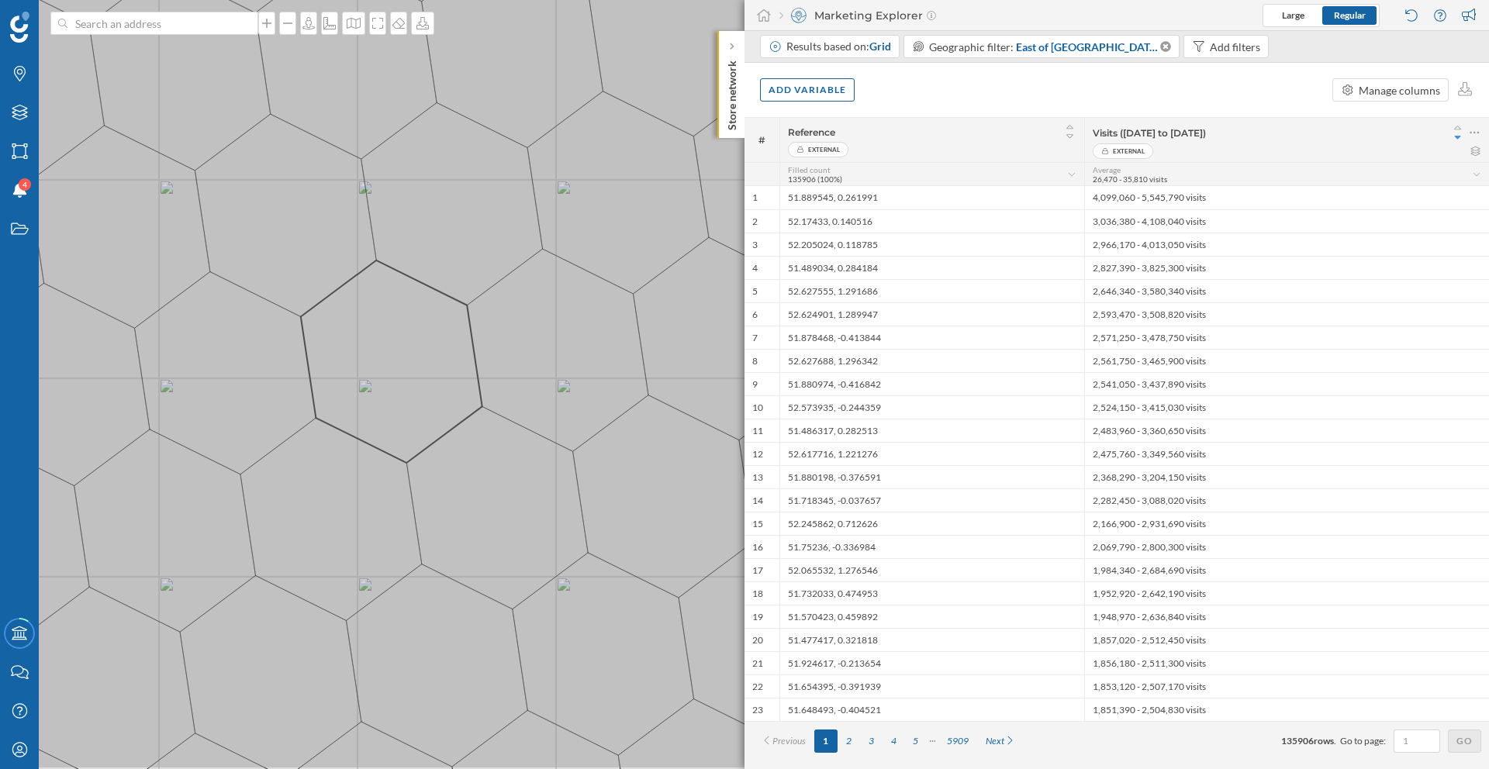
drag, startPoint x: 377, startPoint y: 447, endPoint x: 422, endPoint y: 368, distance: 90.3
click at [422, 368] on icon at bounding box center [789, 306] width 1793 height 929
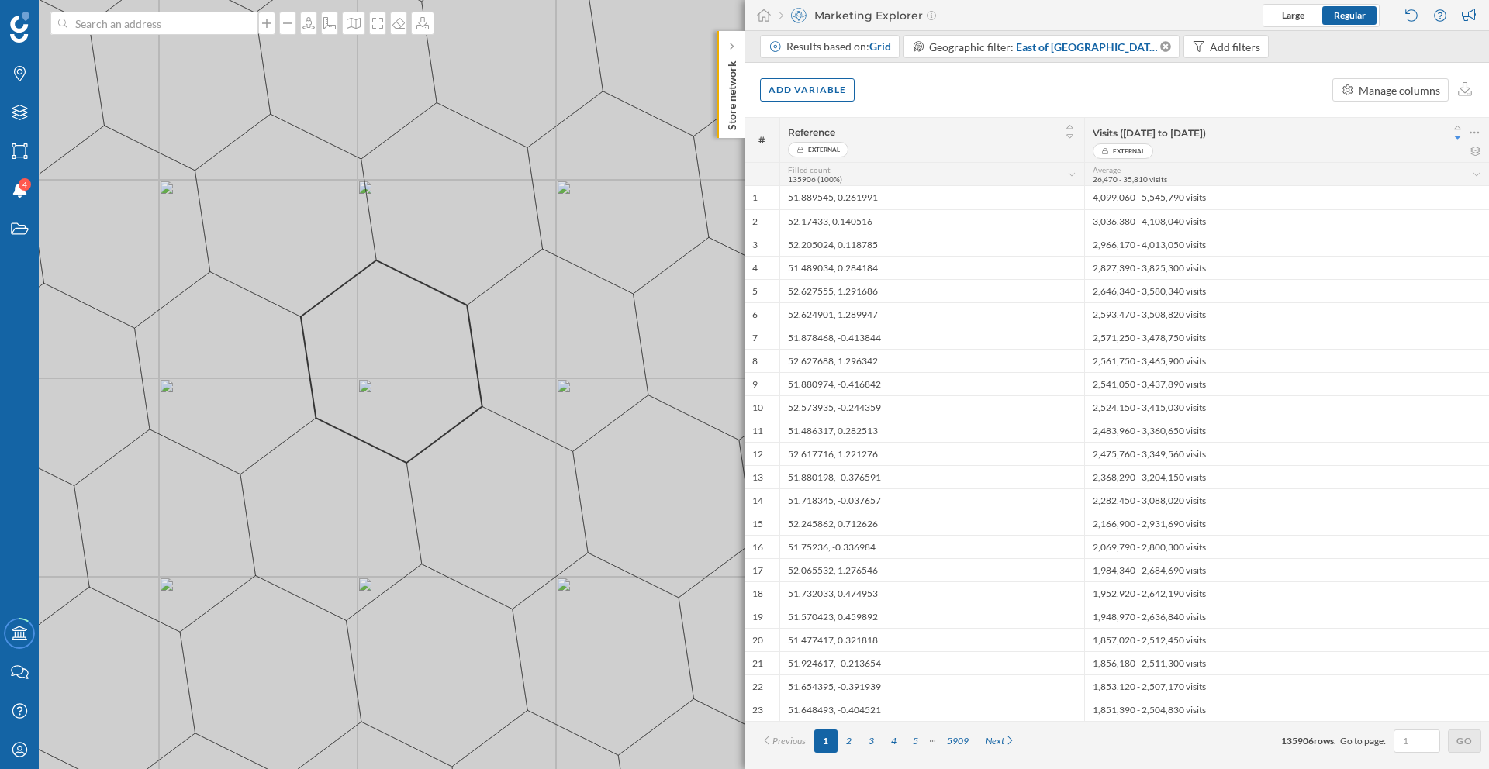
click at [1172, 140] on div "Visits ([DATE] to [DATE])" at bounding box center [1286, 133] width 388 height 22
click at [1175, 140] on div "Visits ([DATE] to [DATE])" at bounding box center [1286, 133] width 388 height 22
click at [1459, 129] on icon at bounding box center [1457, 128] width 7 height 4
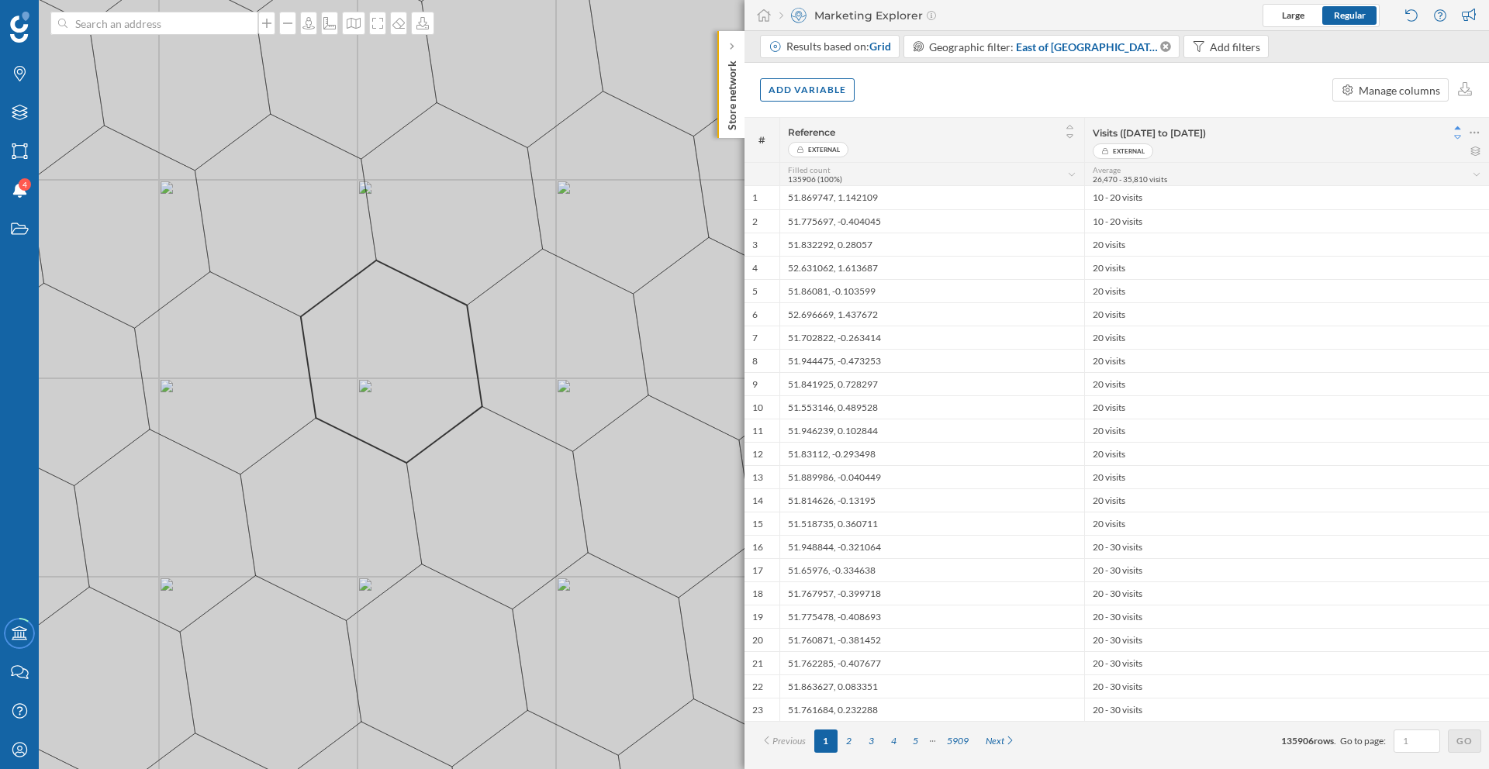
click at [1458, 135] on icon at bounding box center [1457, 137] width 7 height 4
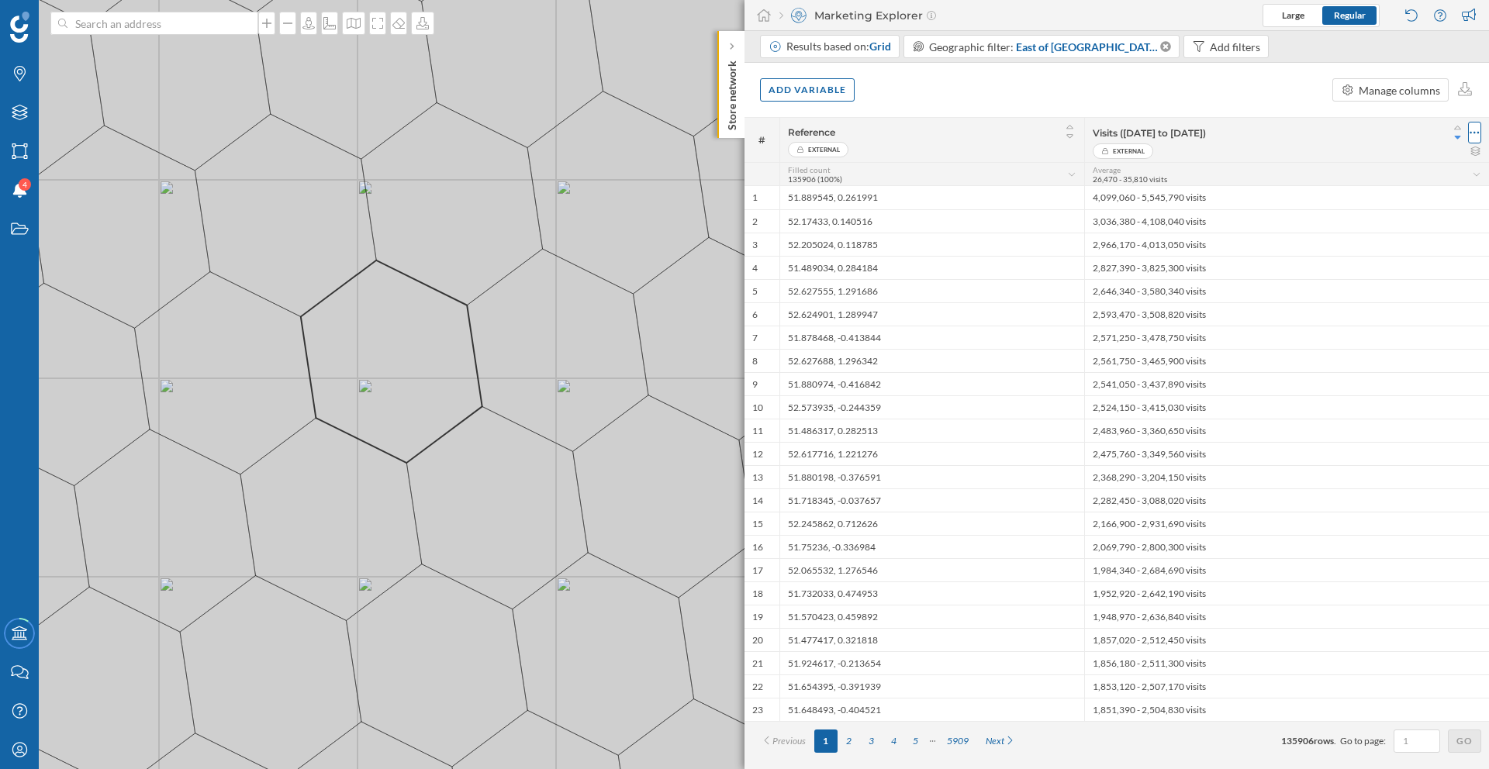
click at [1476, 129] on icon at bounding box center [1474, 133] width 10 height 16
click at [1414, 167] on div "Display this layer on the map" at bounding box center [1400, 164] width 141 height 16
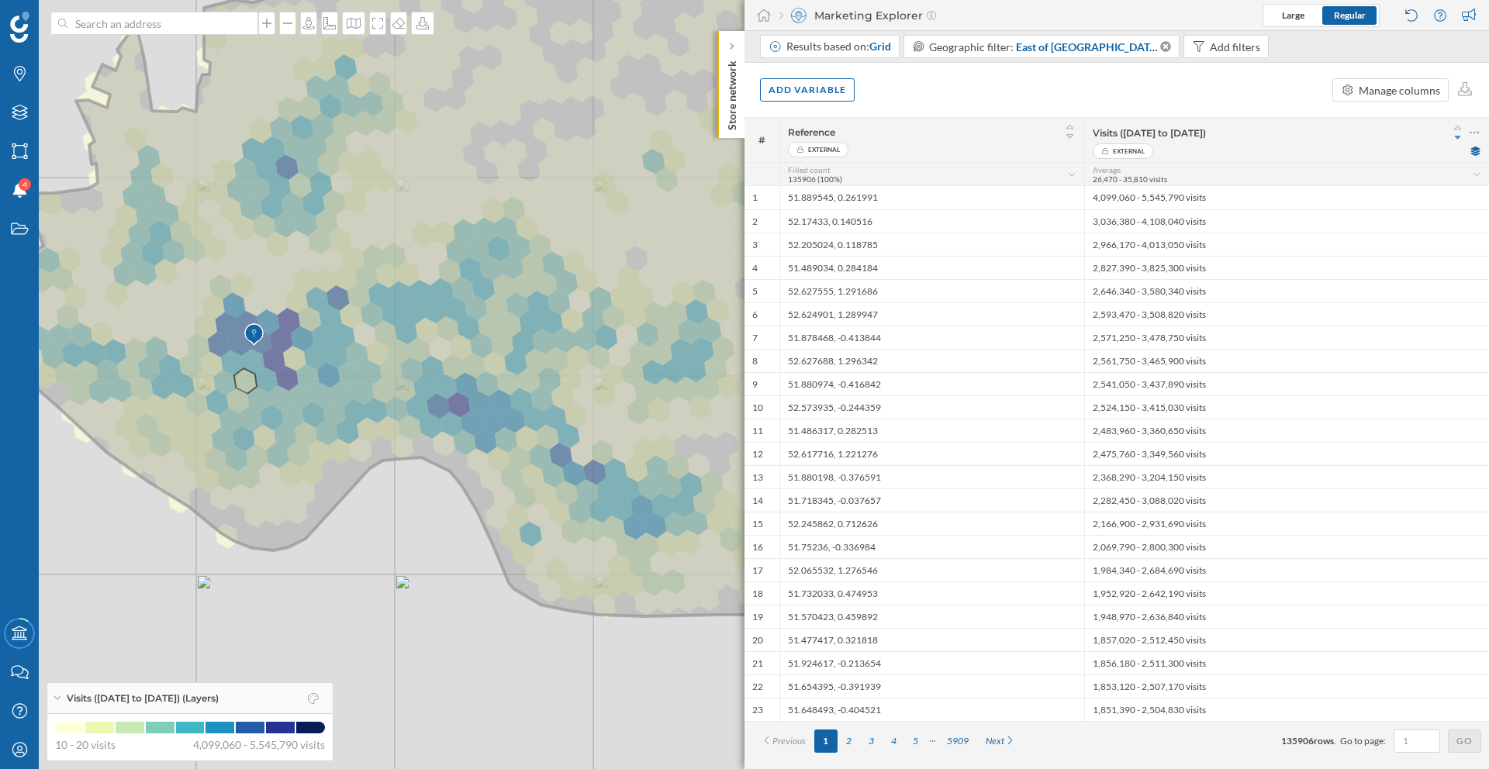
drag, startPoint x: 193, startPoint y: 373, endPoint x: 255, endPoint y: 385, distance: 63.1
click at [255, 385] on icon at bounding box center [829, 274] width 1748 height 685
click at [257, 340] on img at bounding box center [253, 334] width 19 height 31
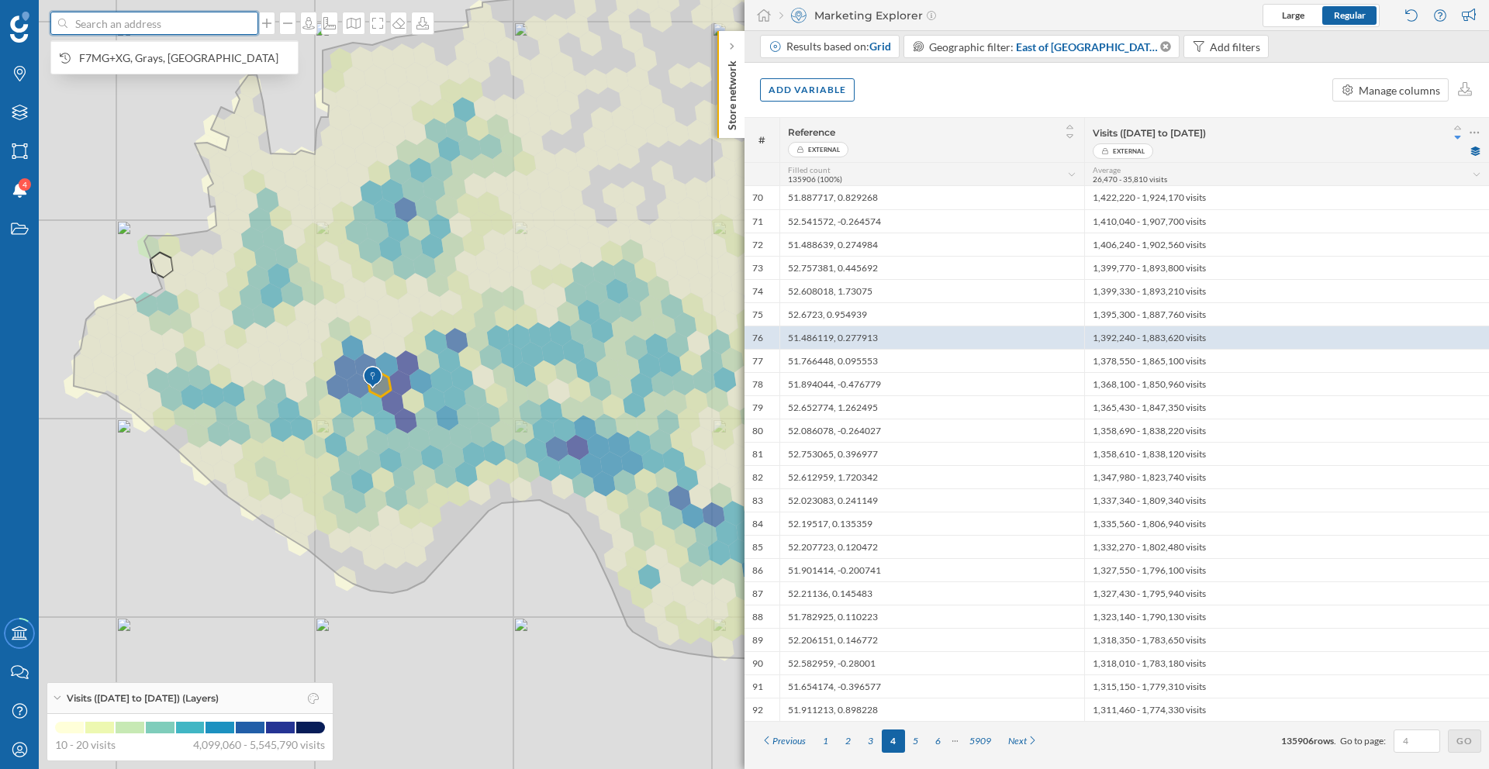
click at [147, 29] on input at bounding box center [154, 23] width 174 height 23
paste input "51.48511117915381, 0.2762910392144652"
type input "51.48511117915381, 0.2762910392144652"
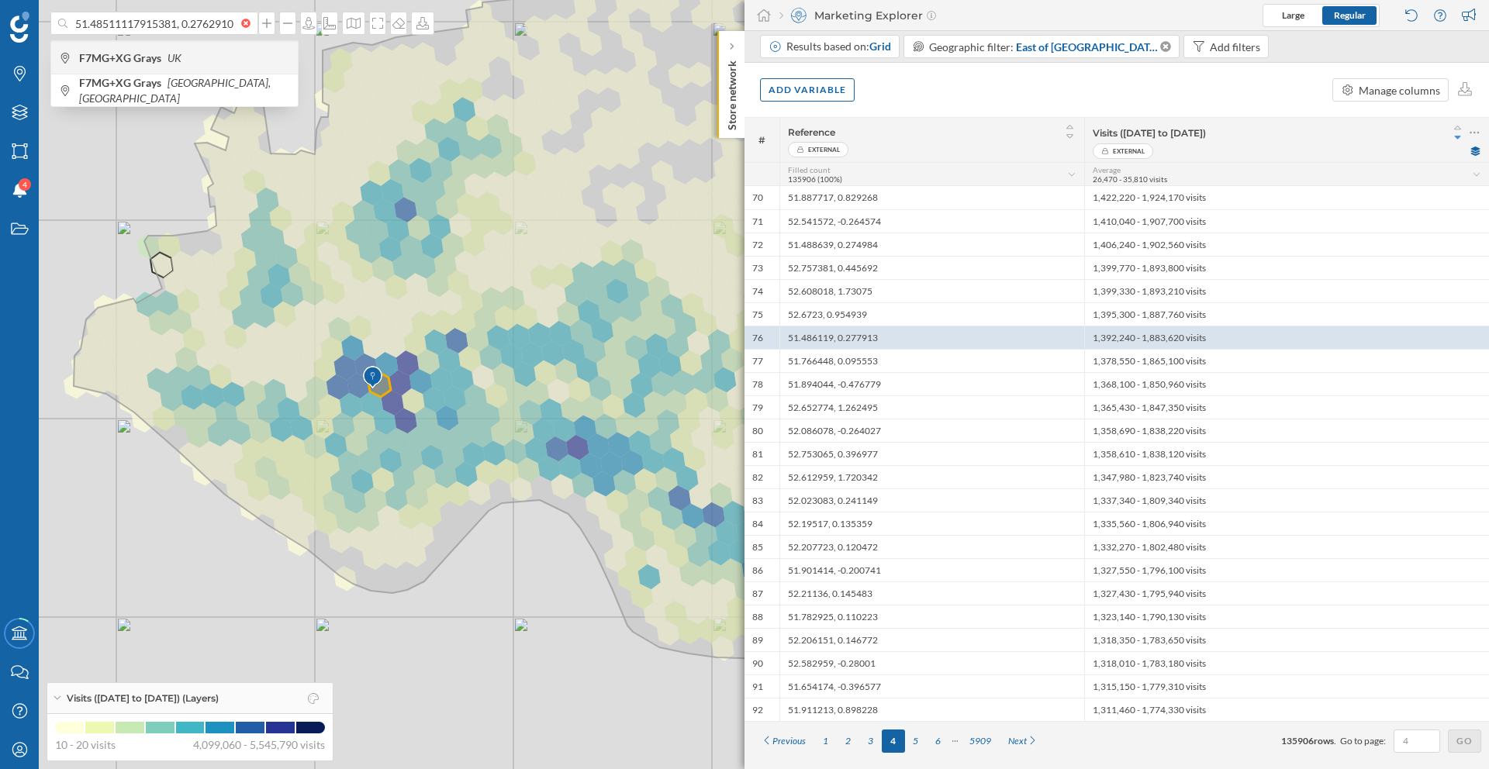
click at [140, 53] on b "F7MG+XG Grays" at bounding box center [122, 57] width 86 height 13
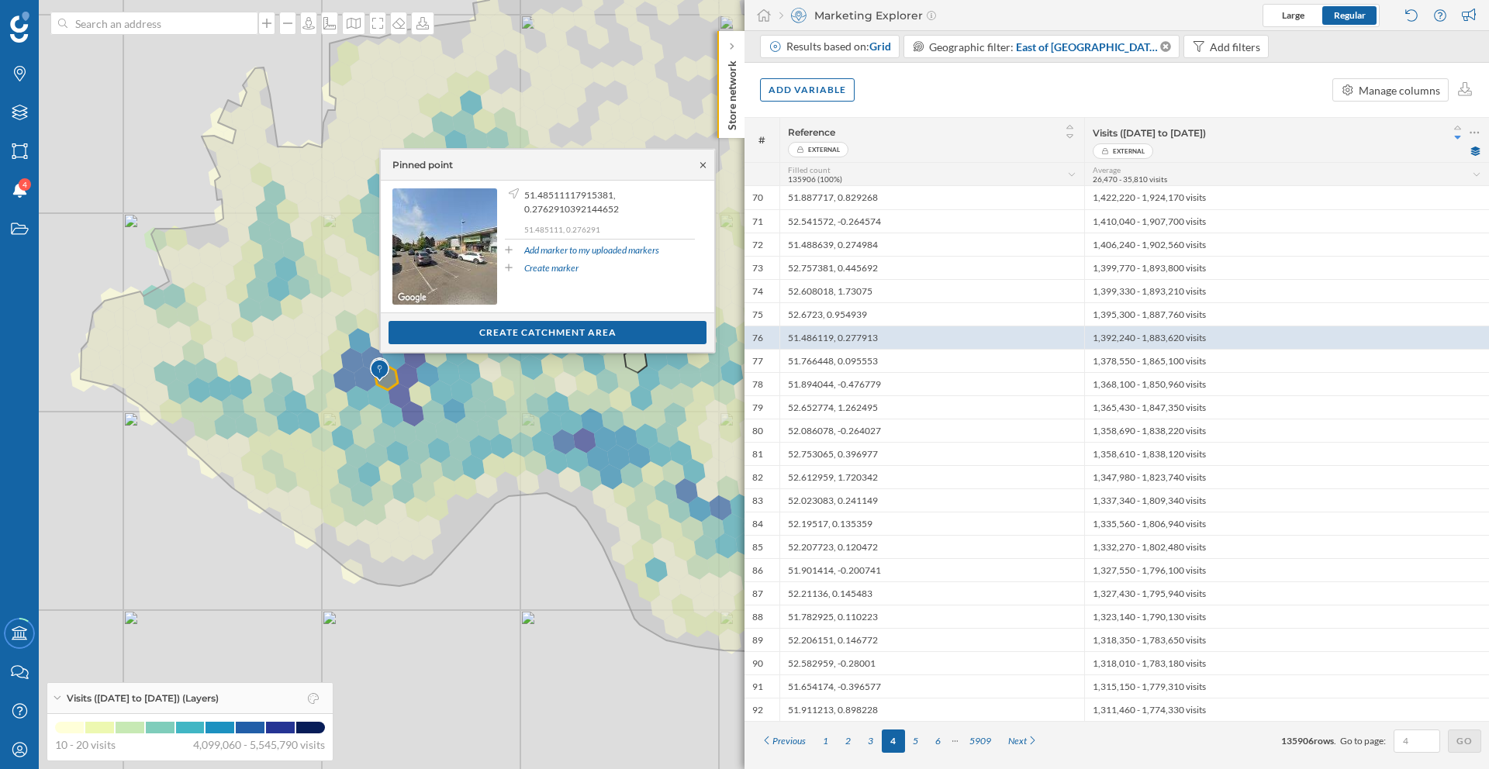
click at [701, 167] on icon at bounding box center [703, 164] width 12 height 9
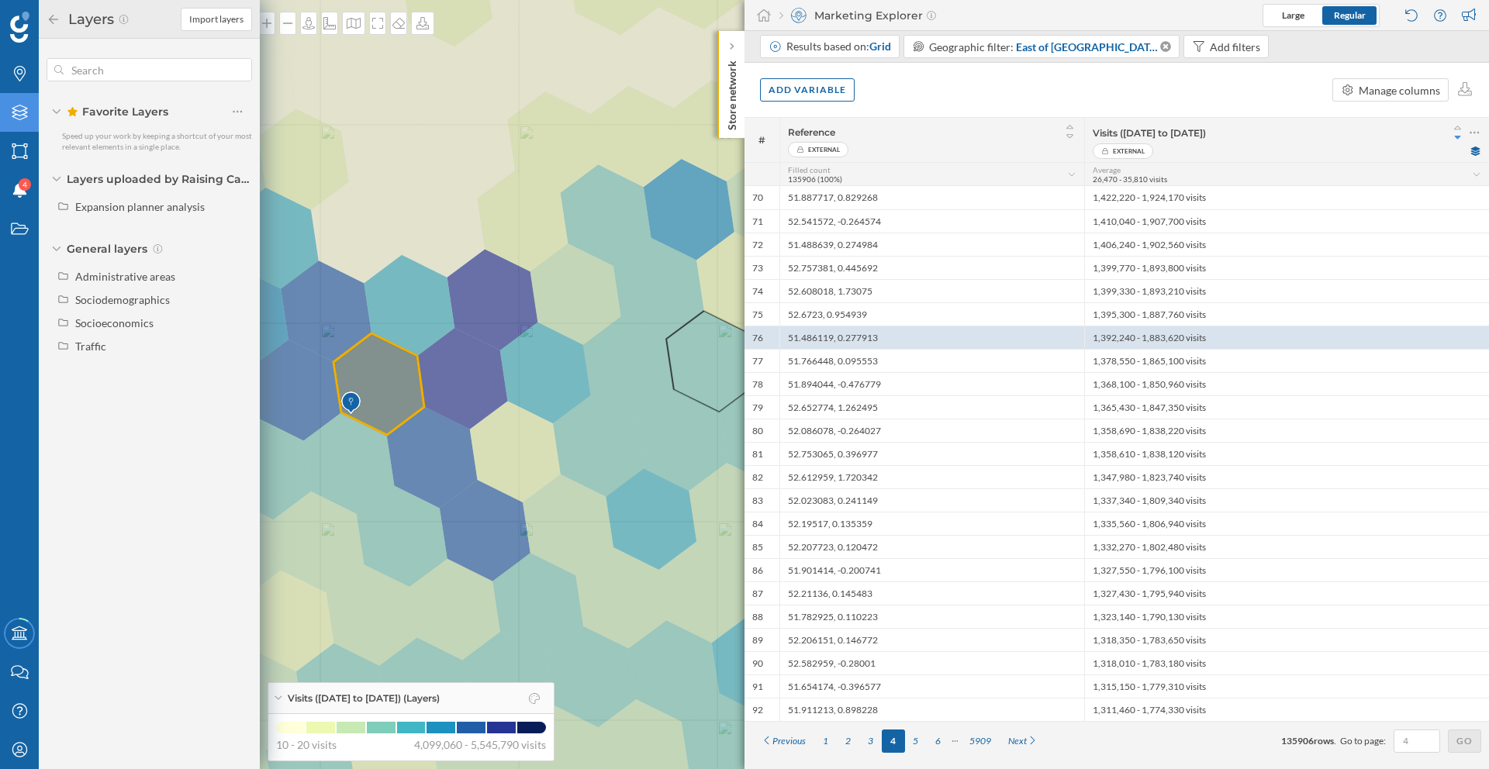
click at [119, 276] on div "Administrative areas" at bounding box center [125, 276] width 100 height 13
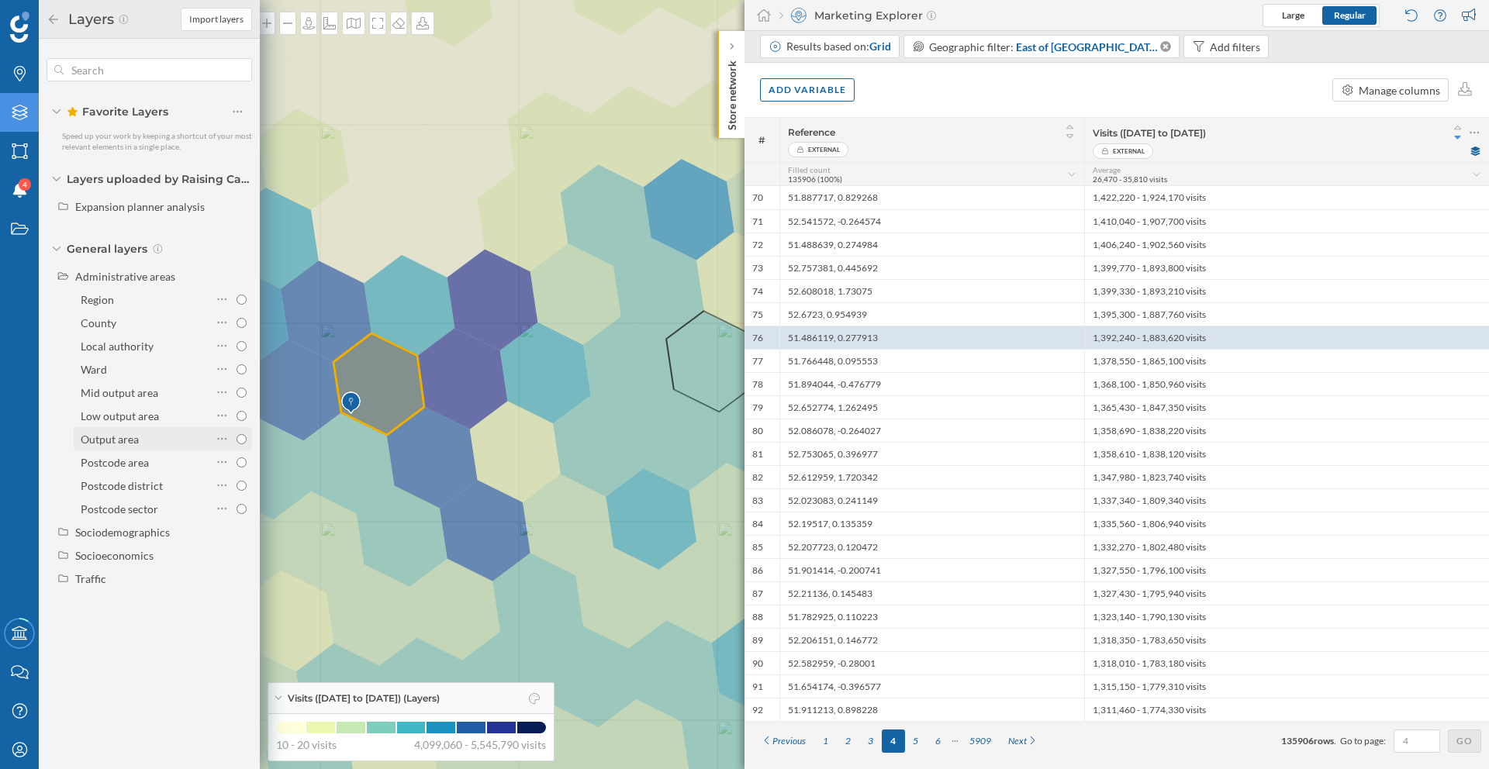
click at [168, 440] on div "Output area" at bounding box center [144, 439] width 127 height 16
click at [236, 440] on input "Output area" at bounding box center [241, 439] width 10 height 10
radio input "true"
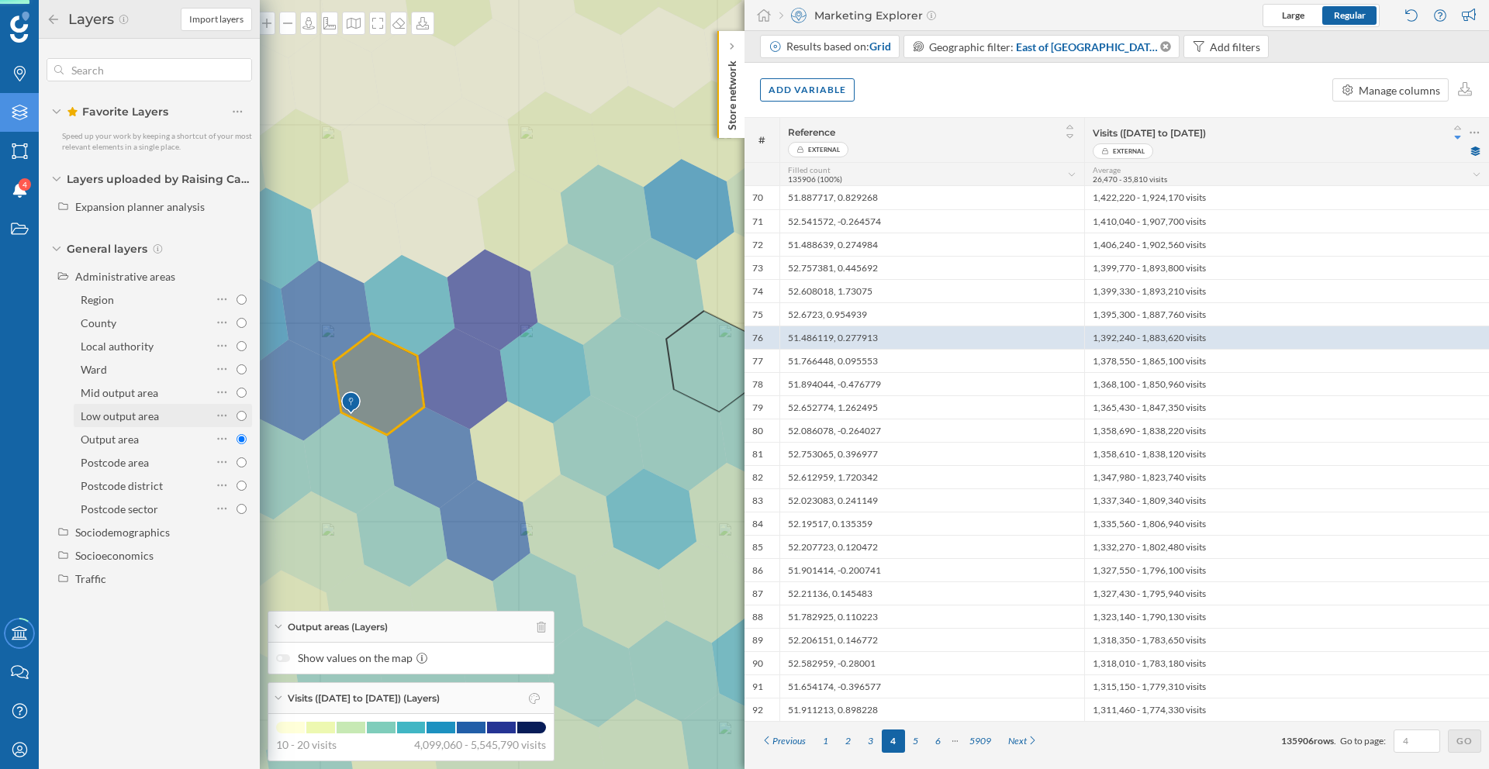
click at [173, 422] on div "Low output area" at bounding box center [144, 416] width 127 height 16
click at [236, 421] on input "Low output area" at bounding box center [241, 416] width 10 height 10
radio input "true"
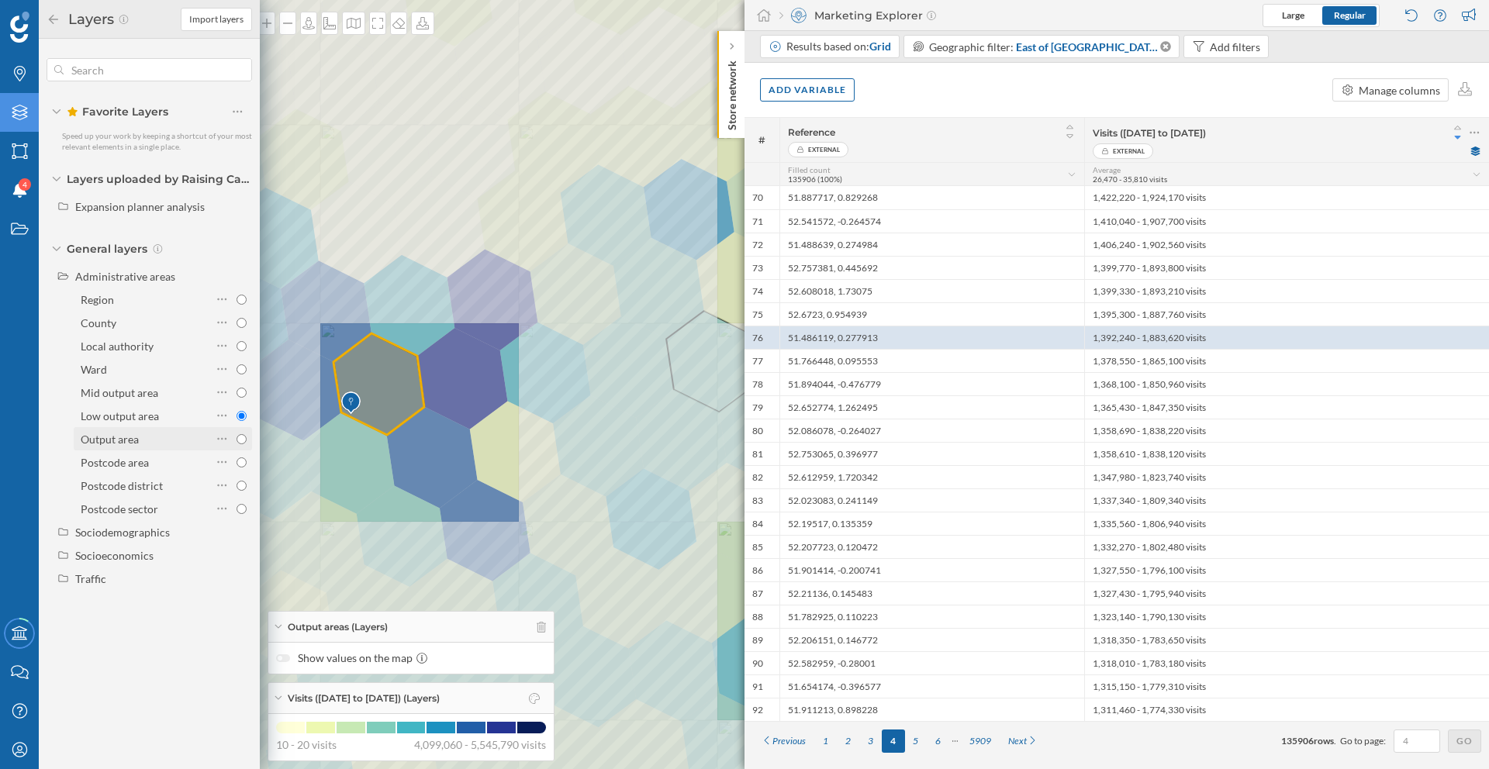
click at [173, 439] on div "Output area" at bounding box center [144, 439] width 127 height 16
click at [236, 439] on input "Output area" at bounding box center [241, 439] width 10 height 10
radio input "true"
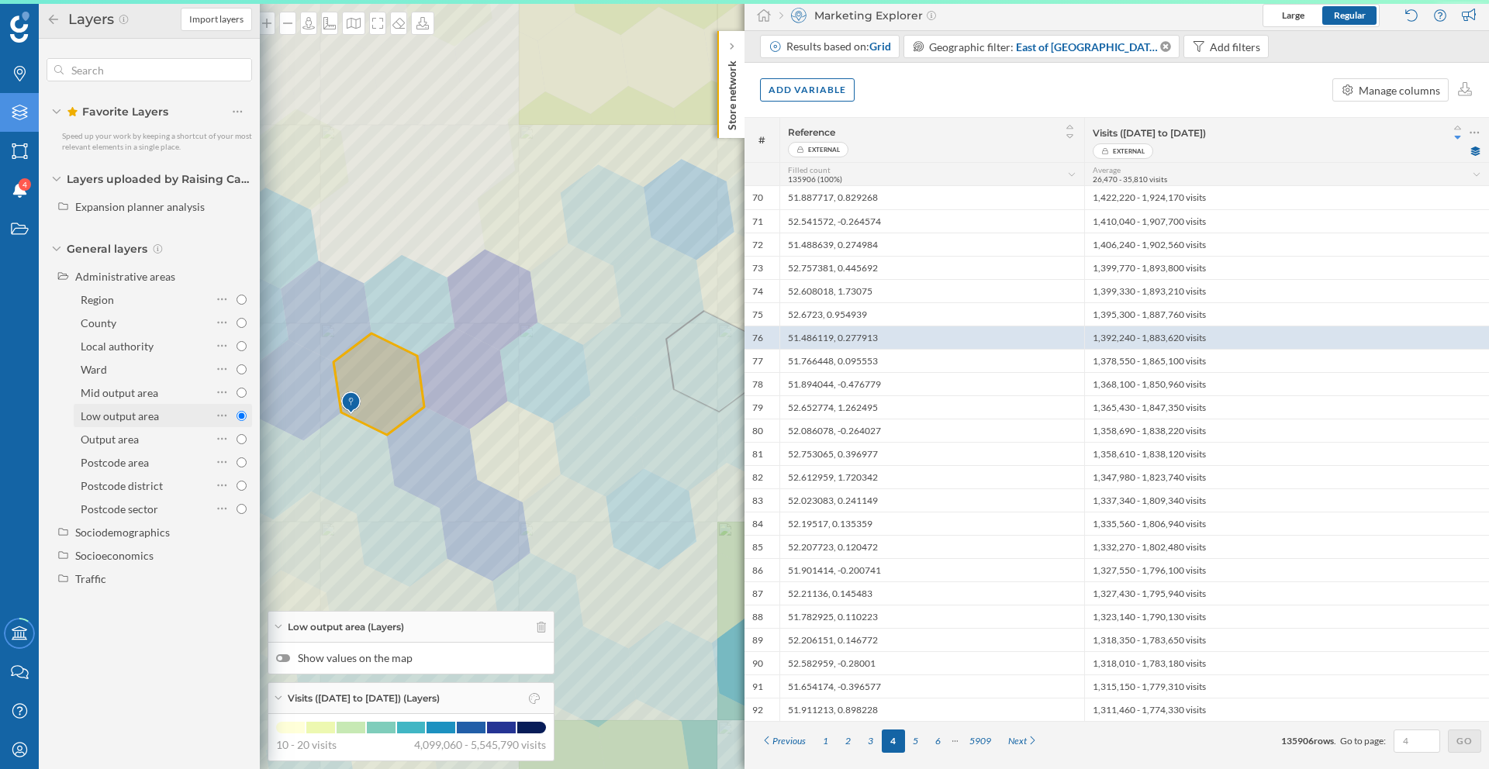
radio input "false"
radio input "true"
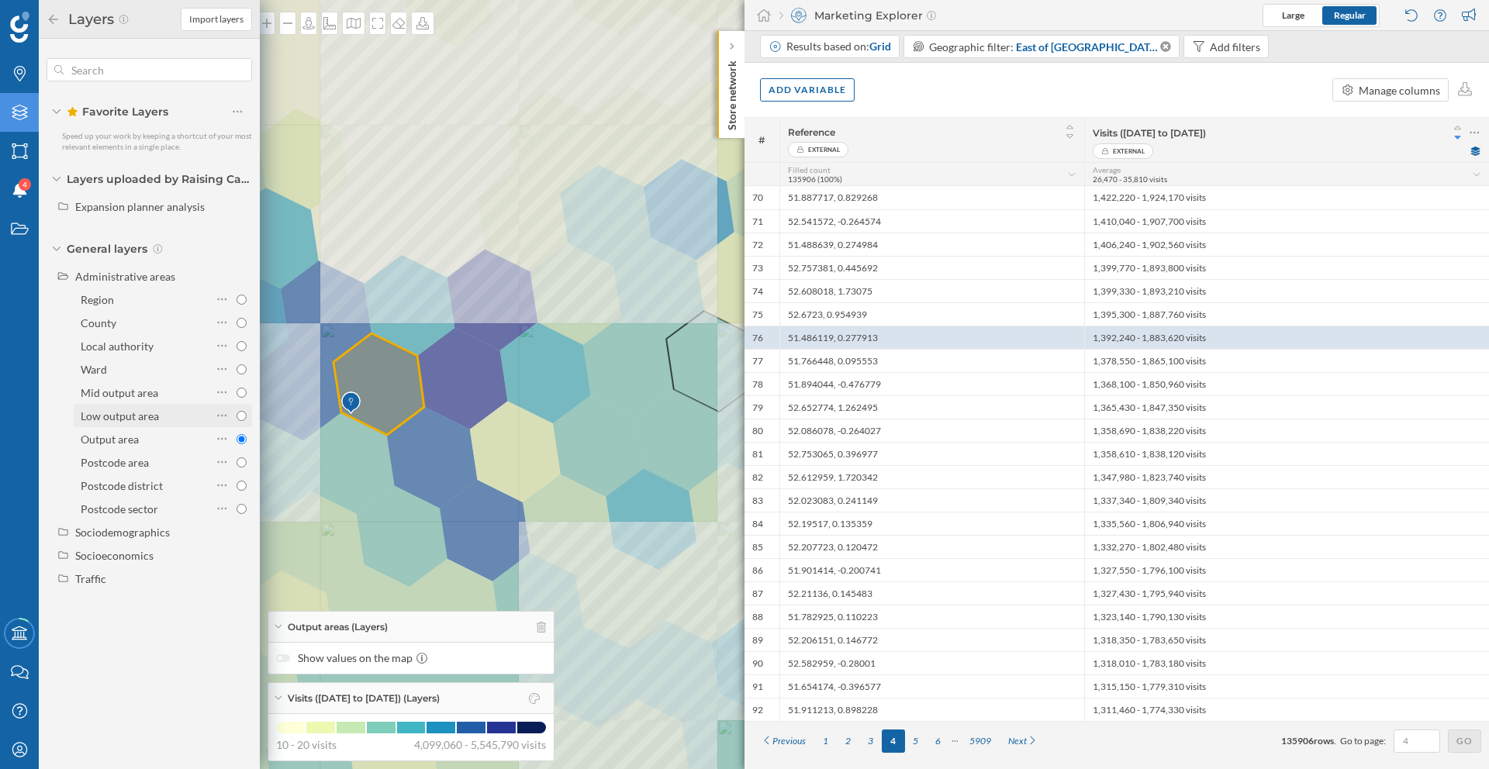
click at [170, 420] on div "Low output area" at bounding box center [144, 416] width 127 height 16
click at [236, 420] on input "Low output area" at bounding box center [241, 416] width 10 height 10
radio input "true"
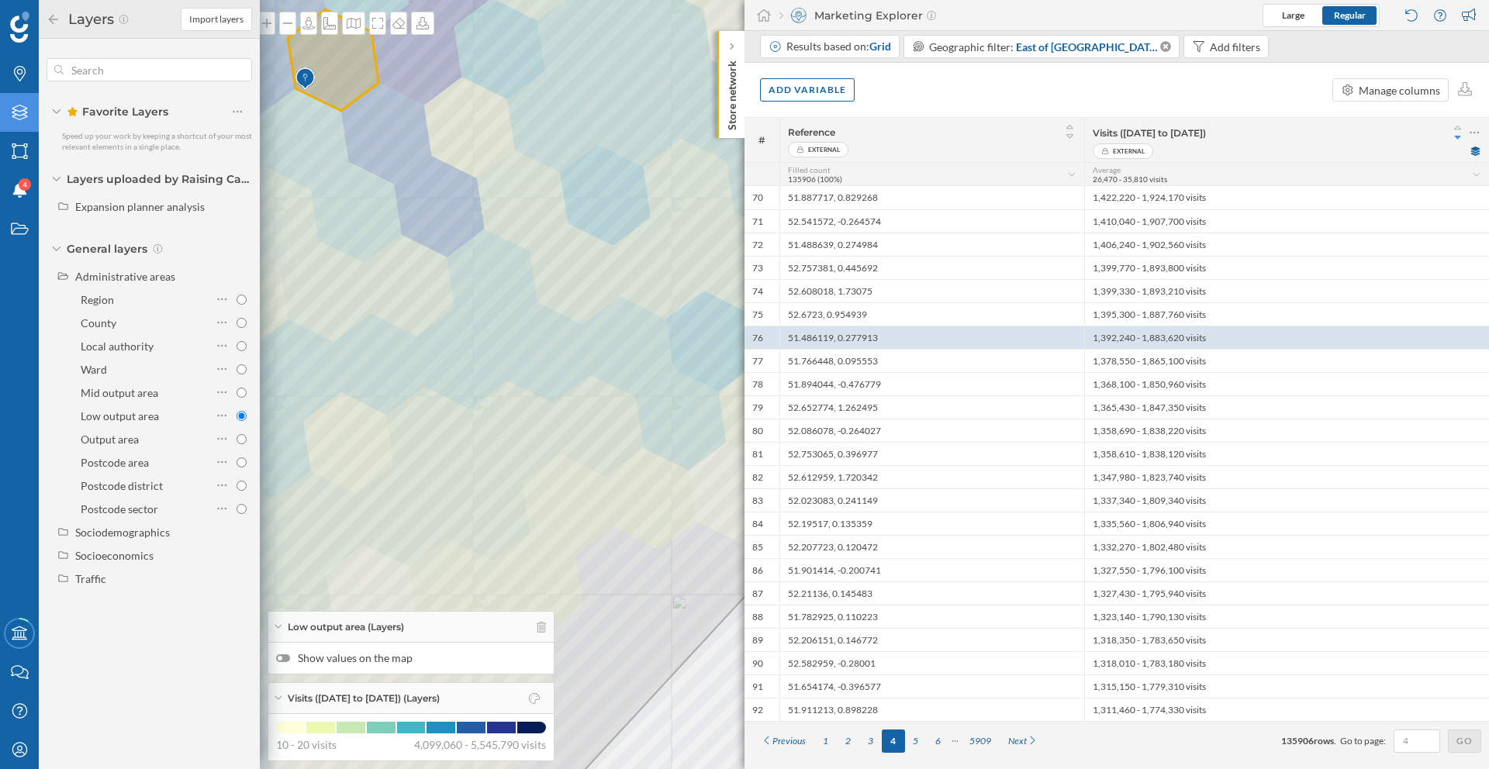
click at [633, 659] on icon at bounding box center [744, 384] width 1793 height 929
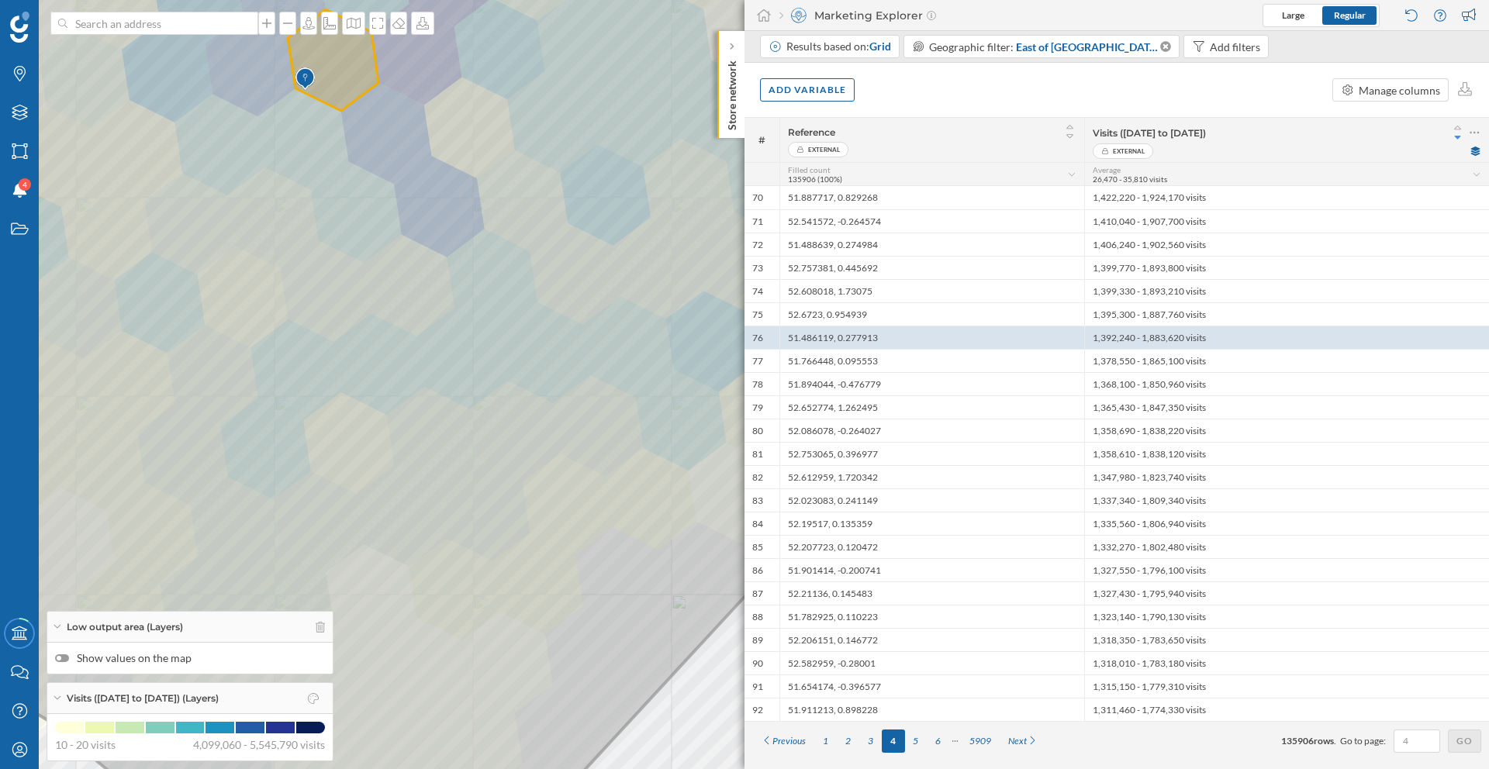
click at [309, 81] on img at bounding box center [304, 79] width 19 height 31
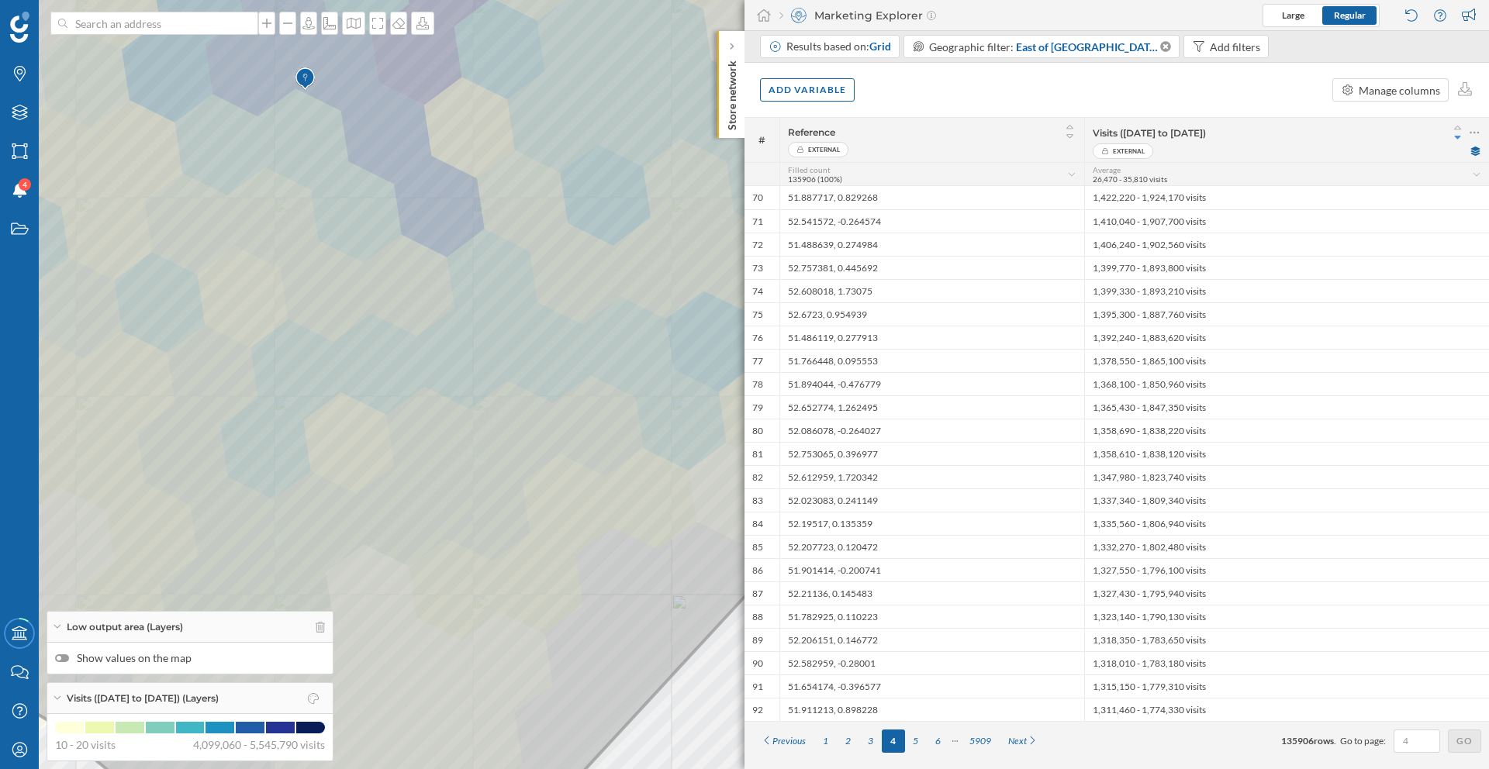
click at [303, 81] on img at bounding box center [304, 79] width 19 height 31
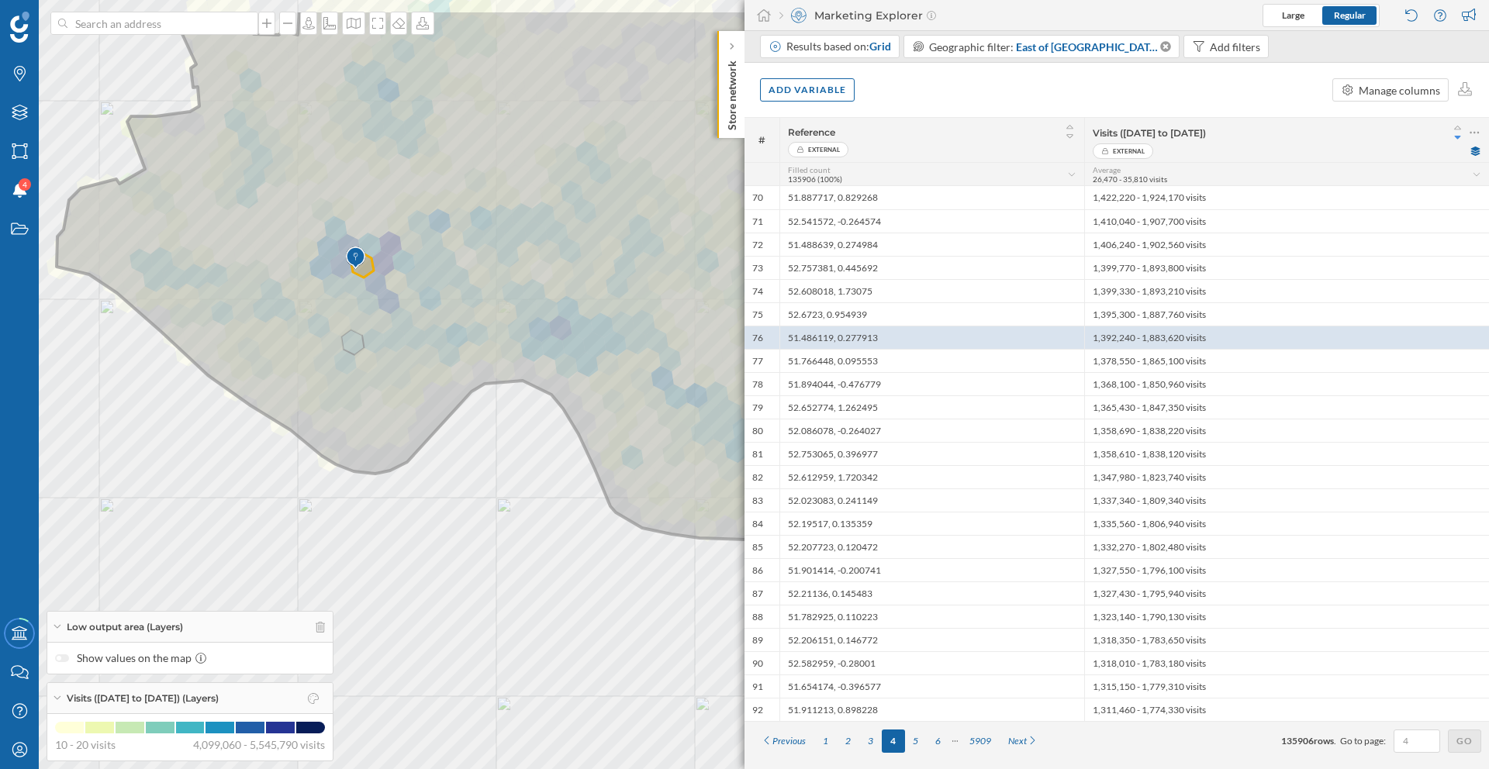
drag, startPoint x: 185, startPoint y: 263, endPoint x: 354, endPoint y: 363, distance: 197.1
click at [354, 363] on icon at bounding box center [933, 274] width 1753 height 530
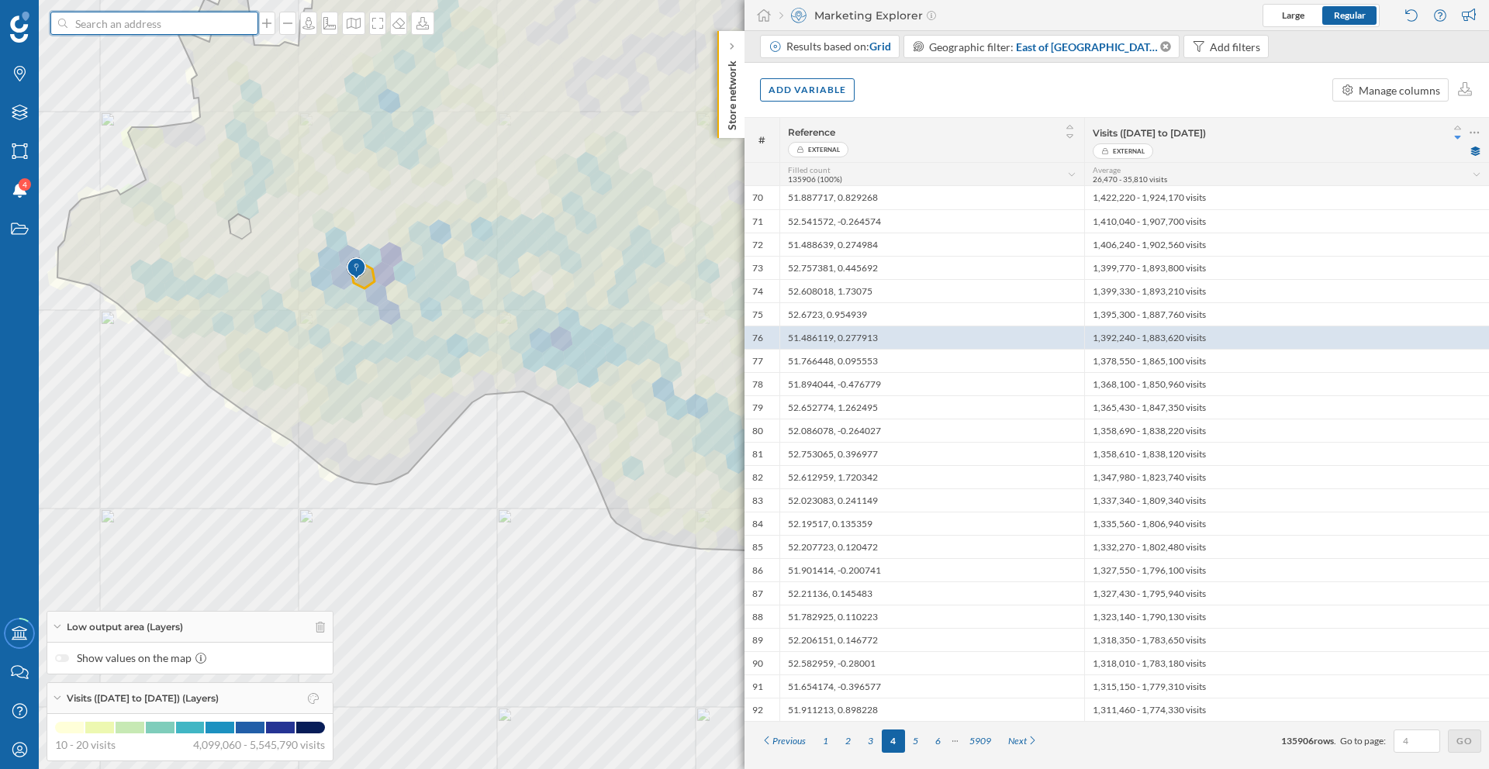
click at [125, 20] on input at bounding box center [154, 23] width 174 height 23
paste input "F7MG+XG Grays UK"
type input "F7MG+XG Grays UK"
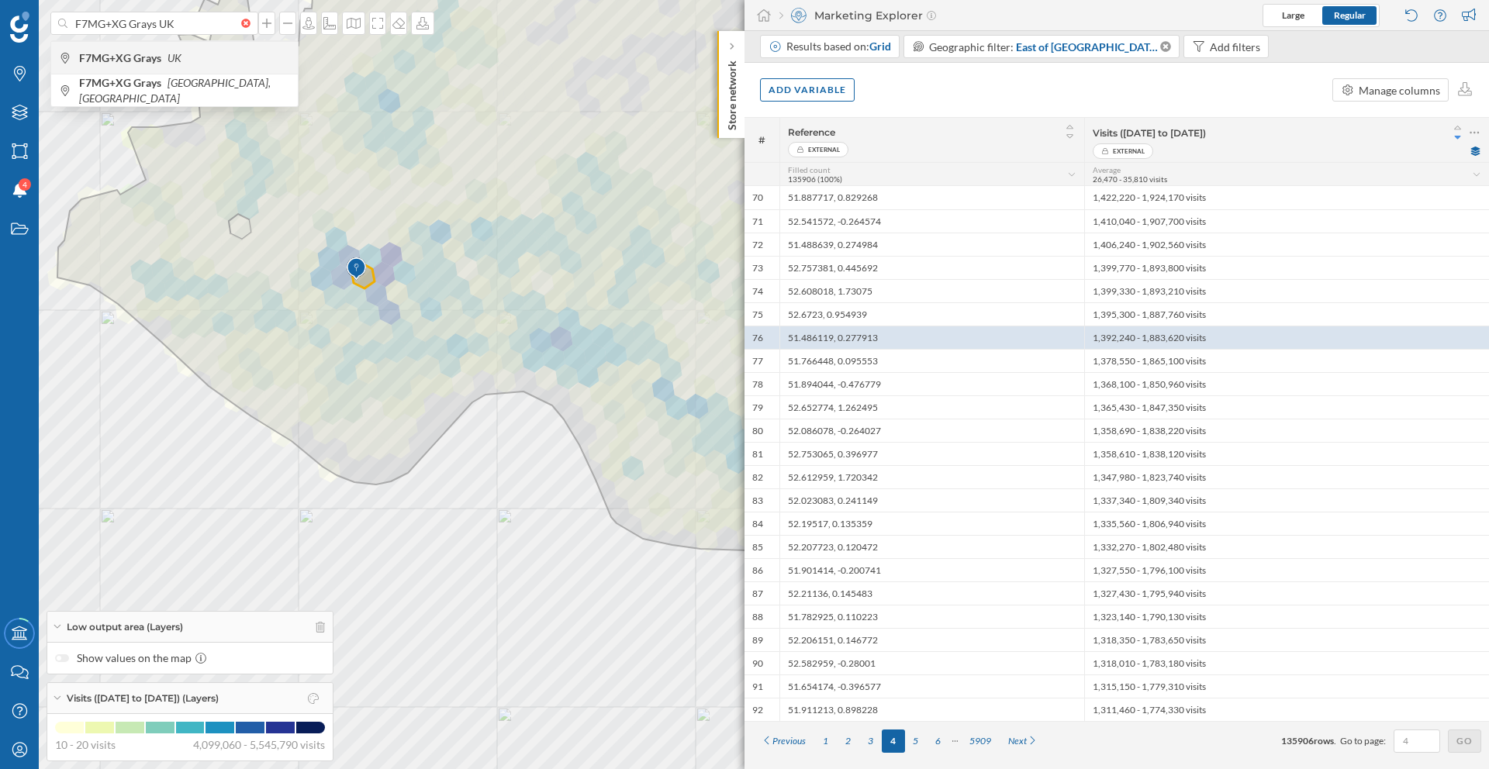
click at [153, 61] on b "F7MG+XG Grays" at bounding box center [122, 57] width 86 height 13
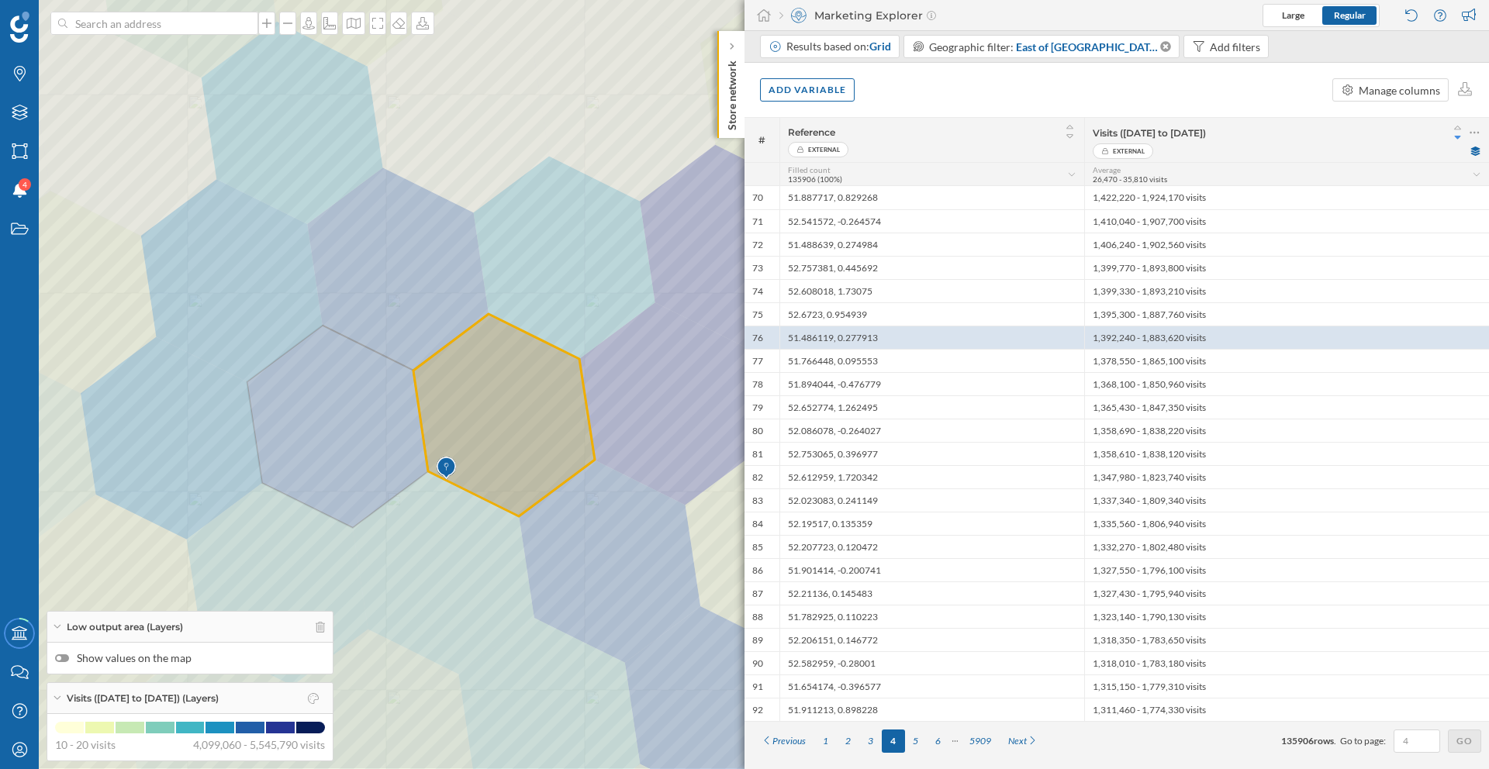
drag, startPoint x: 383, startPoint y: 453, endPoint x: 281, endPoint y: 375, distance: 128.4
click at [281, 375] on icon at bounding box center [641, 307] width 1789 height 926
click at [280, 699] on div "Visits ([DATE] to [DATE]) (Layers)" at bounding box center [189, 698] width 285 height 31
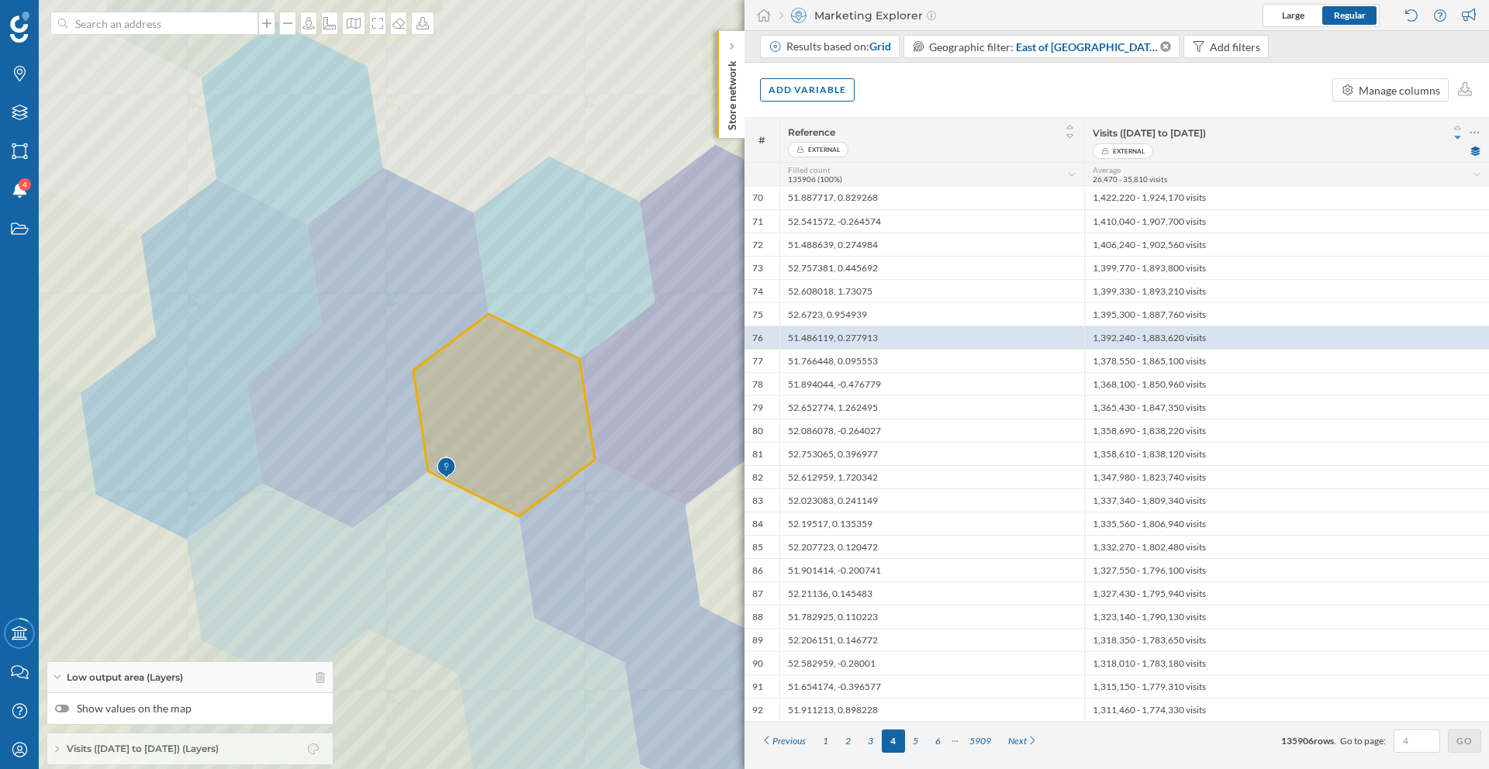
click at [903, 132] on span "Reference" at bounding box center [913, 132] width 250 height 12
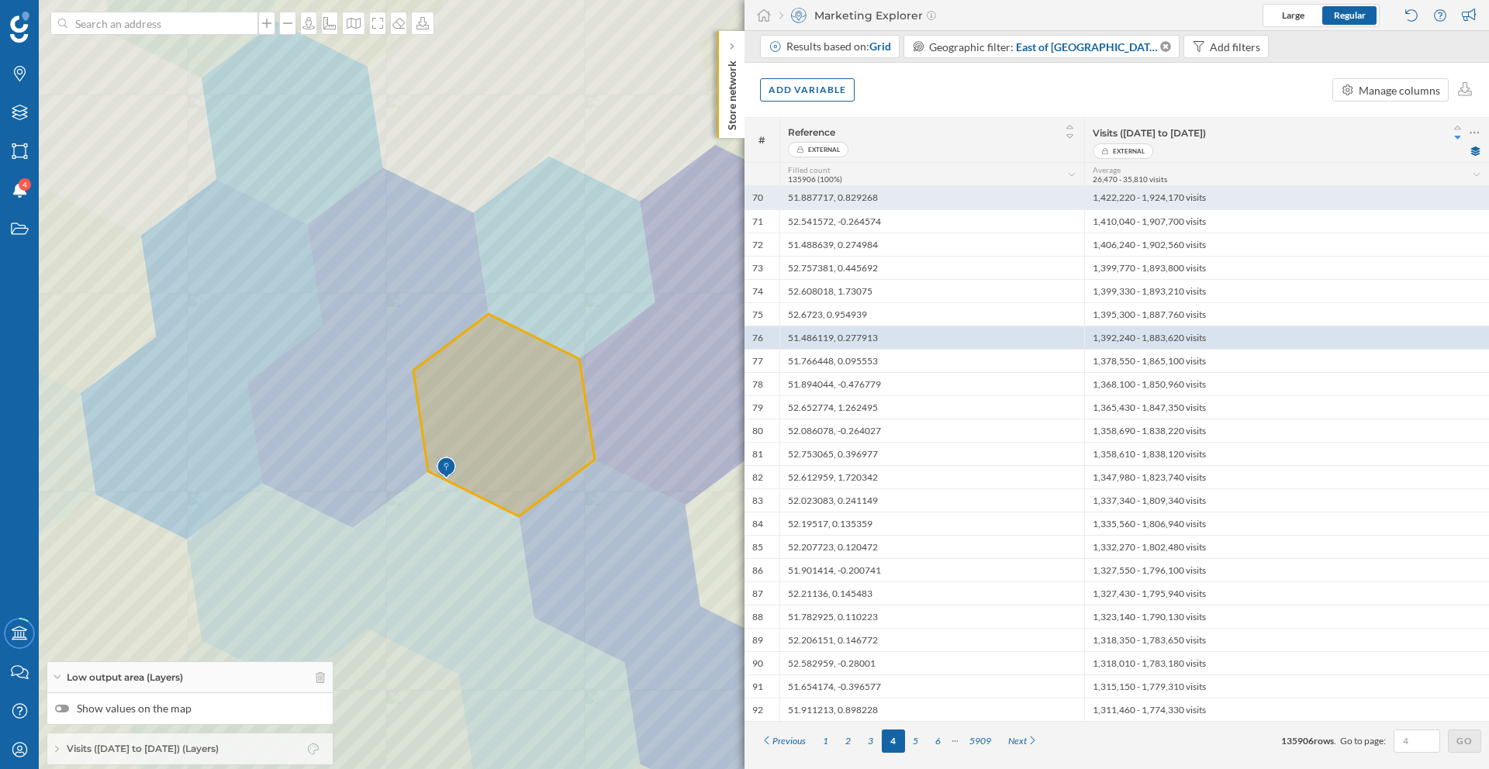
click at [864, 203] on div "51.887717, 0.829268" at bounding box center [931, 197] width 305 height 23
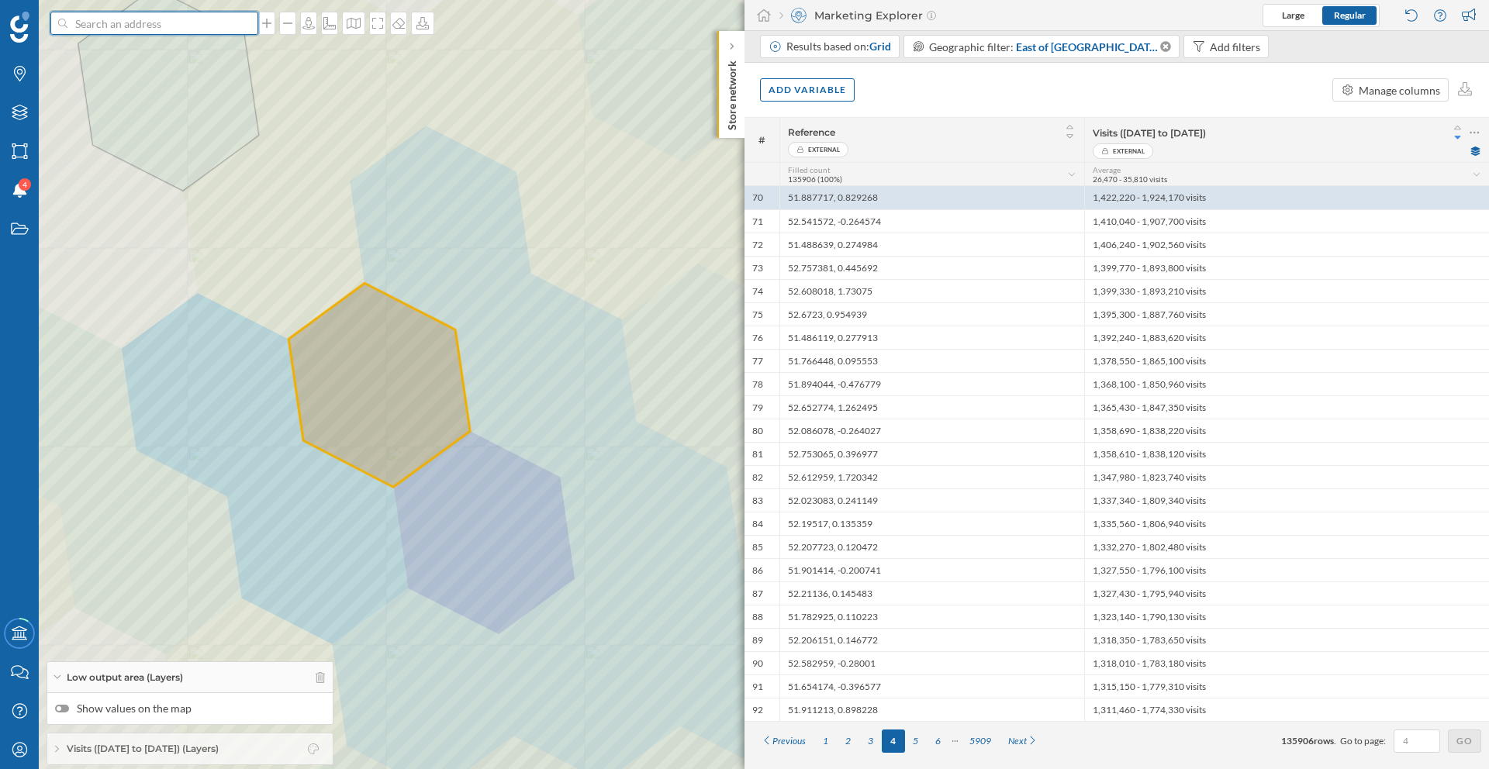
click at [168, 26] on input at bounding box center [154, 23] width 174 height 23
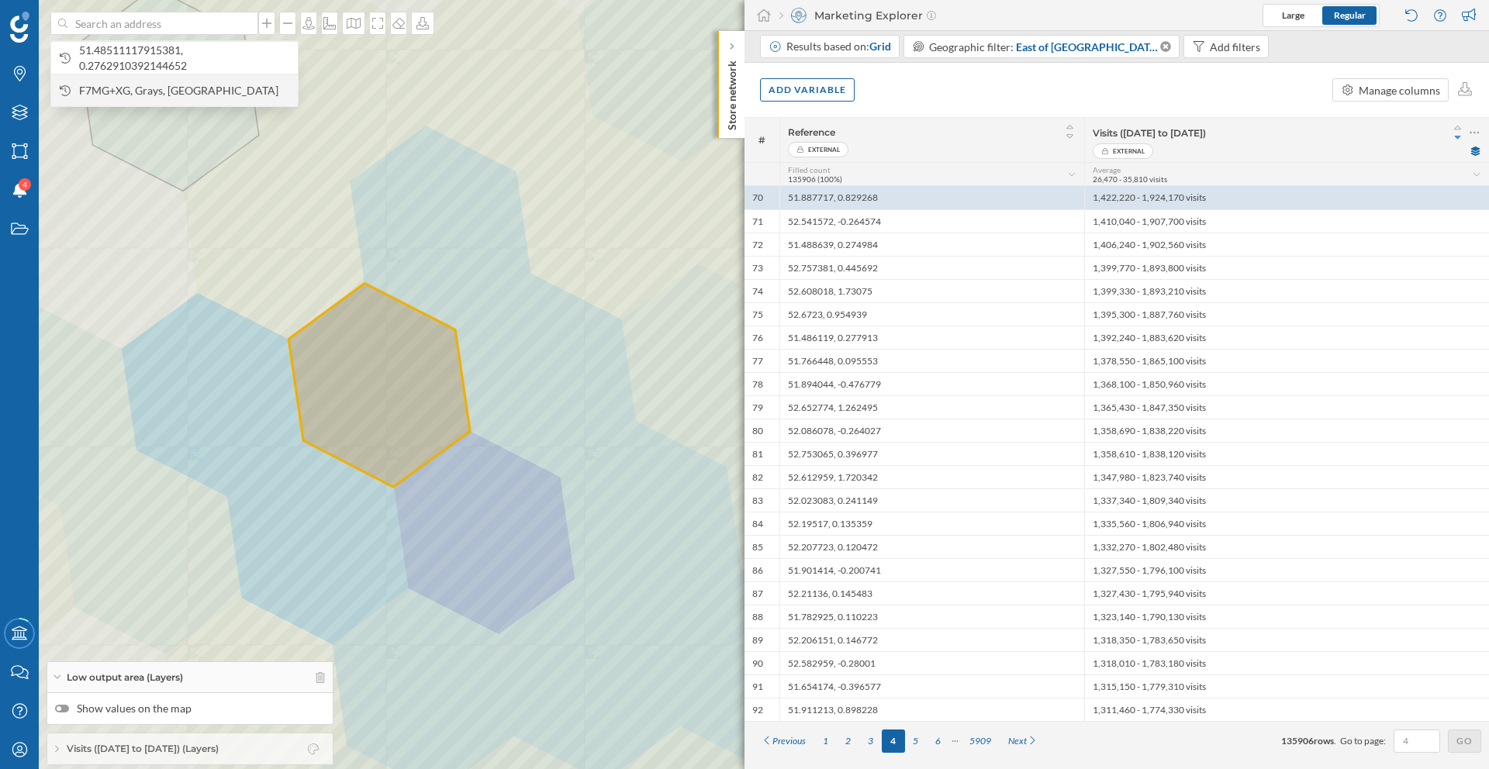
click at [172, 93] on span "F7MG+XG, Grays, UK" at bounding box center [184, 91] width 211 height 16
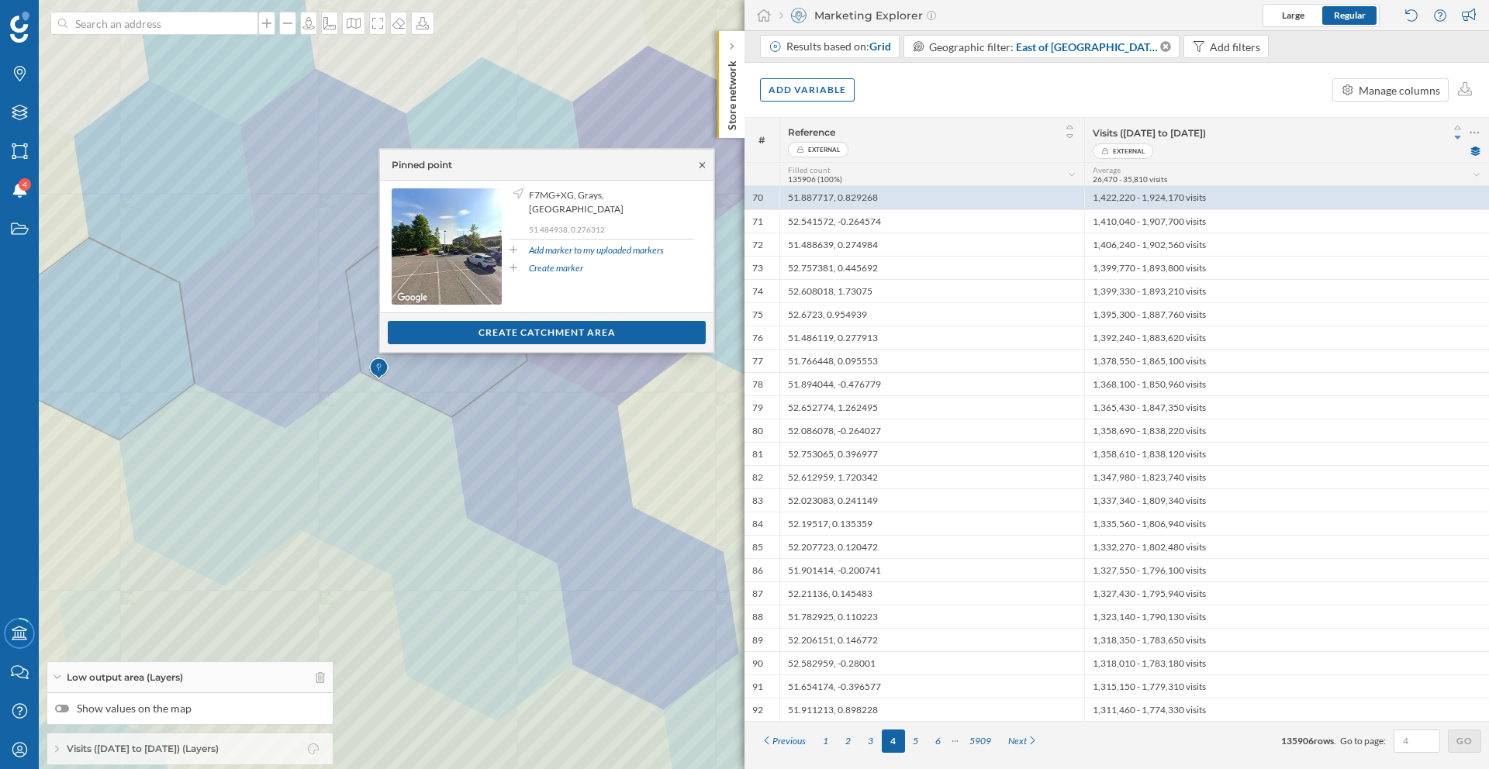
click at [701, 164] on icon at bounding box center [701, 164] width 5 height 5
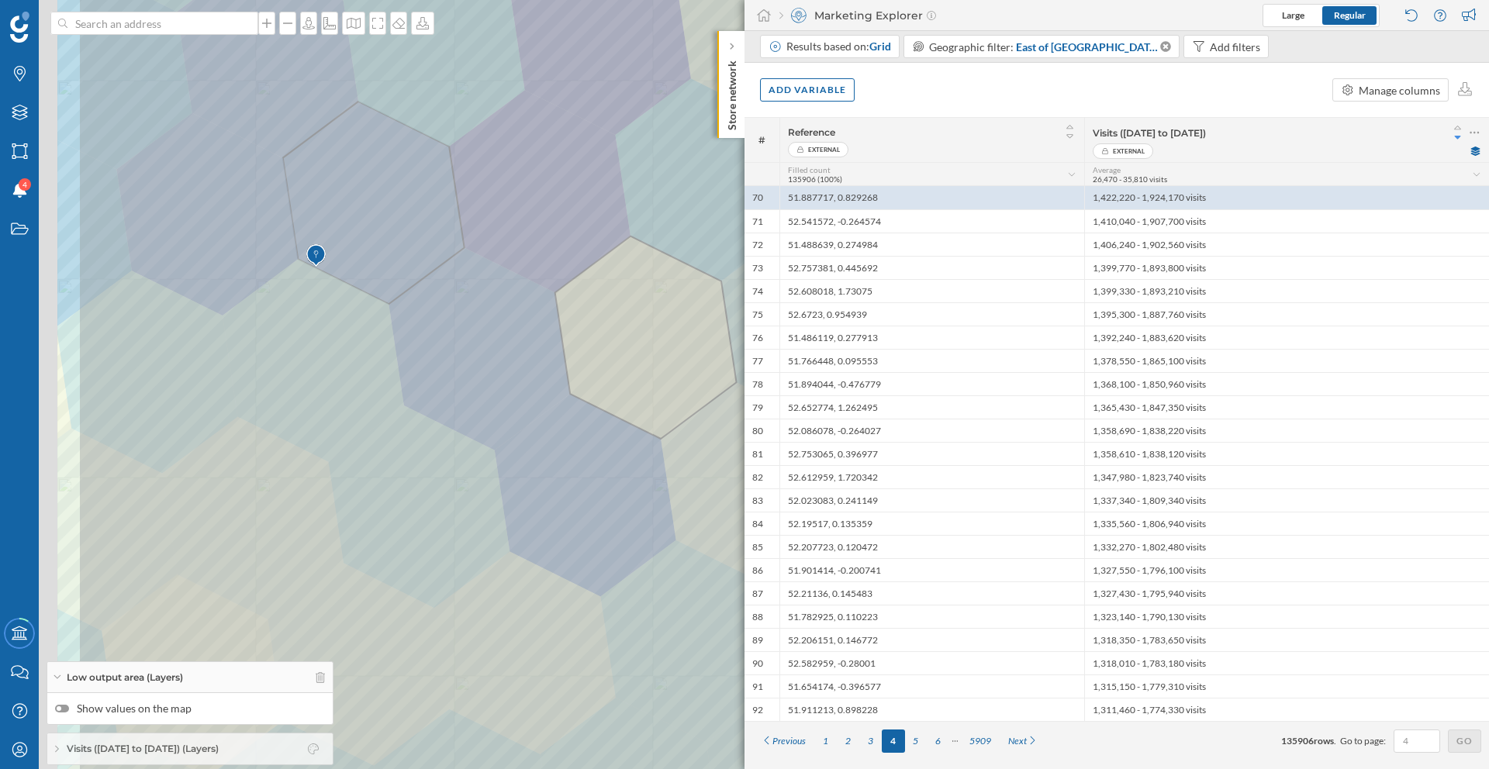
drag, startPoint x: 327, startPoint y: 381, endPoint x: 561, endPoint y: 374, distance: 233.5
click at [561, 374] on icon at bounding box center [973, 377] width 1793 height 929
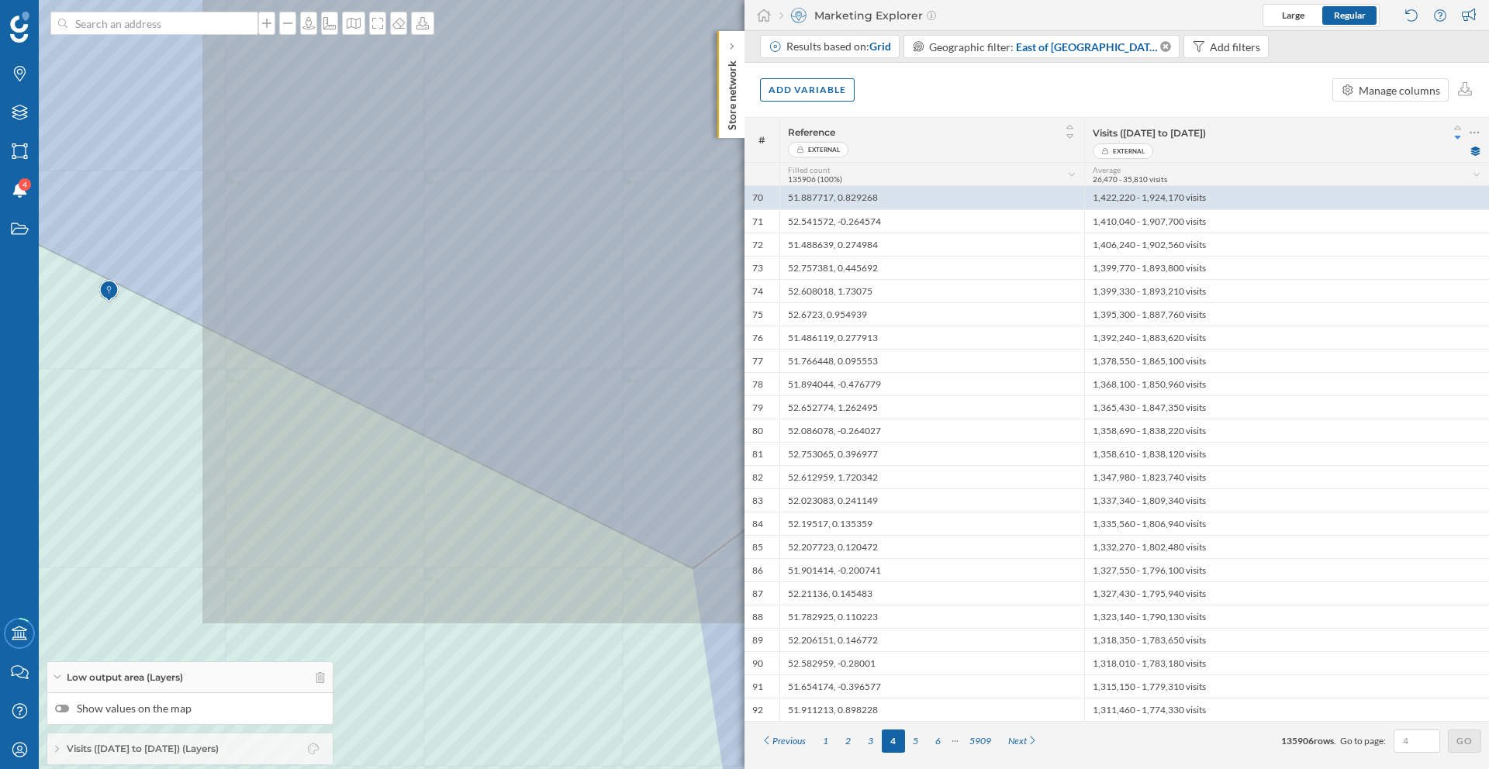
drag, startPoint x: 318, startPoint y: 338, endPoint x: 669, endPoint y: 116, distance: 415.8
click at [669, 116] on icon at bounding box center [1095, 162] width 1793 height 929
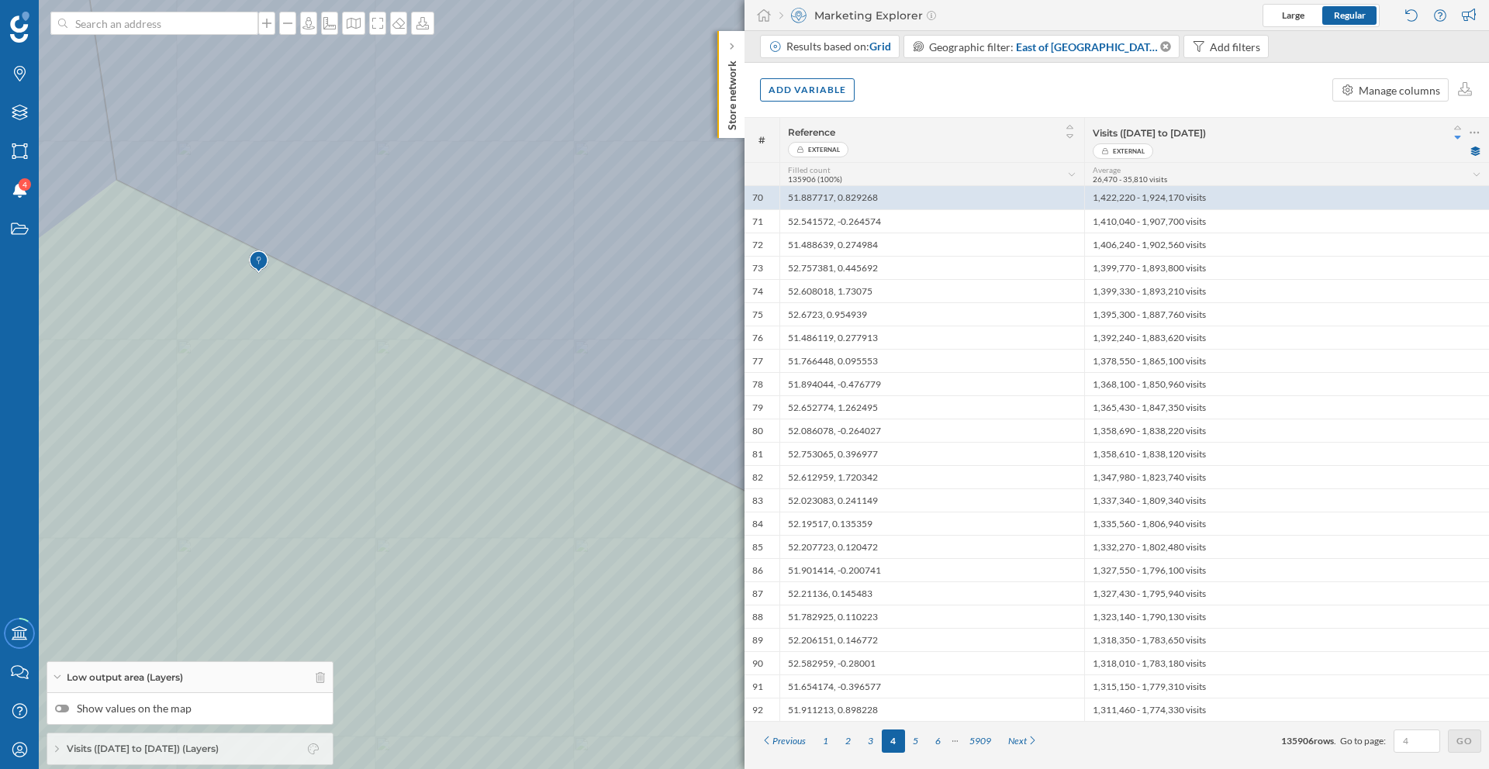
drag, startPoint x: 254, startPoint y: 297, endPoint x: 429, endPoint y: 256, distance: 179.2
click at [429, 256] on icon at bounding box center [894, 355] width 1793 height 929
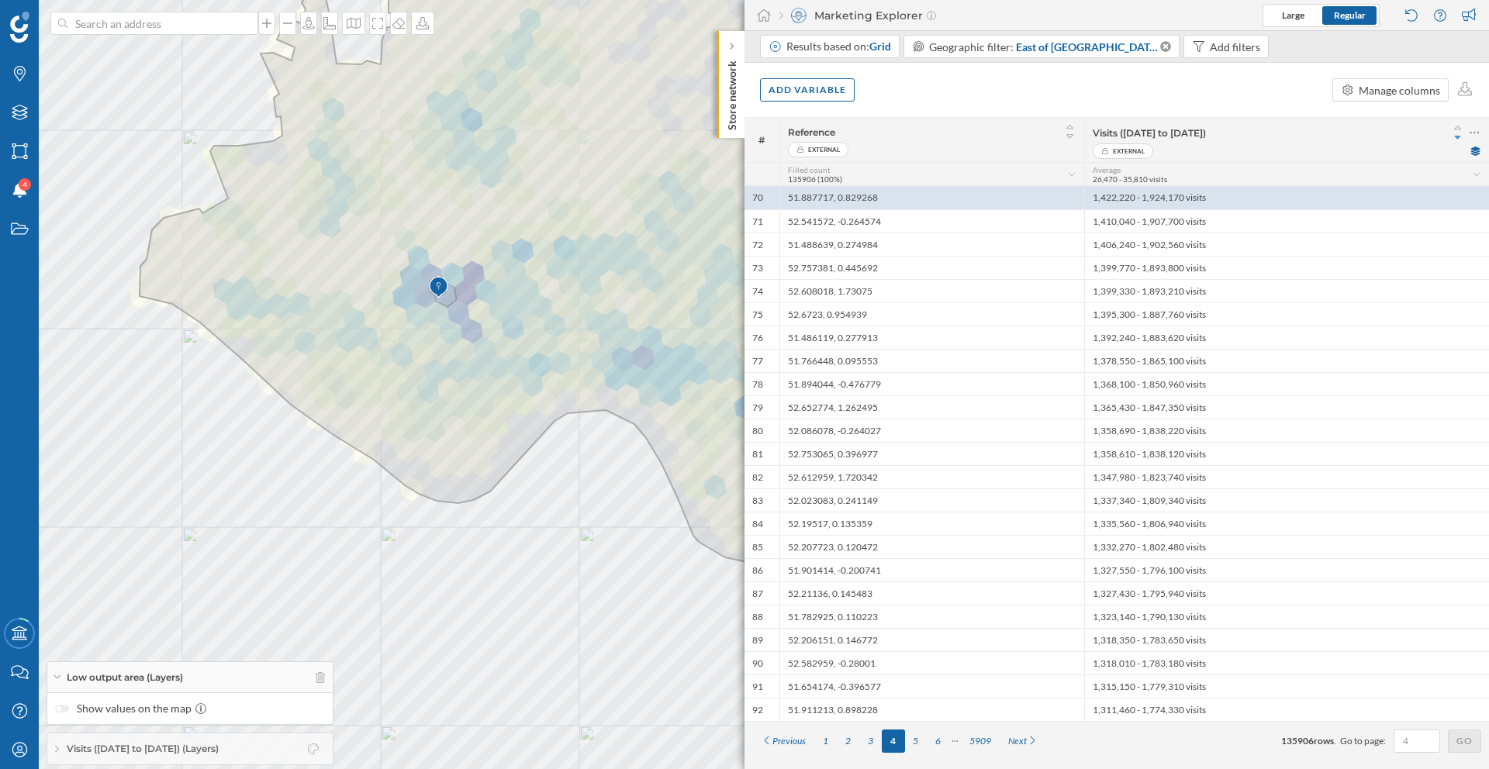
drag, startPoint x: 636, startPoint y: 526, endPoint x: 526, endPoint y: 513, distance: 110.1
click at [526, 513] on div "© Mapbox © OpenStreetMap Improve this map" at bounding box center [744, 384] width 1489 height 769
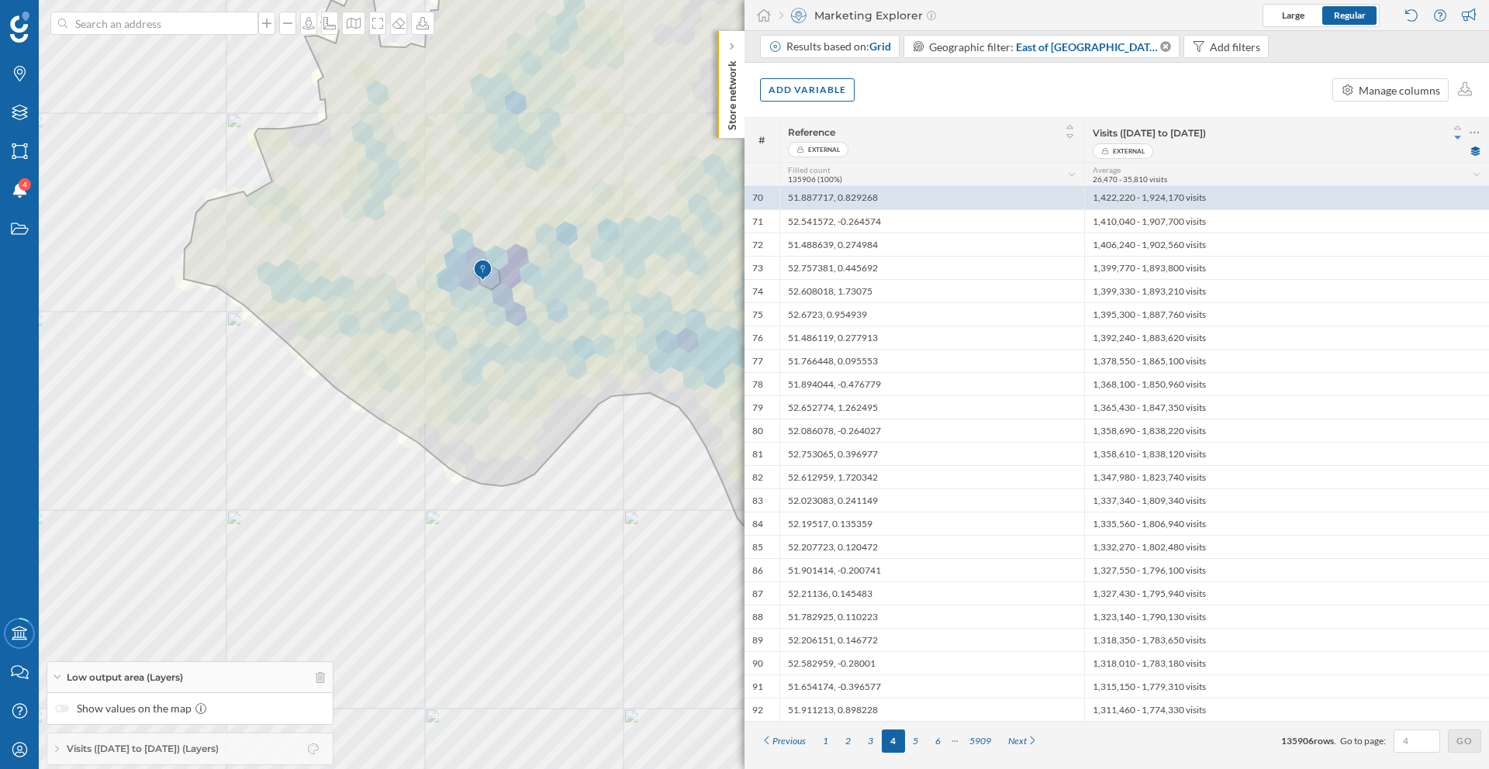
click at [920, 136] on span "Reference" at bounding box center [913, 132] width 250 height 12
click at [338, 459] on div "© Mapbox © OpenStreetMap Improve this map" at bounding box center [744, 384] width 1489 height 769
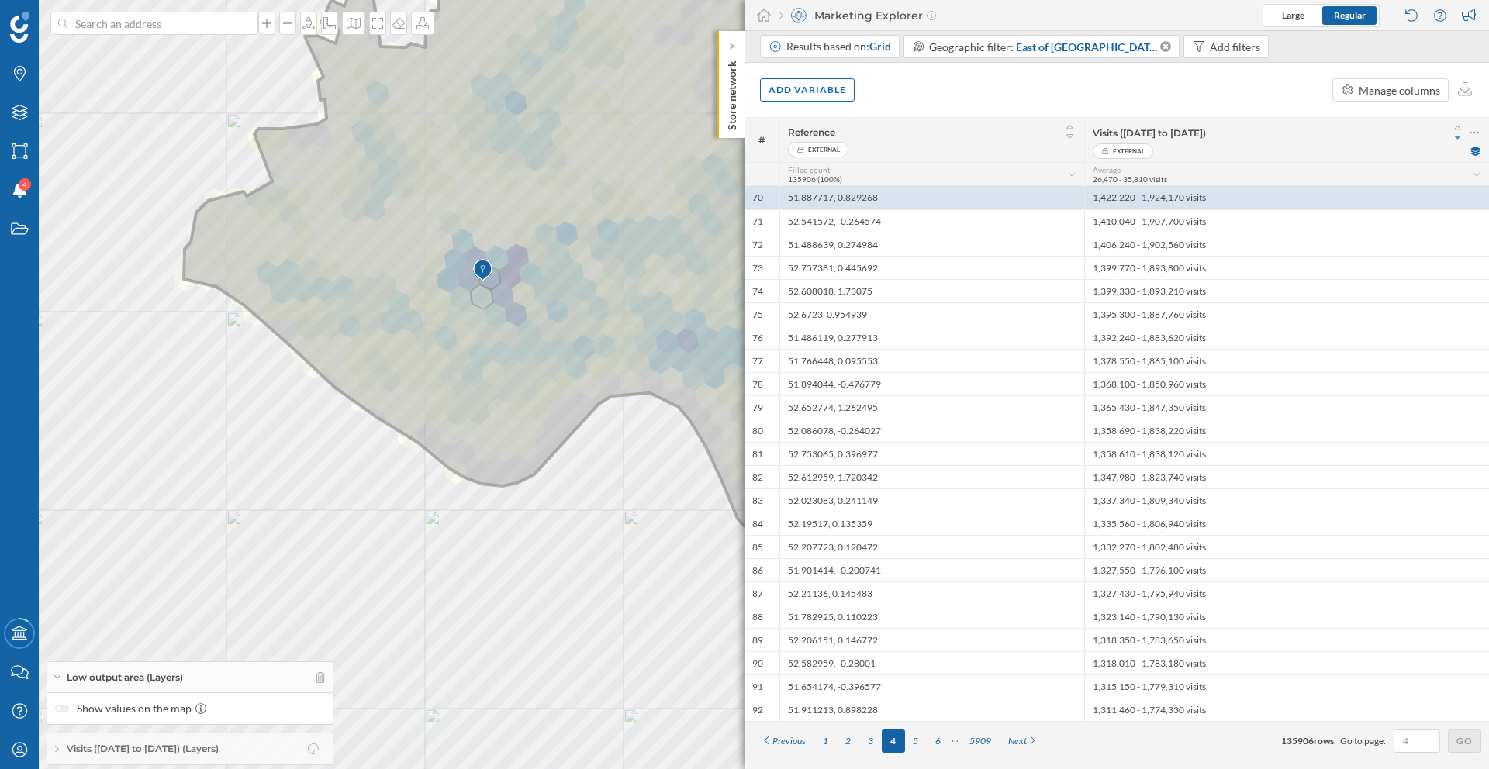
click at [481, 295] on icon at bounding box center [911, 237] width 1455 height 630
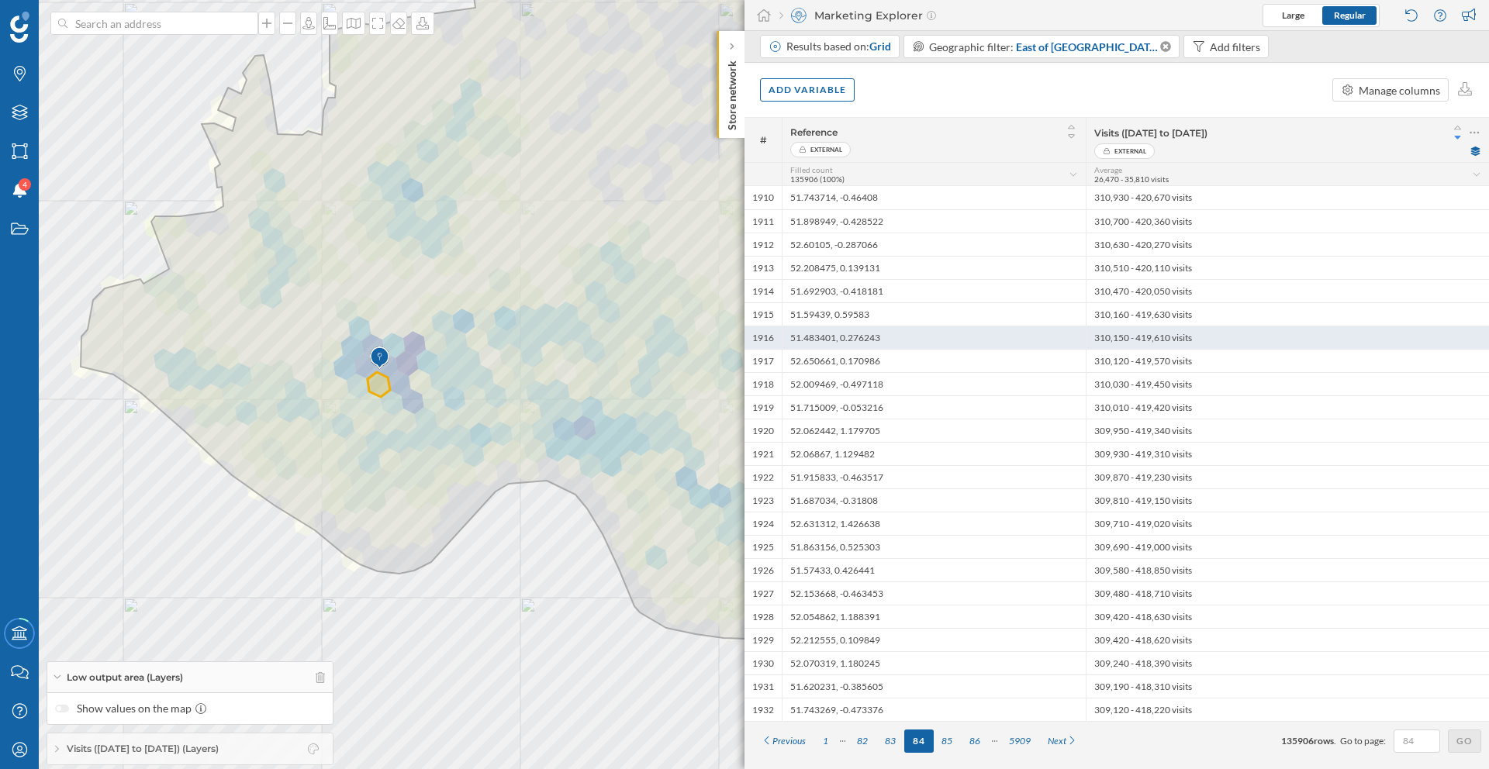
click at [854, 330] on div "51.483401, 0.276243" at bounding box center [934, 337] width 304 height 23
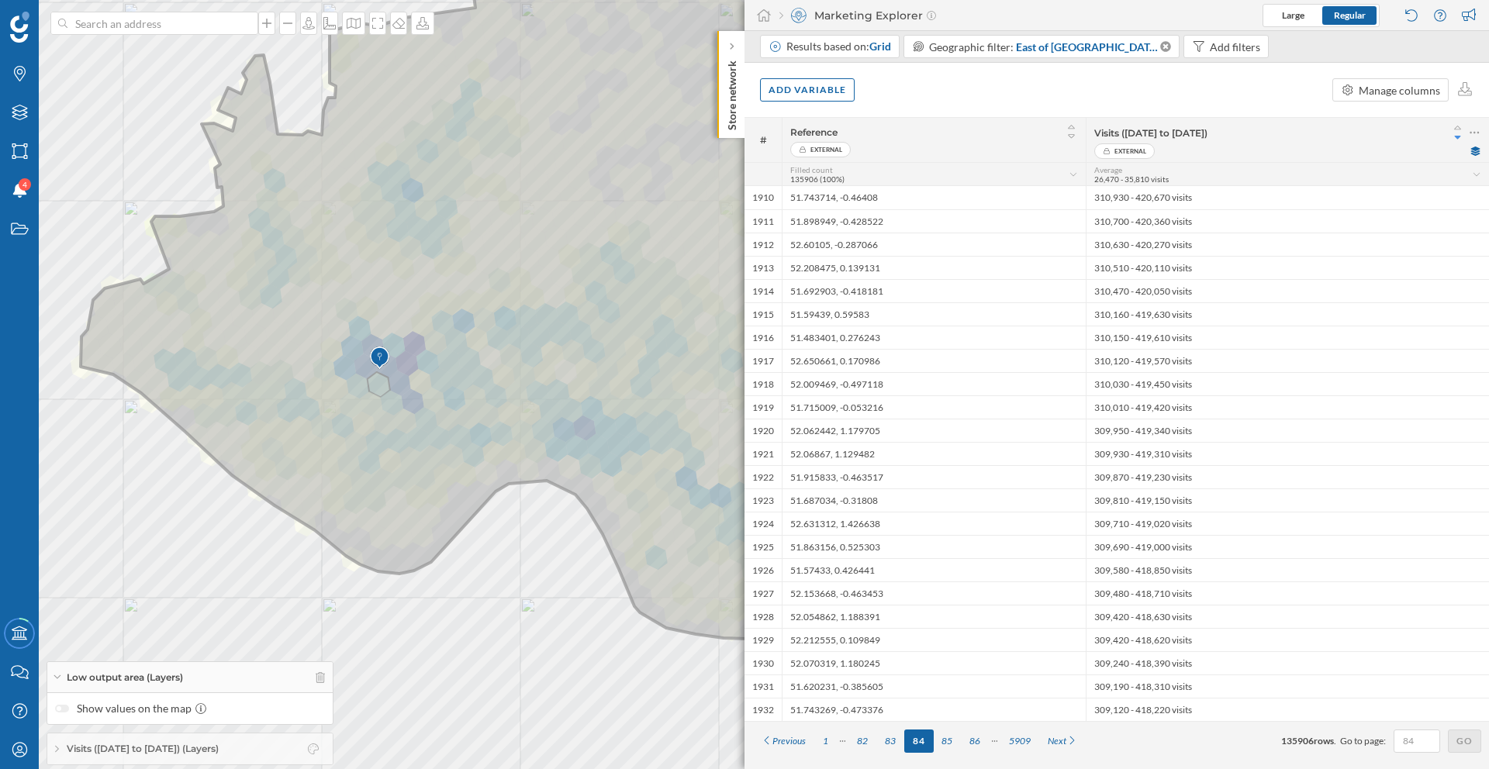
click at [382, 357] on img at bounding box center [379, 358] width 19 height 31
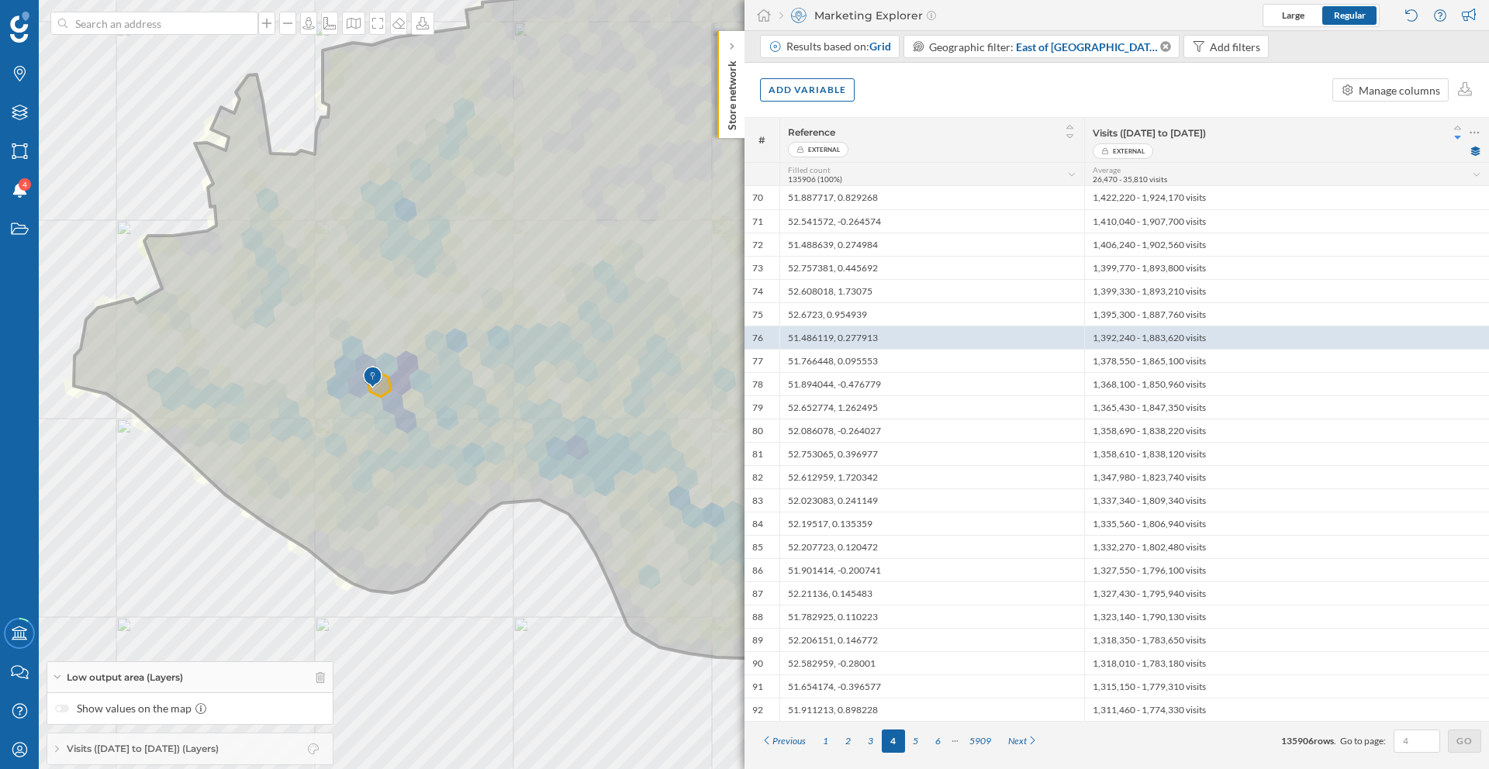
click at [373, 379] on img at bounding box center [372, 377] width 19 height 31
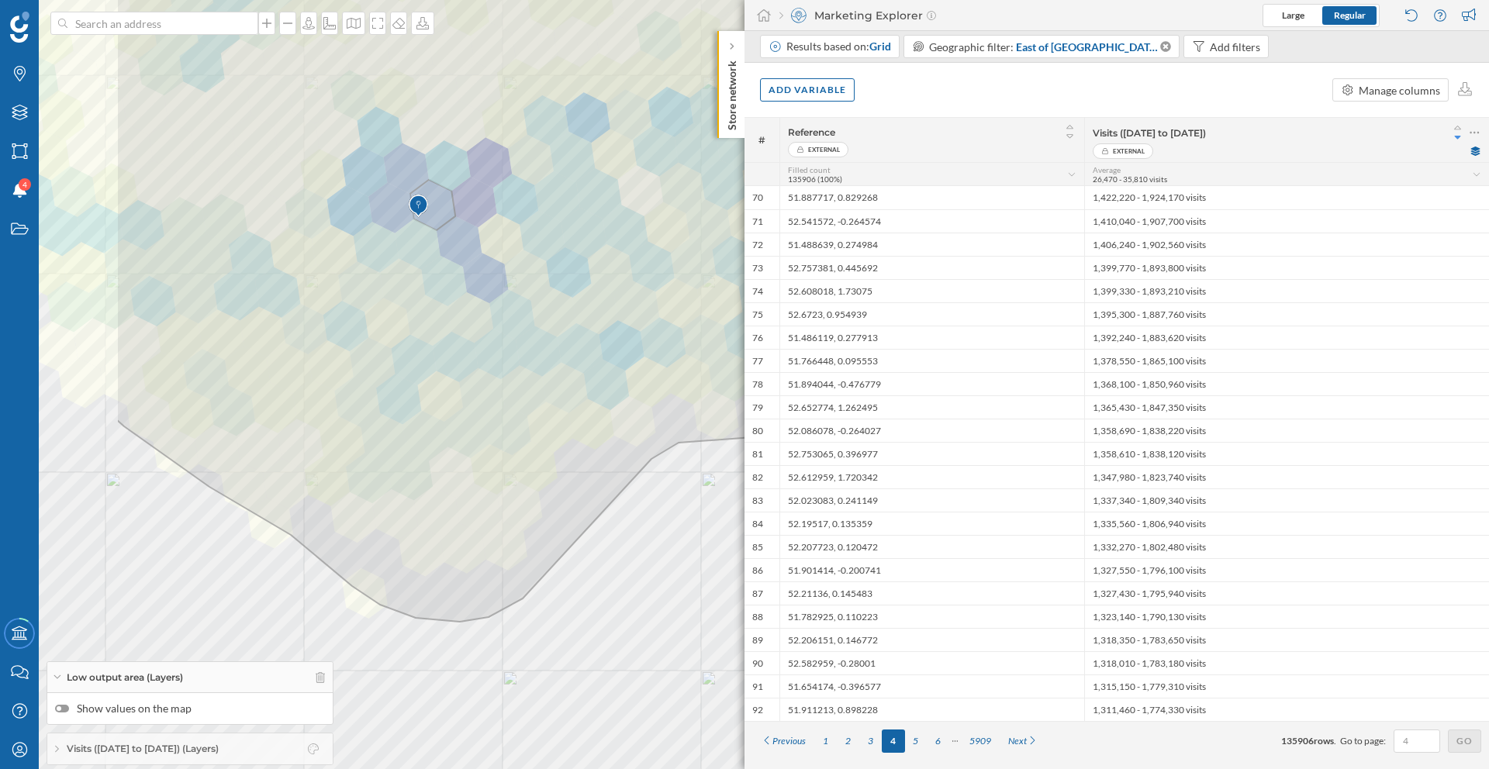
drag, startPoint x: 462, startPoint y: 585, endPoint x: 730, endPoint y: 485, distance: 286.3
click at [730, 485] on div "© Mapbox © OpenStreetMap Improve this map" at bounding box center [744, 384] width 1489 height 769
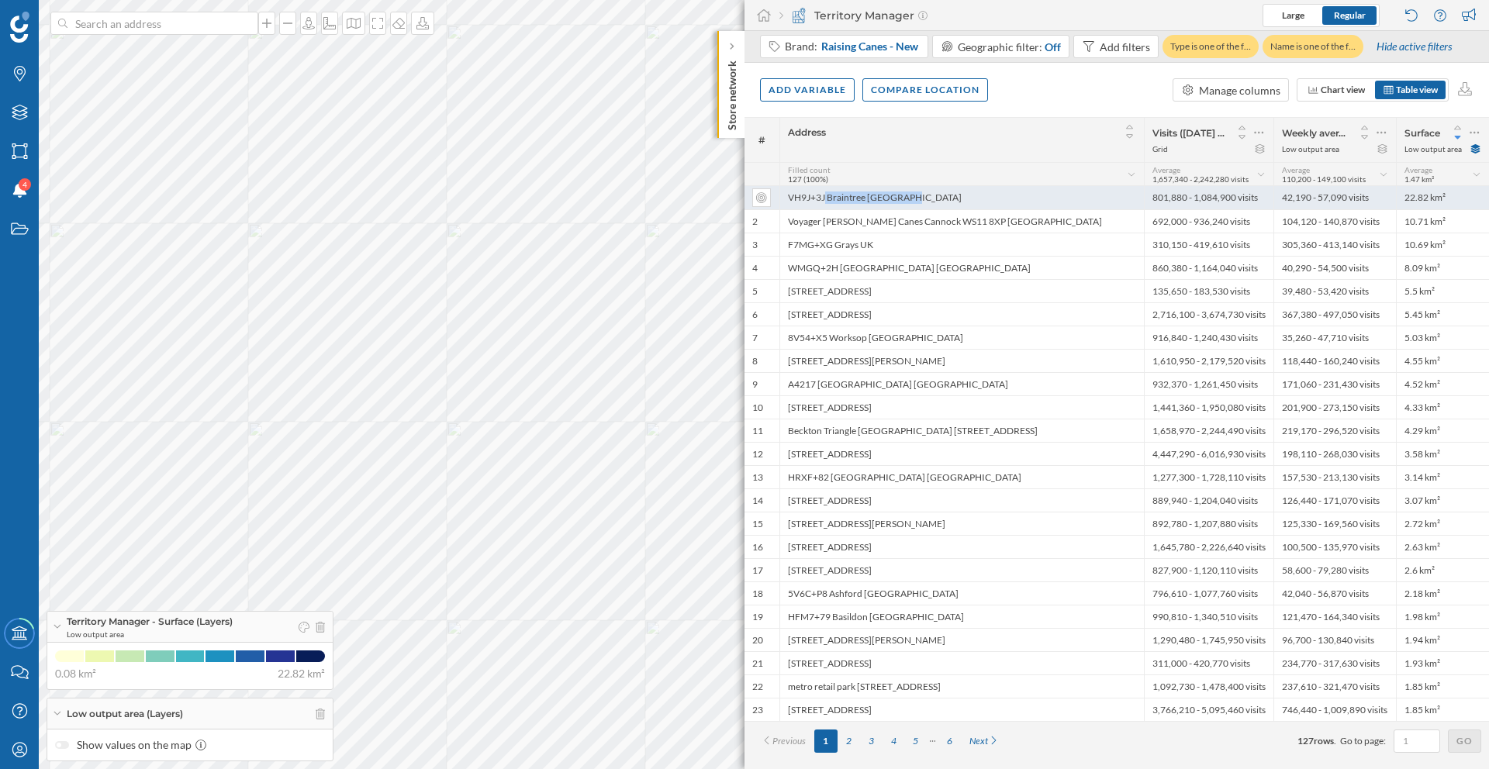
drag, startPoint x: 882, startPoint y: 201, endPoint x: 786, endPoint y: 198, distance: 96.2
click at [786, 198] on div "VH9J+3J Braintree [GEOGRAPHIC_DATA]" at bounding box center [961, 197] width 364 height 23
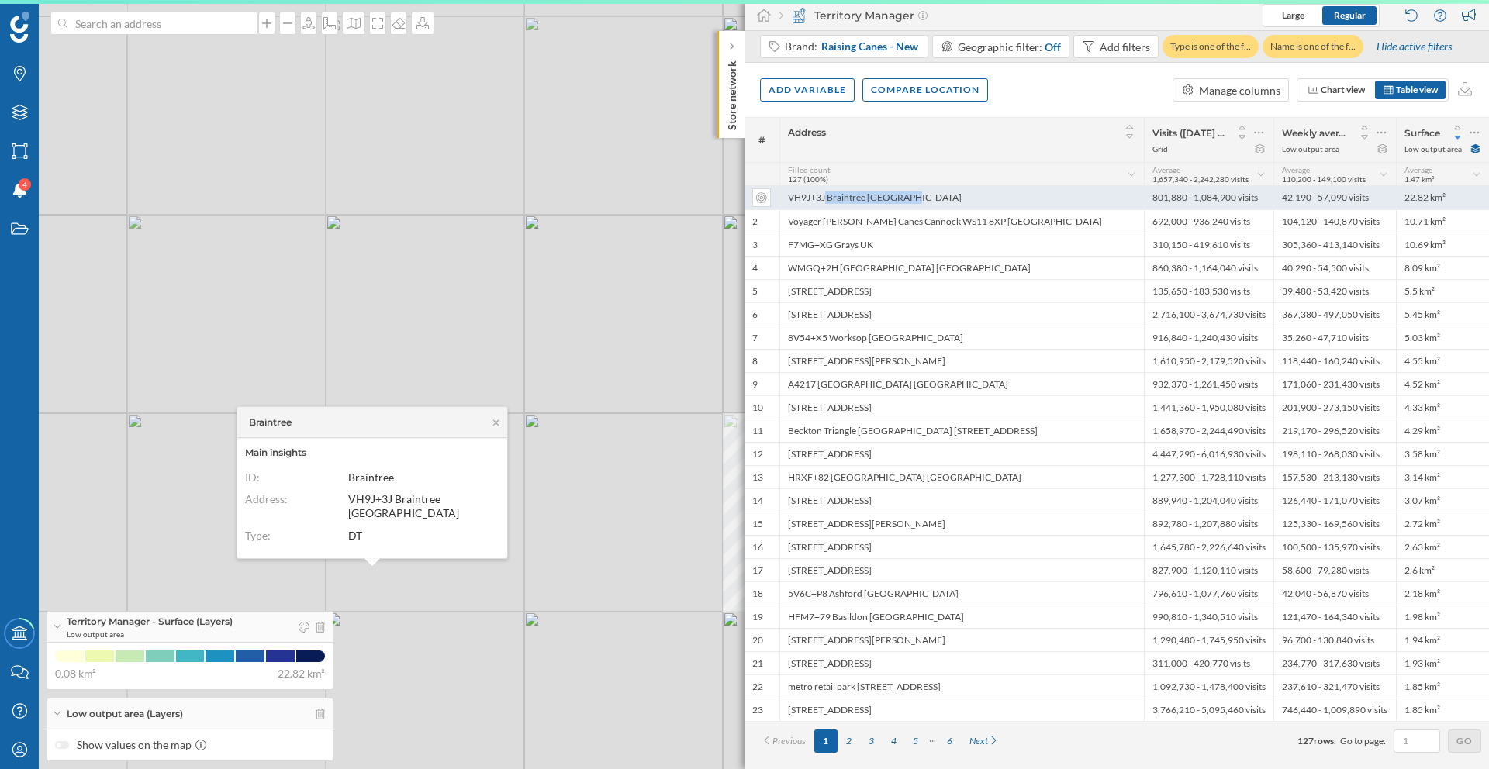
copy div "VH9J+3J Braintree [GEOGRAPHIC_DATA]"
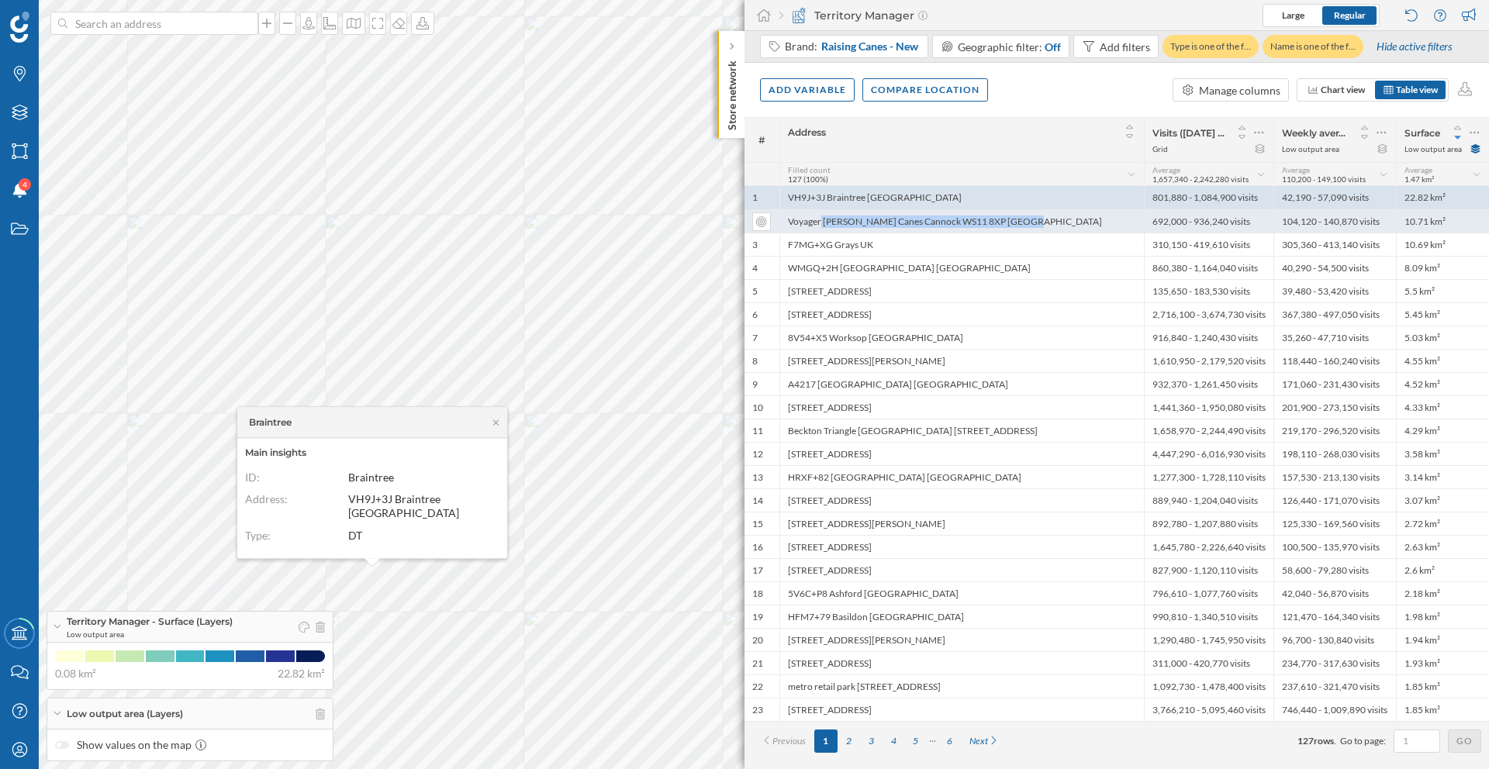
drag, startPoint x: 1010, startPoint y: 223, endPoint x: 789, endPoint y: 225, distance: 221.0
click at [789, 225] on div "Voyager [PERSON_NAME] Canes Cannock WS11 8XP [GEOGRAPHIC_DATA]" at bounding box center [961, 220] width 364 height 23
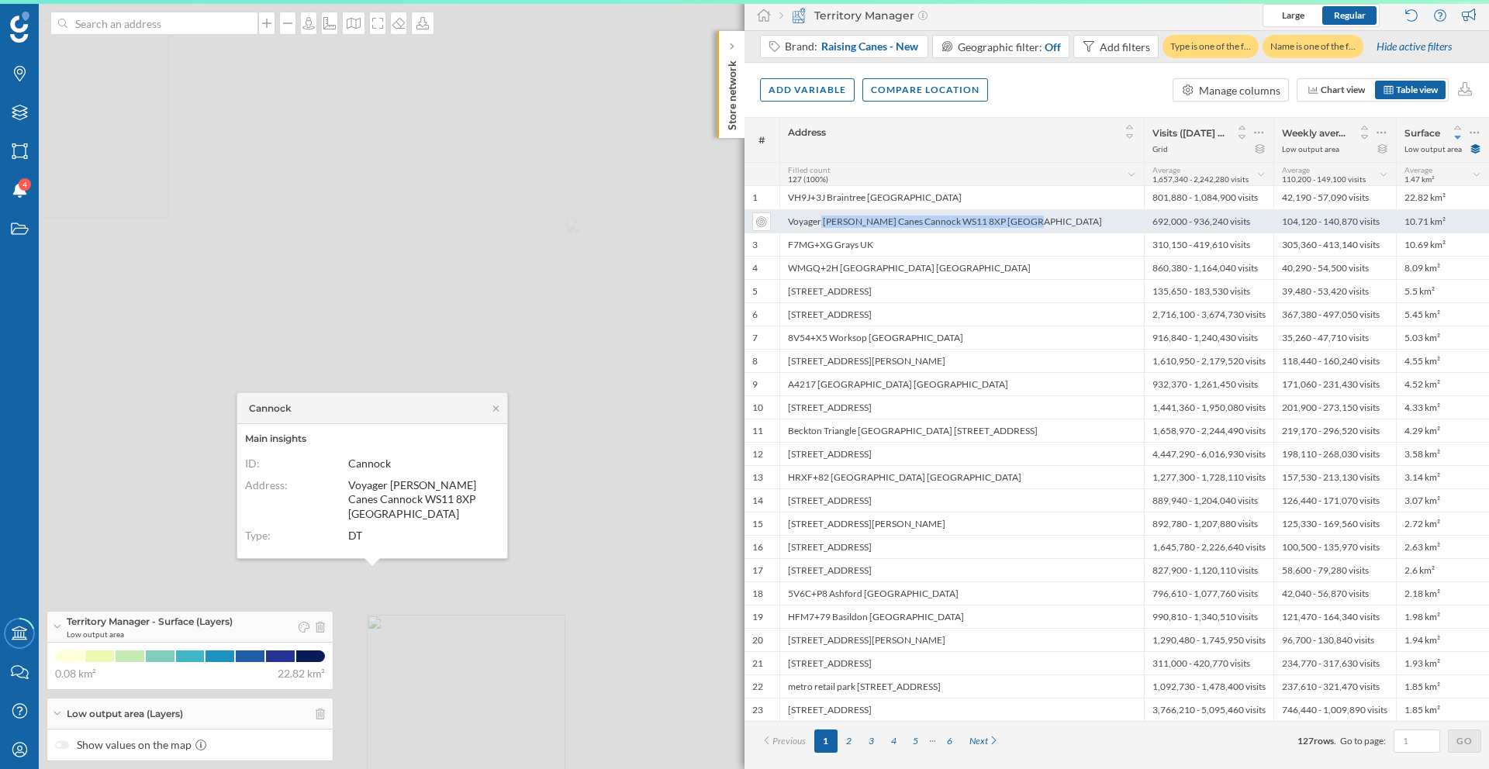
copy div "Voyager [PERSON_NAME] Canes Cannock WS11 8XP [GEOGRAPHIC_DATA]"
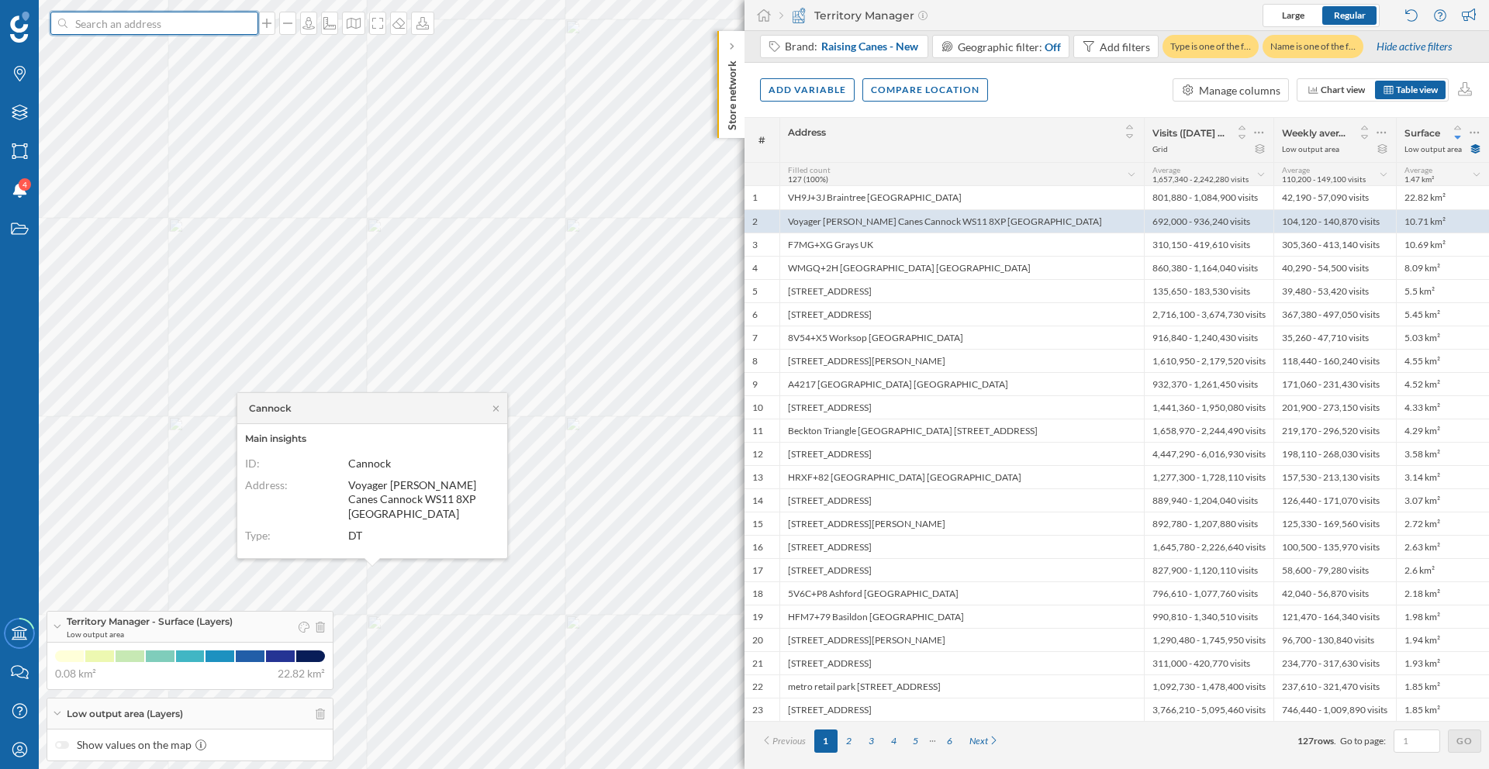
click at [185, 25] on input at bounding box center [154, 23] width 174 height 23
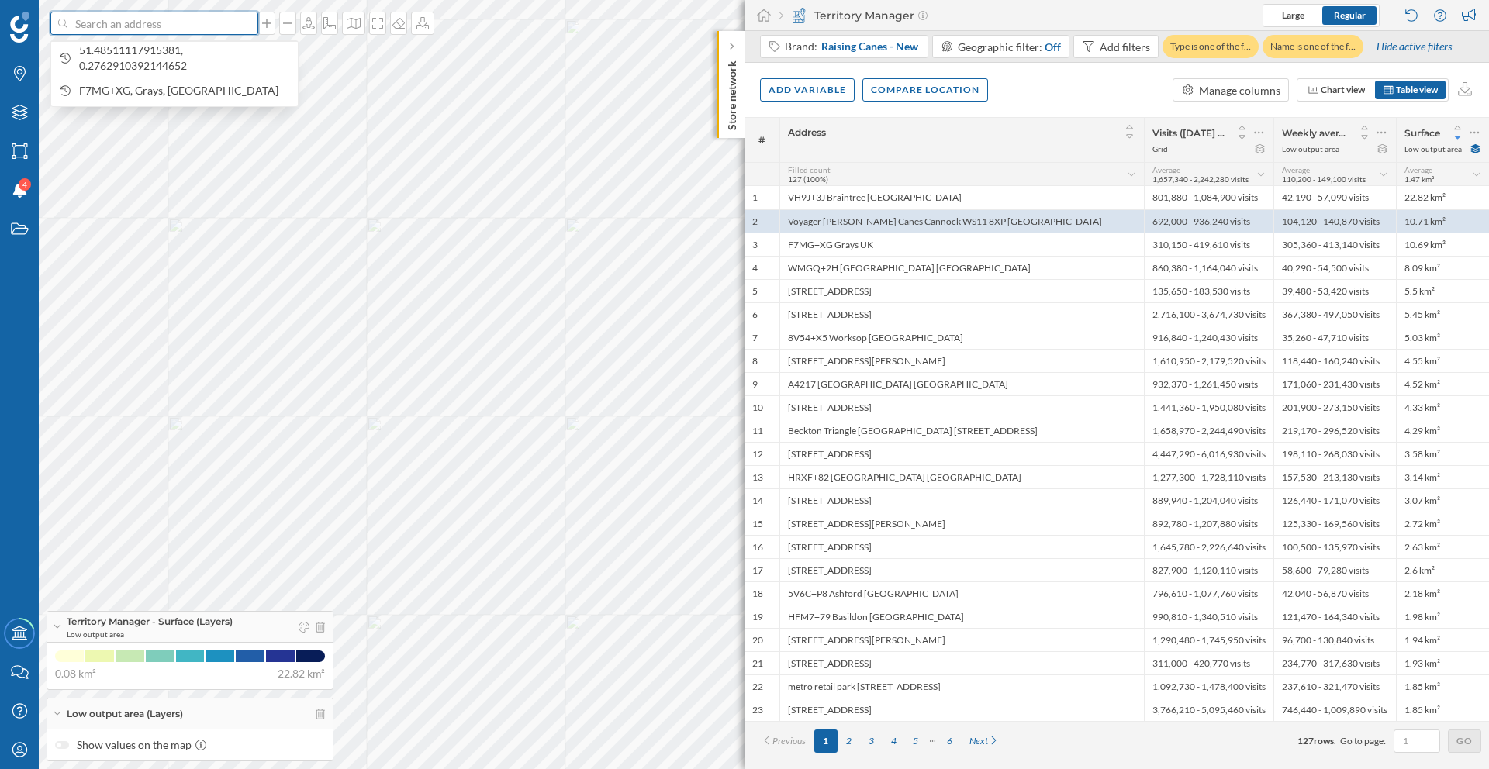
paste input "Voyager [PERSON_NAME] Canes Cannock WS11 8XP [GEOGRAPHIC_DATA]"
type input "Voyager [PERSON_NAME] Canes Cannock WS11 8XP [GEOGRAPHIC_DATA]"
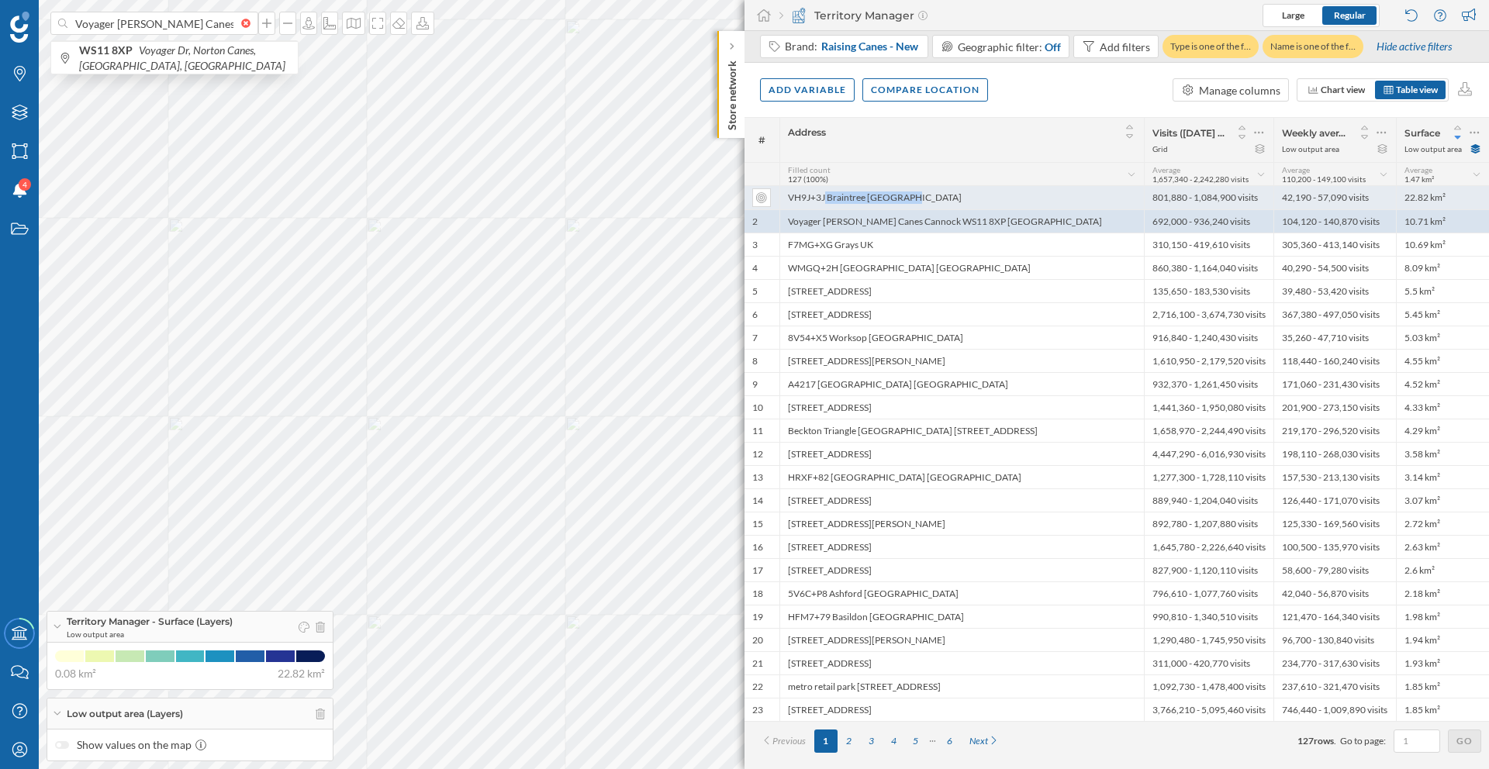
drag, startPoint x: 896, startPoint y: 201, endPoint x: 777, endPoint y: 198, distance: 118.7
click at [777, 198] on div "1 VH9J+3J Braintree [GEOGRAPHIC_DATA] 801,880 - 1,084,900 visits 42,190 - 57,09…" at bounding box center [1116, 197] width 744 height 23
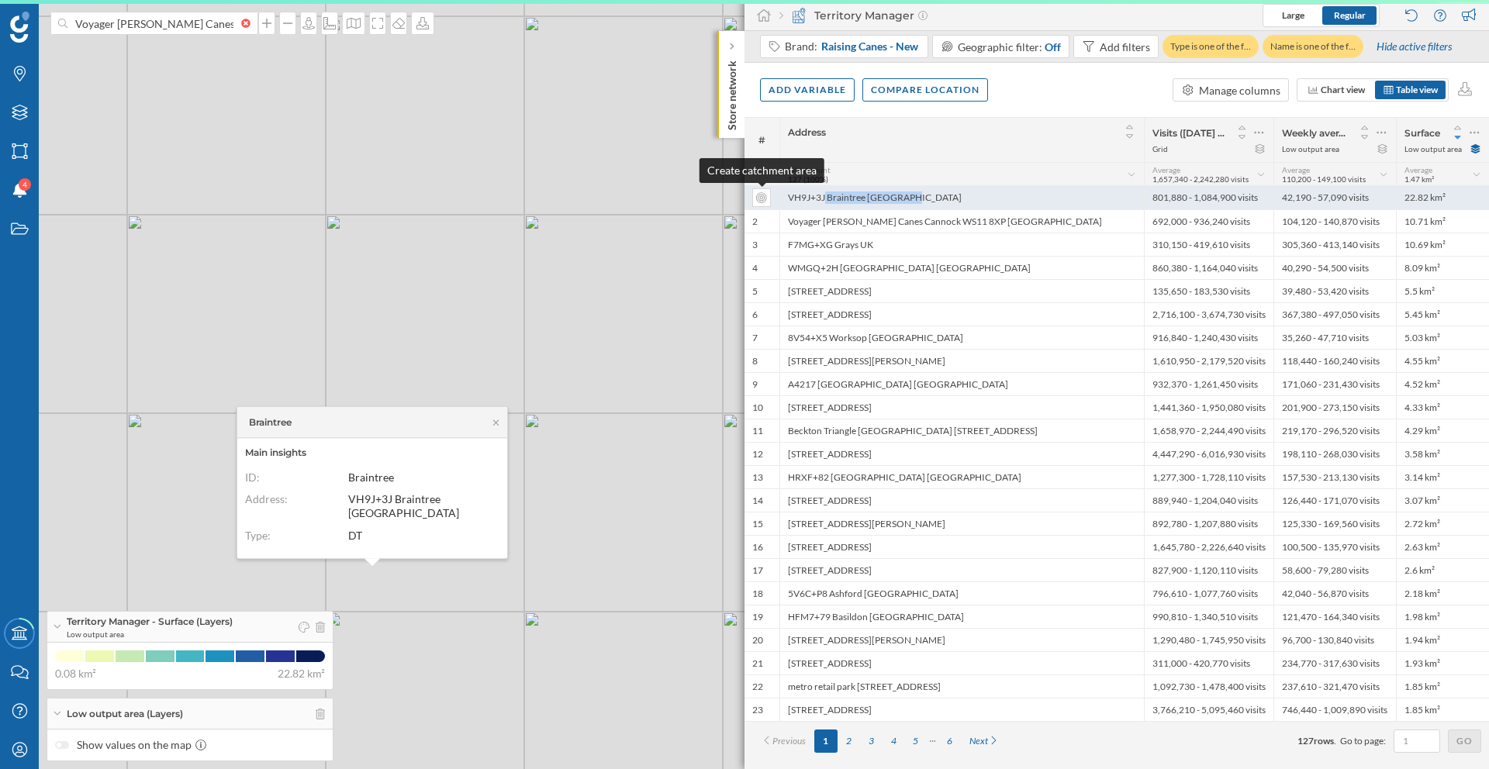
copy div "VH9J+3J Braintree [GEOGRAPHIC_DATA]"
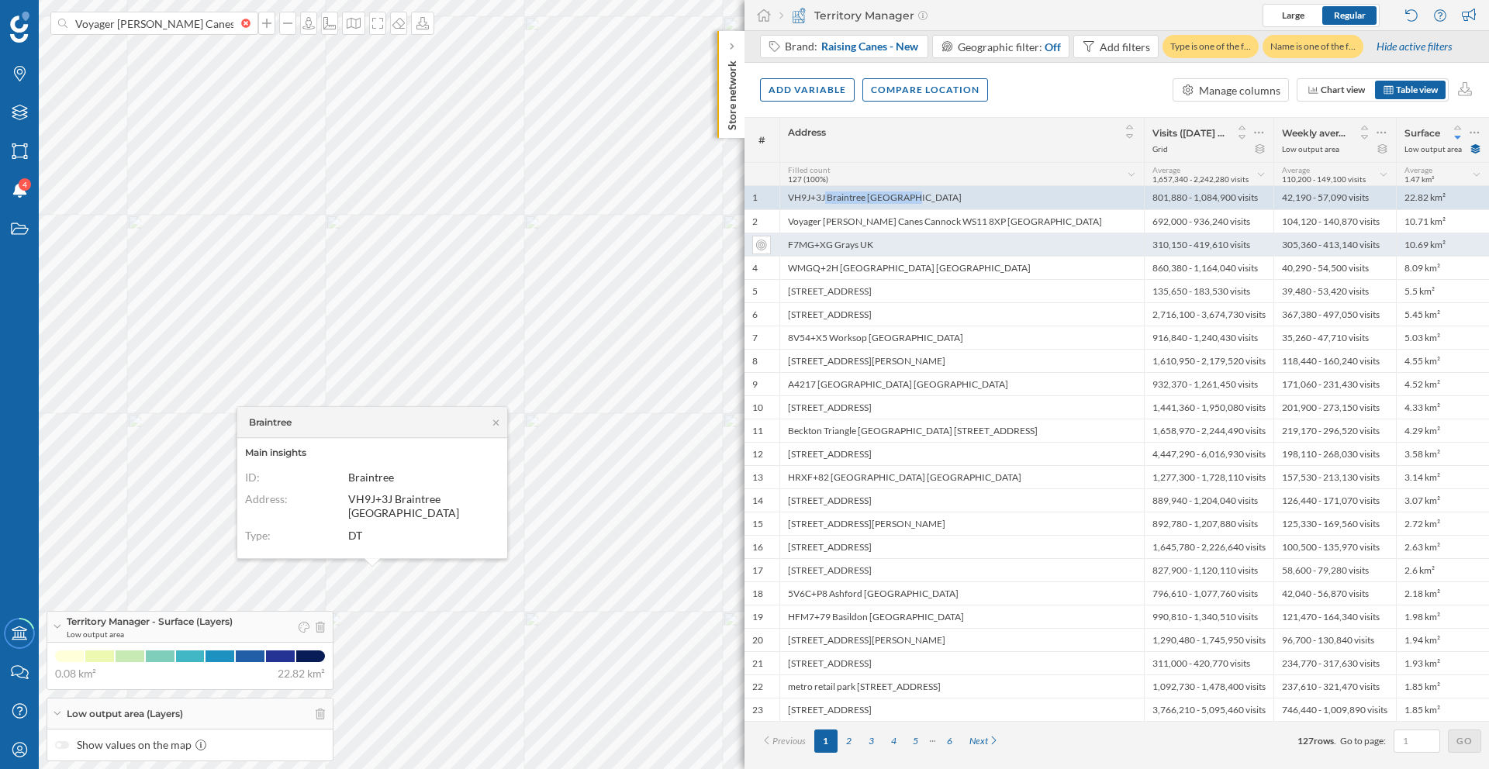
drag, startPoint x: 878, startPoint y: 247, endPoint x: 787, endPoint y: 245, distance: 91.5
click at [787, 245] on div "F7MG+XG Grays UK" at bounding box center [961, 244] width 364 height 23
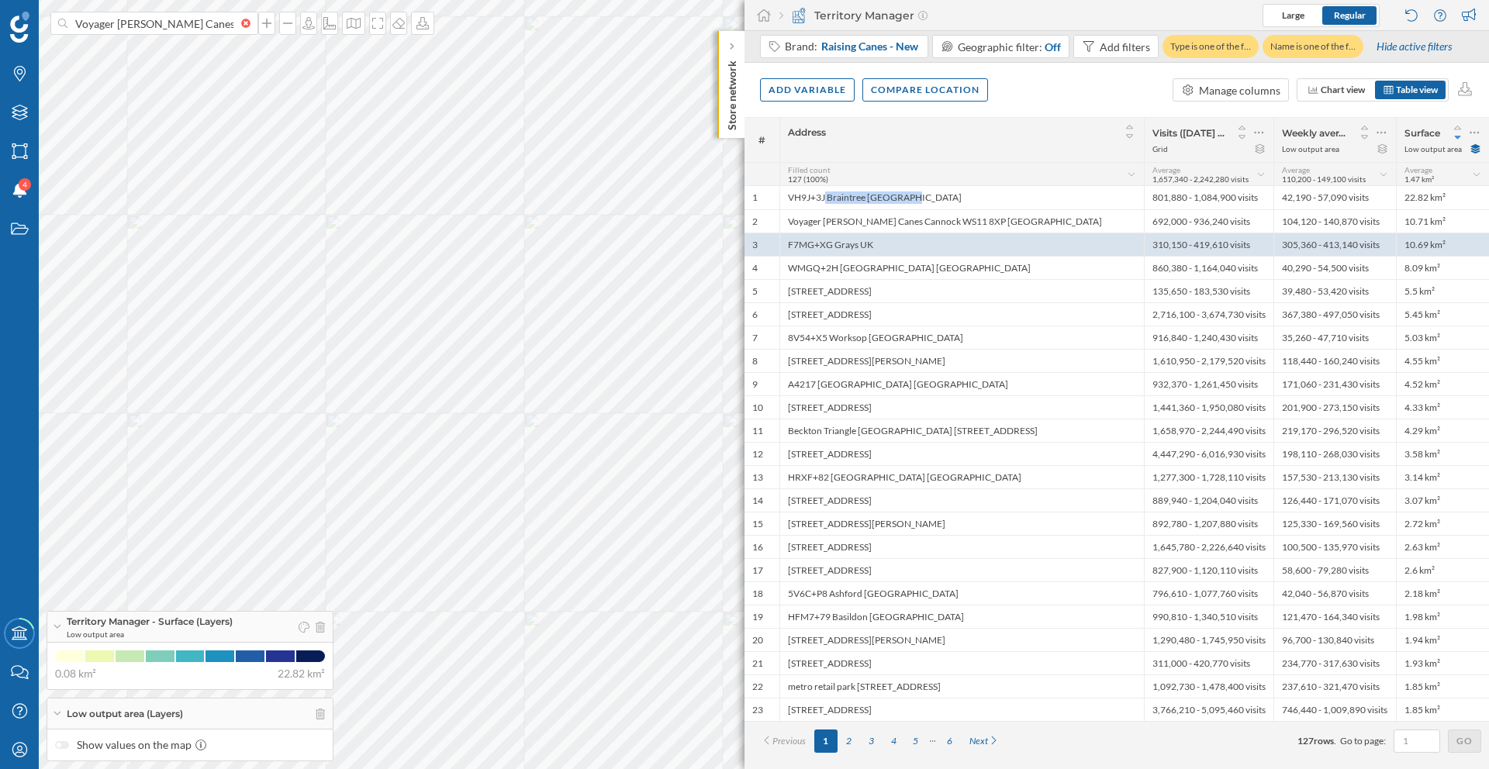
copy div "F7MG+XG Grays UK"
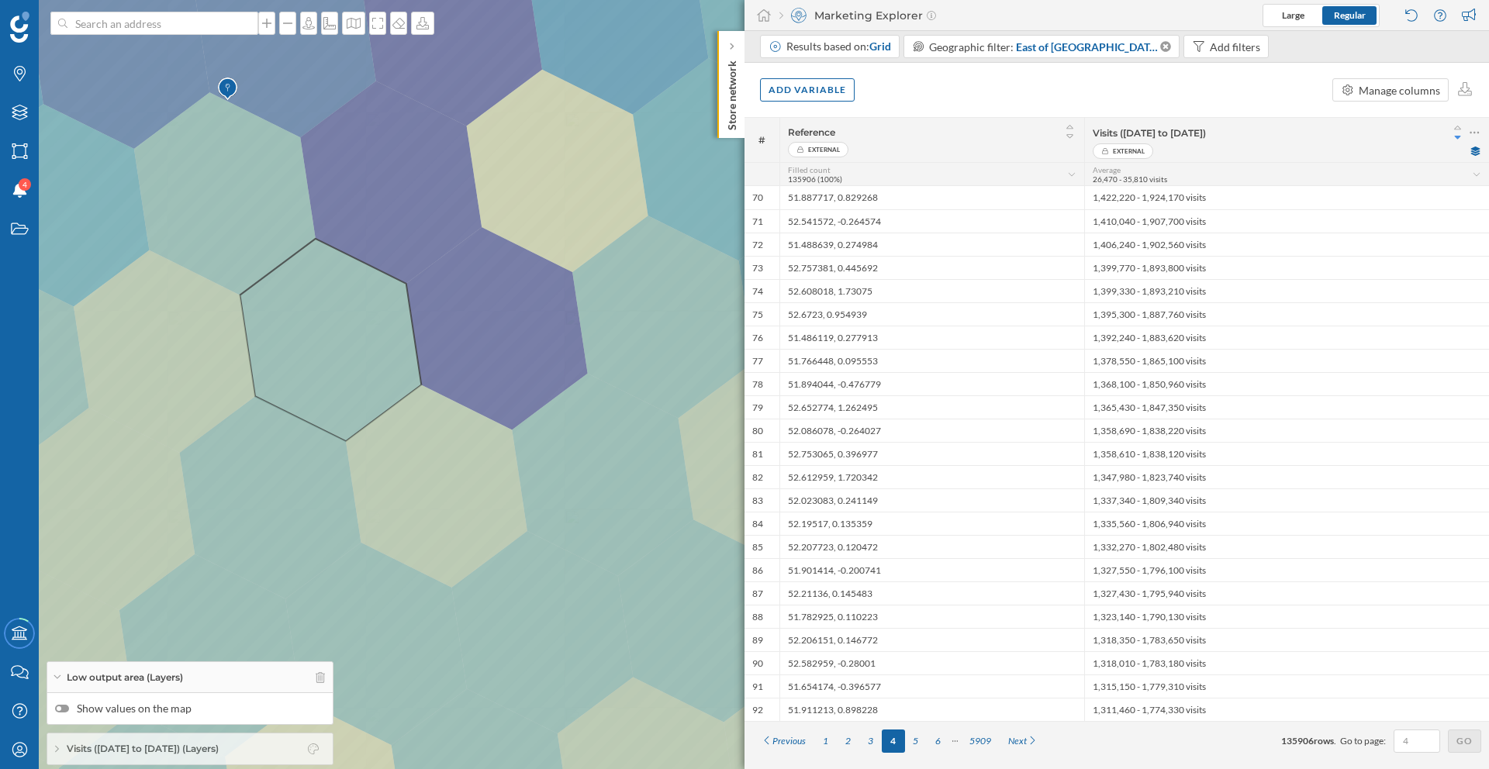
drag, startPoint x: 237, startPoint y: 256, endPoint x: 408, endPoint y: 283, distance: 172.7
click at [408, 283] on icon at bounding box center [895, 401] width 1793 height 929
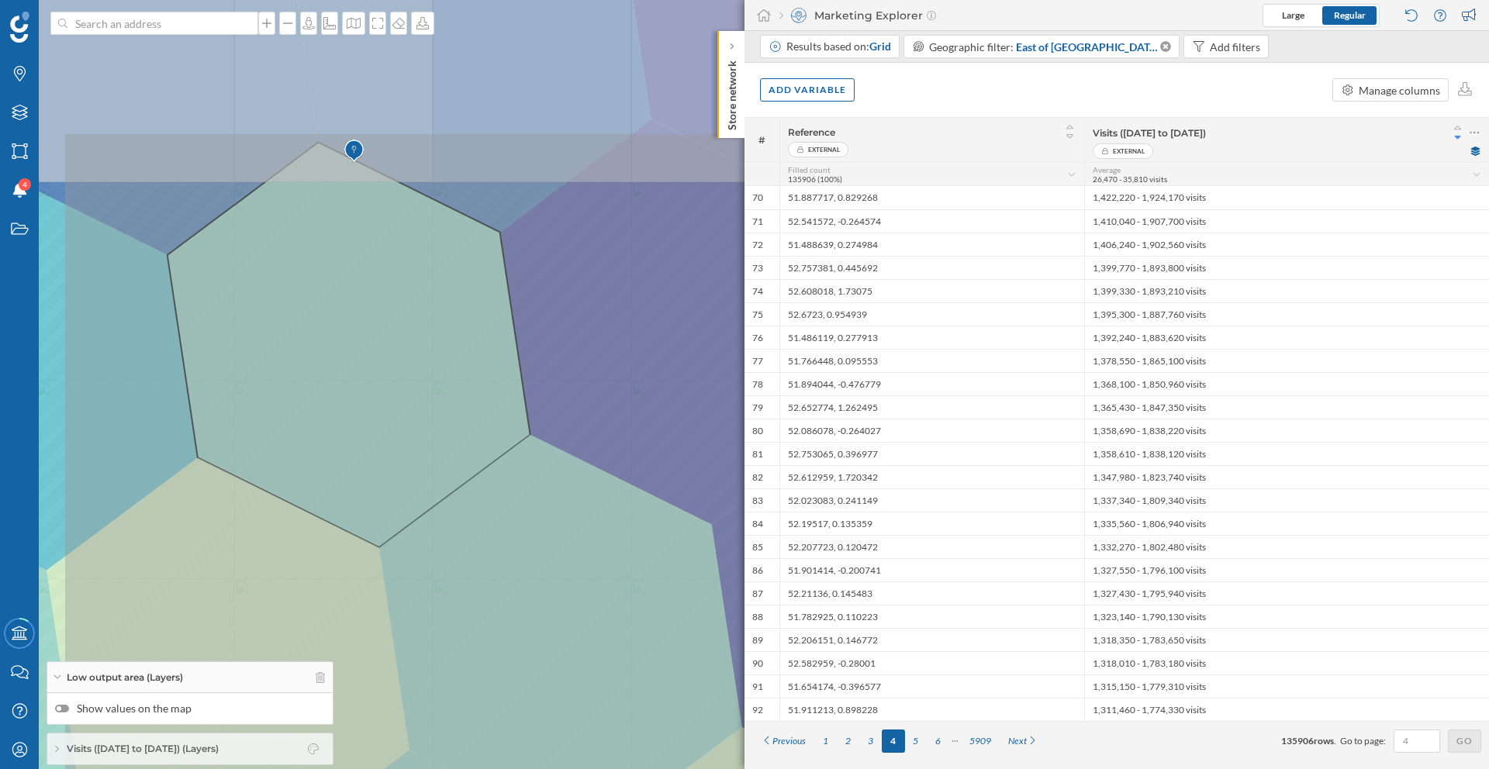
drag, startPoint x: 268, startPoint y: 209, endPoint x: 503, endPoint y: 464, distance: 347.4
click at [503, 464] on icon at bounding box center [958, 595] width 1793 height 929
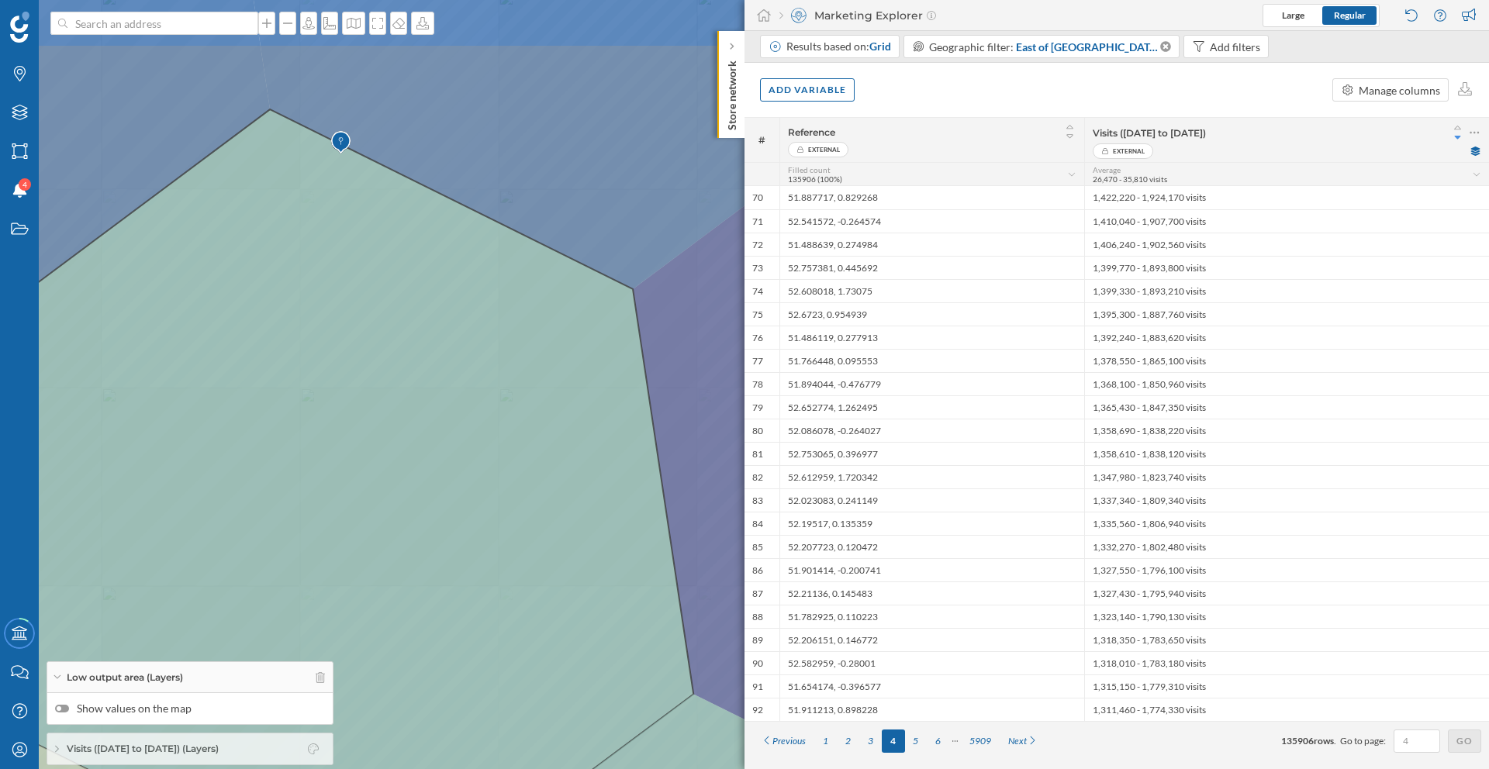
drag, startPoint x: 370, startPoint y: 276, endPoint x: 395, endPoint y: 437, distance: 162.4
click at [395, 437] on icon at bounding box center [763, 507] width 1793 height 929
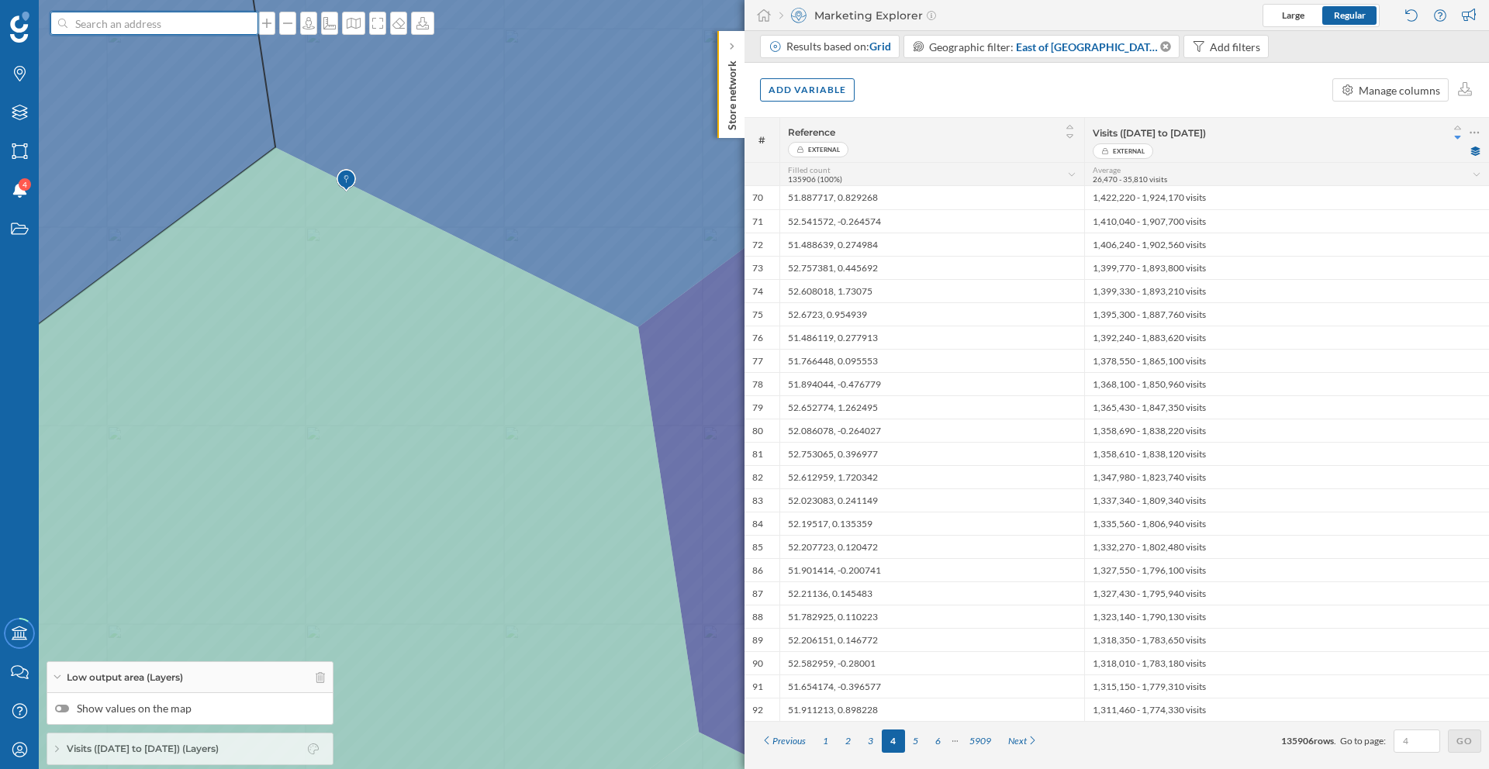
click at [118, 28] on input at bounding box center [154, 23] width 174 height 23
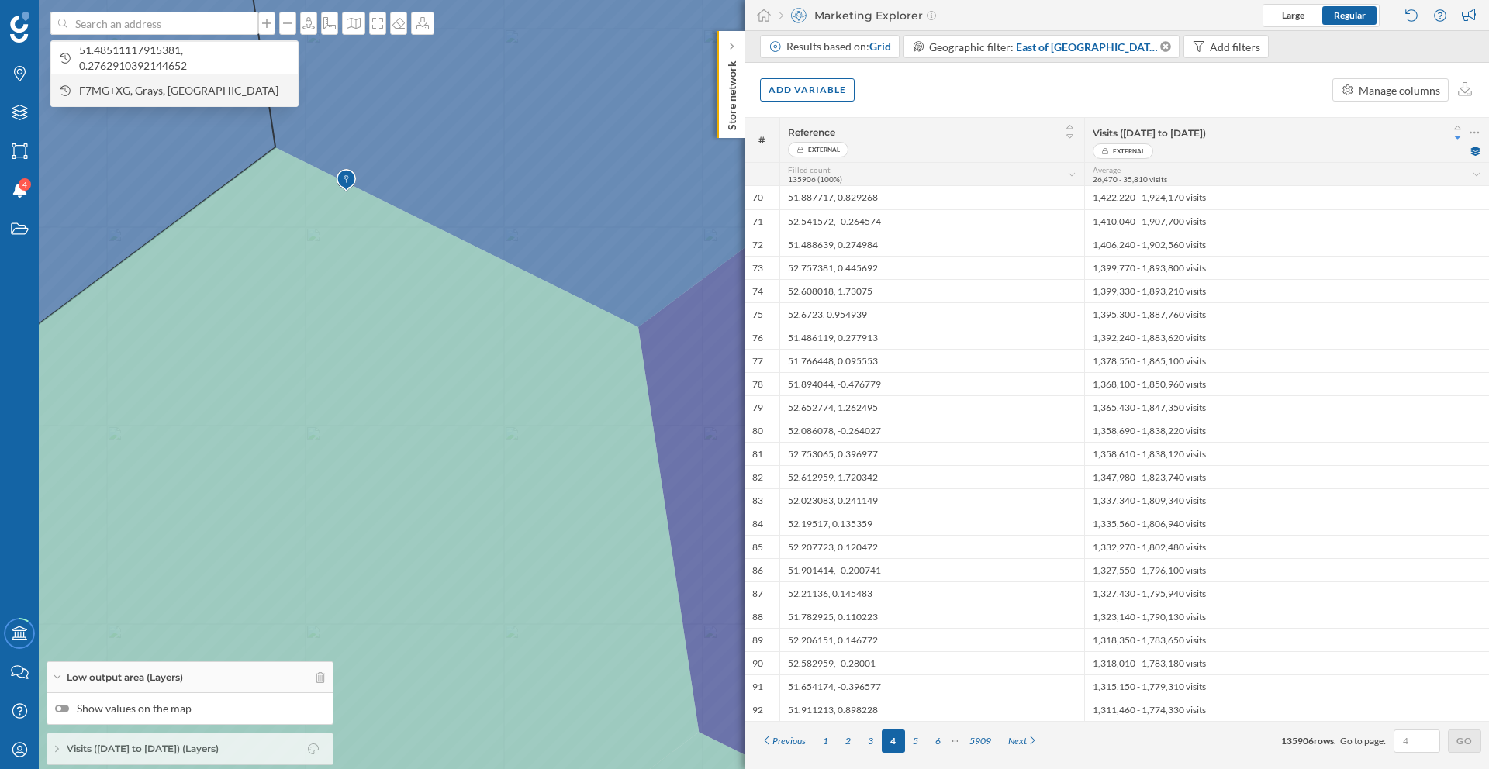
click at [144, 81] on div "F7MG+XG, Grays, [GEOGRAPHIC_DATA]" at bounding box center [174, 90] width 247 height 33
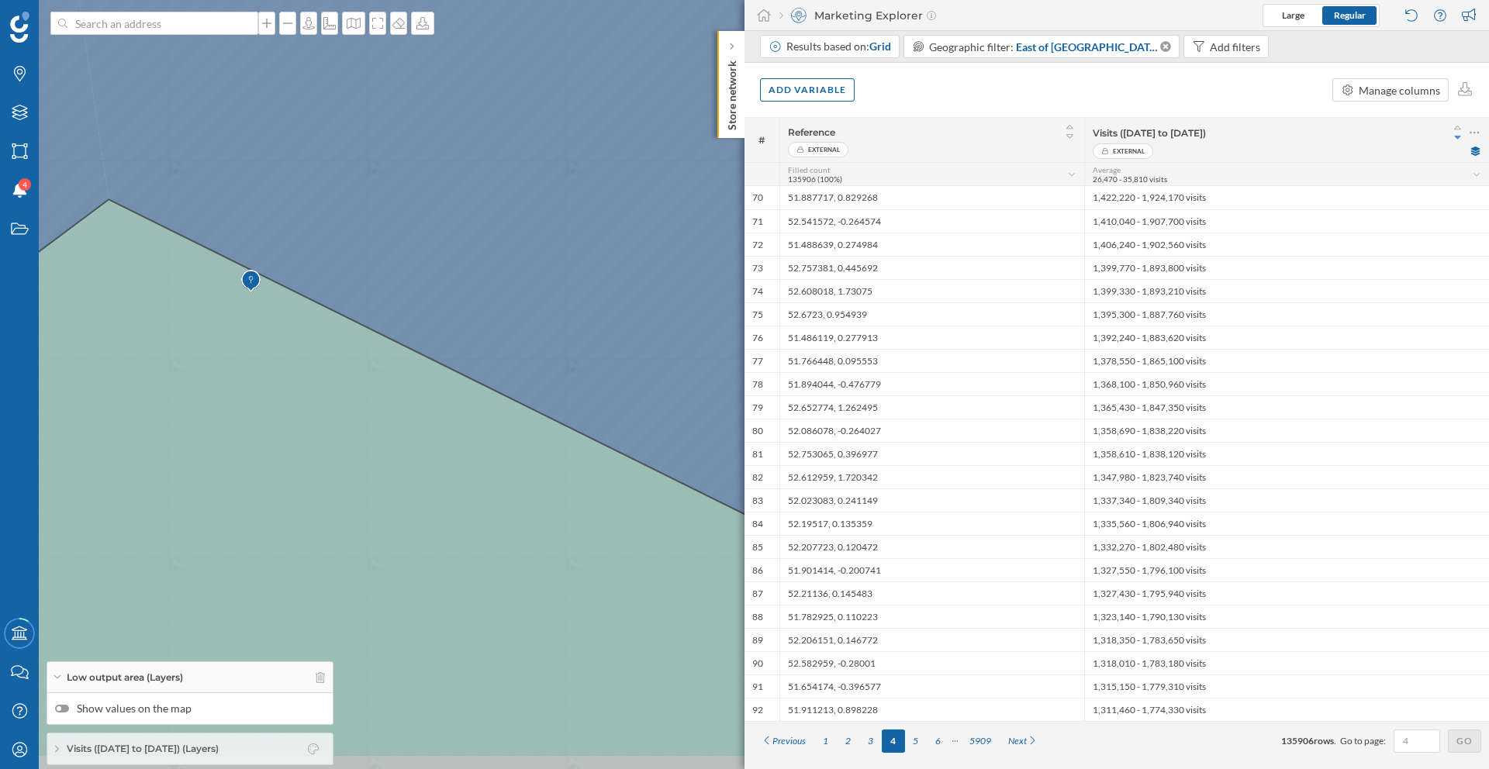
drag, startPoint x: 440, startPoint y: 443, endPoint x: 454, endPoint y: 406, distance: 40.0
click at [454, 406] on icon at bounding box center [754, 353] width 1793 height 929
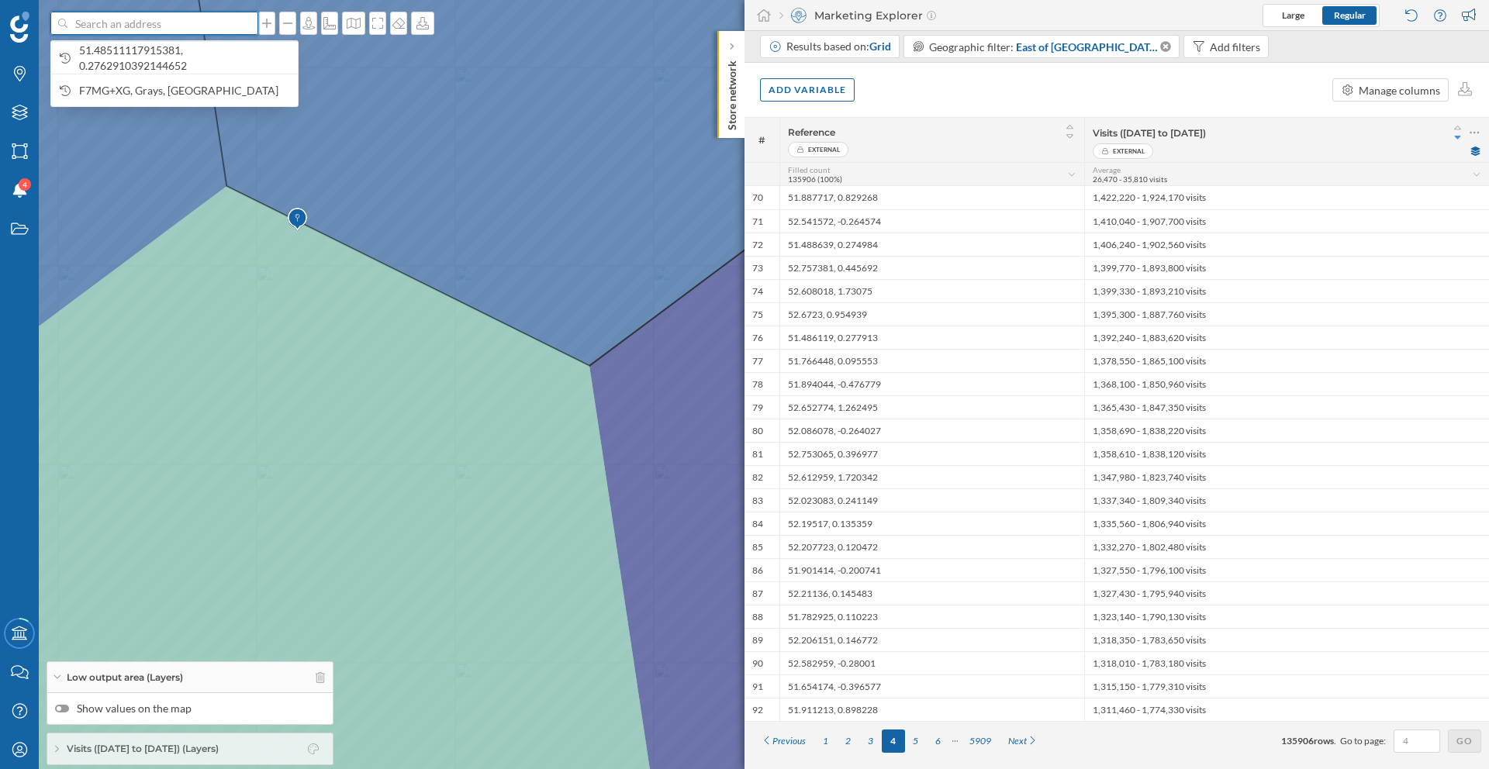
click at [162, 31] on input at bounding box center [154, 23] width 174 height 23
paste input "VH9J+3J Braintree UK"
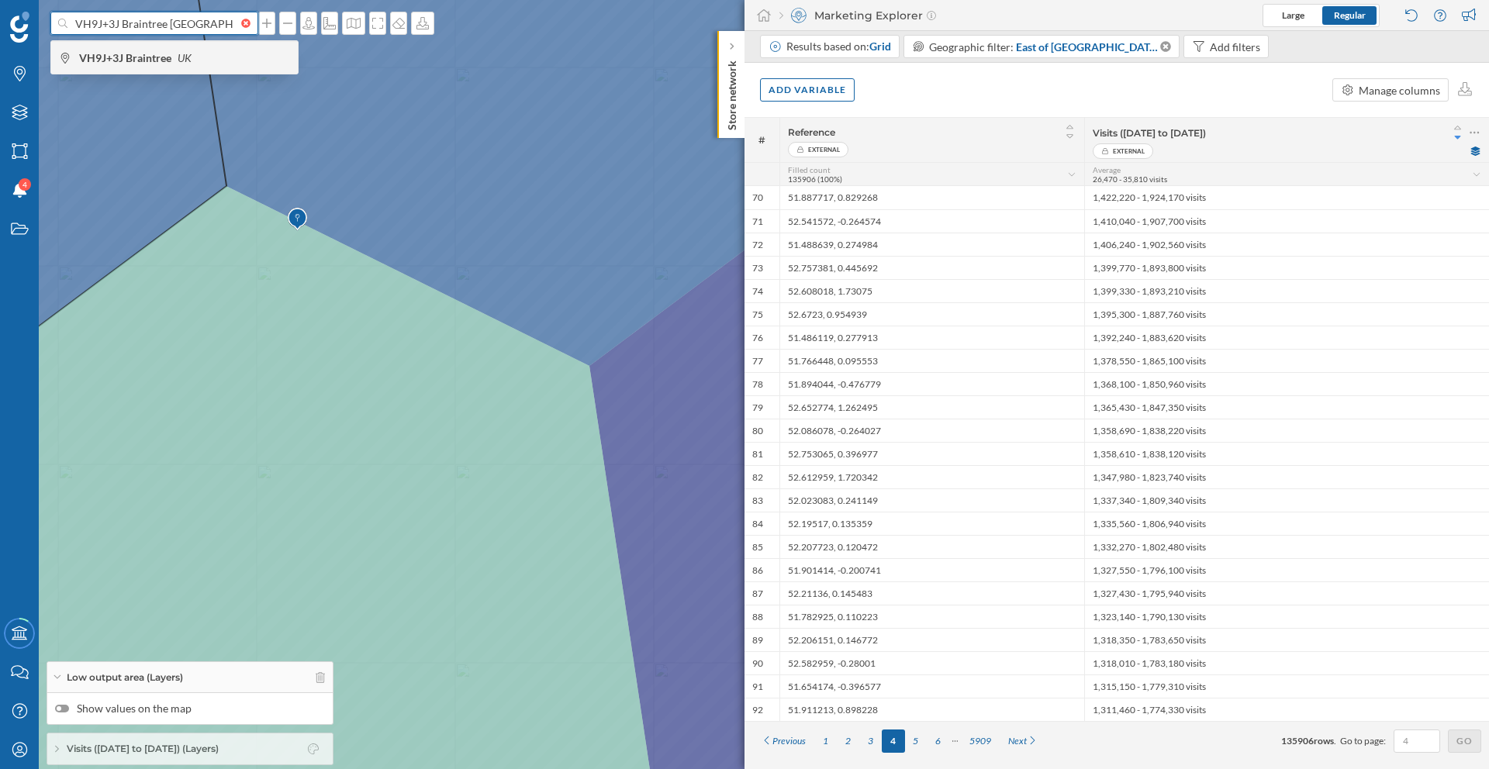
type input "VH9J+3J Braintree UK"
click at [229, 62] on span "VH9J+3J Braintree UK" at bounding box center [184, 58] width 211 height 16
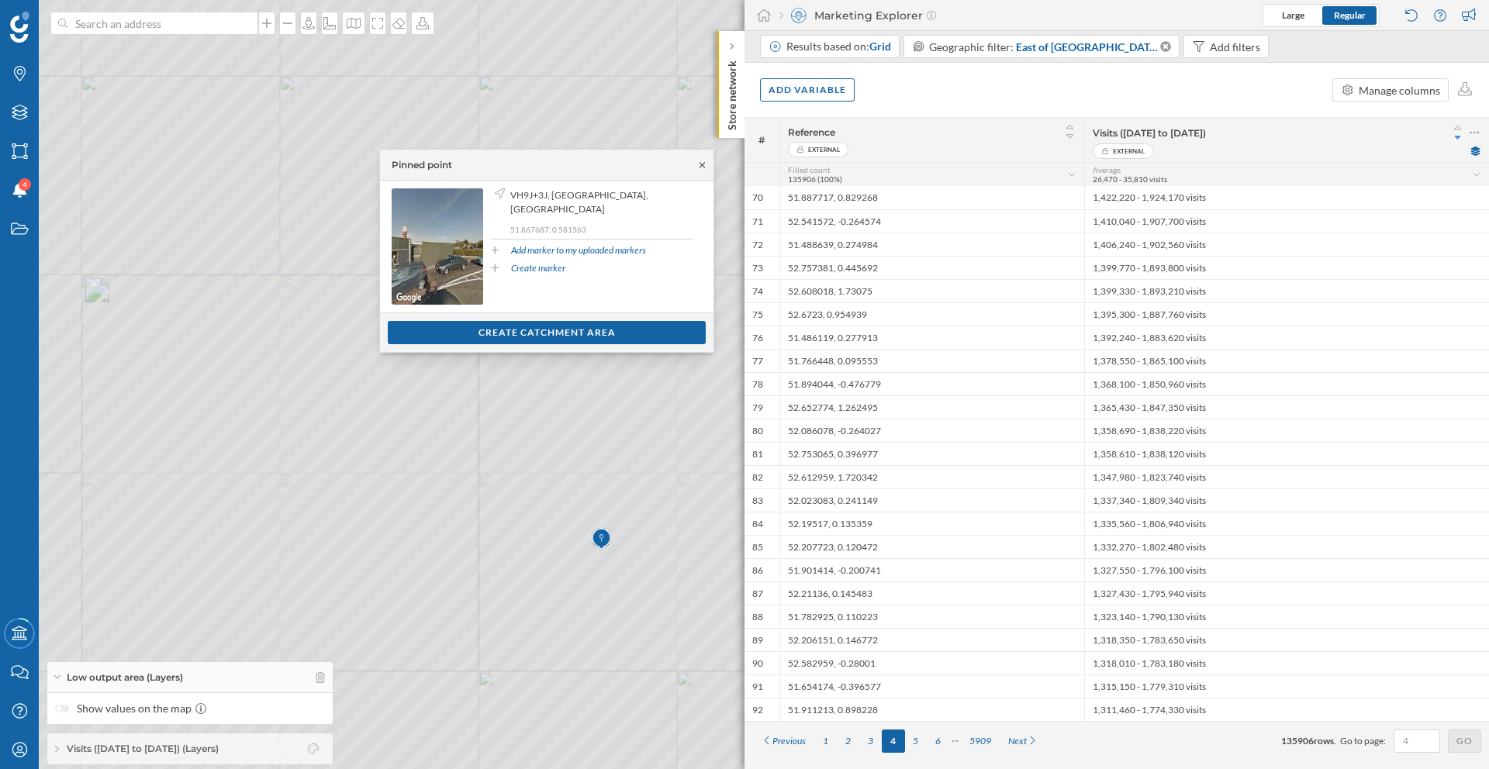
click at [701, 163] on icon at bounding box center [702, 164] width 12 height 9
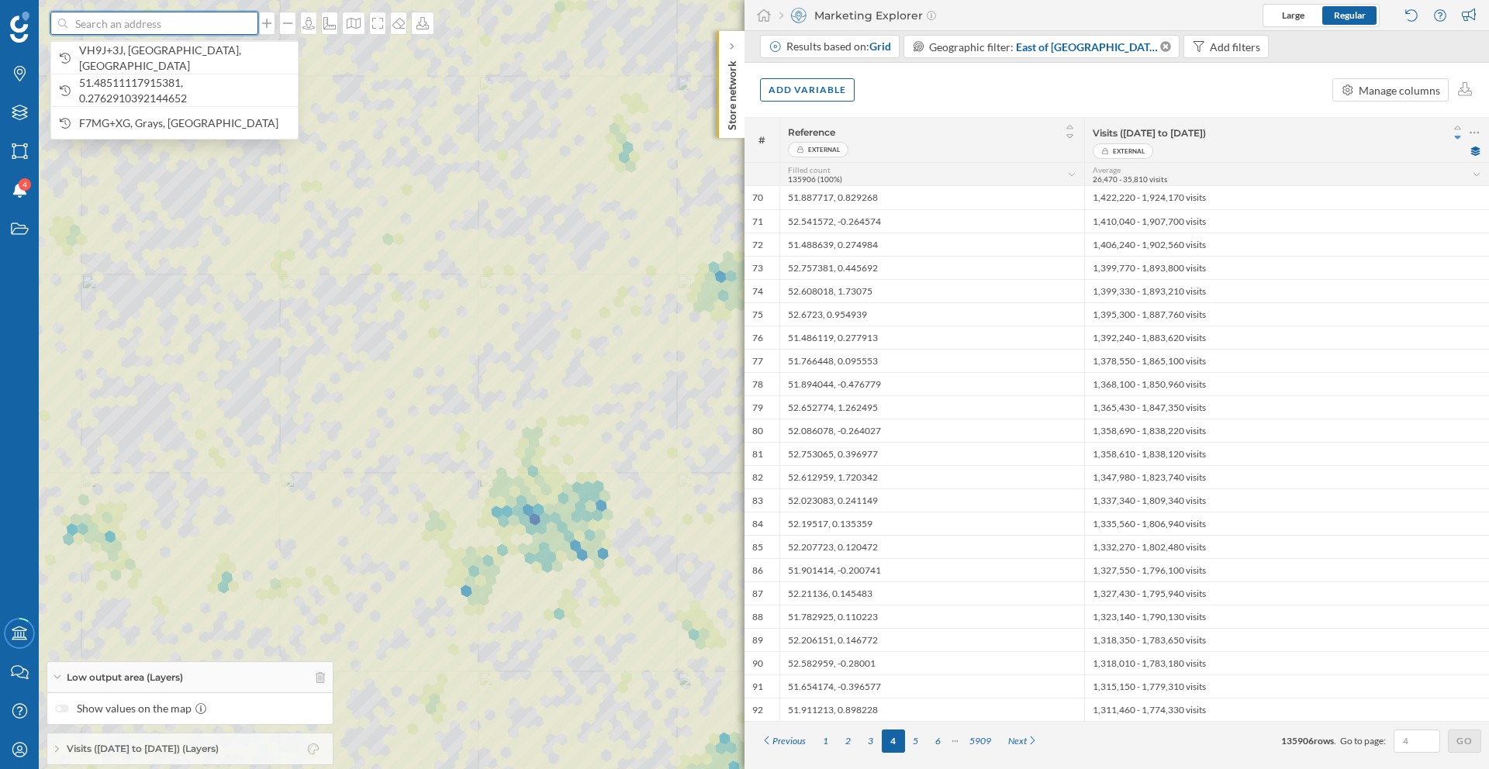
click at [166, 26] on input at bounding box center [154, 23] width 174 height 23
click at [164, 63] on span "VH9J+3J, Braintree, UK" at bounding box center [184, 58] width 211 height 31
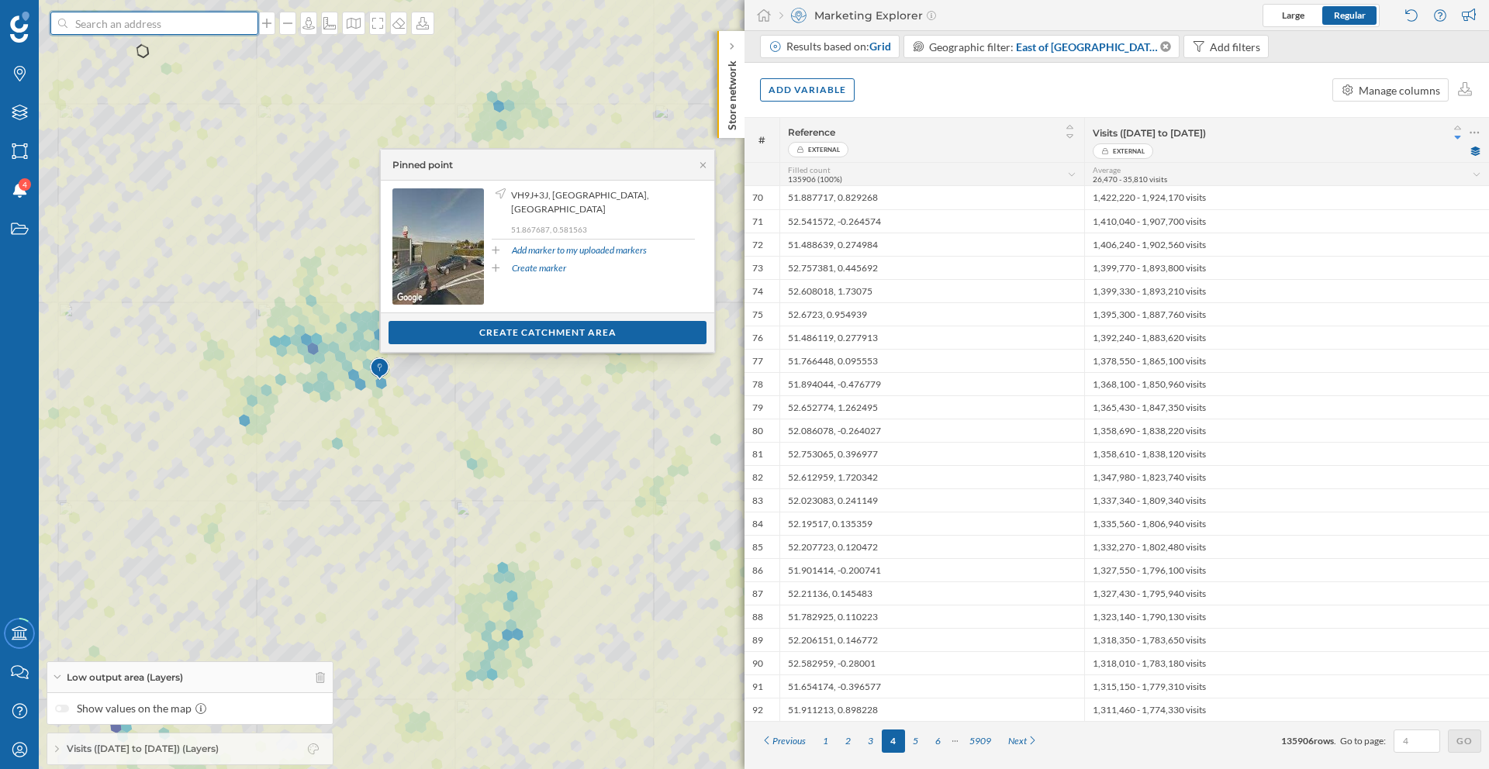
click at [147, 22] on input at bounding box center [154, 23] width 174 height 23
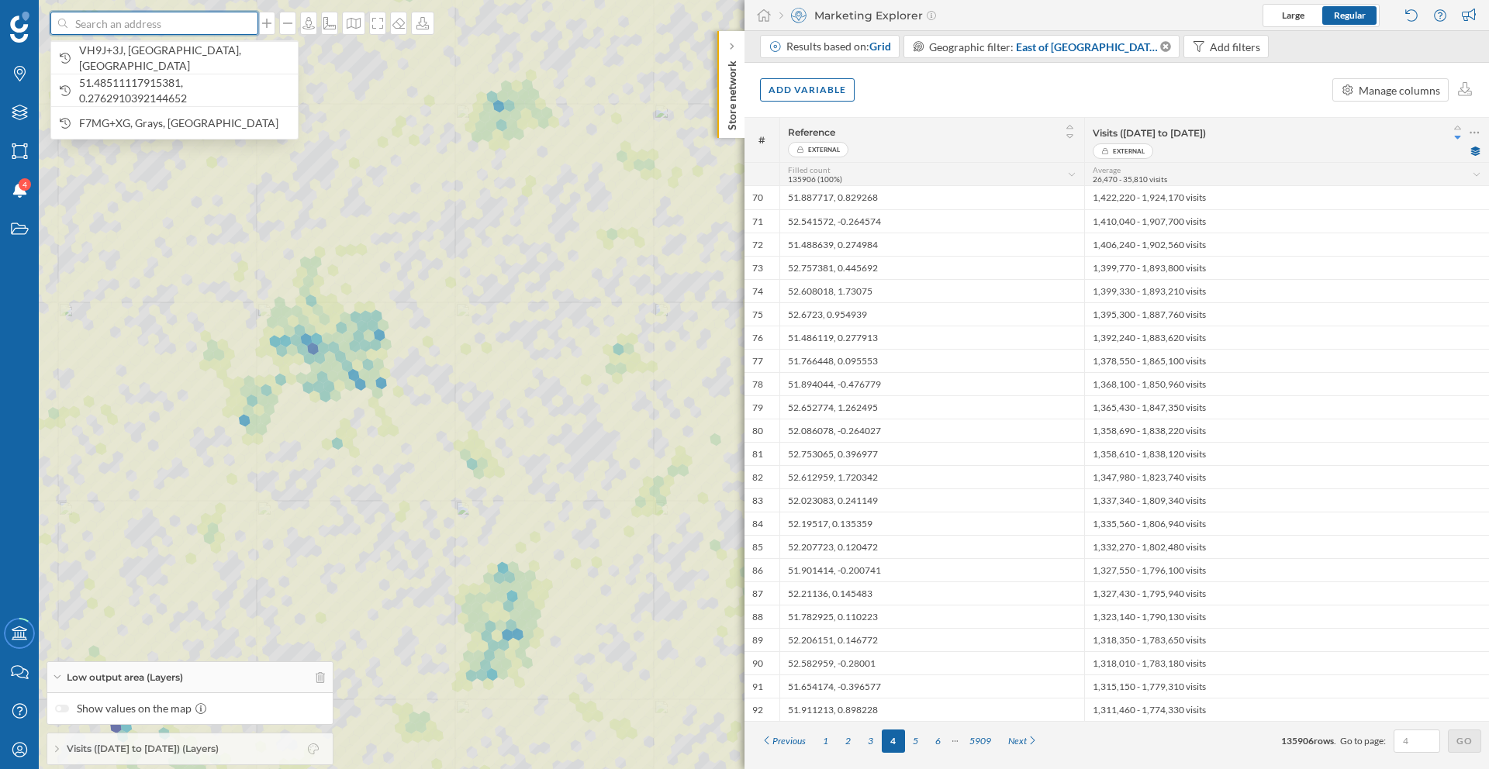
paste input "Voyager Dr Norton Canes Cannock WS11 8XP UK"
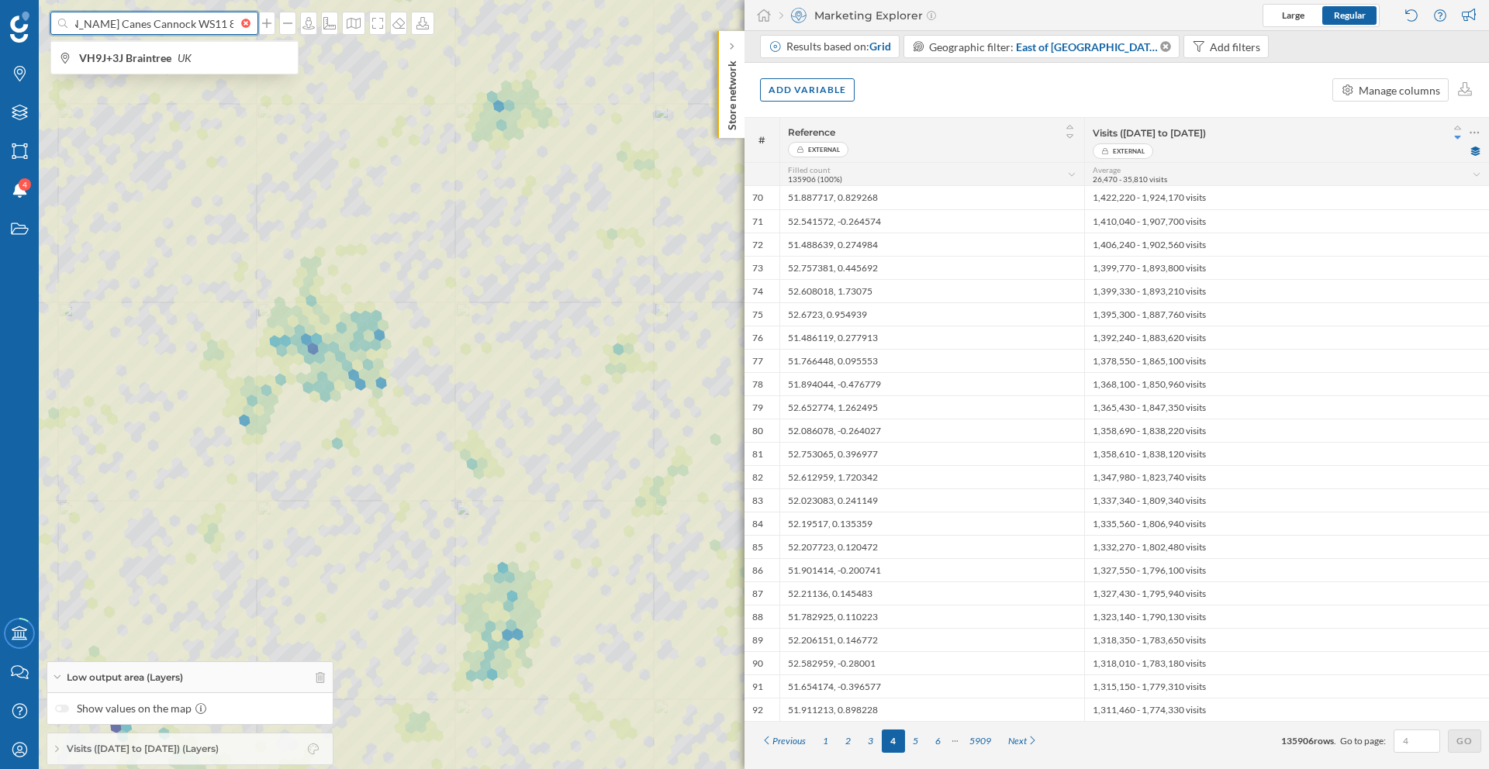
type input "Voyager Dr Norton Canes Cannock WS11 8XP UK"
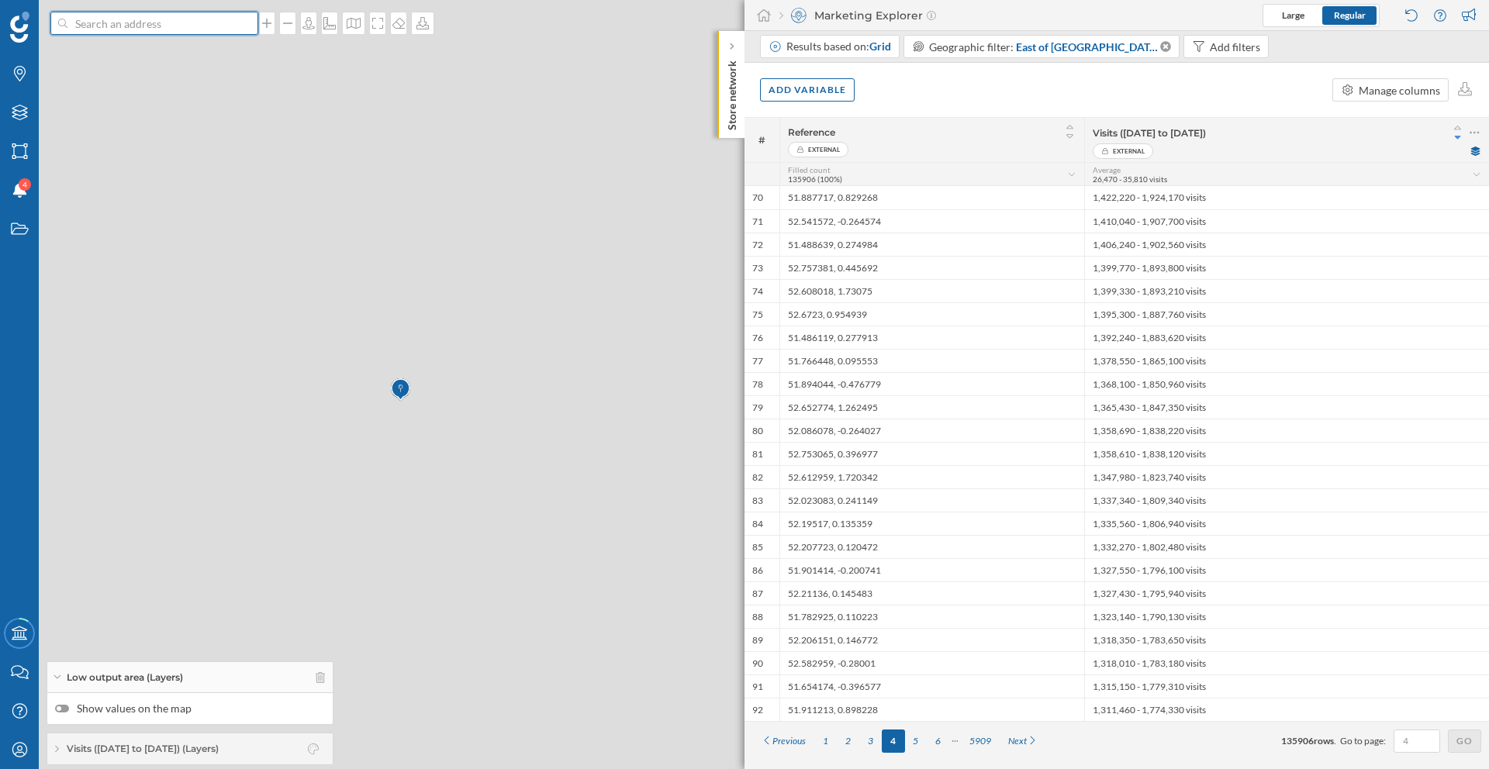
scroll to position [0, 0]
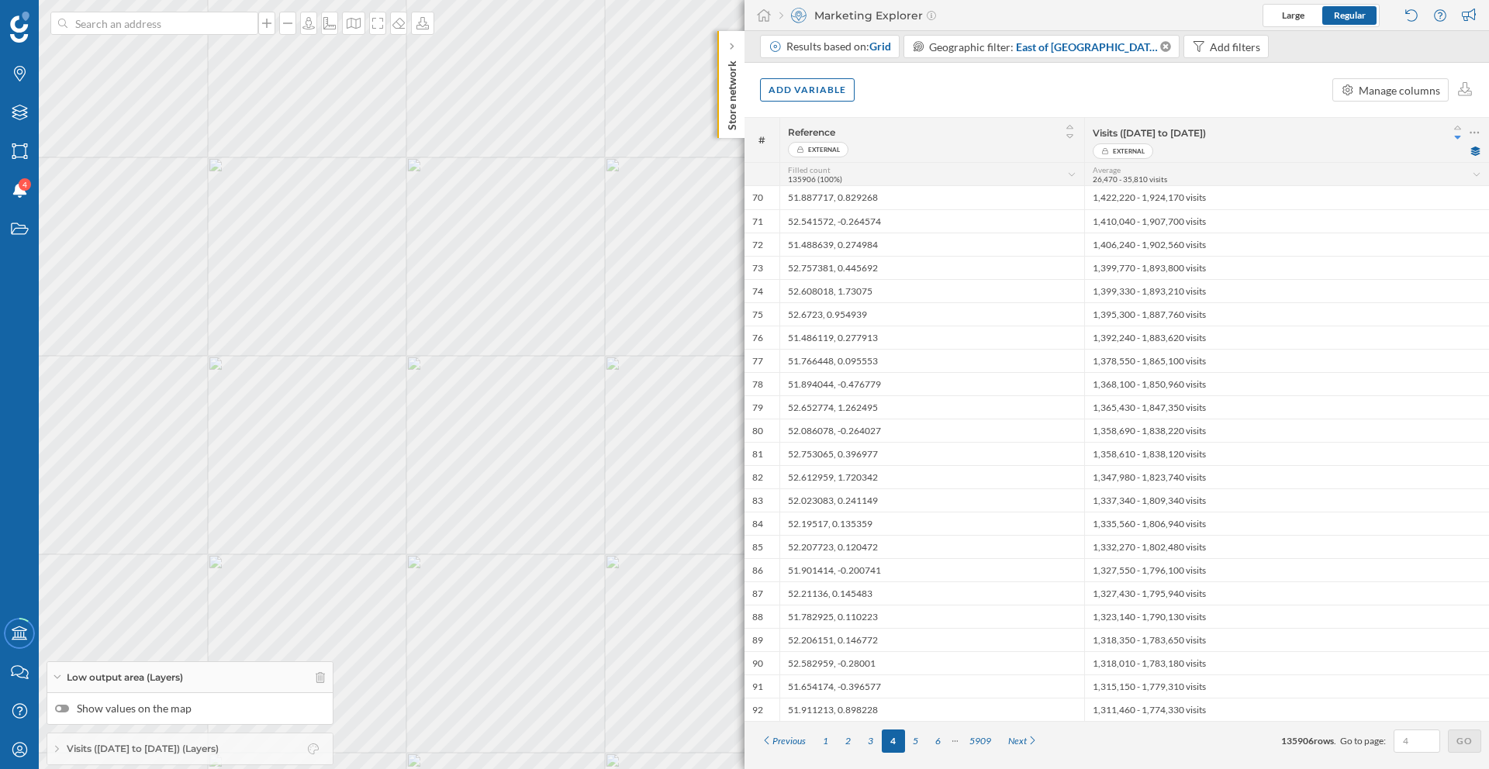
drag, startPoint x: 623, startPoint y: 509, endPoint x: 499, endPoint y: 503, distance: 124.2
click at [499, 503] on div "© Mapbox © OpenStreetMap Improve this map" at bounding box center [744, 384] width 1489 height 769
click at [1476, 156] on div "External" at bounding box center [1286, 151] width 388 height 16
click at [1477, 154] on icon at bounding box center [1475, 151] width 9 height 9
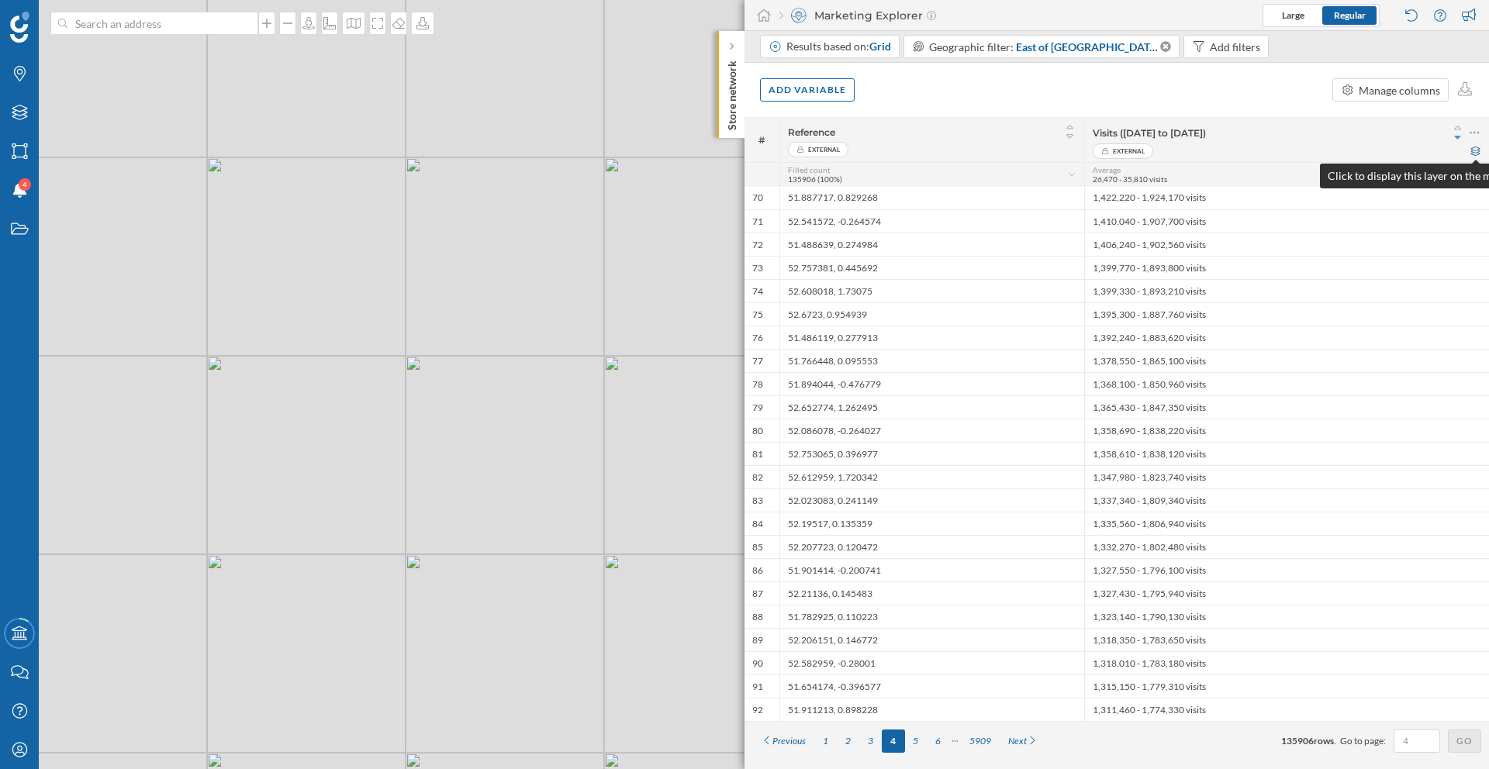
click at [1477, 153] on icon at bounding box center [1475, 151] width 12 height 9
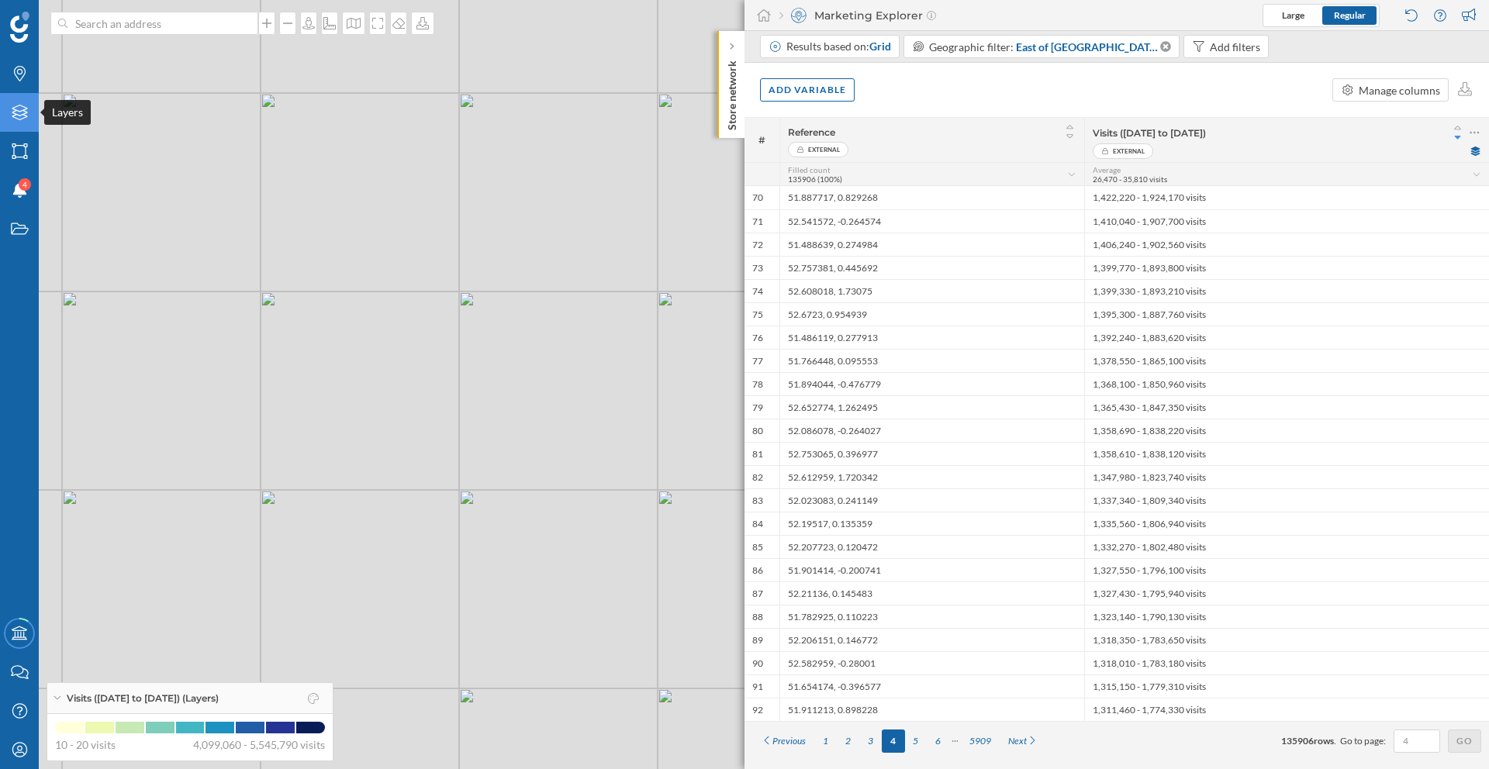
click at [20, 116] on icon at bounding box center [20, 113] width 16 height 16
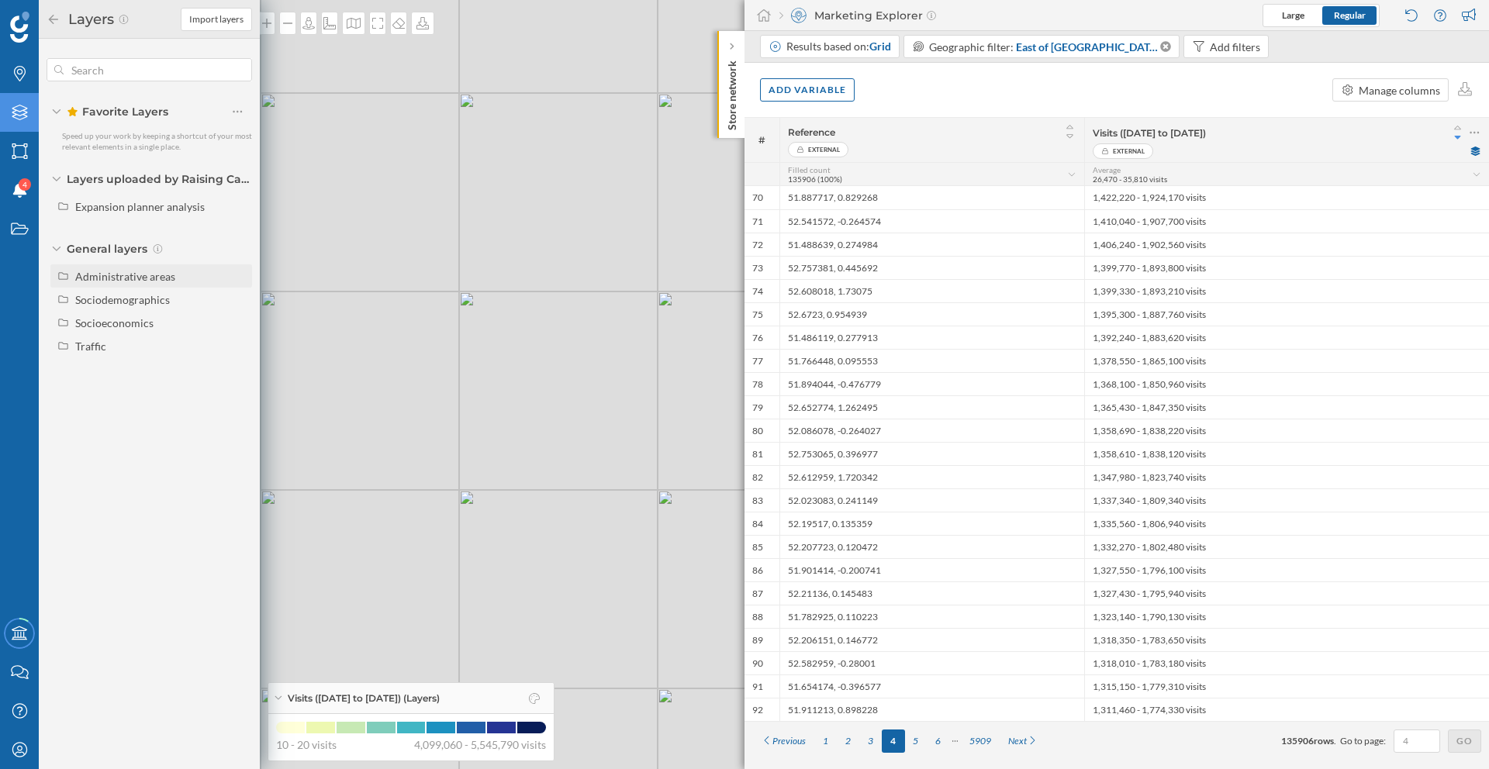
click at [119, 281] on div "Administrative areas" at bounding box center [125, 276] width 100 height 13
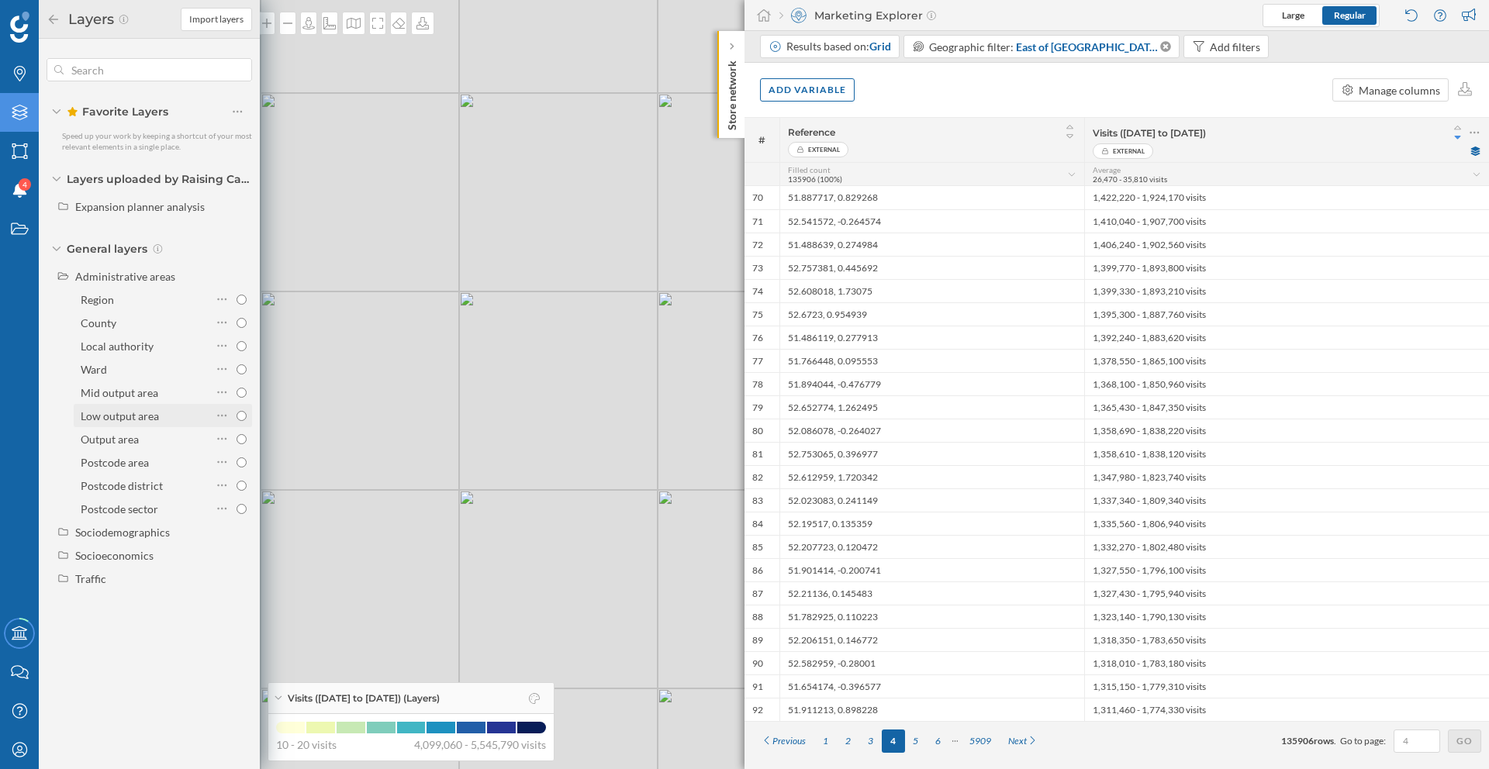
click at [233, 425] on span at bounding box center [226, 416] width 21 height 22
click at [236, 421] on input "Low output area" at bounding box center [241, 416] width 10 height 10
radio input "true"
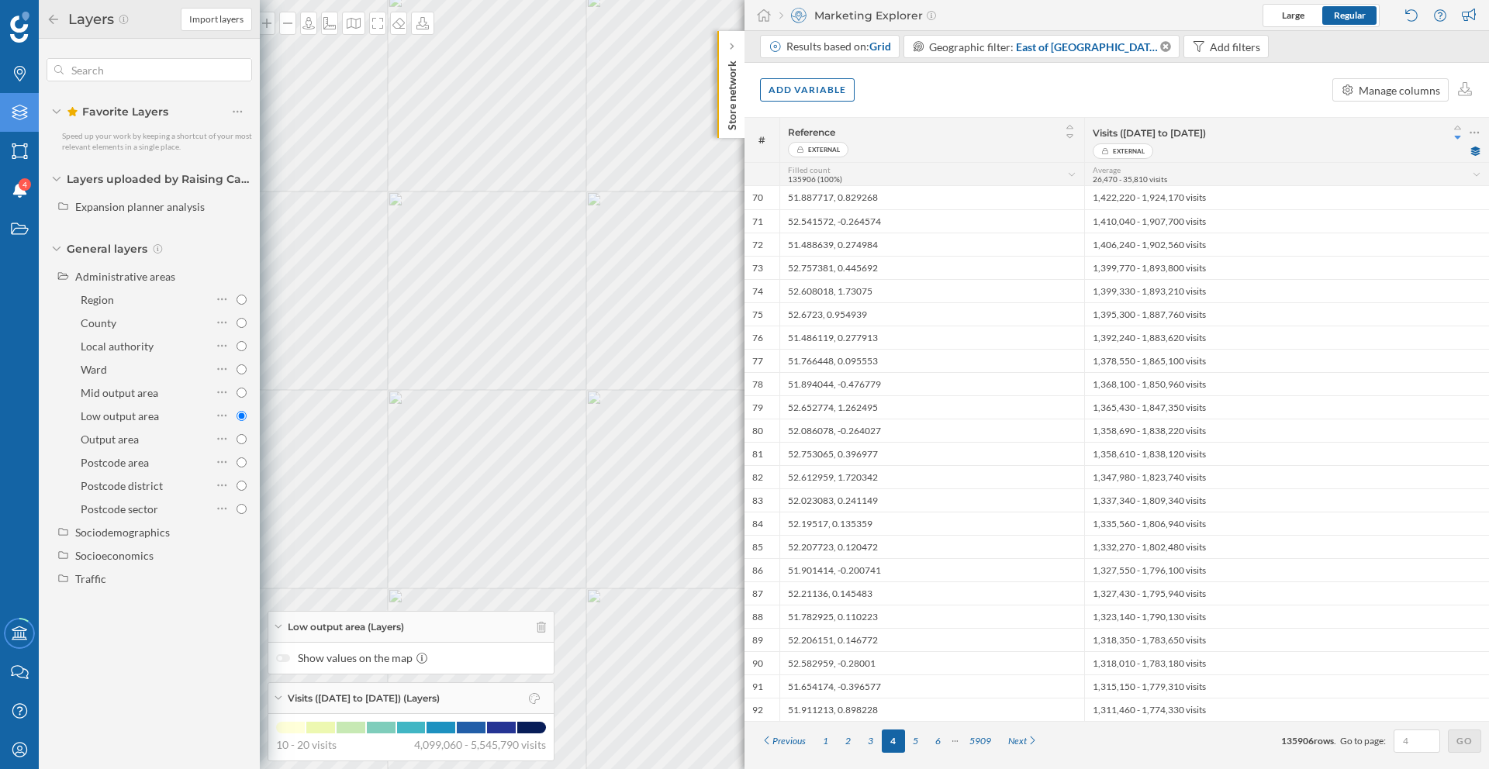
drag, startPoint x: 461, startPoint y: 497, endPoint x: 302, endPoint y: 464, distance: 163.2
click at [302, 464] on div "© Mapbox © OpenStreetMap Improve this map" at bounding box center [744, 384] width 1489 height 769
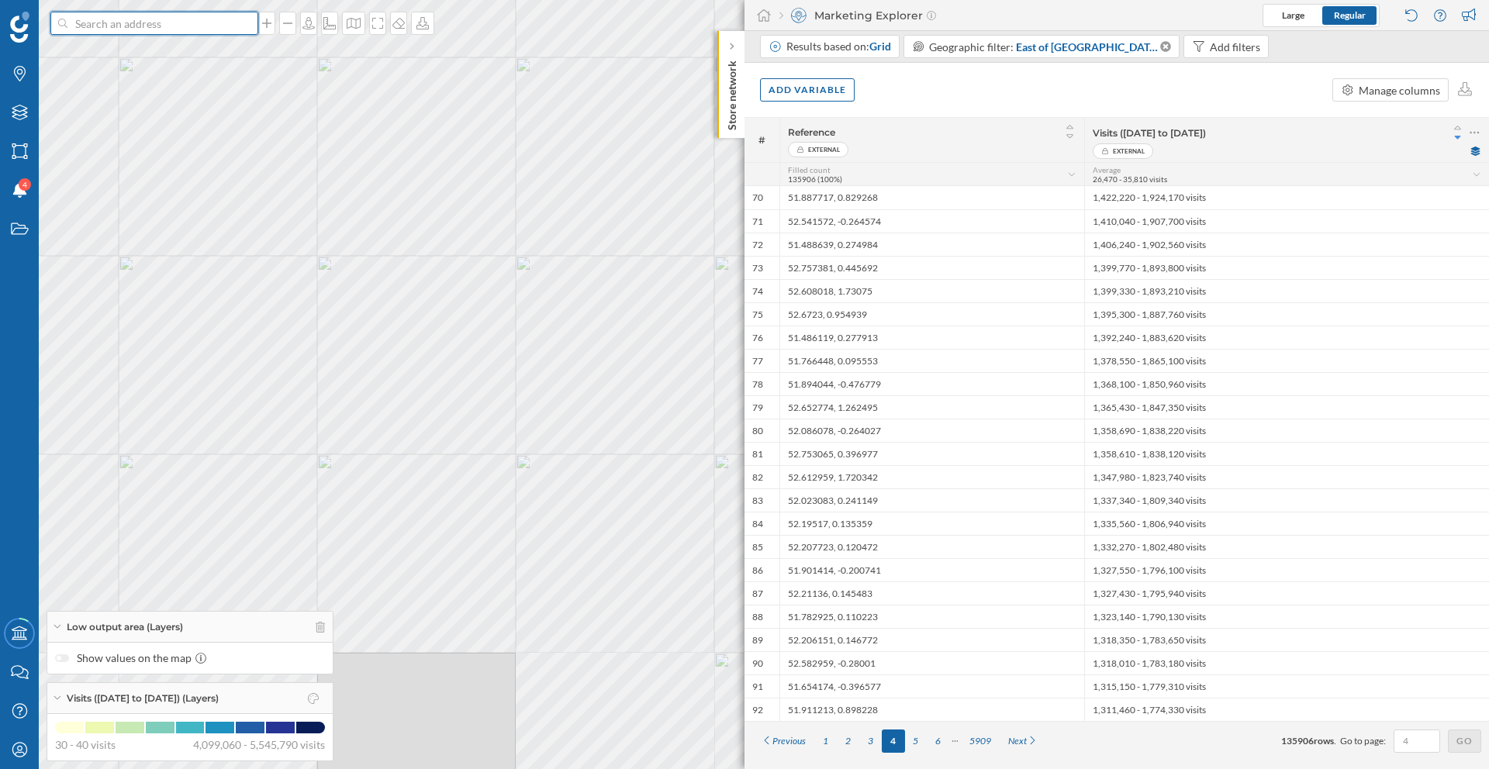
click at [173, 25] on input at bounding box center [154, 23] width 174 height 23
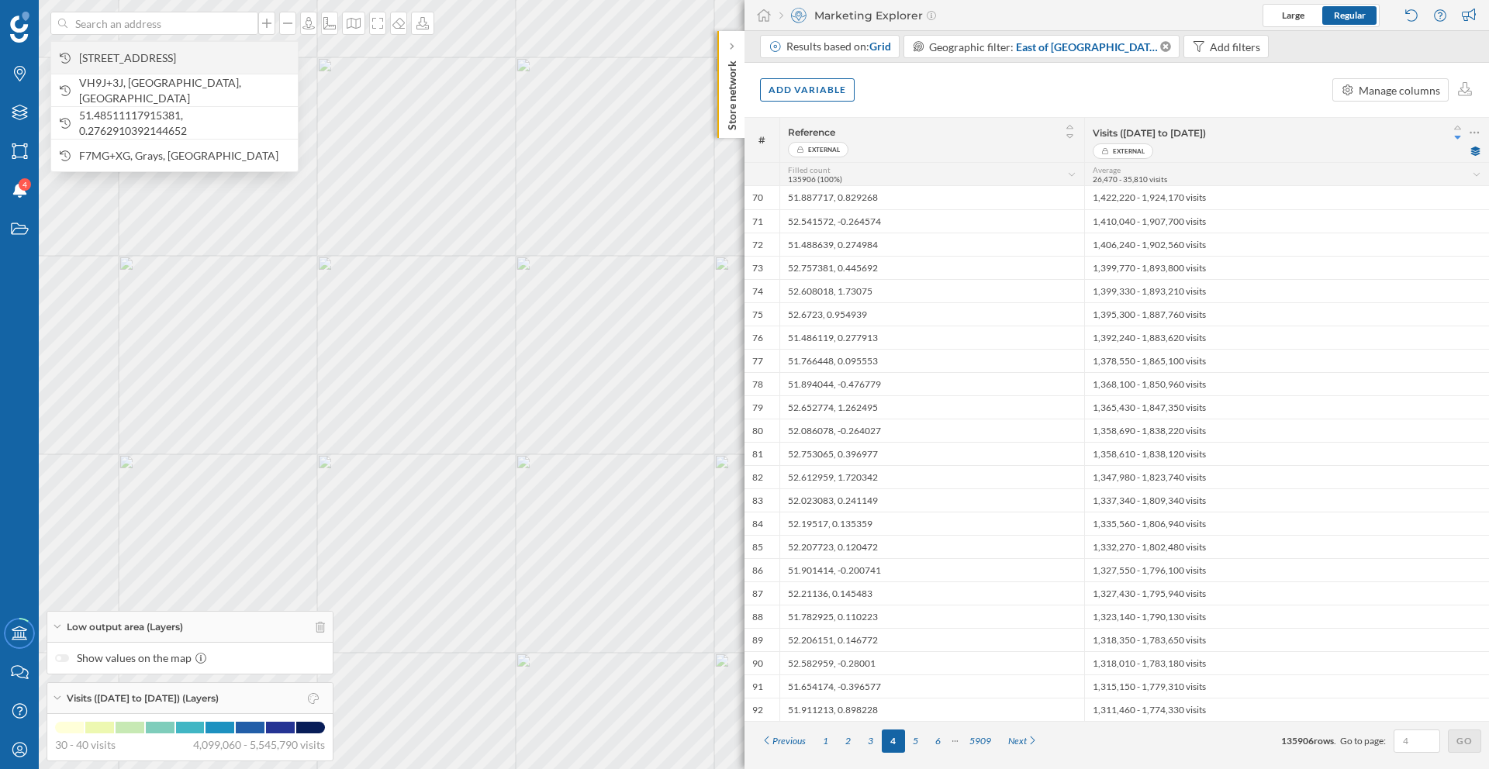
click at [178, 53] on span "[STREET_ADDRESS]" at bounding box center [184, 58] width 211 height 16
drag, startPoint x: 380, startPoint y: 415, endPoint x: 323, endPoint y: 450, distance: 67.2
click at [323, 449] on div "© Mapbox © OpenStreetMap Improve this map" at bounding box center [744, 384] width 1489 height 769
click at [219, 709] on div "Visits ([DATE] to [DATE]) (Layers)" at bounding box center [189, 698] width 285 height 31
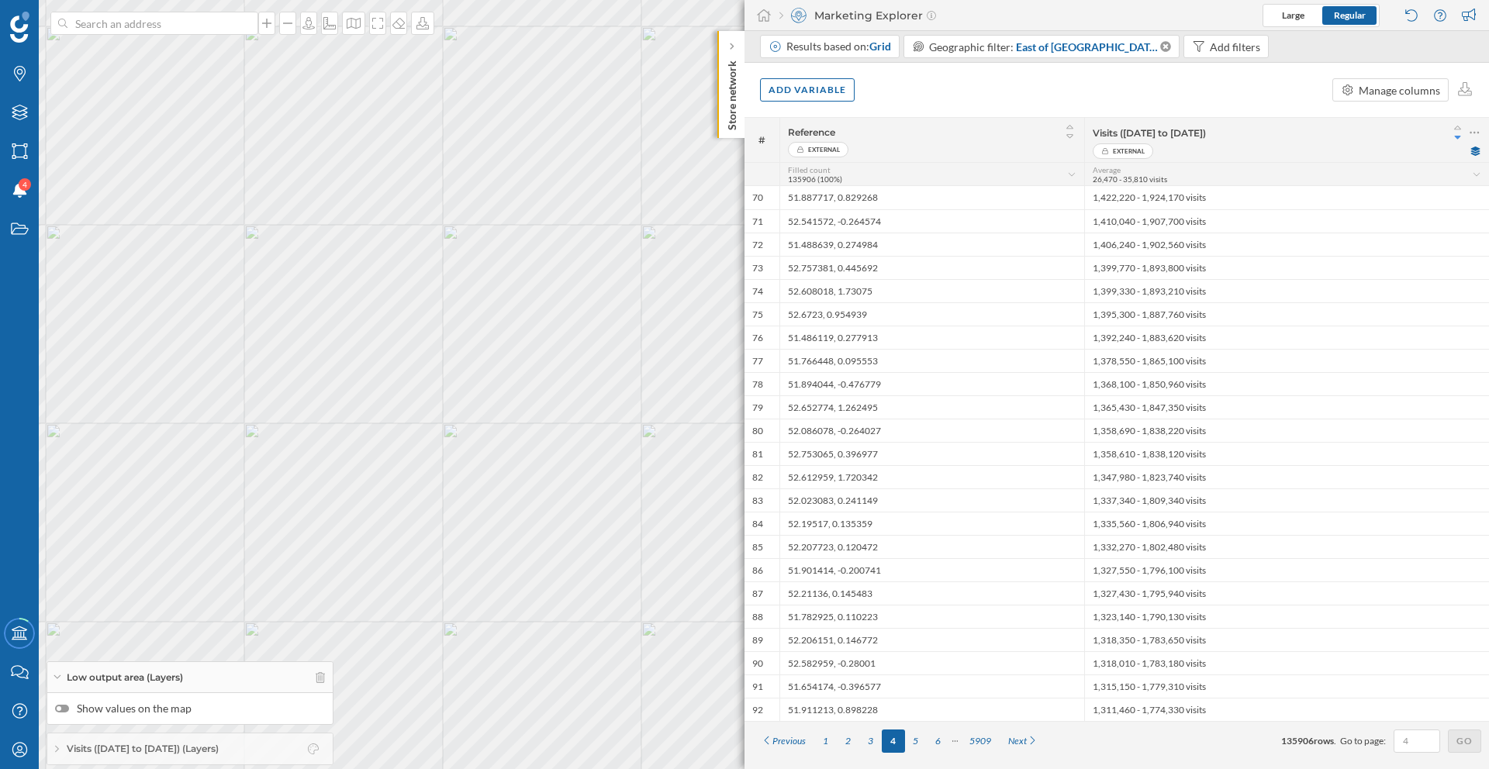
click at [196, 740] on div "Visits ([DATE] to [DATE]) (Layers)" at bounding box center [189, 748] width 285 height 31
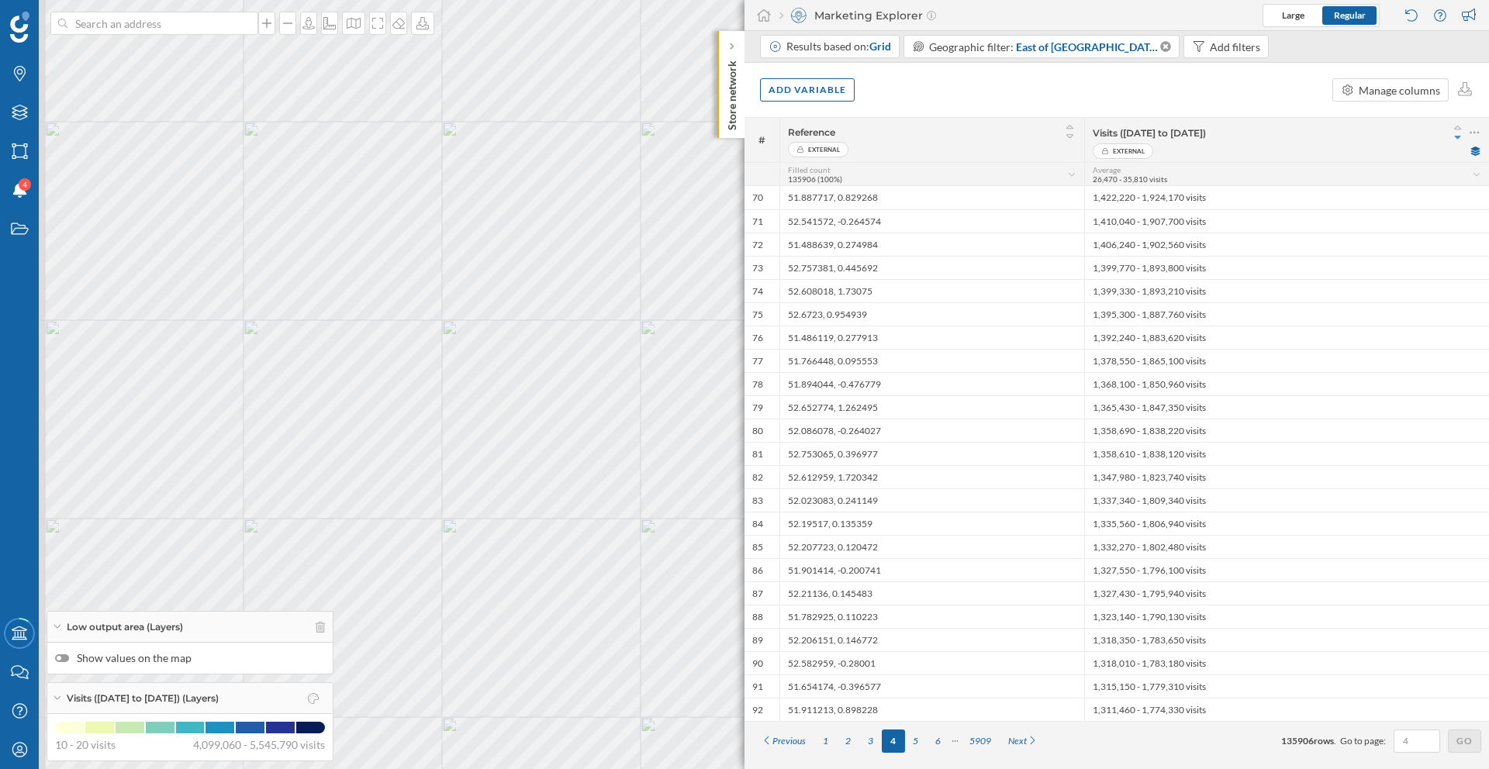
drag, startPoint x: 264, startPoint y: 450, endPoint x: 526, endPoint y: 464, distance: 262.5
click at [526, 464] on div "© Mapbox © OpenStreetMap Improve this map" at bounding box center [744, 384] width 1489 height 769
drag, startPoint x: 181, startPoint y: 439, endPoint x: 316, endPoint y: 474, distance: 138.6
click at [316, 474] on div "© Mapbox © OpenStreetMap Improve this map" at bounding box center [744, 384] width 1489 height 769
click at [1209, 162] on div "Average 26,470 - 35,810 visits" at bounding box center [1286, 173] width 405 height 23
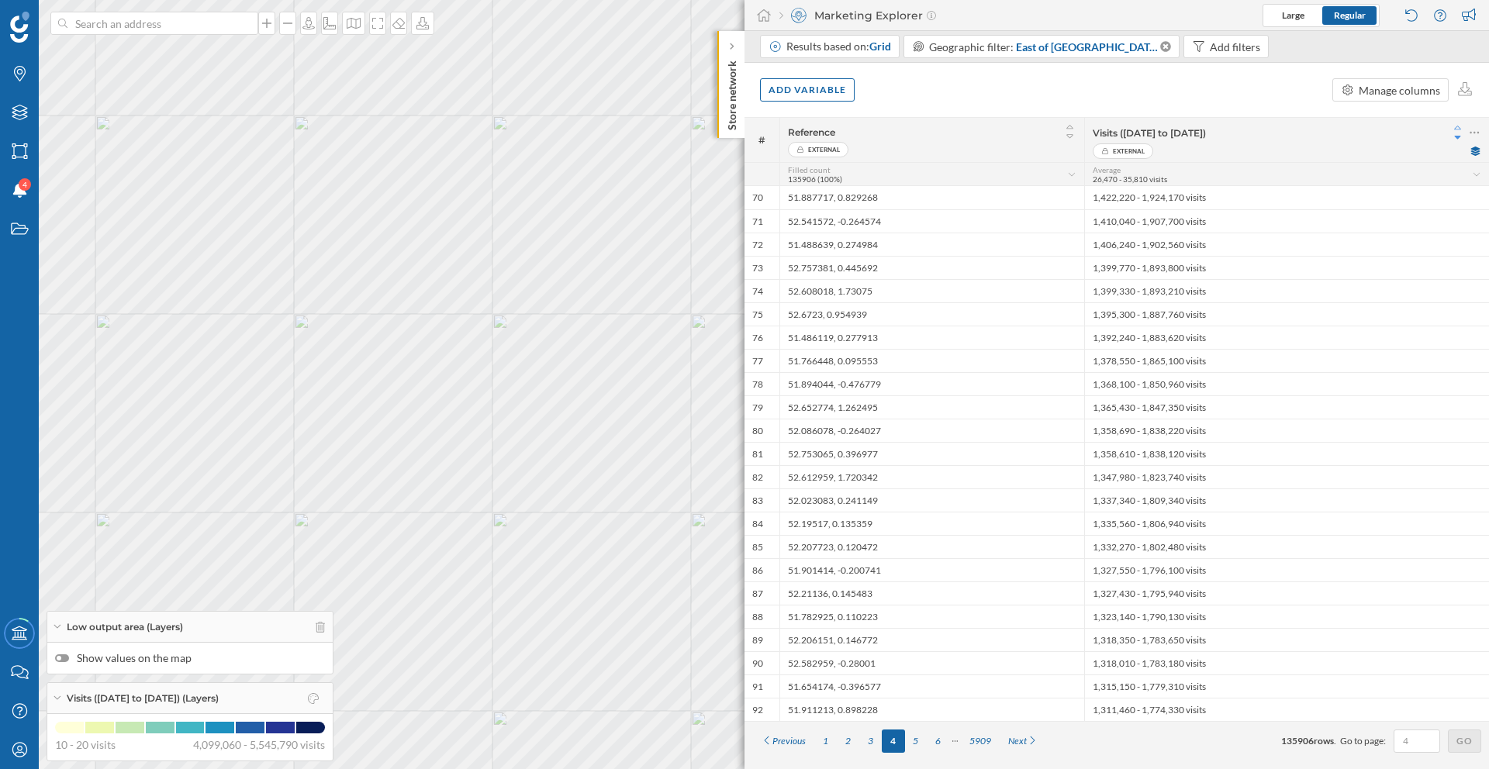
click at [1461, 129] on icon at bounding box center [1458, 128] width 14 height 11
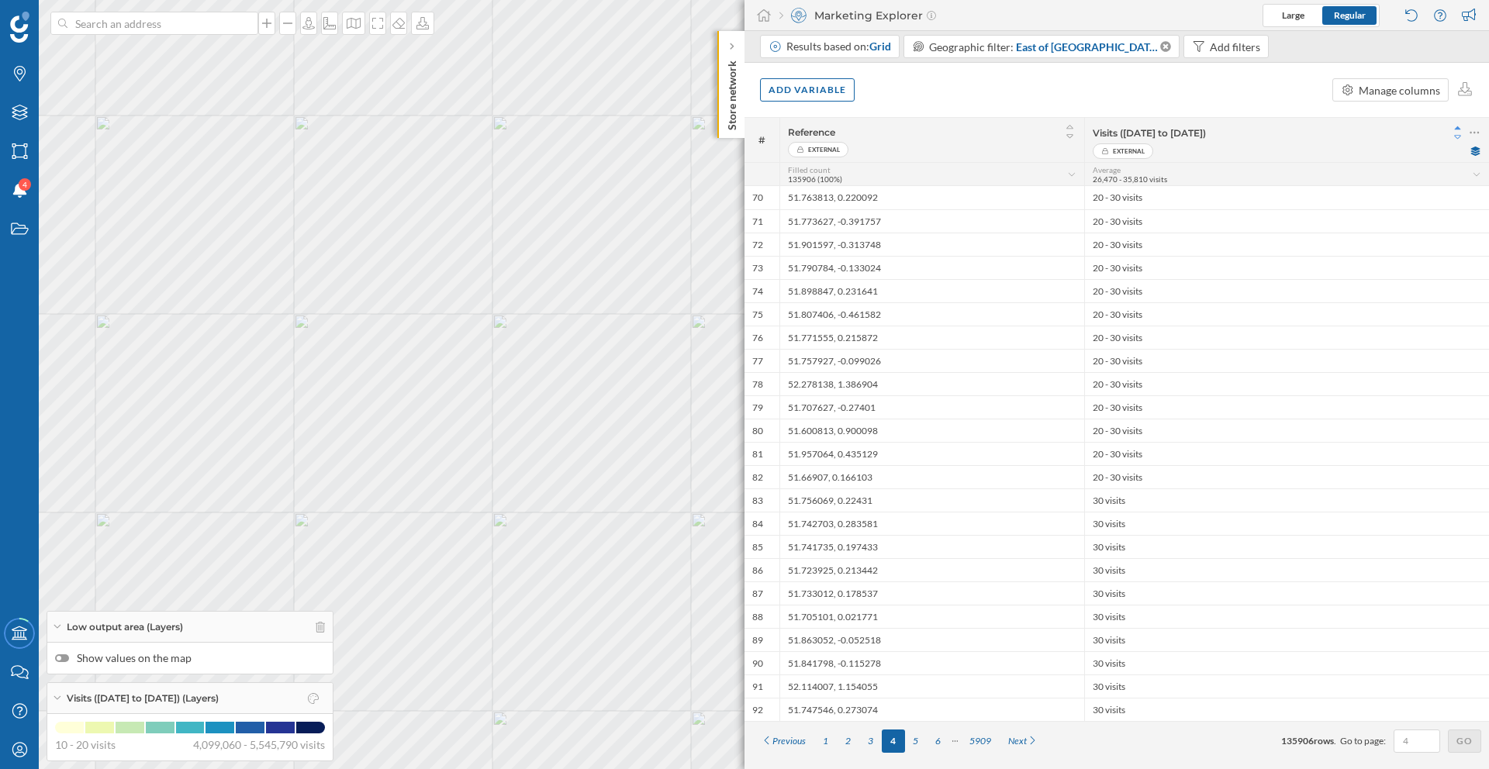
click at [1456, 140] on icon at bounding box center [1458, 137] width 14 height 11
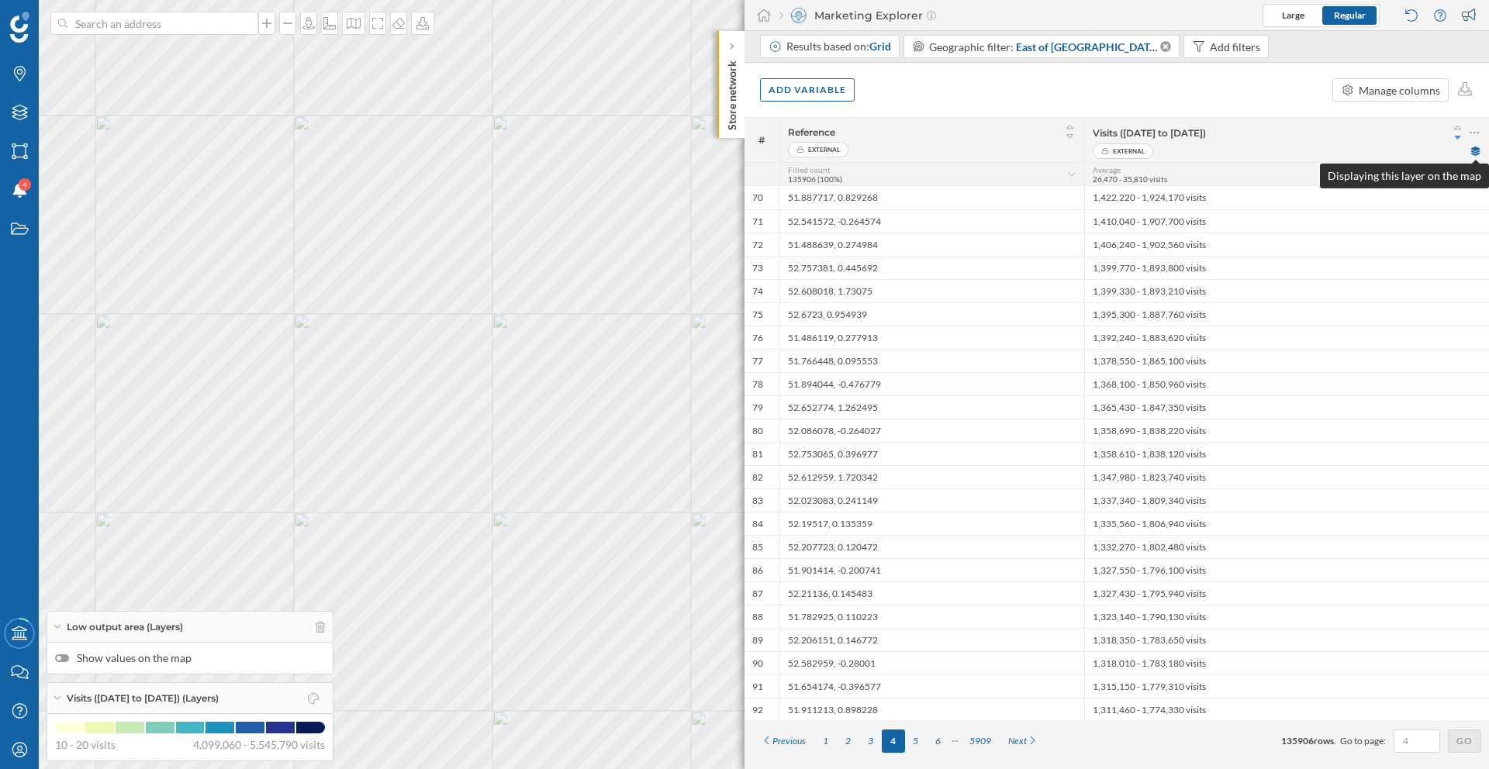
click at [1472, 149] on icon at bounding box center [1475, 151] width 9 height 9
click at [1436, 176] on div "Average 26,470 - 35,810 visits" at bounding box center [1281, 174] width 379 height 19
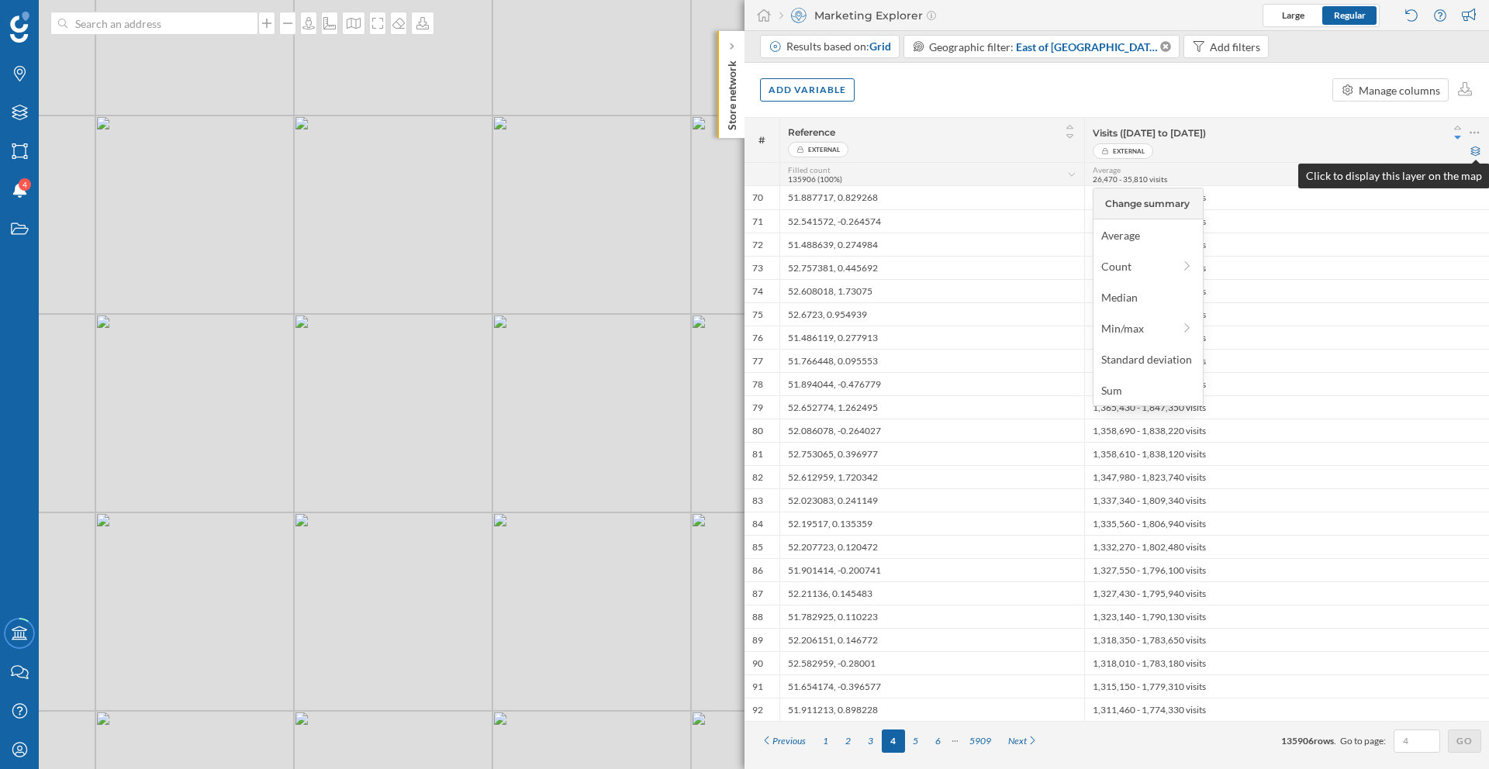
click at [1478, 150] on icon at bounding box center [1475, 151] width 12 height 9
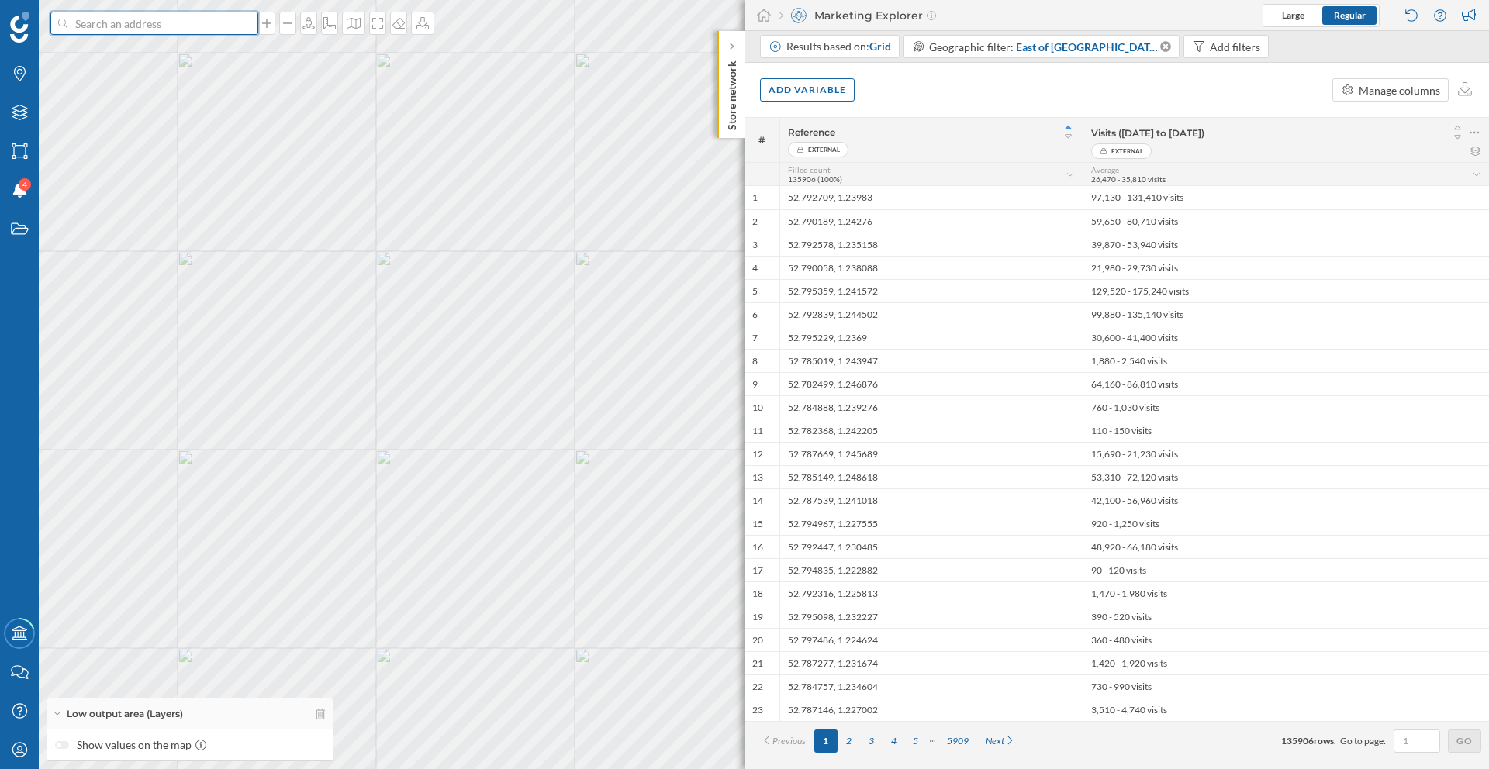
click at [177, 28] on input at bounding box center [154, 23] width 174 height 23
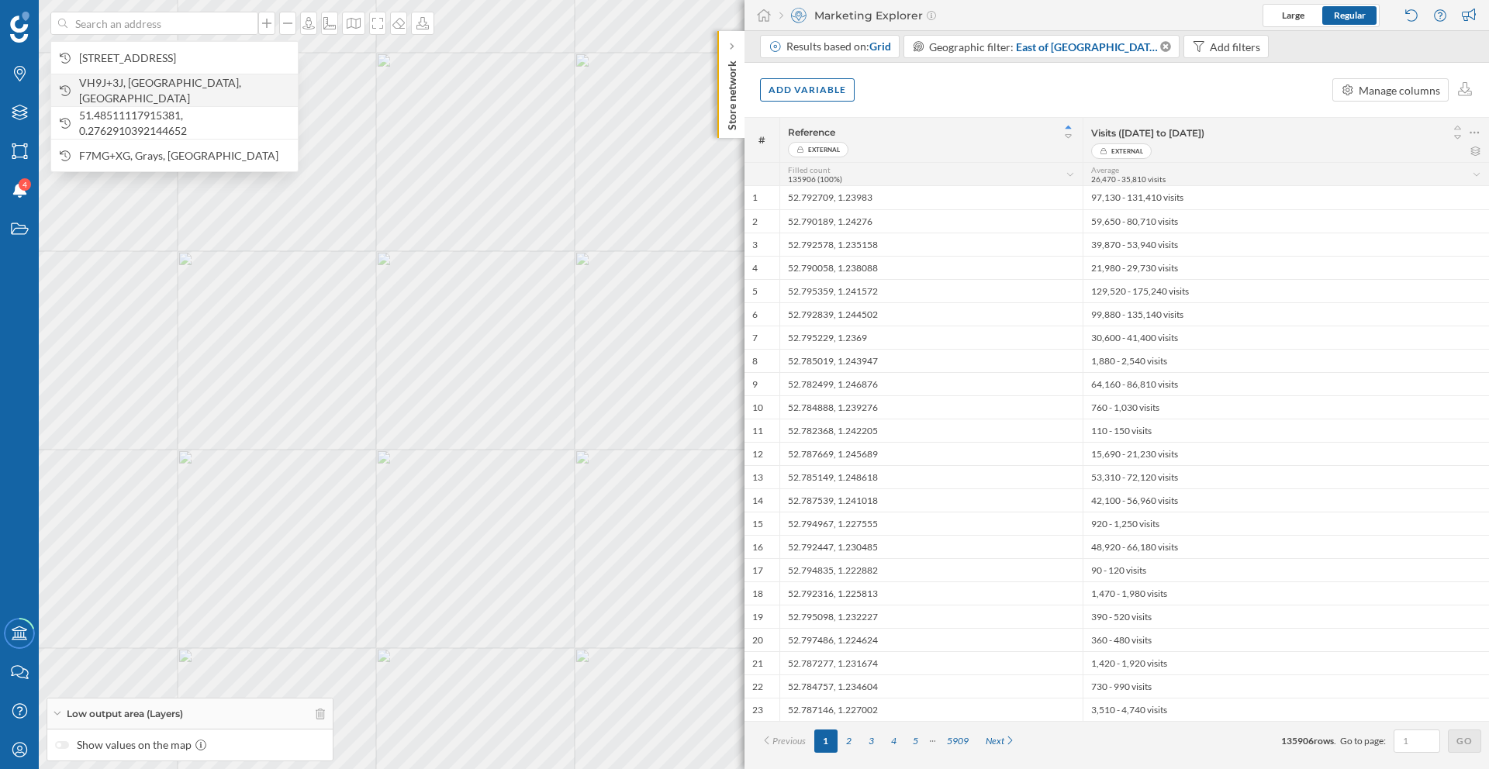
click at [205, 98] on div "VH9J+3J, [GEOGRAPHIC_DATA], [GEOGRAPHIC_DATA]" at bounding box center [174, 90] width 247 height 33
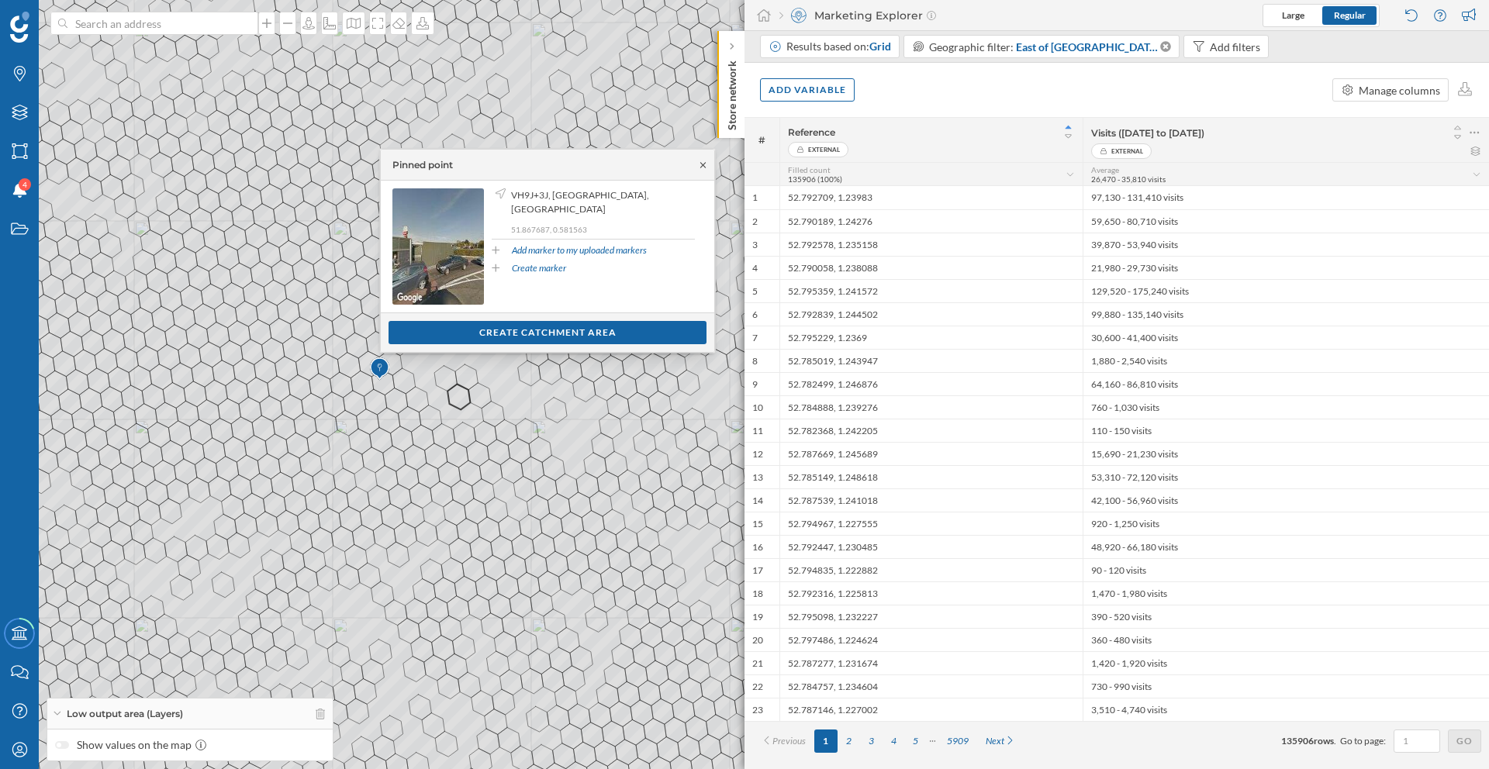
click at [701, 167] on icon at bounding box center [703, 164] width 12 height 9
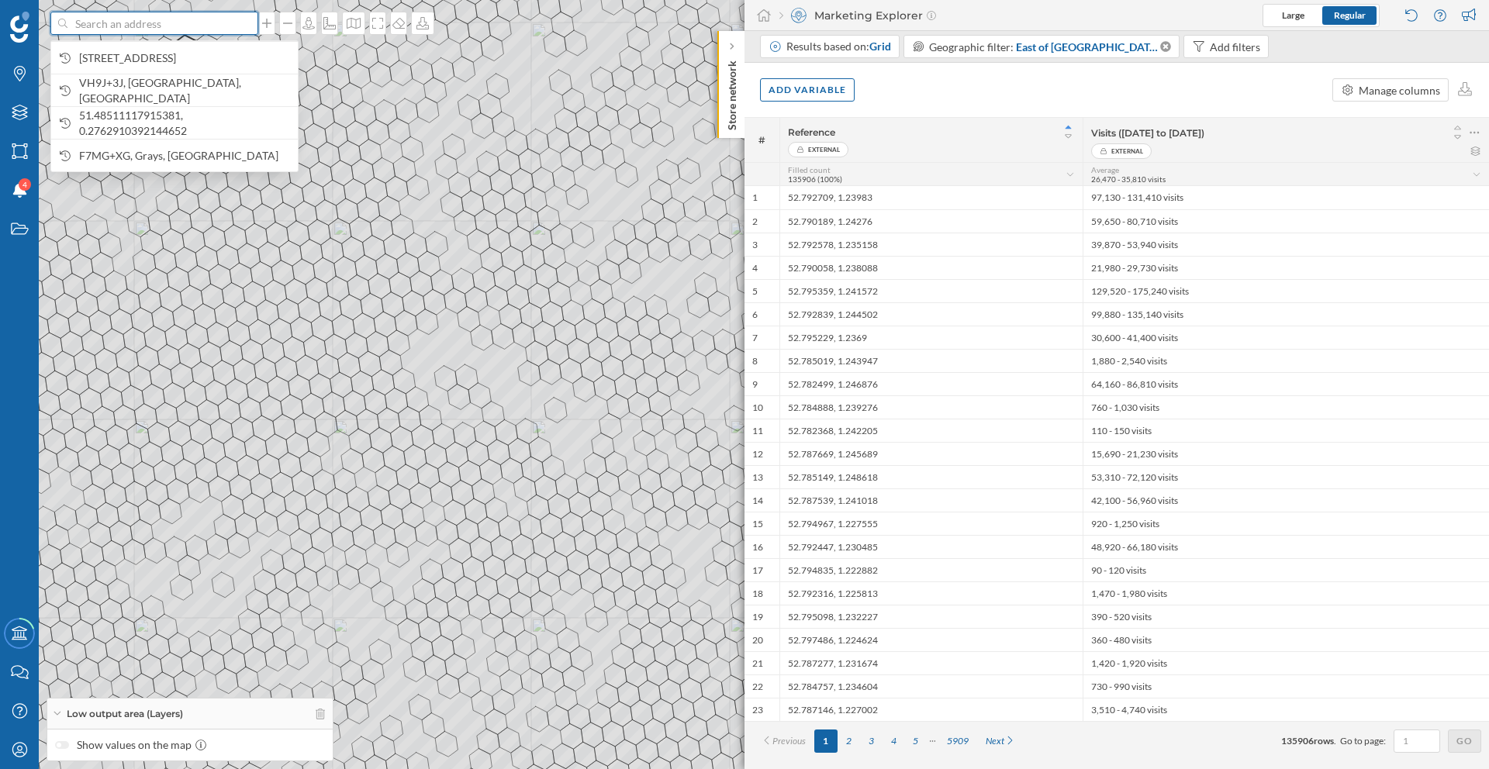
click at [186, 20] on input at bounding box center [154, 23] width 174 height 23
click at [181, 85] on span "VH9J+3J, [GEOGRAPHIC_DATA], [GEOGRAPHIC_DATA]" at bounding box center [184, 90] width 211 height 31
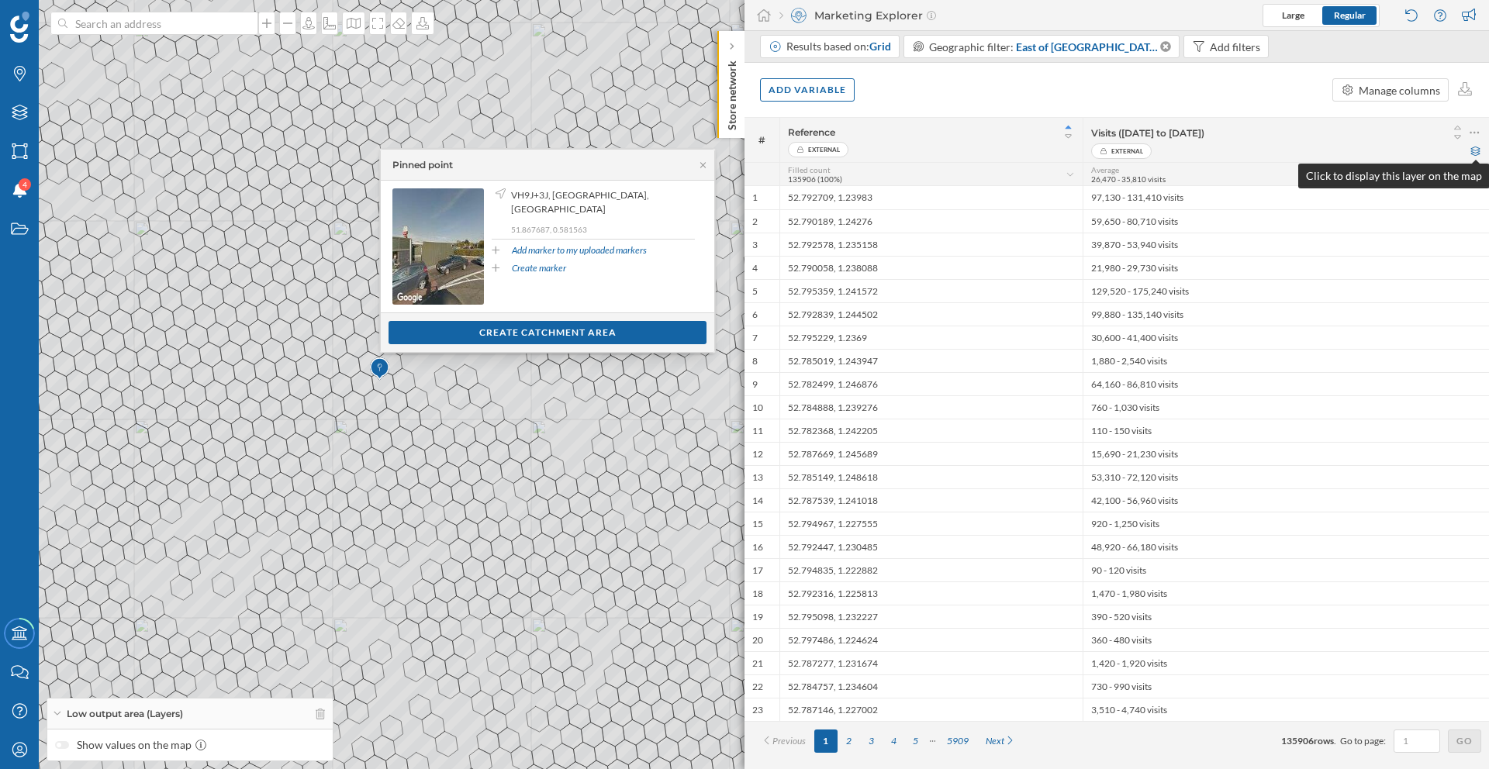
click at [1473, 151] on icon at bounding box center [1475, 151] width 12 height 9
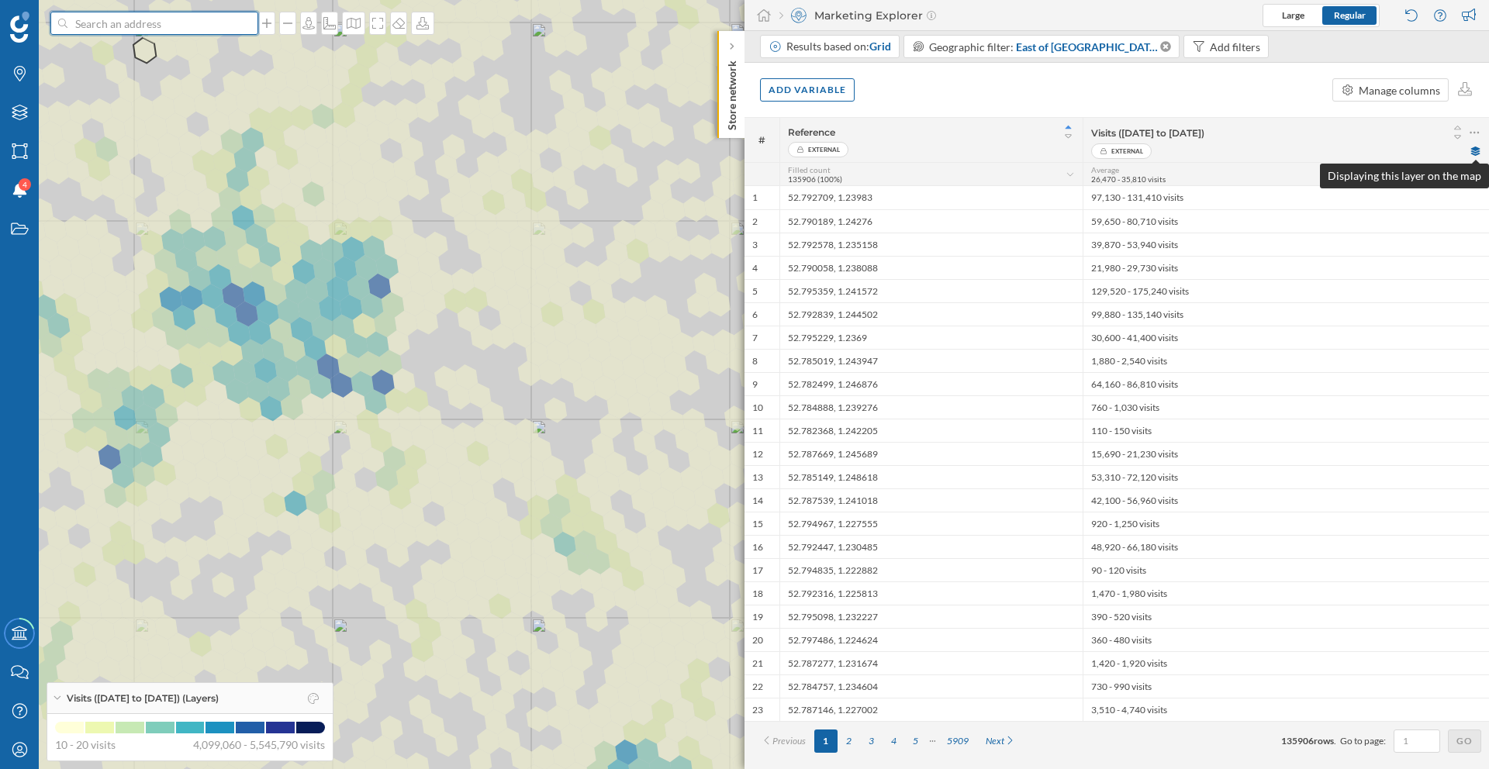
click at [155, 22] on input at bounding box center [154, 23] width 174 height 23
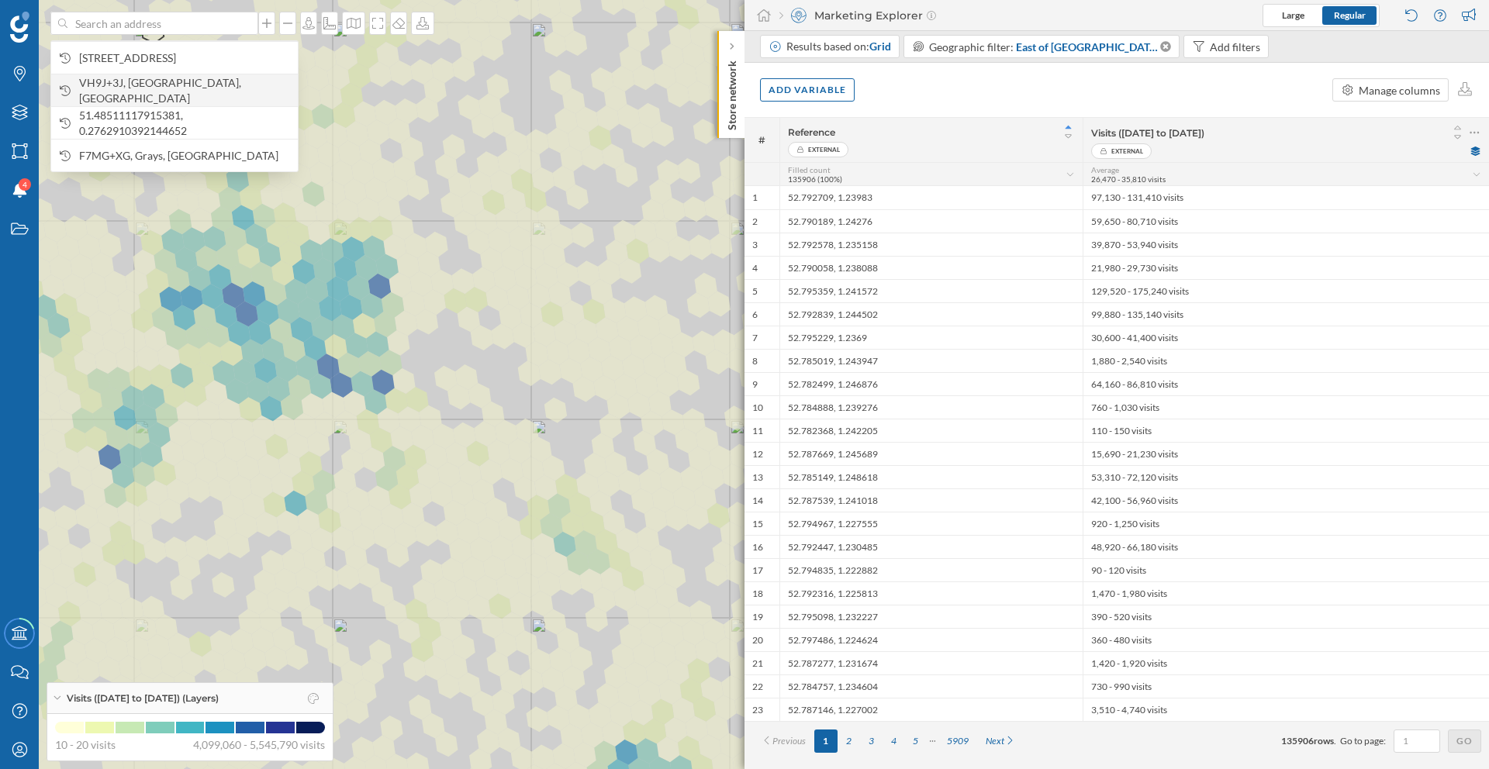
click at [153, 84] on span "VH9J+3J, [GEOGRAPHIC_DATA], [GEOGRAPHIC_DATA]" at bounding box center [184, 90] width 211 height 31
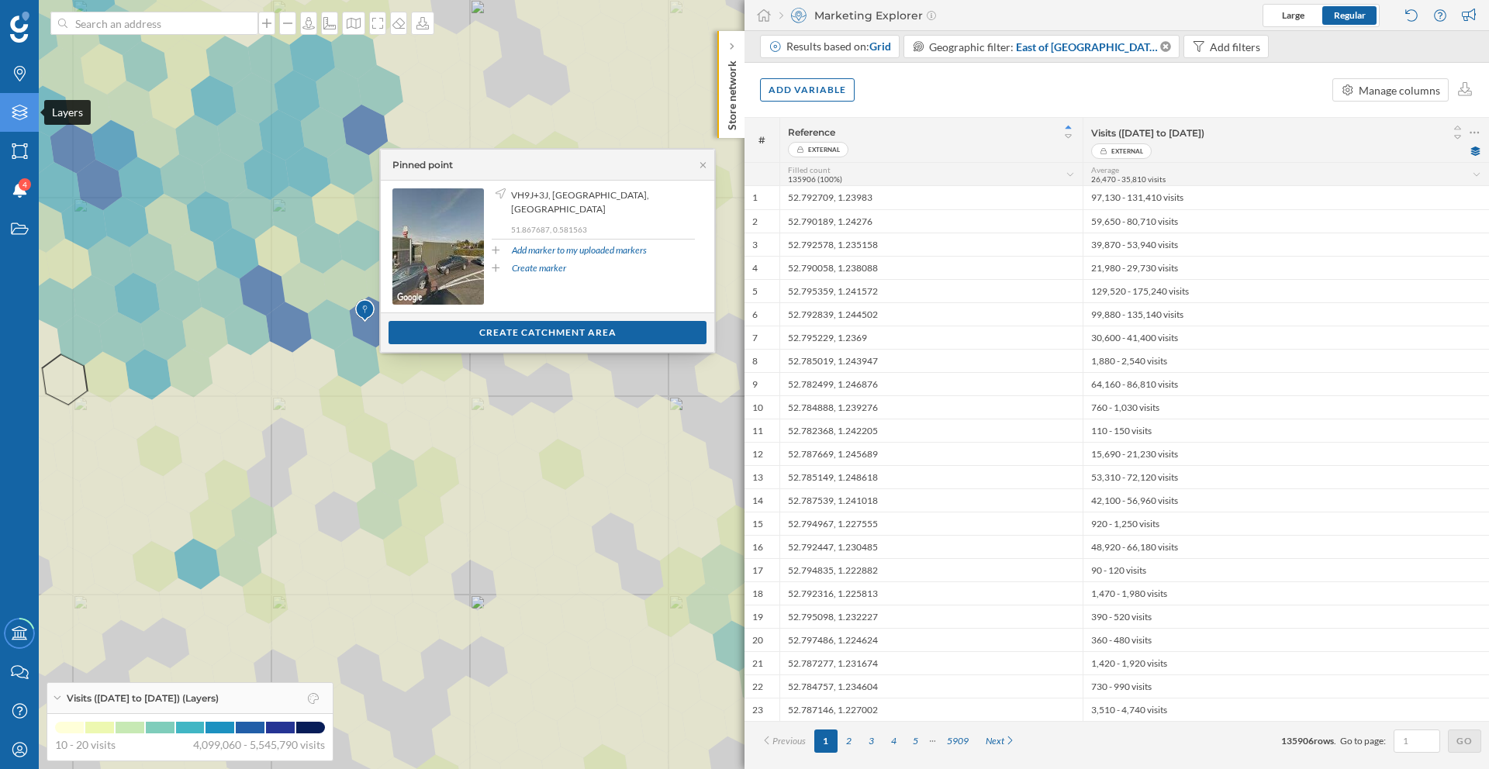
click at [29, 109] on div "Layers" at bounding box center [19, 112] width 39 height 39
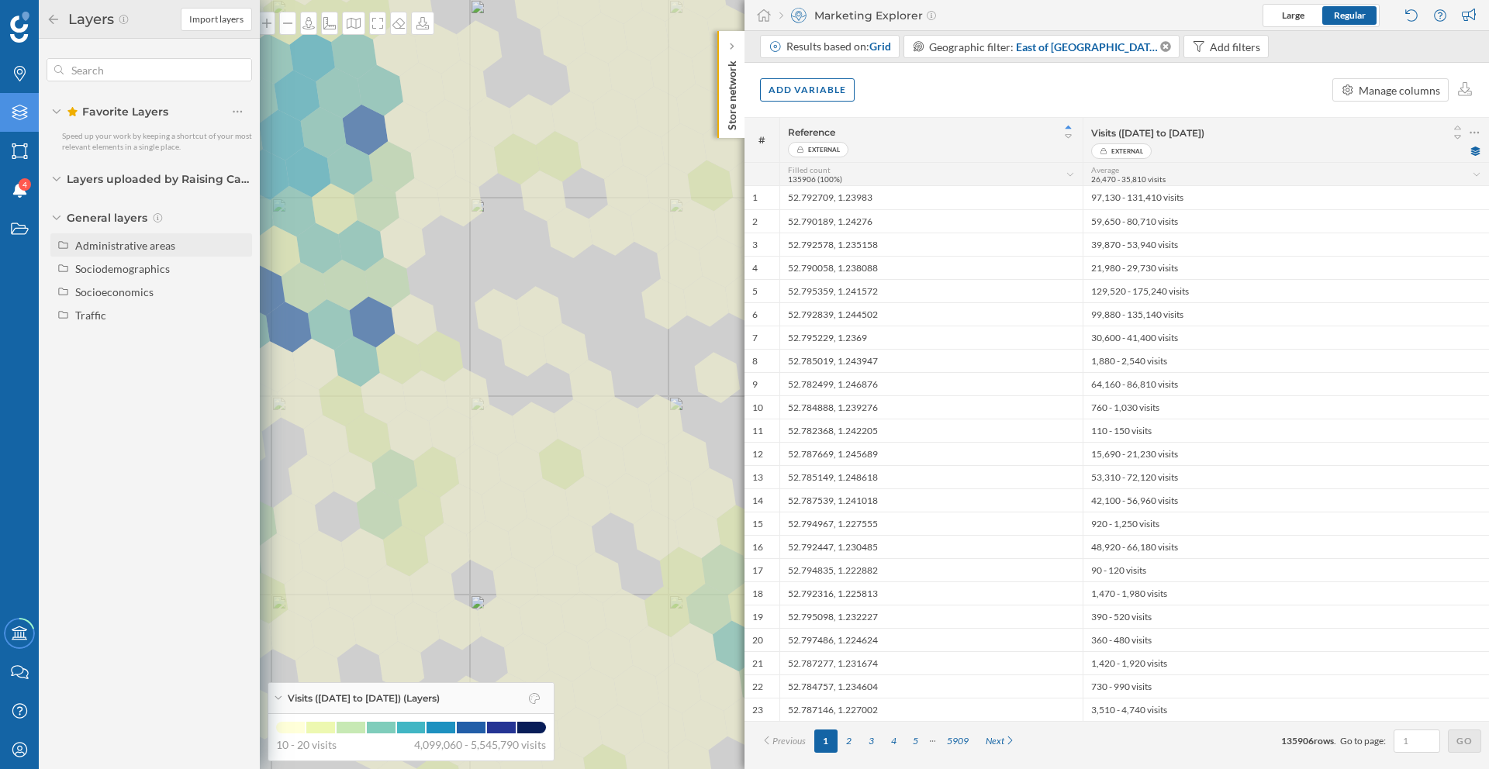
click at [119, 247] on div "Administrative areas" at bounding box center [125, 245] width 100 height 13
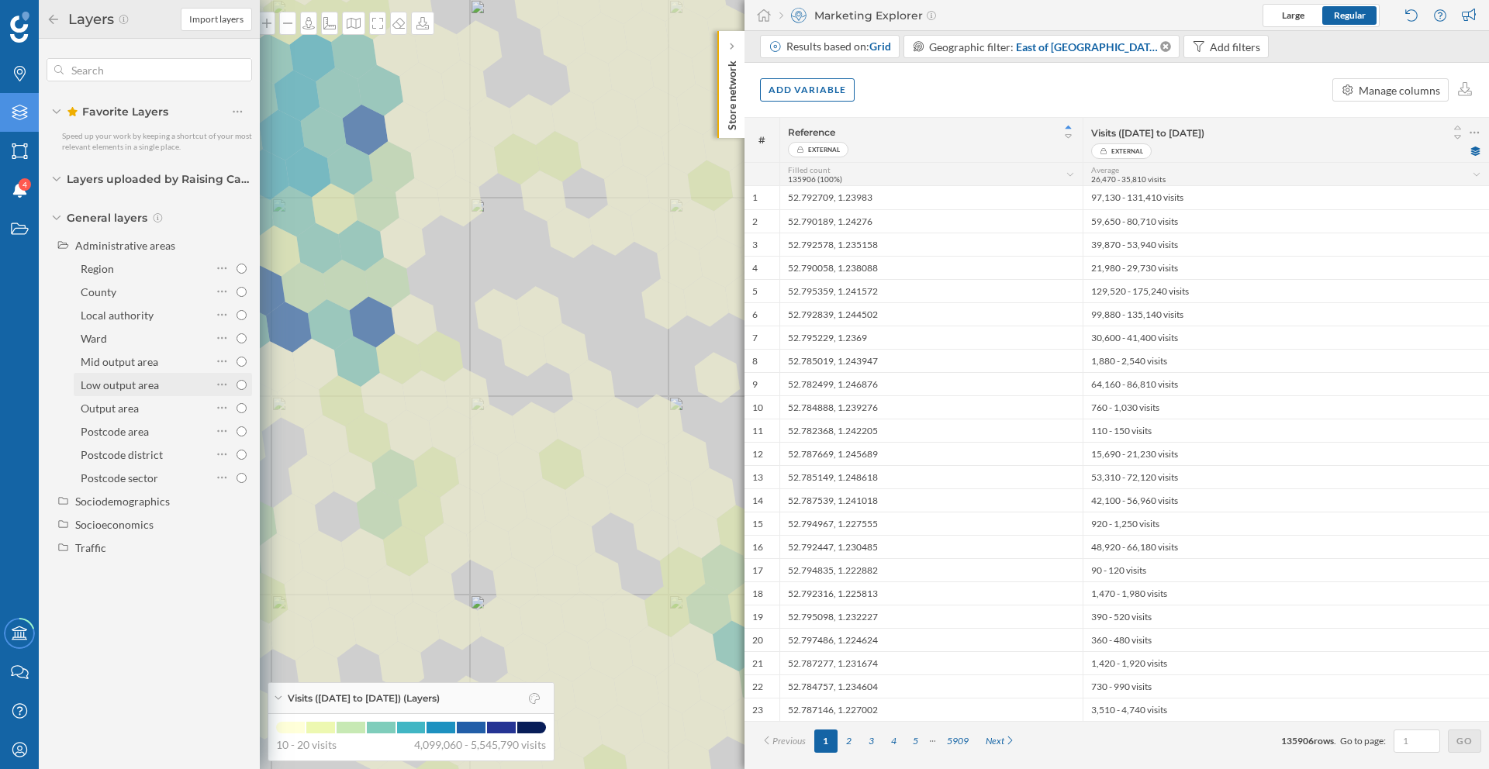
click at [166, 383] on div "Low output area" at bounding box center [144, 385] width 127 height 16
click at [236, 383] on input "Low output area" at bounding box center [241, 385] width 10 height 10
radio input "true"
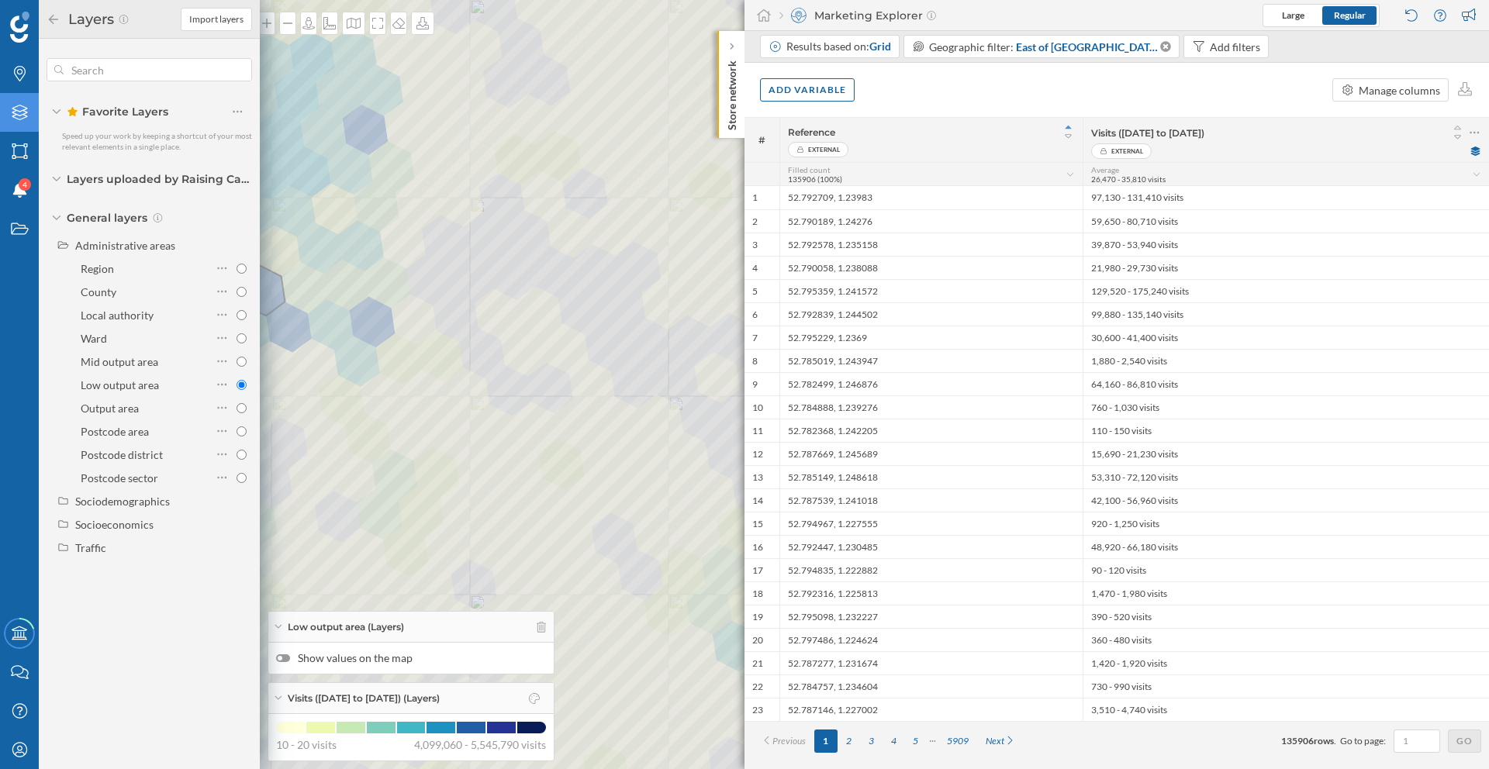
click at [55, 21] on icon at bounding box center [54, 19] width 14 height 11
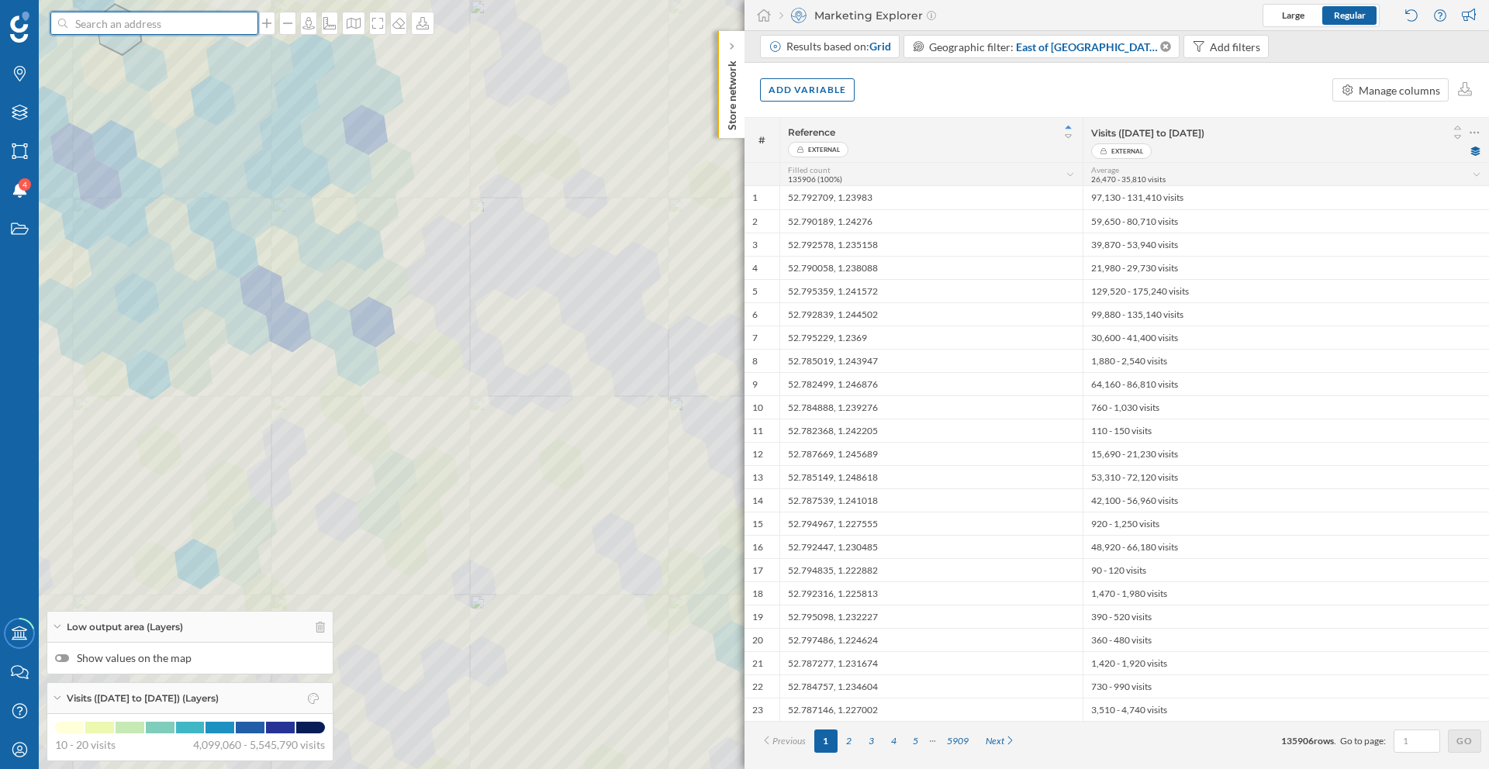
click at [123, 23] on input at bounding box center [154, 23] width 174 height 23
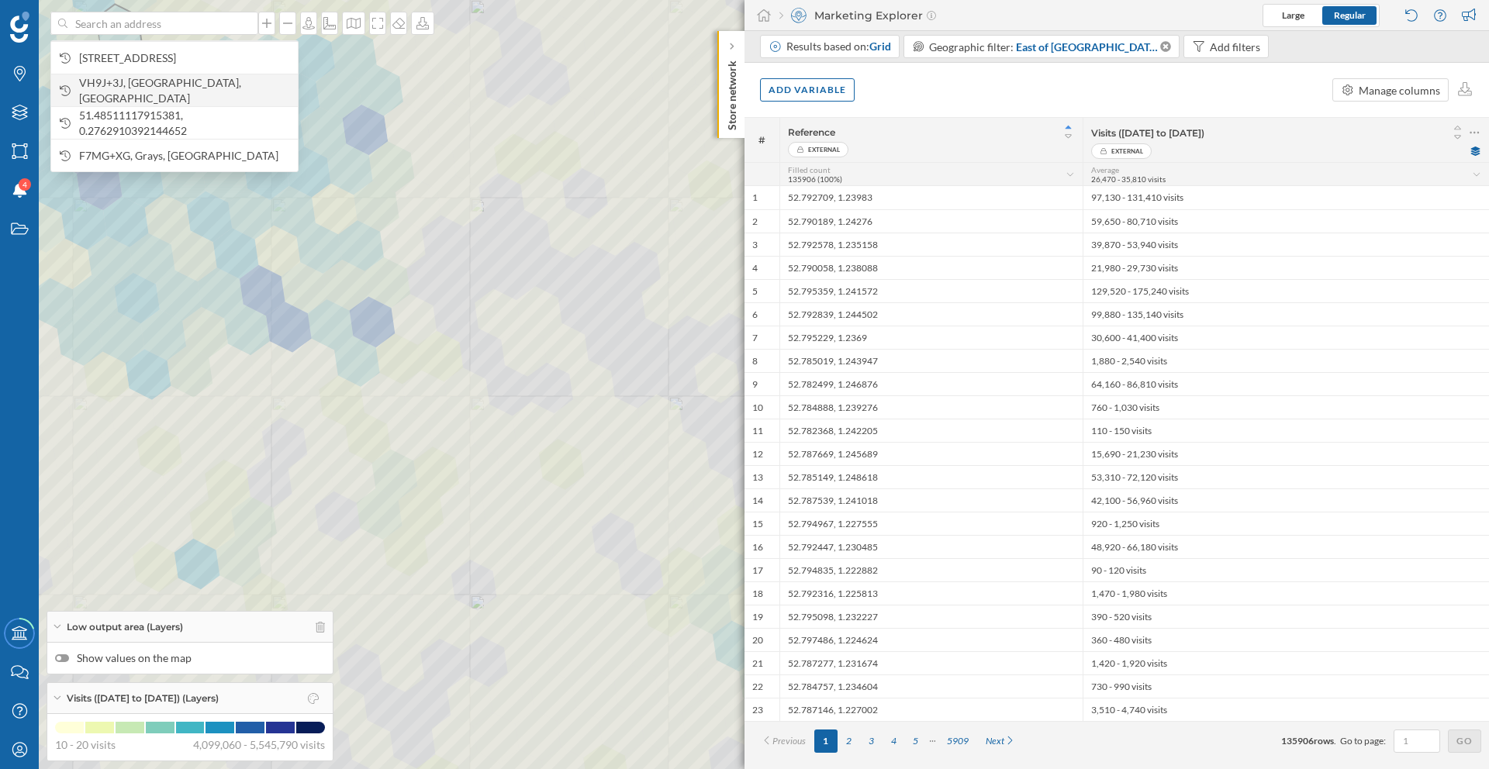
click at [129, 85] on span "VH9J+3J, [GEOGRAPHIC_DATA], [GEOGRAPHIC_DATA]" at bounding box center [184, 90] width 211 height 31
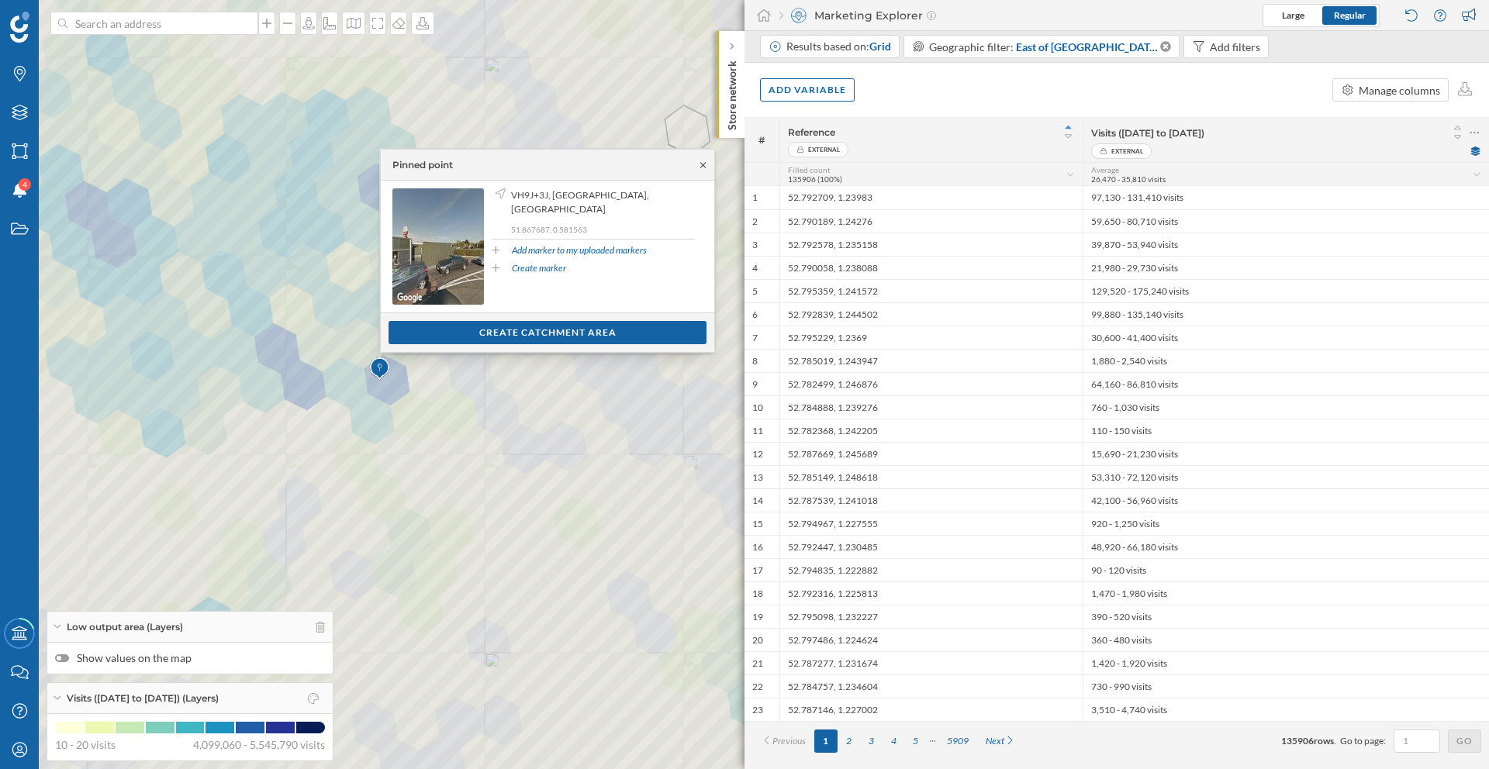
click at [702, 167] on icon at bounding box center [703, 164] width 12 height 9
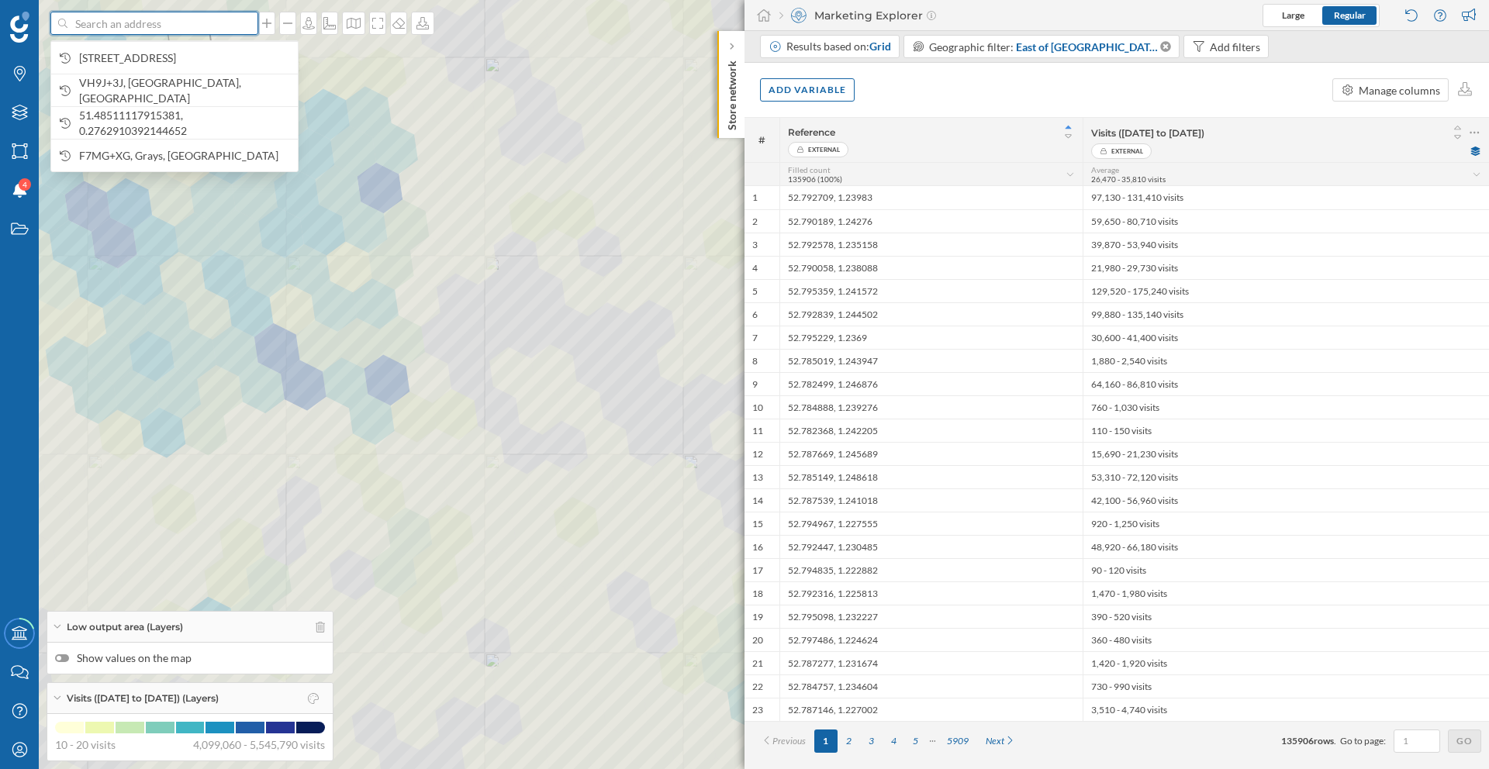
click at [183, 29] on input at bounding box center [154, 23] width 174 height 23
click at [184, 92] on span "VH9J+3J, [GEOGRAPHIC_DATA], [GEOGRAPHIC_DATA]" at bounding box center [184, 90] width 211 height 31
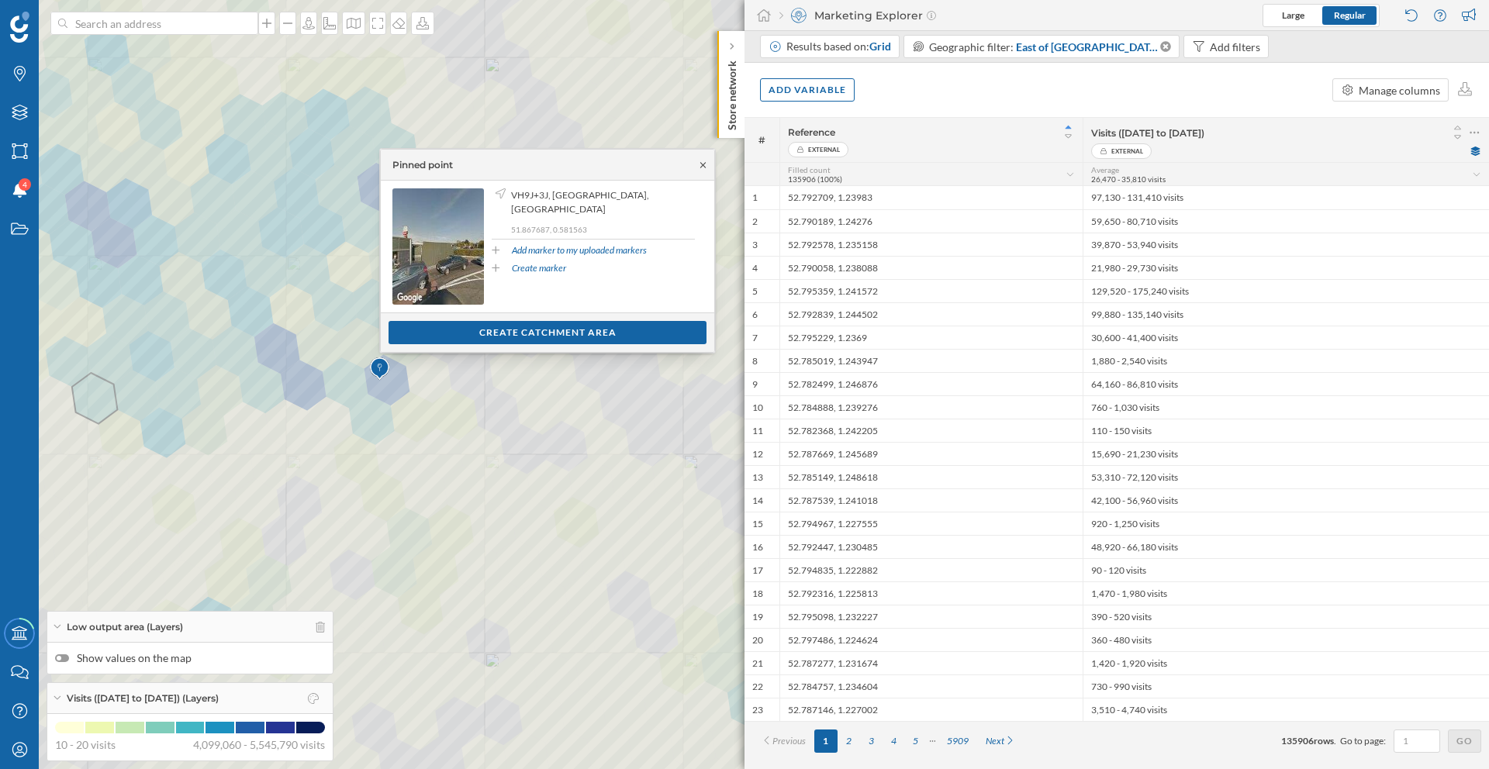
click at [706, 164] on icon at bounding box center [703, 164] width 12 height 9
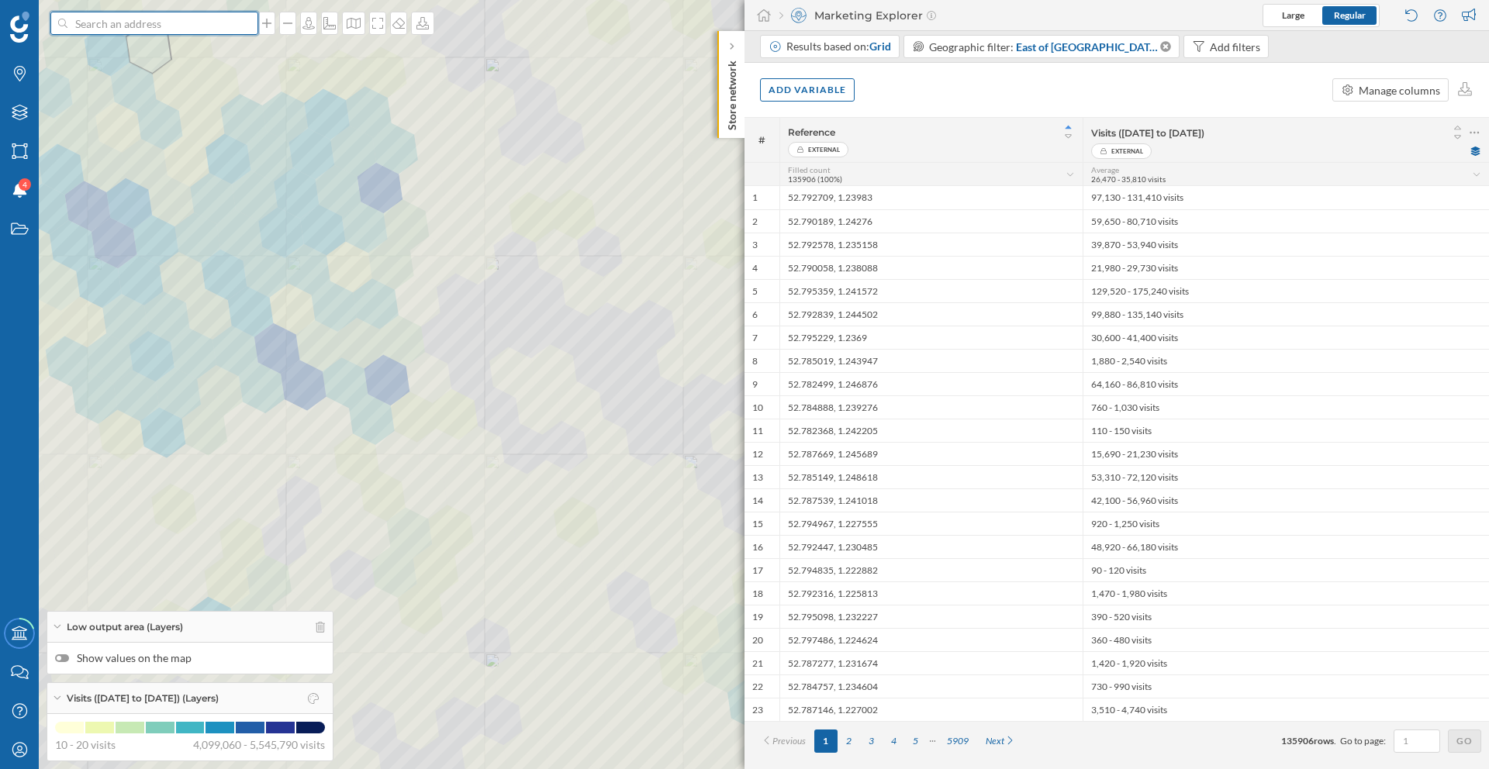
click at [131, 28] on input at bounding box center [154, 23] width 174 height 23
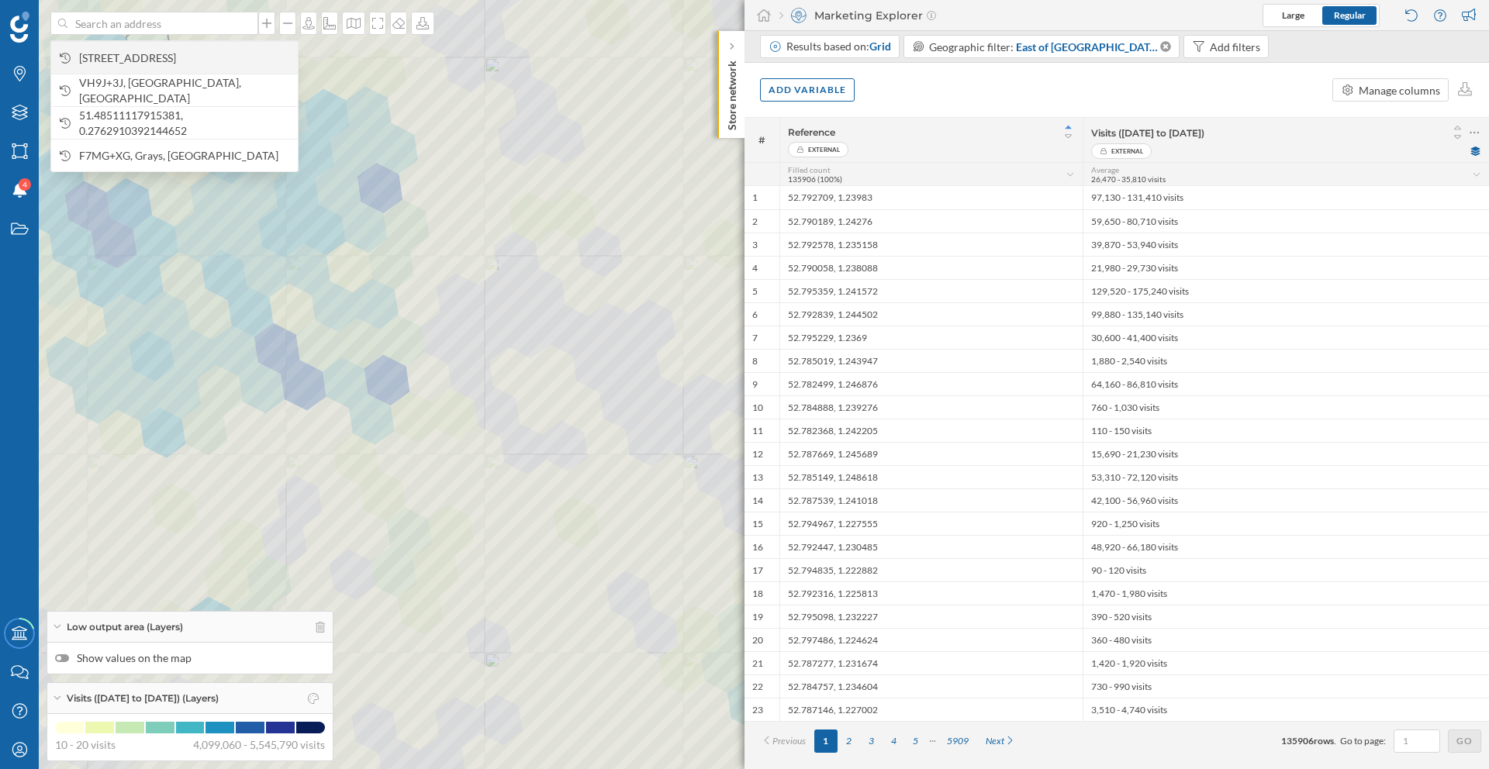
click at [154, 61] on span "[STREET_ADDRESS]" at bounding box center [184, 58] width 211 height 16
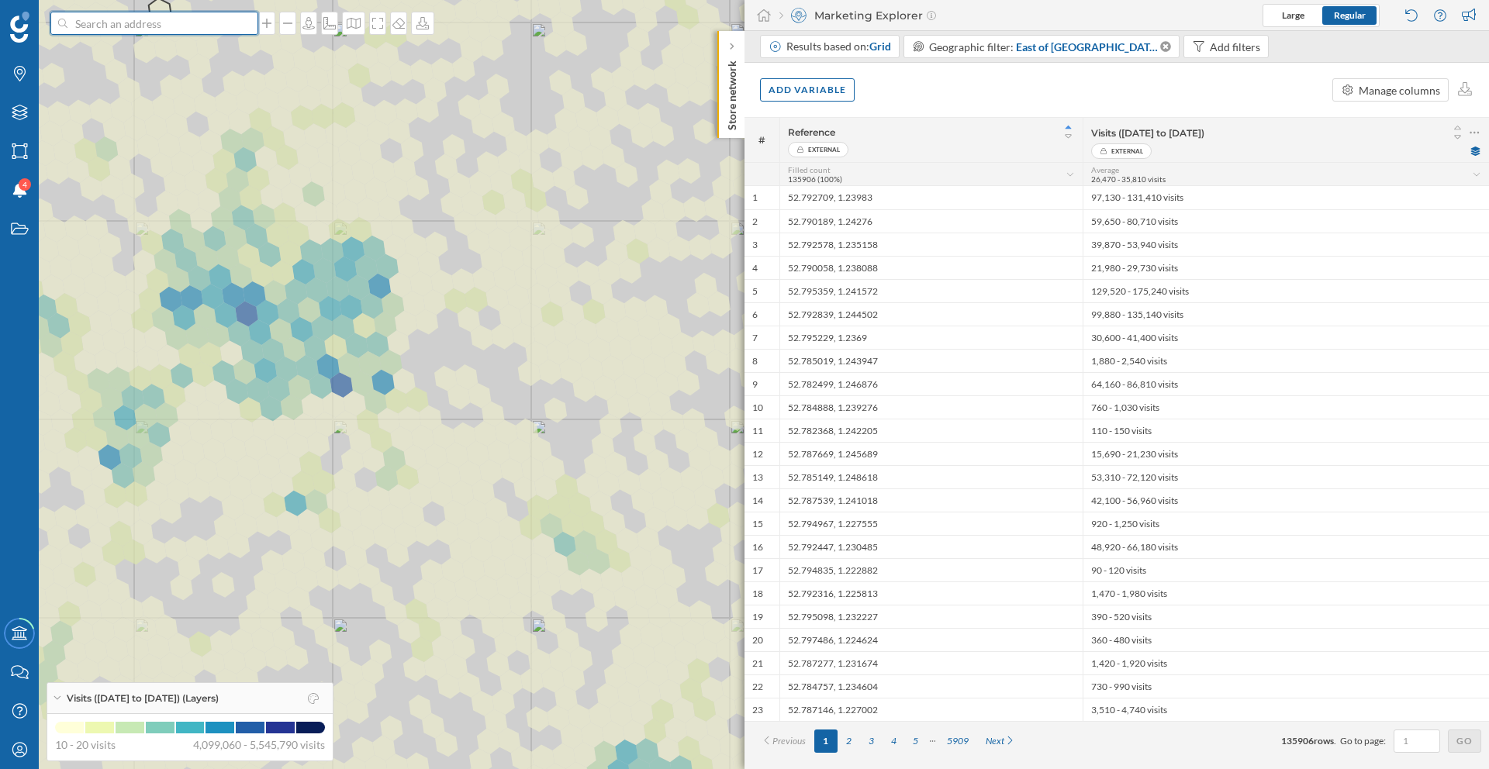
click at [162, 19] on input at bounding box center [154, 23] width 174 height 23
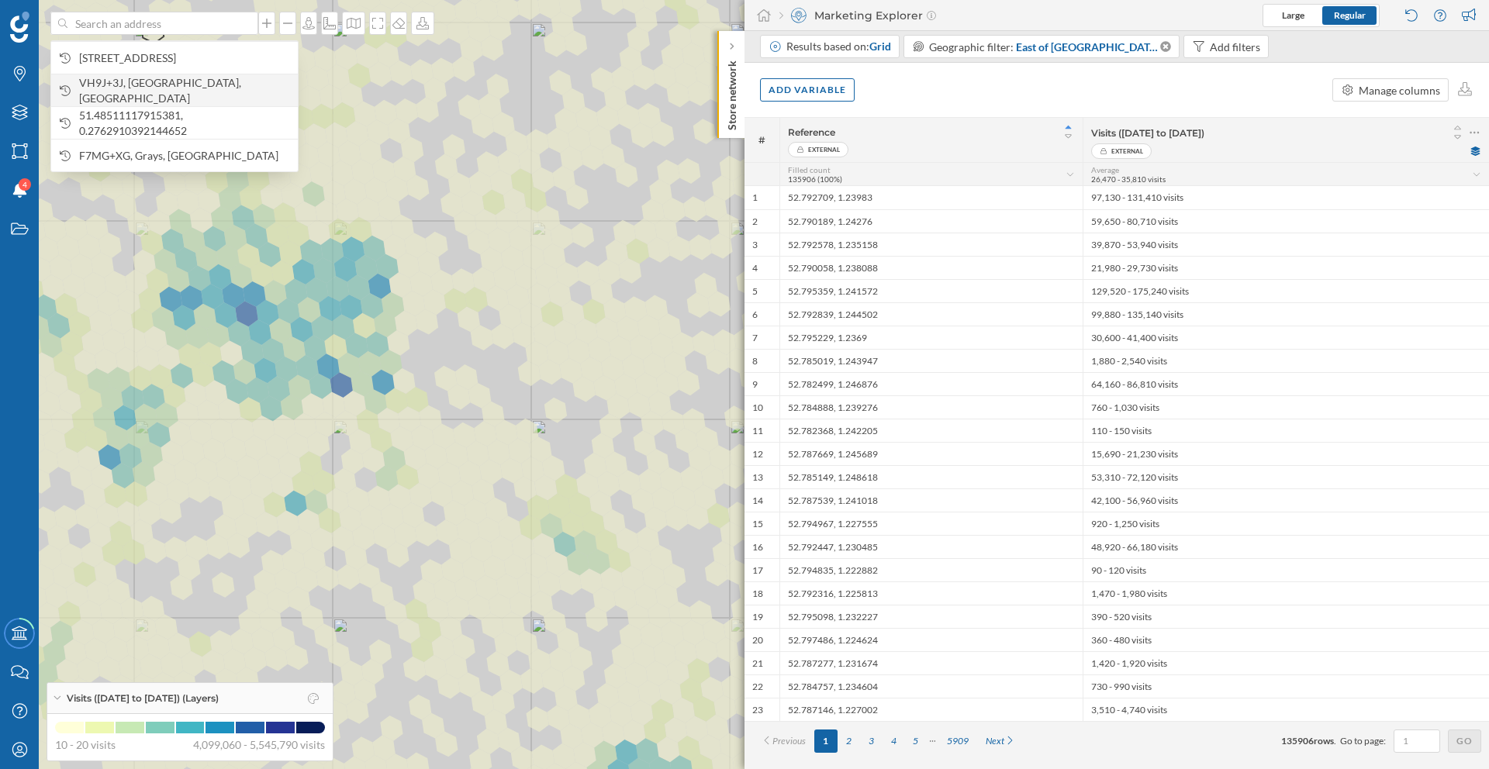
click at [148, 93] on span "VH9J+3J, [GEOGRAPHIC_DATA], [GEOGRAPHIC_DATA]" at bounding box center [184, 90] width 211 height 31
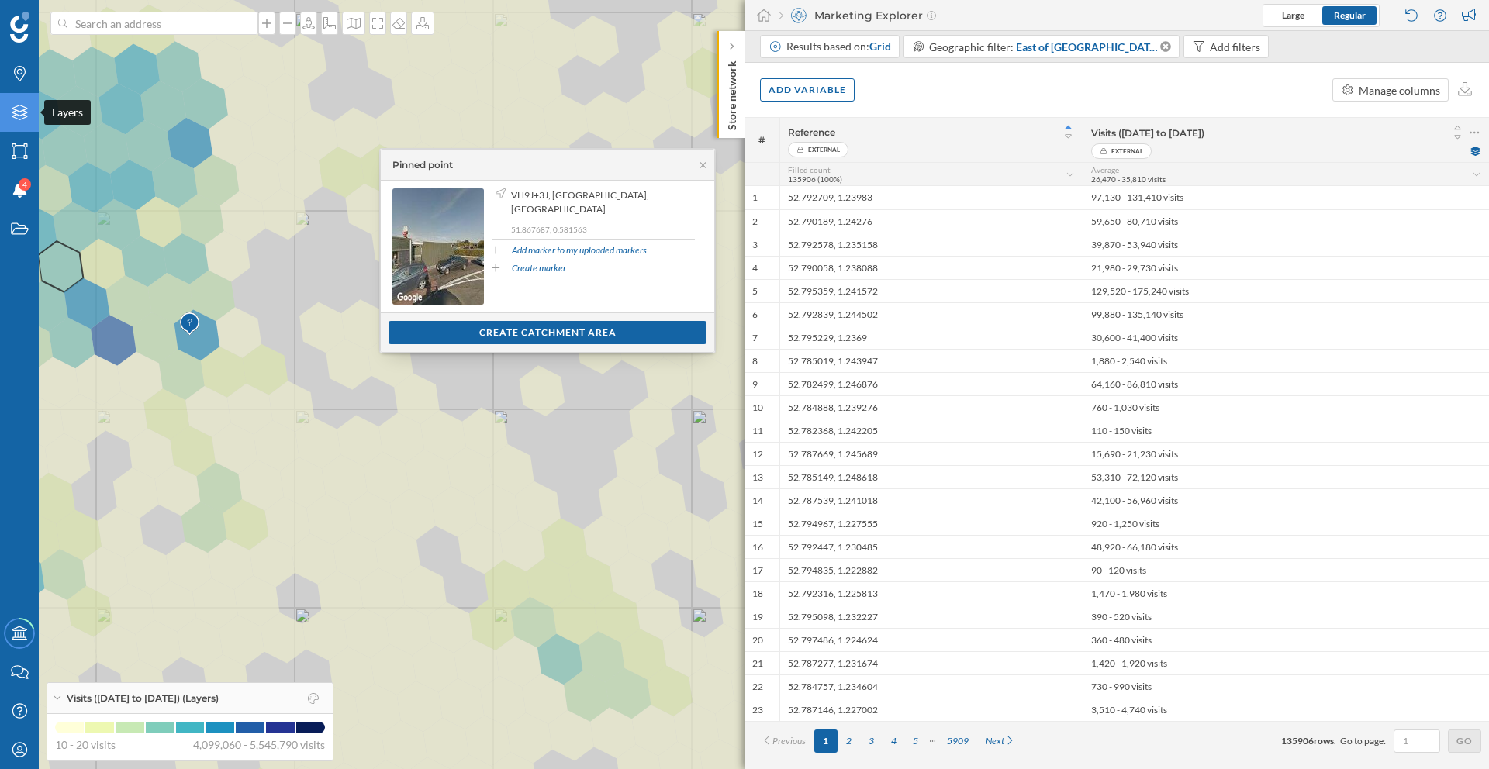
click at [16, 104] on div "Layers" at bounding box center [19, 112] width 39 height 39
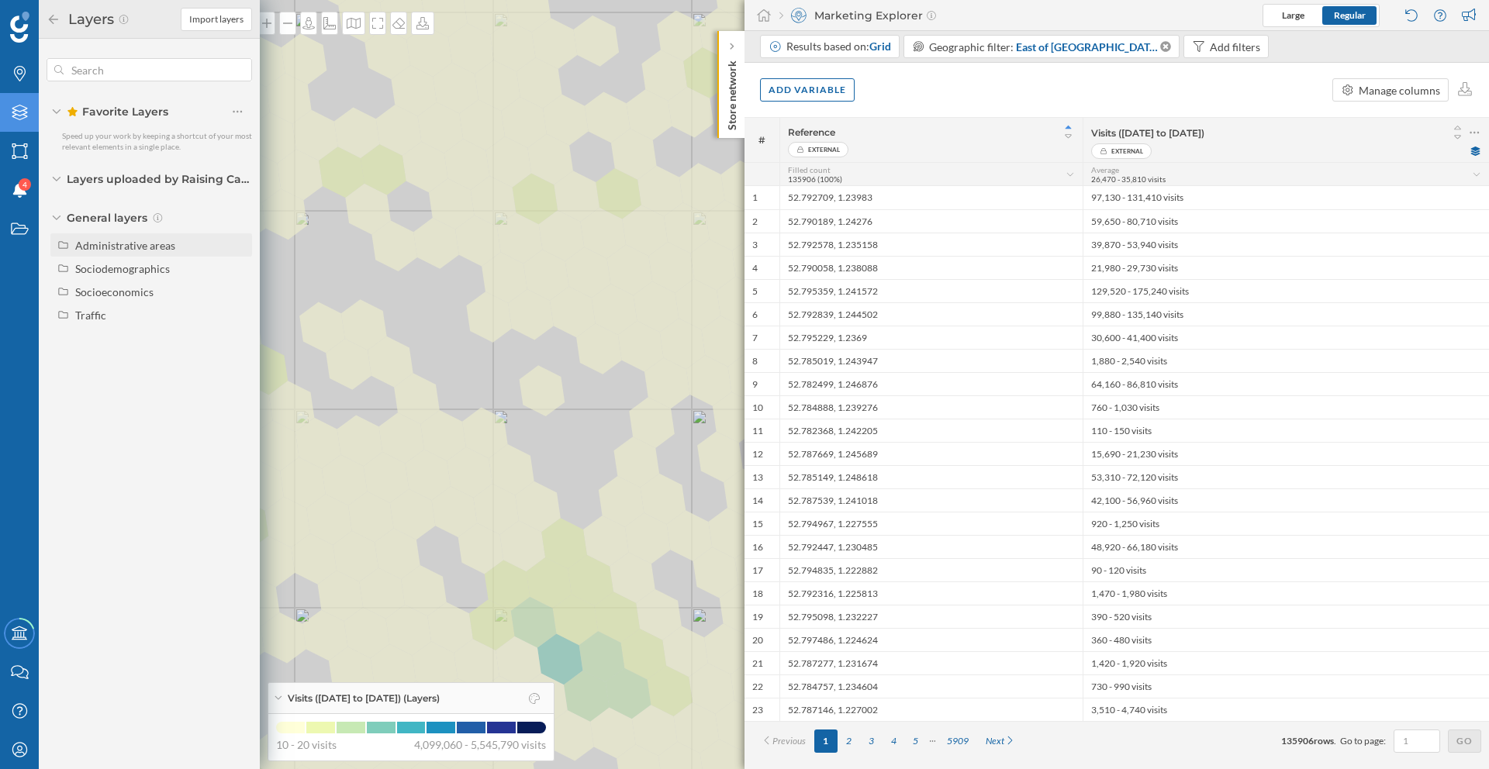
click at [116, 253] on div "Administrative areas" at bounding box center [151, 244] width 202 height 23
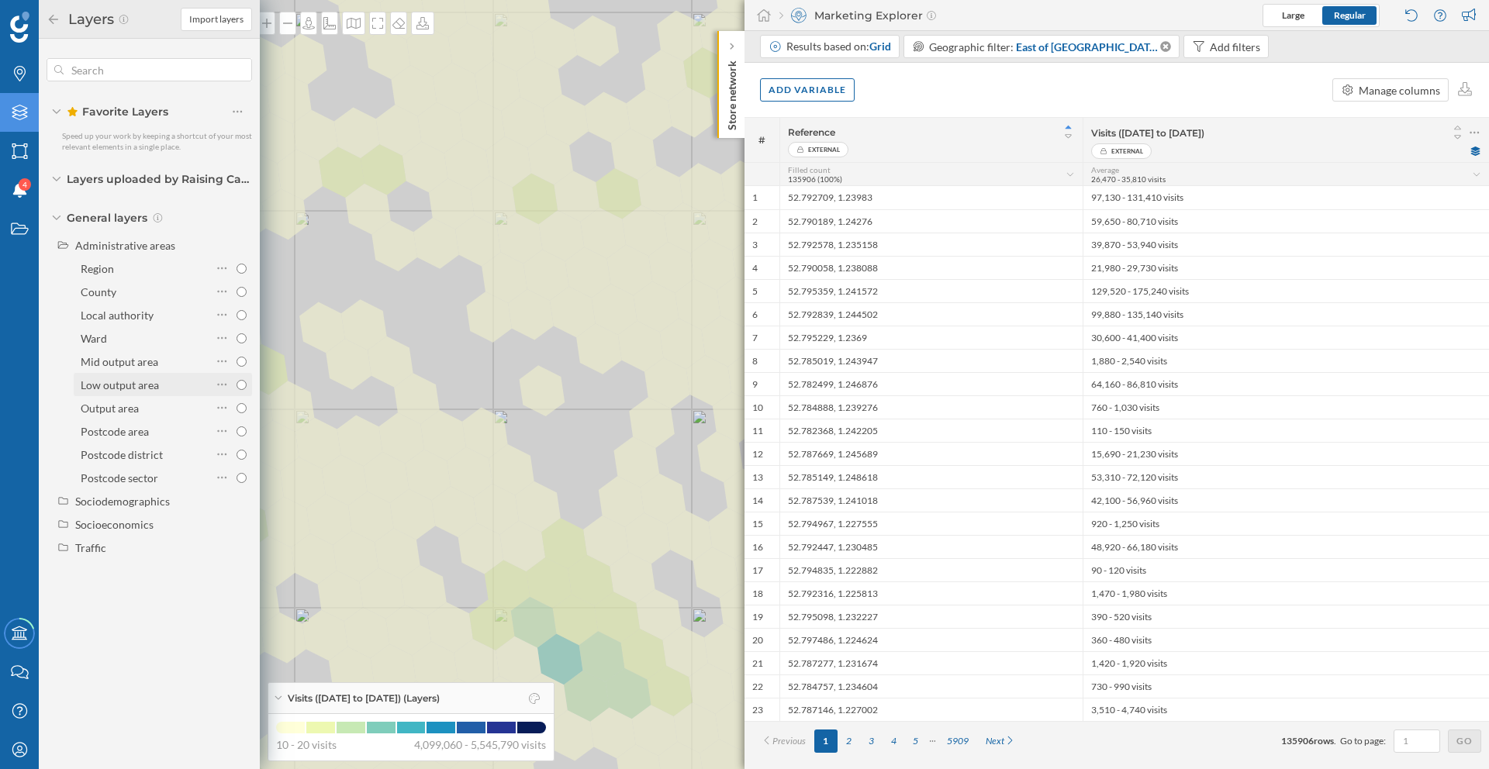
click at [241, 385] on input "Low output area" at bounding box center [241, 385] width 10 height 10
radio input "true"
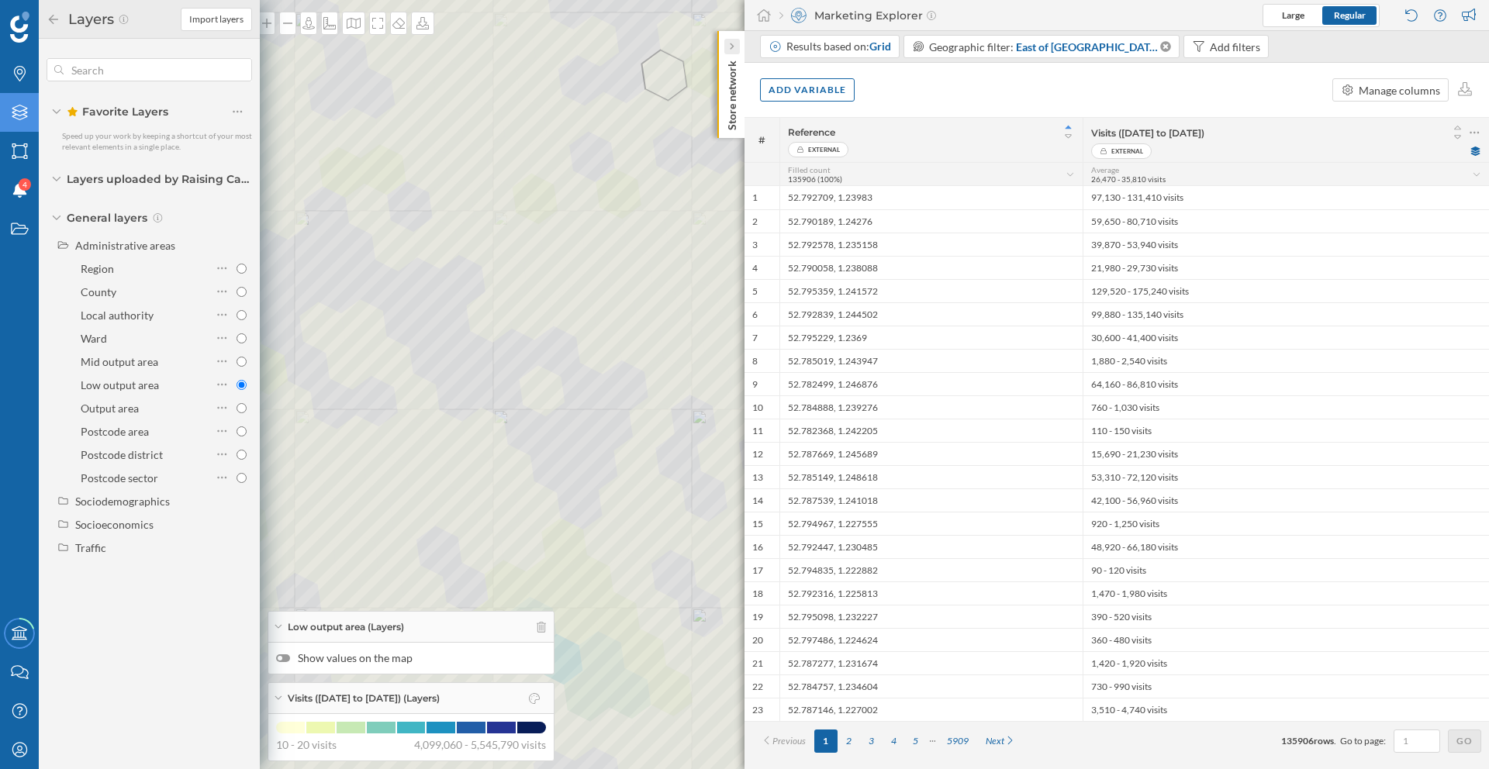
click at [729, 51] on icon at bounding box center [731, 47] width 5 height 16
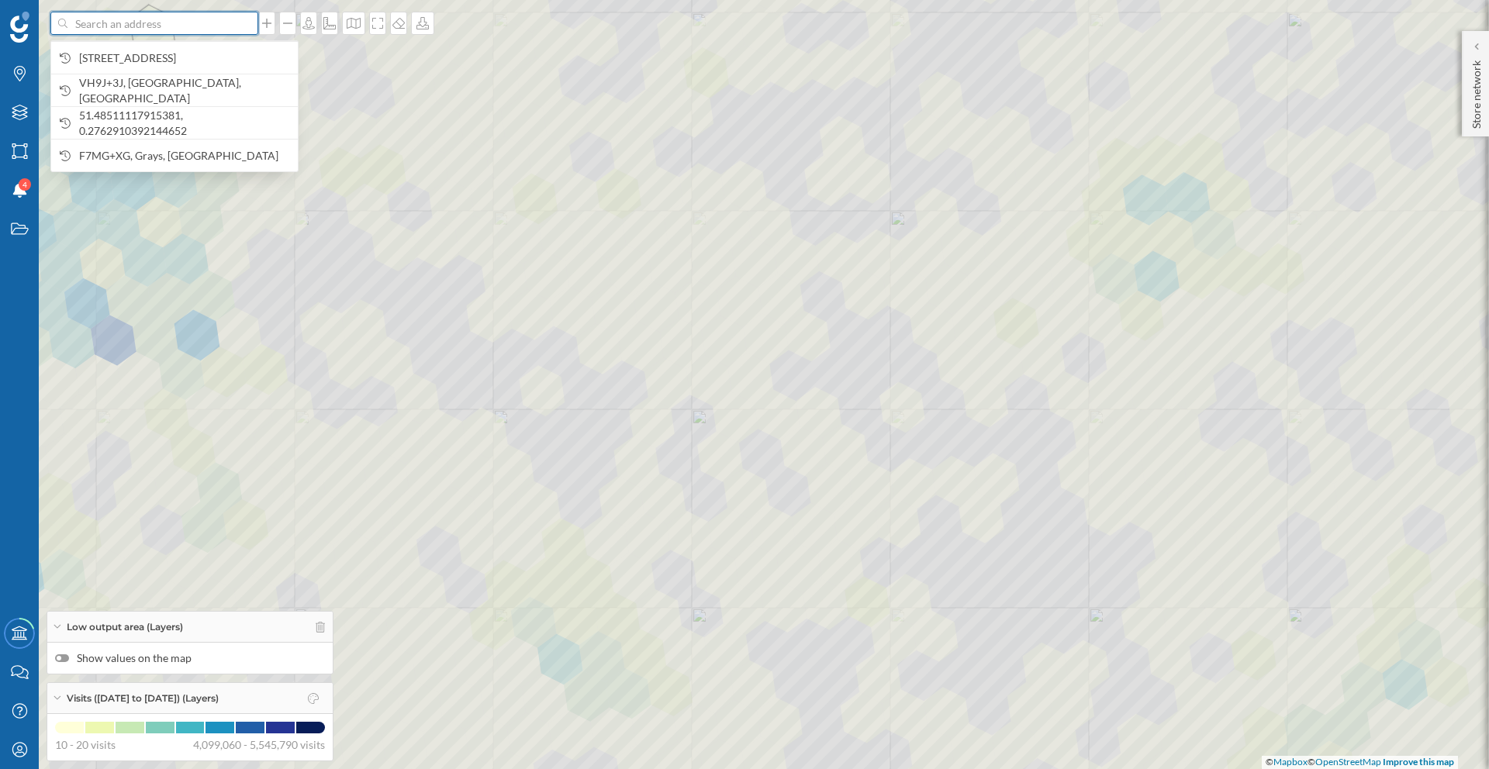
click at [154, 23] on input at bounding box center [154, 23] width 174 height 23
click at [155, 88] on span "VH9J+3J, Braintree, UK" at bounding box center [184, 90] width 211 height 31
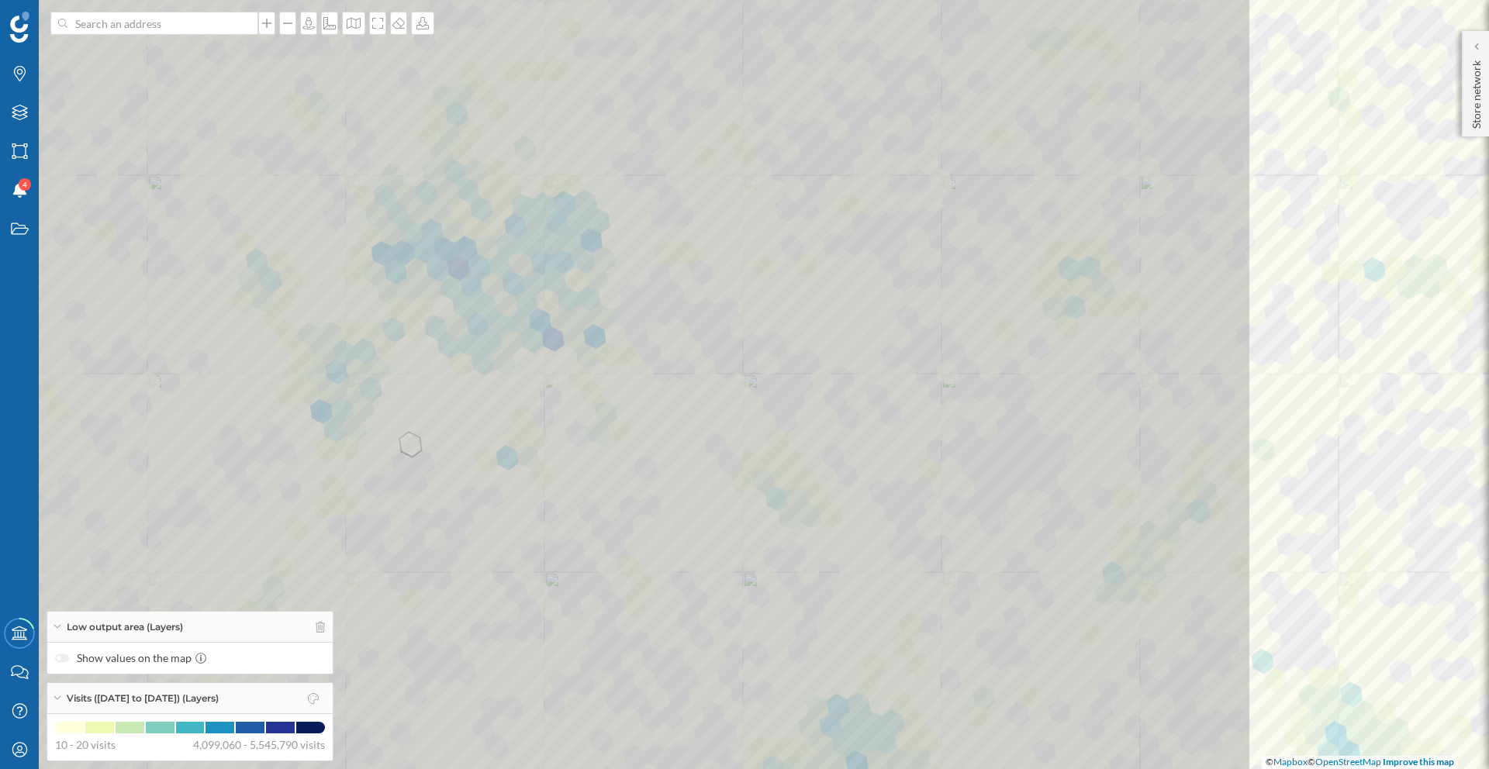
drag, startPoint x: 802, startPoint y: 505, endPoint x: 413, endPoint y: 448, distance: 393.3
click at [413, 448] on icon at bounding box center [356, 328] width 1793 height 929
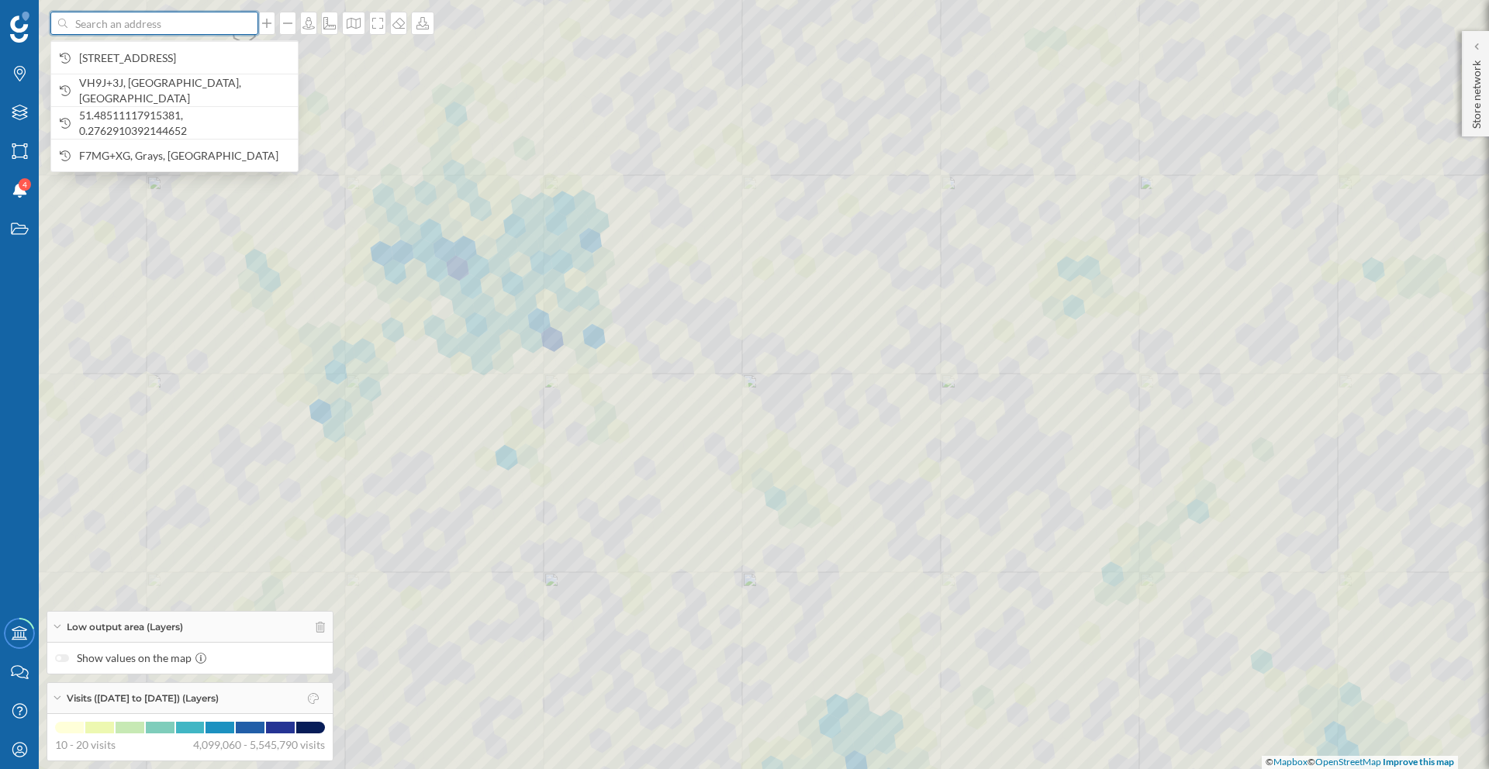
click at [209, 23] on input at bounding box center [154, 23] width 174 height 23
click at [185, 88] on span "VH9J+3J, Braintree, UK" at bounding box center [184, 90] width 211 height 31
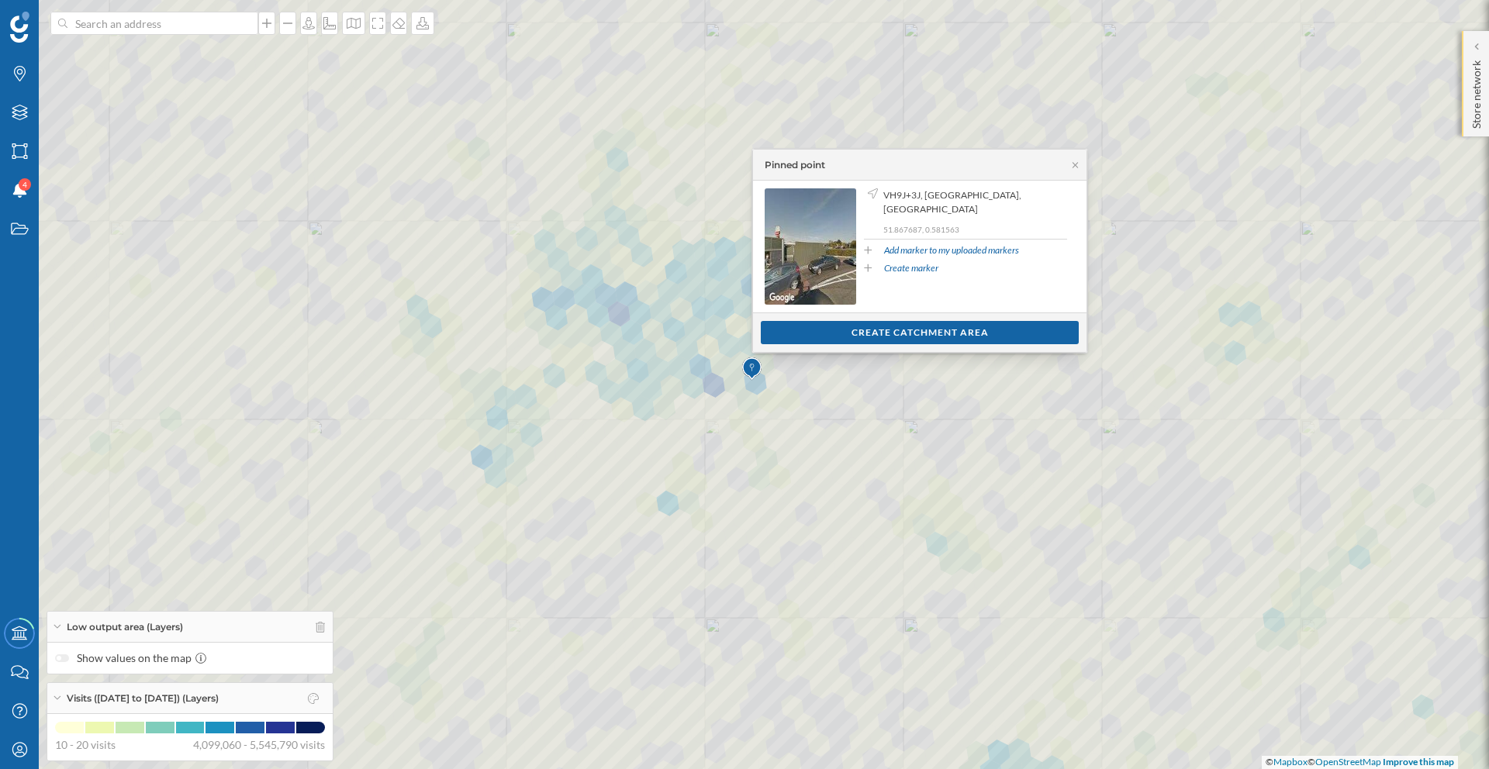
click at [1485, 88] on div "Store network" at bounding box center [1475, 83] width 27 height 105
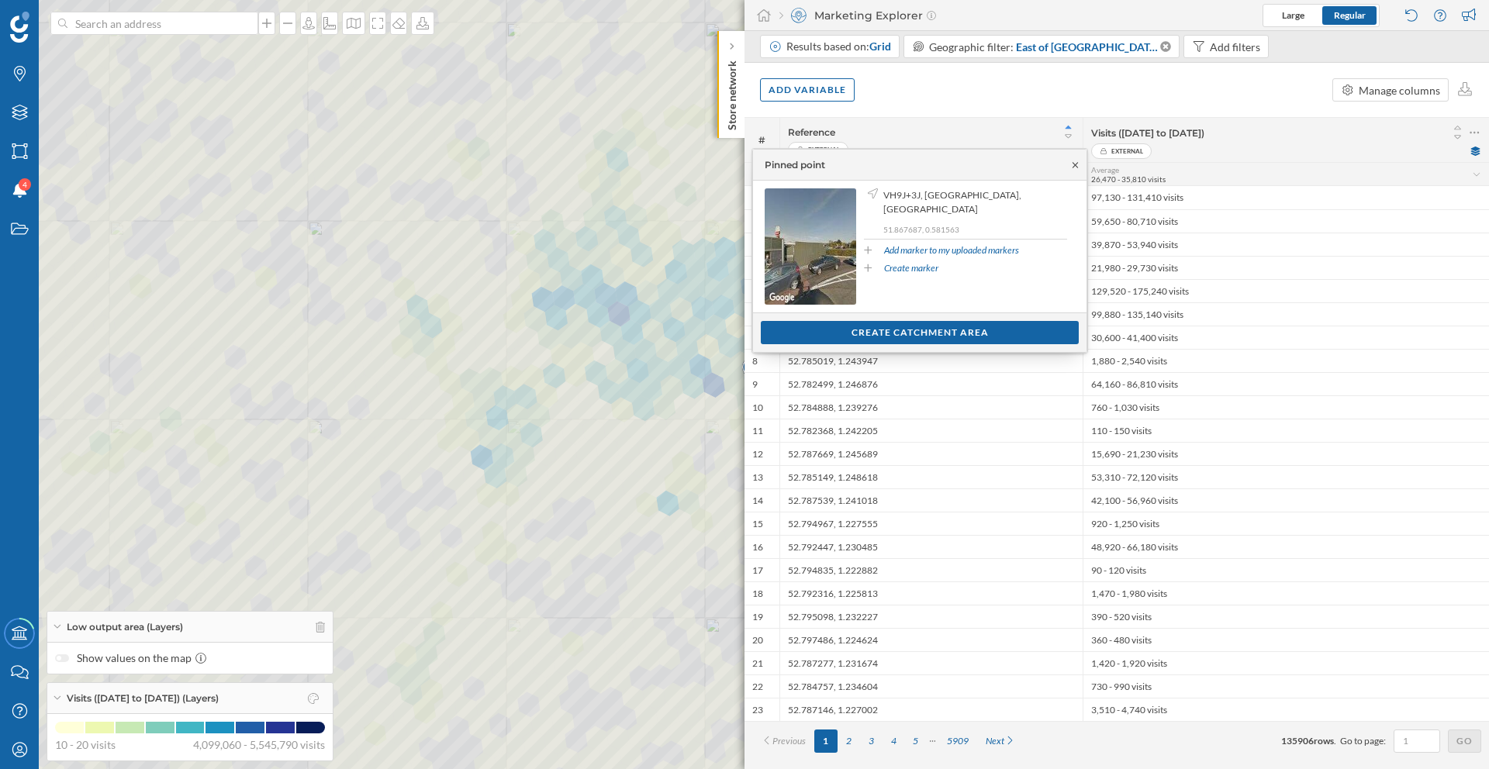
click at [1077, 167] on icon at bounding box center [1074, 164] width 5 height 5
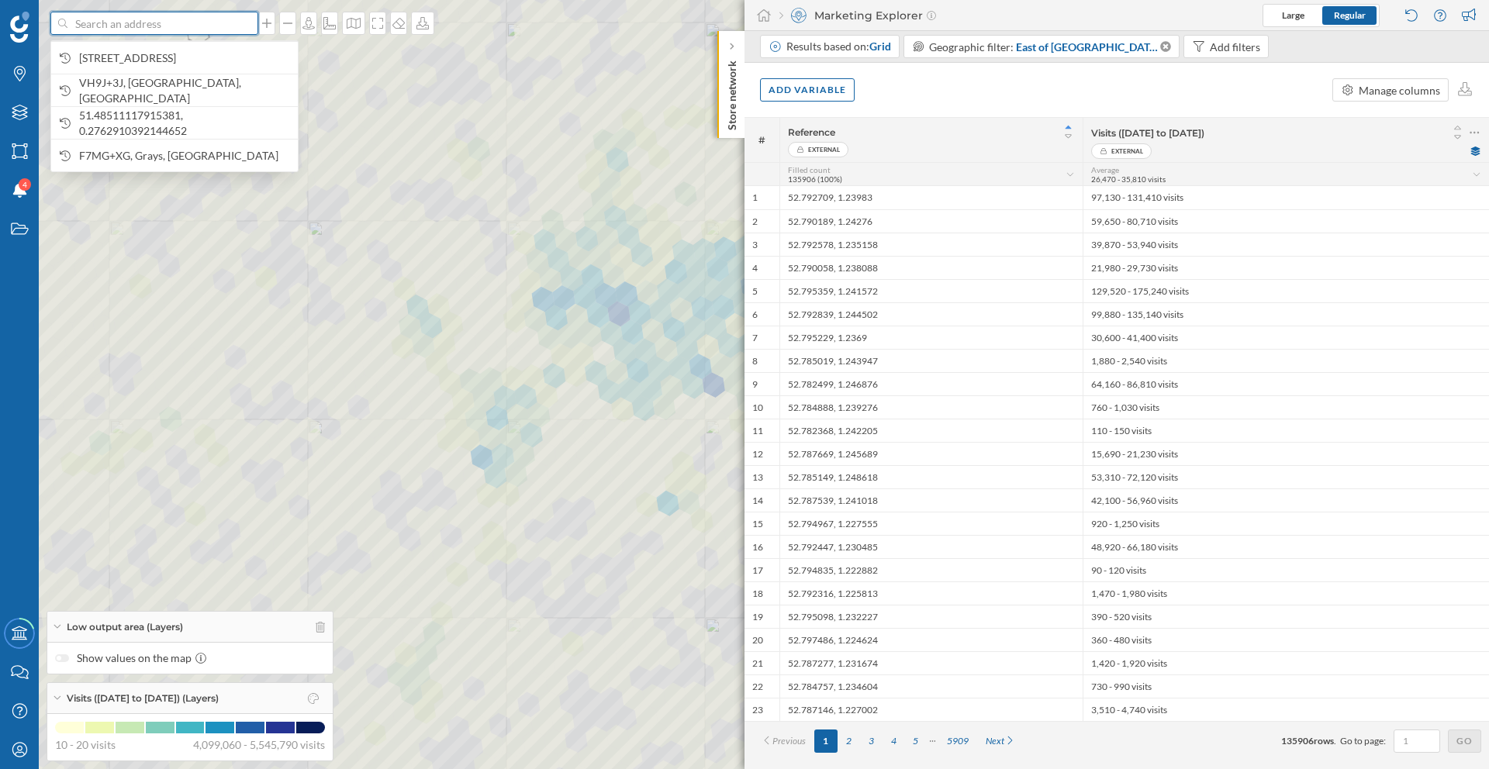
click at [207, 29] on input at bounding box center [154, 23] width 174 height 23
click at [174, 78] on div "VH9J+3J, Braintree, UK" at bounding box center [174, 90] width 247 height 33
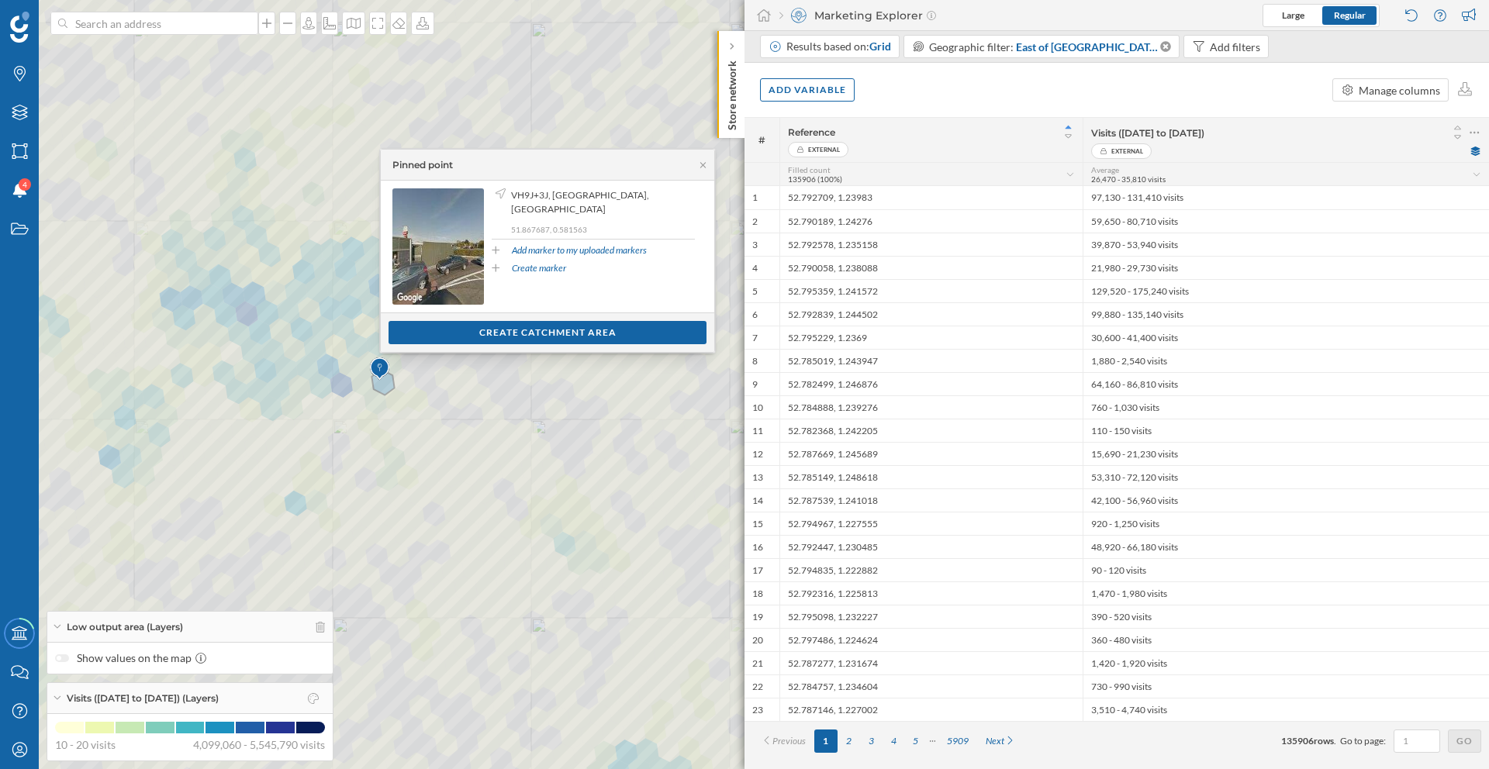
click at [388, 385] on icon at bounding box center [744, 384] width 1793 height 929
